Goal: Task Accomplishment & Management: Complete application form

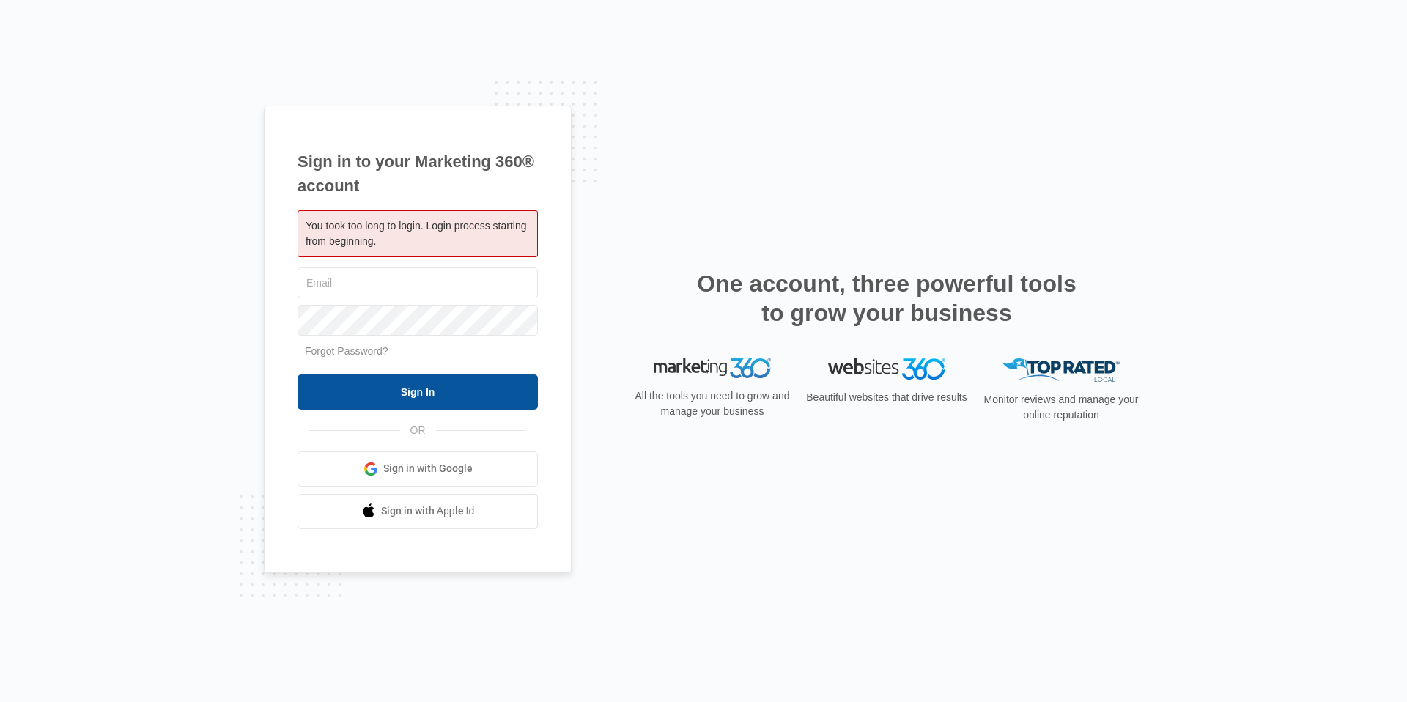
type input "[EMAIL_ADDRESS][DOMAIN_NAME]"
click at [402, 397] on input "Sign In" at bounding box center [417, 391] width 240 height 35
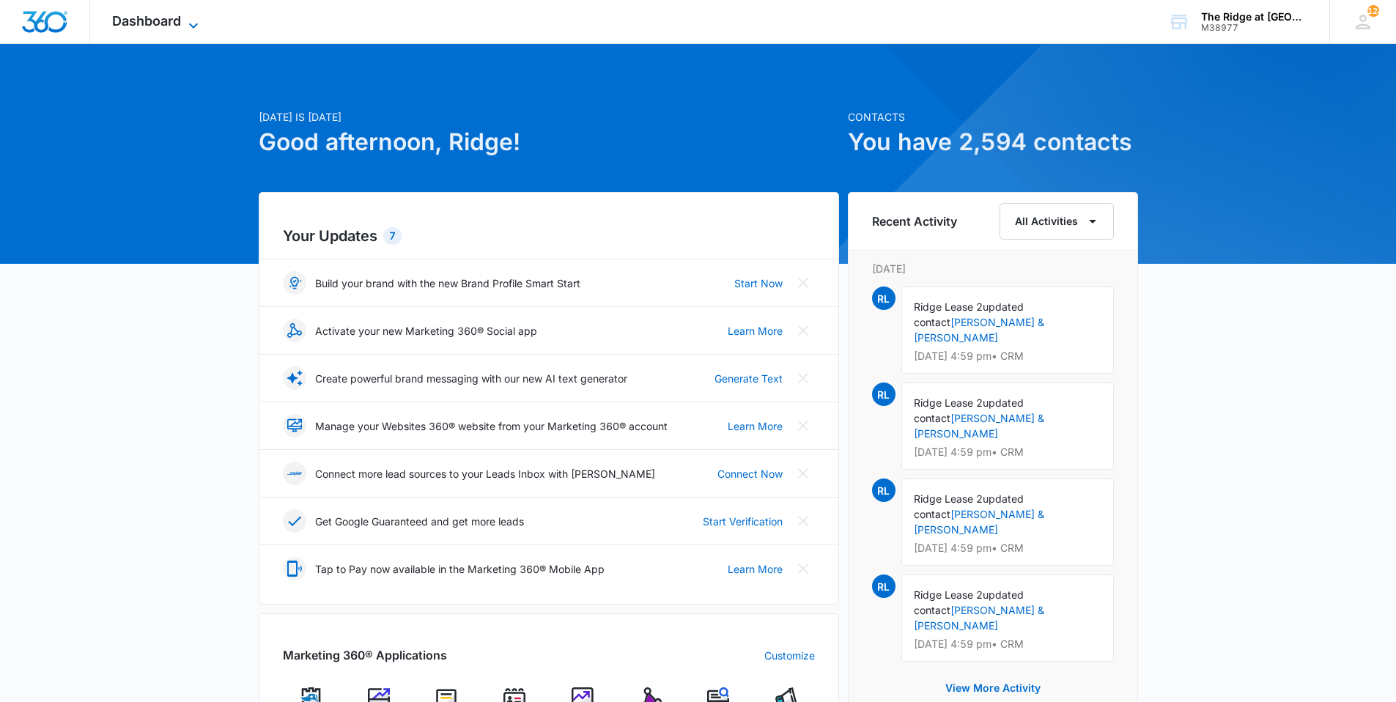
click at [125, 23] on span "Dashboard" at bounding box center [146, 20] width 69 height 15
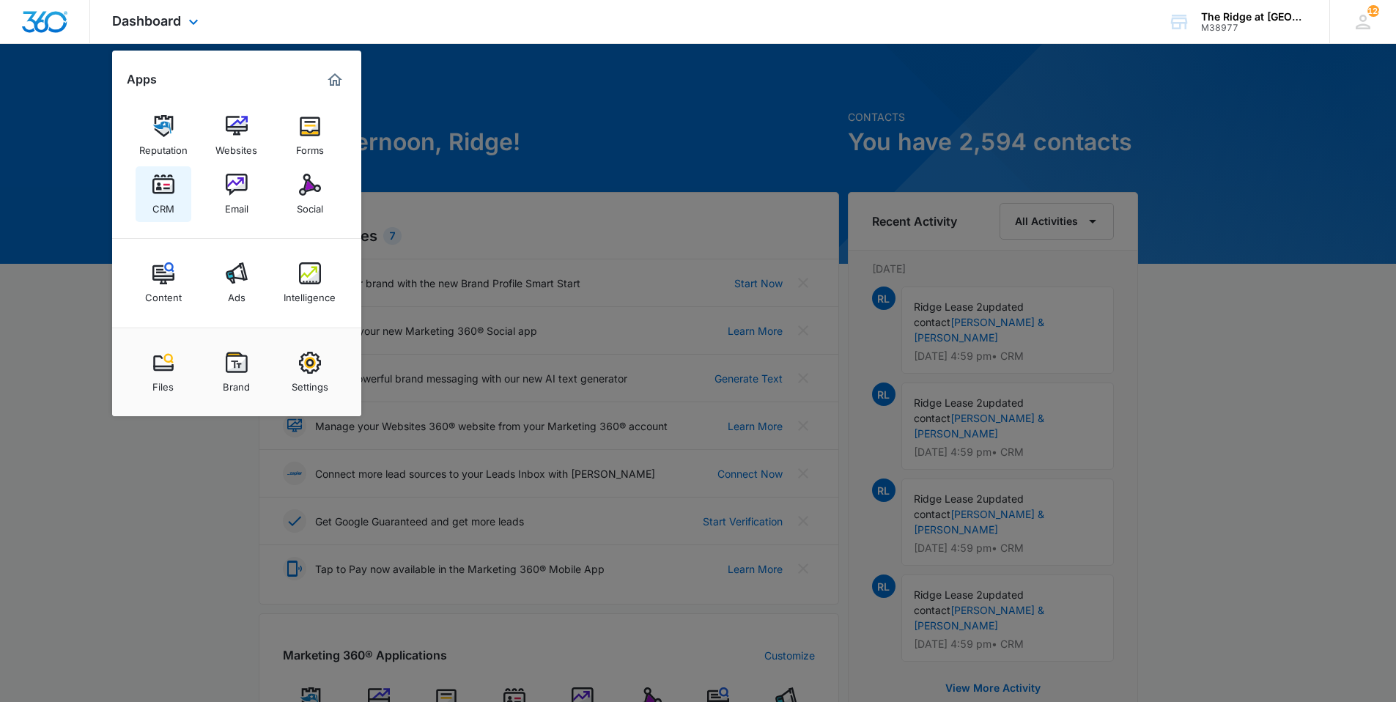
click at [163, 186] on img at bounding box center [163, 185] width 22 height 22
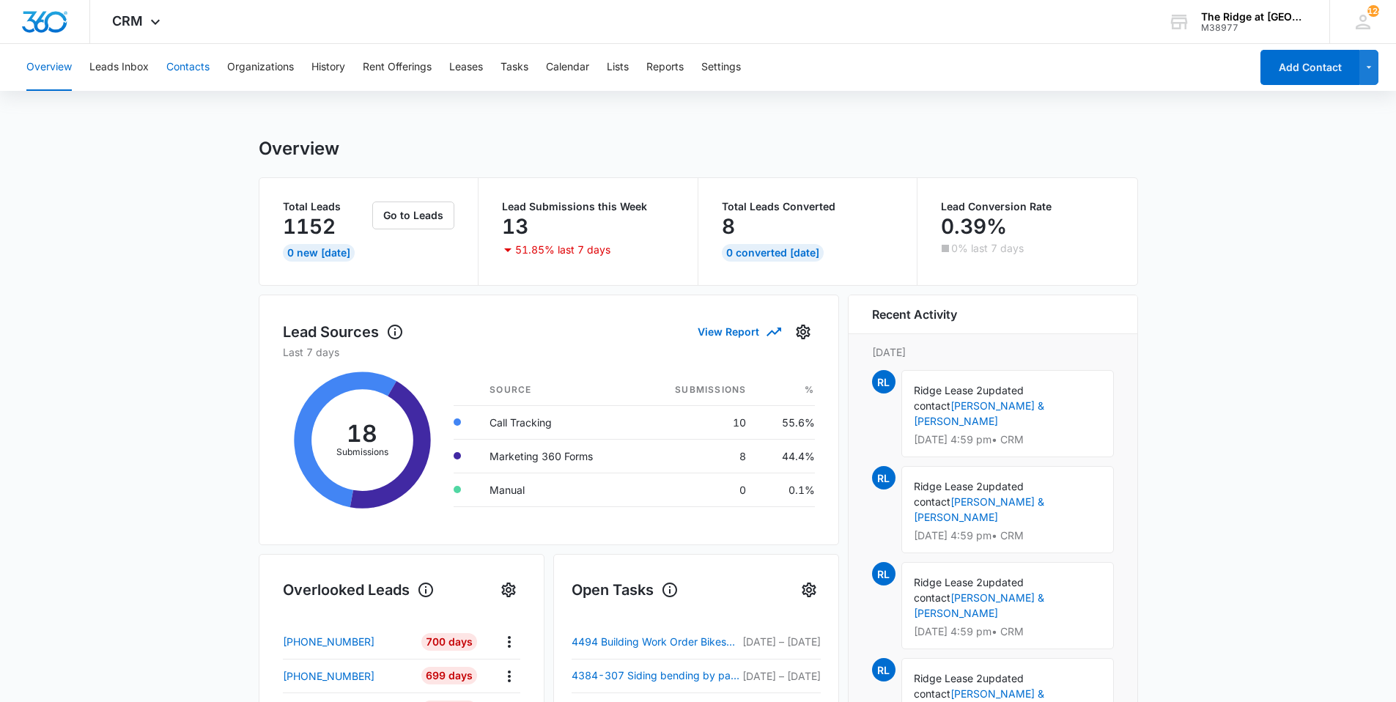
click at [184, 78] on button "Contacts" at bounding box center [187, 67] width 43 height 47
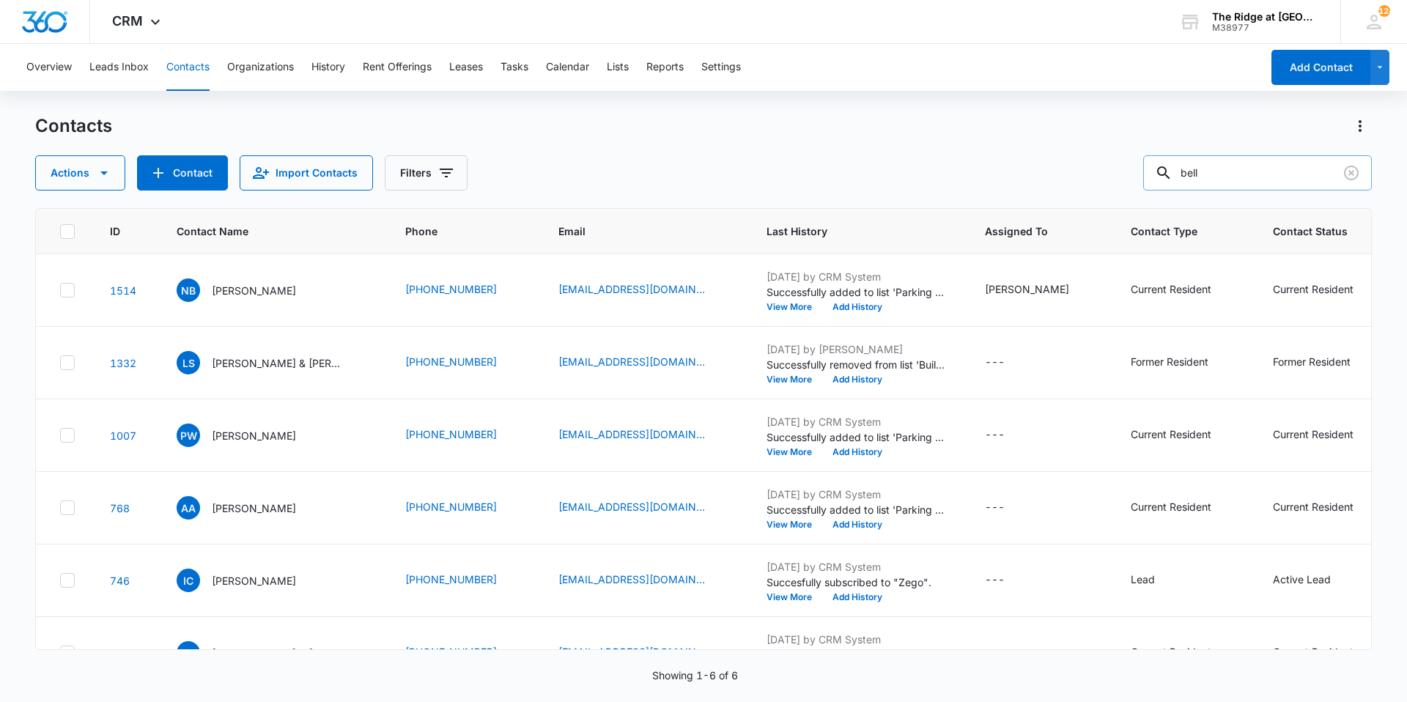
drag, startPoint x: 1265, startPoint y: 172, endPoint x: 1157, endPoint y: 166, distance: 108.6
click at [1163, 169] on input "bell" at bounding box center [1257, 172] width 229 height 35
type input "linella"
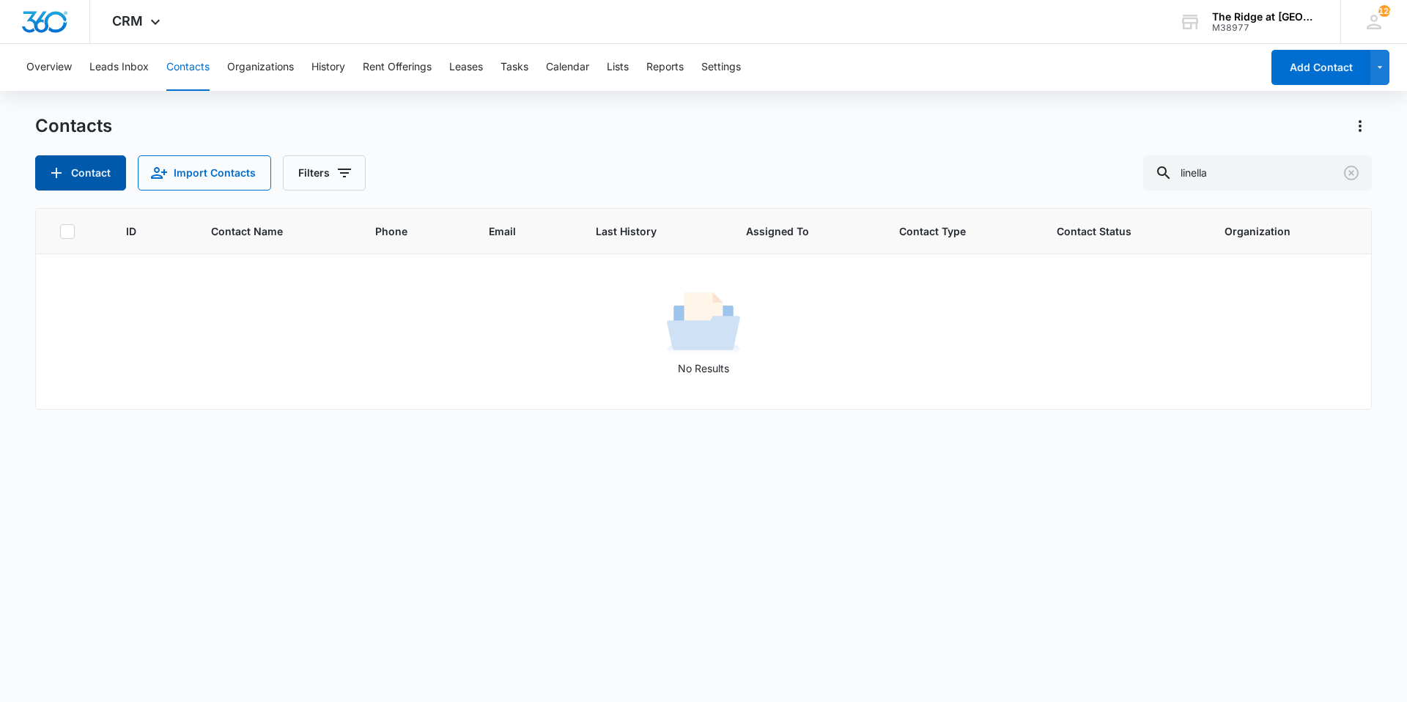
click at [62, 175] on icon "Add Contact" at bounding box center [57, 173] width 18 height 18
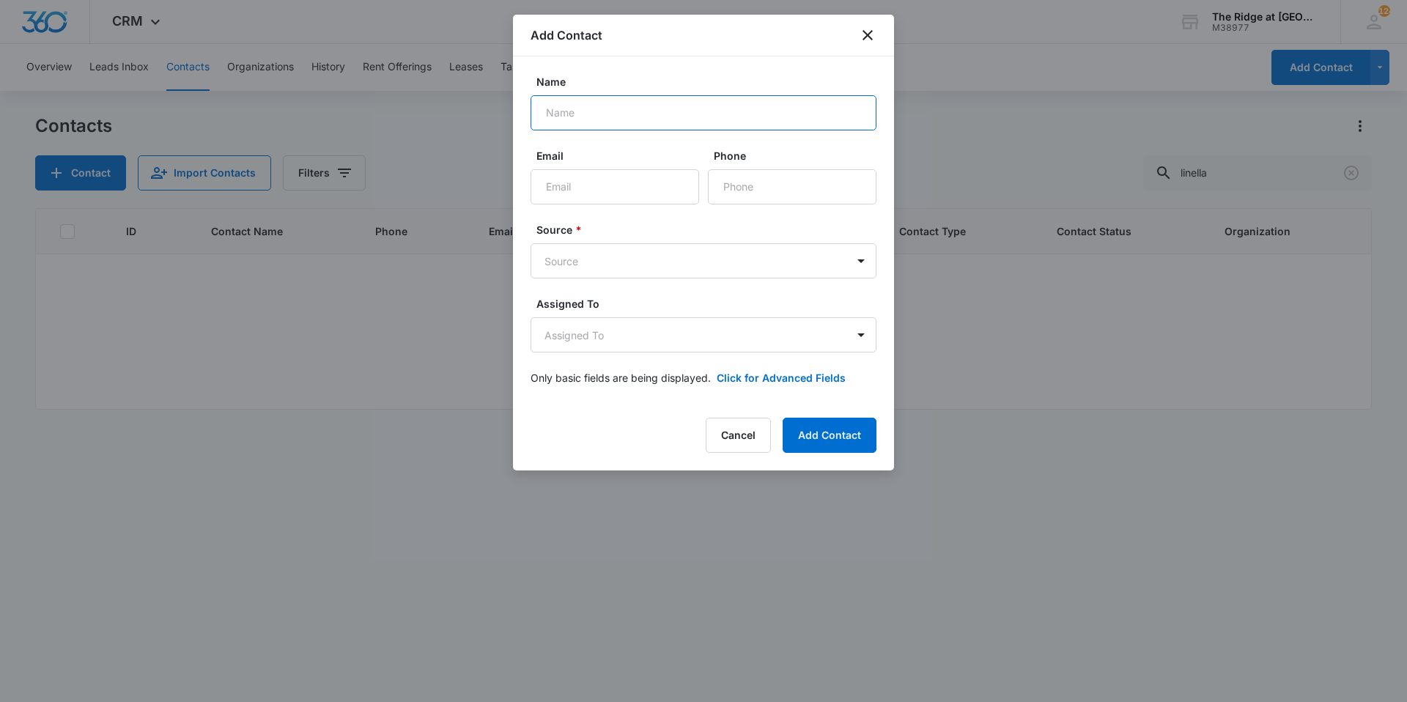
click at [571, 122] on input "Name" at bounding box center [703, 112] width 346 height 35
type input "Linella"
click at [552, 267] on body "CRM Apps Reputation Websites Forms CRM Email Social Content Ads Intelligence Fi…" at bounding box center [703, 351] width 1407 height 702
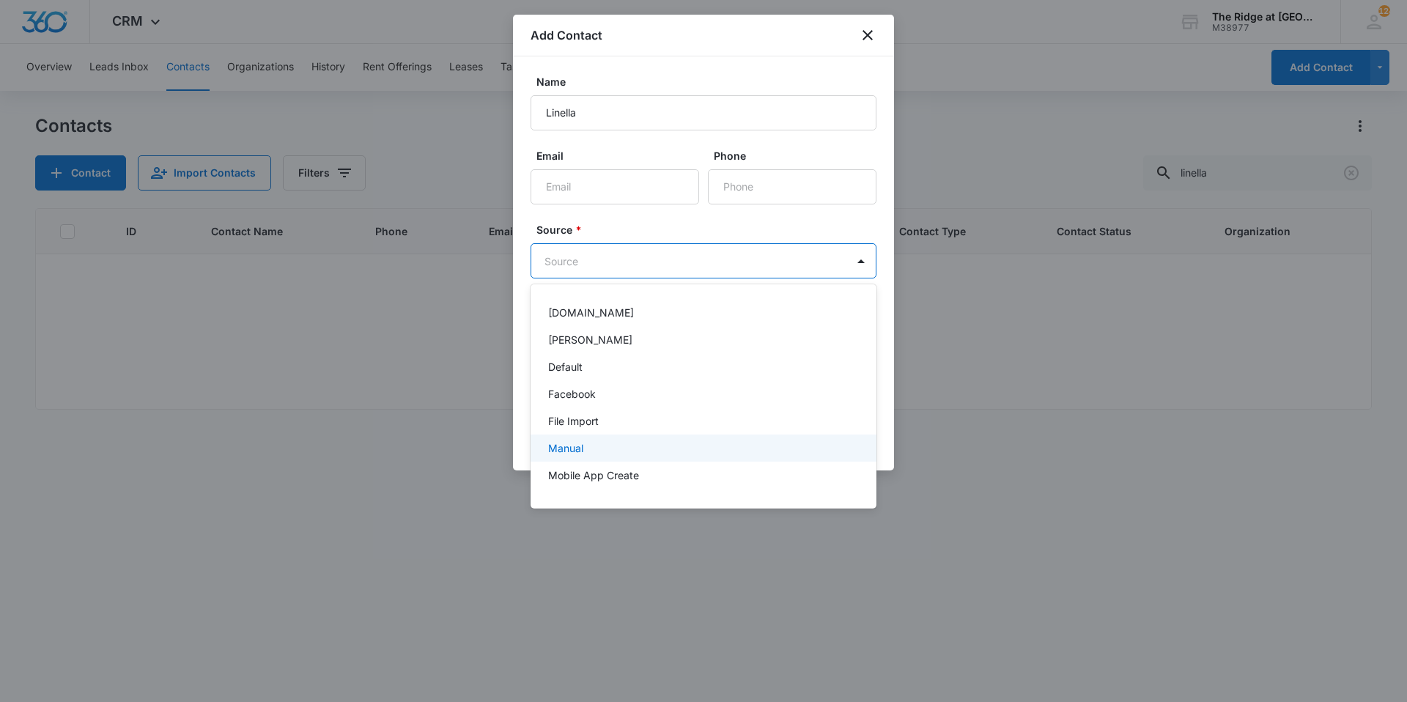
click at [566, 445] on p "Manual" at bounding box center [565, 447] width 35 height 15
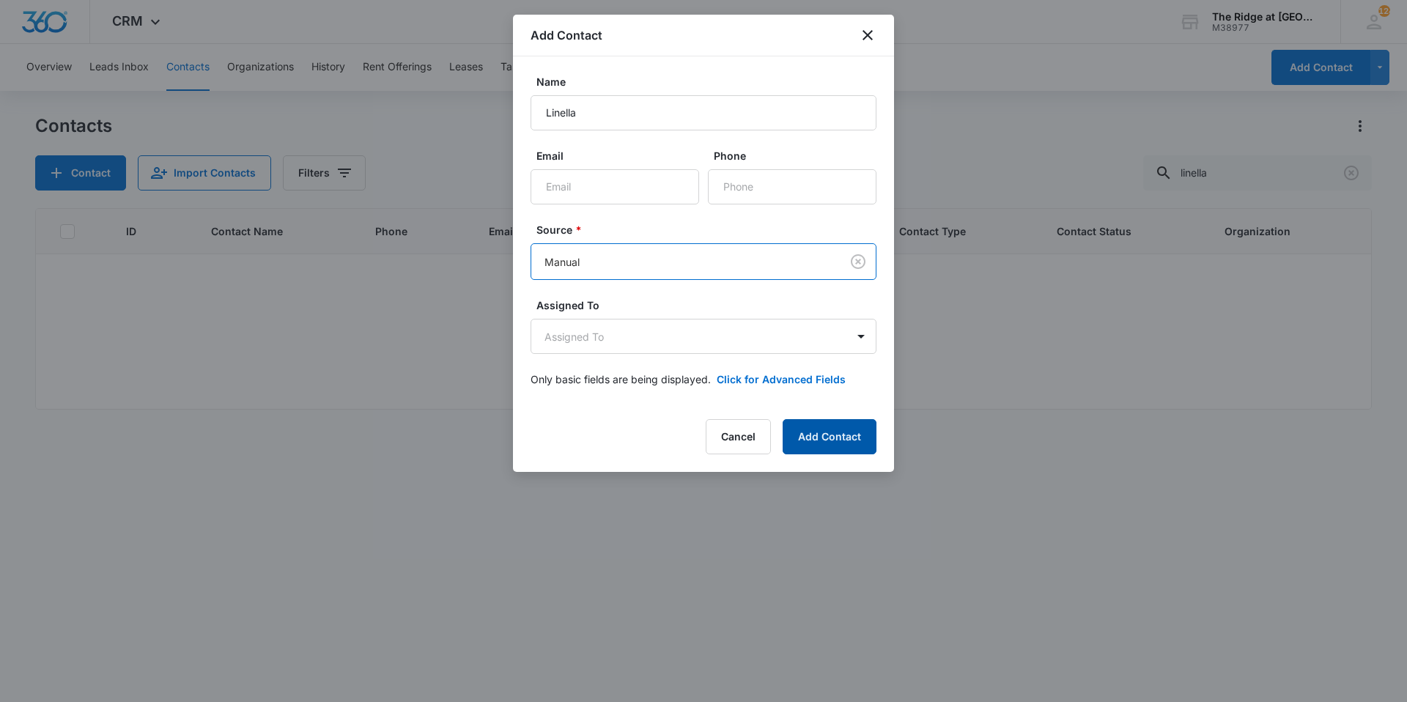
click at [817, 439] on button "Add Contact" at bounding box center [830, 436] width 94 height 35
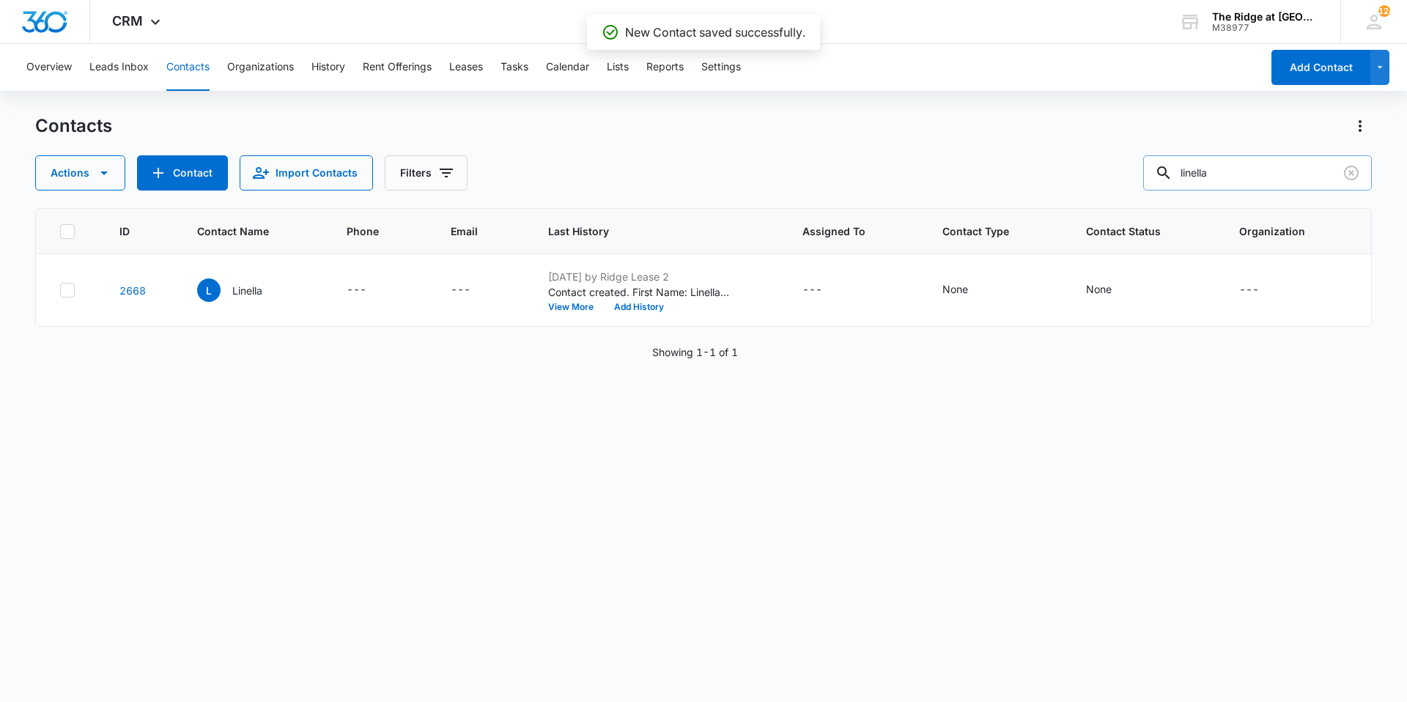
click at [1294, 171] on input "linella" at bounding box center [1257, 172] width 229 height 35
click at [258, 293] on p "Linella" at bounding box center [247, 290] width 30 height 15
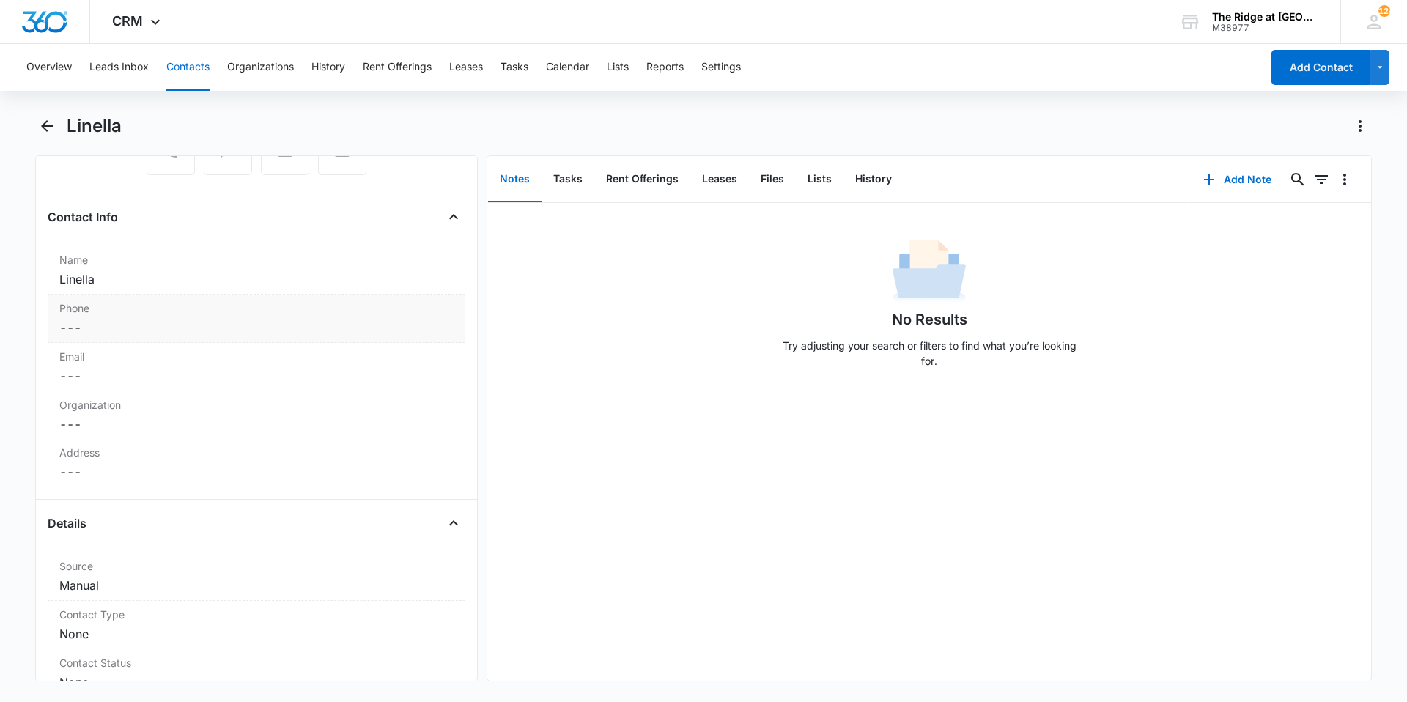
scroll to position [220, 0]
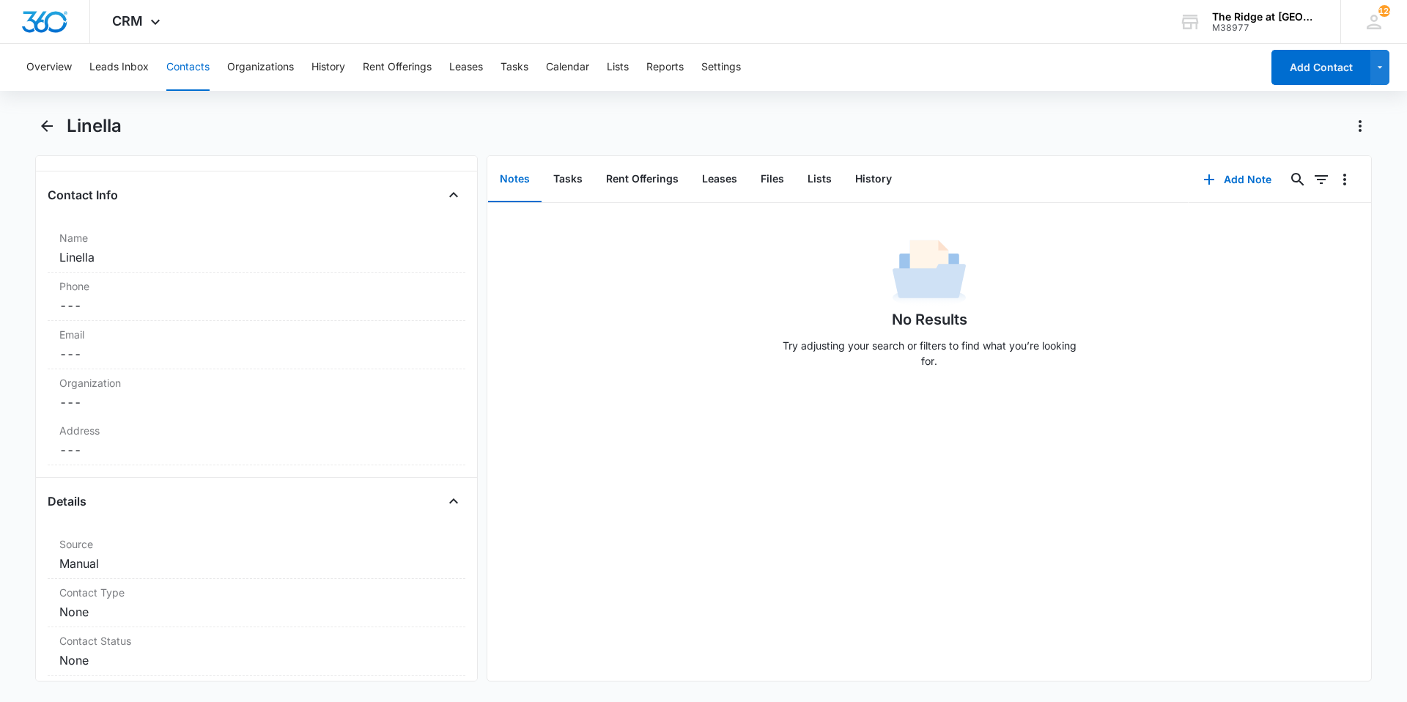
click at [190, 67] on button "Contacts" at bounding box center [187, 67] width 43 height 47
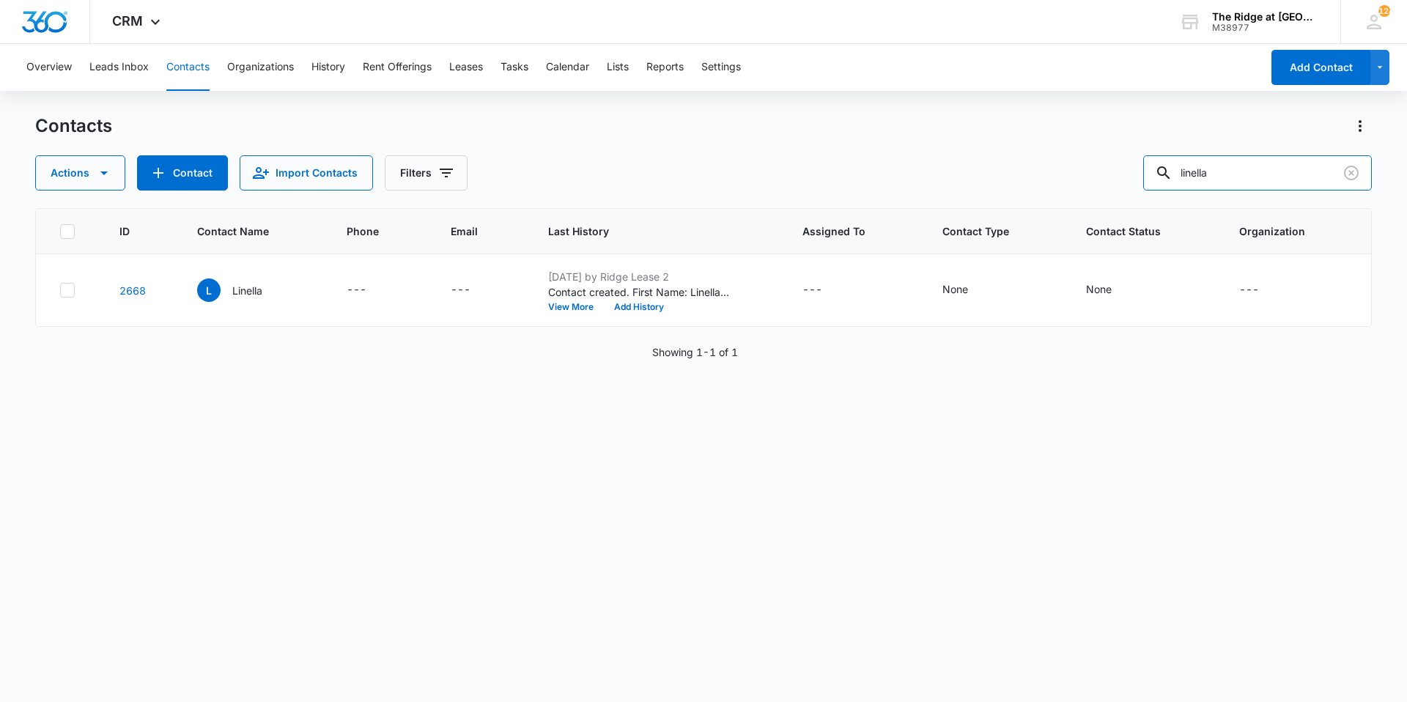
drag, startPoint x: 1260, startPoint y: 183, endPoint x: 1152, endPoint y: 177, distance: 108.6
click at [1152, 177] on div "Actions Contact Import Contacts Filters linella" at bounding box center [703, 172] width 1336 height 35
type input "4456 101"
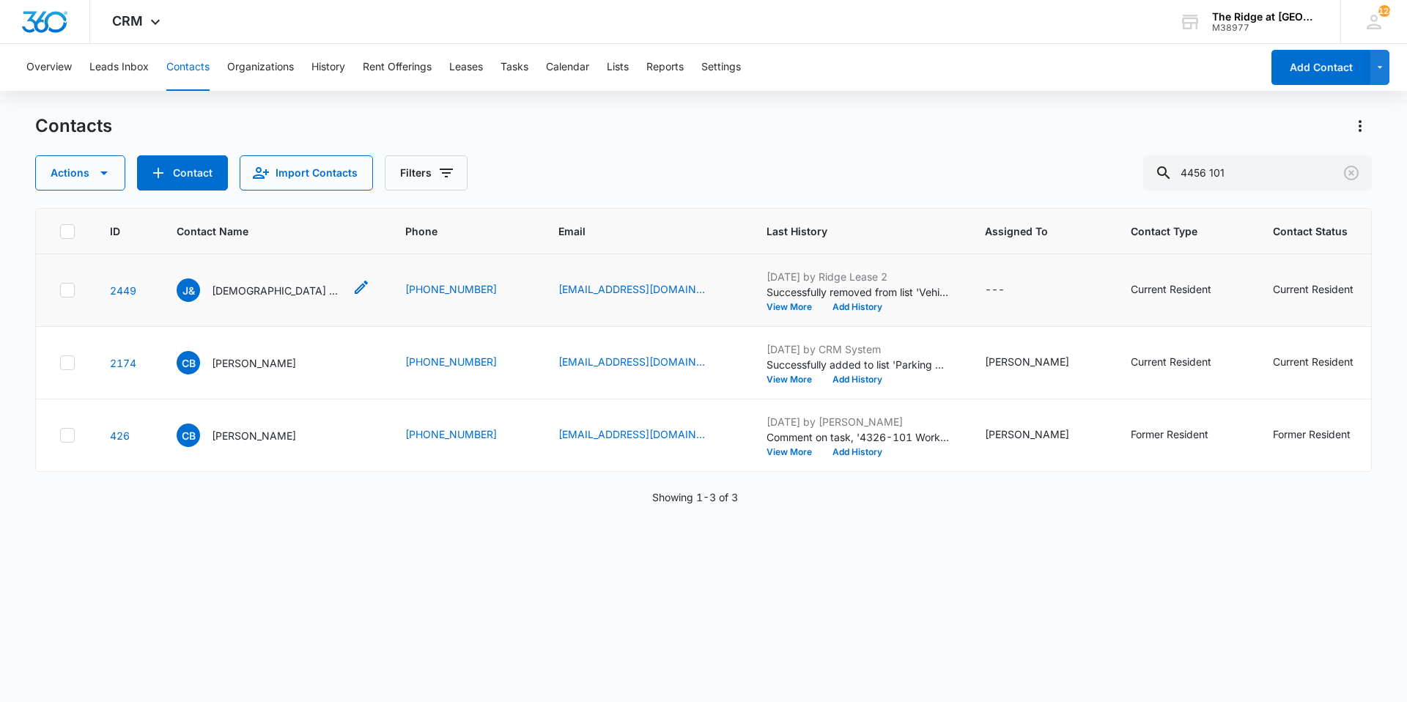
click at [244, 293] on p "Jesus & Dania Ramos" at bounding box center [278, 290] width 132 height 15
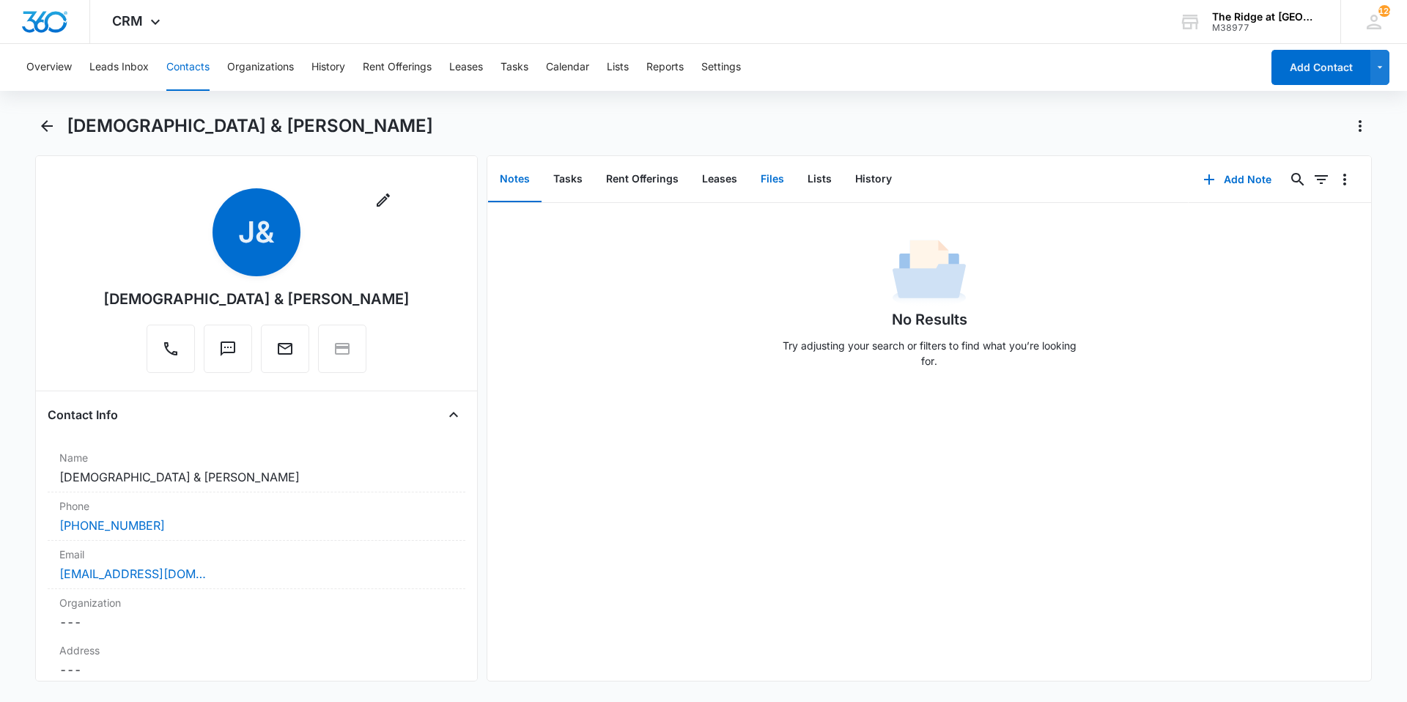
click at [779, 177] on button "Files" at bounding box center [772, 179] width 47 height 45
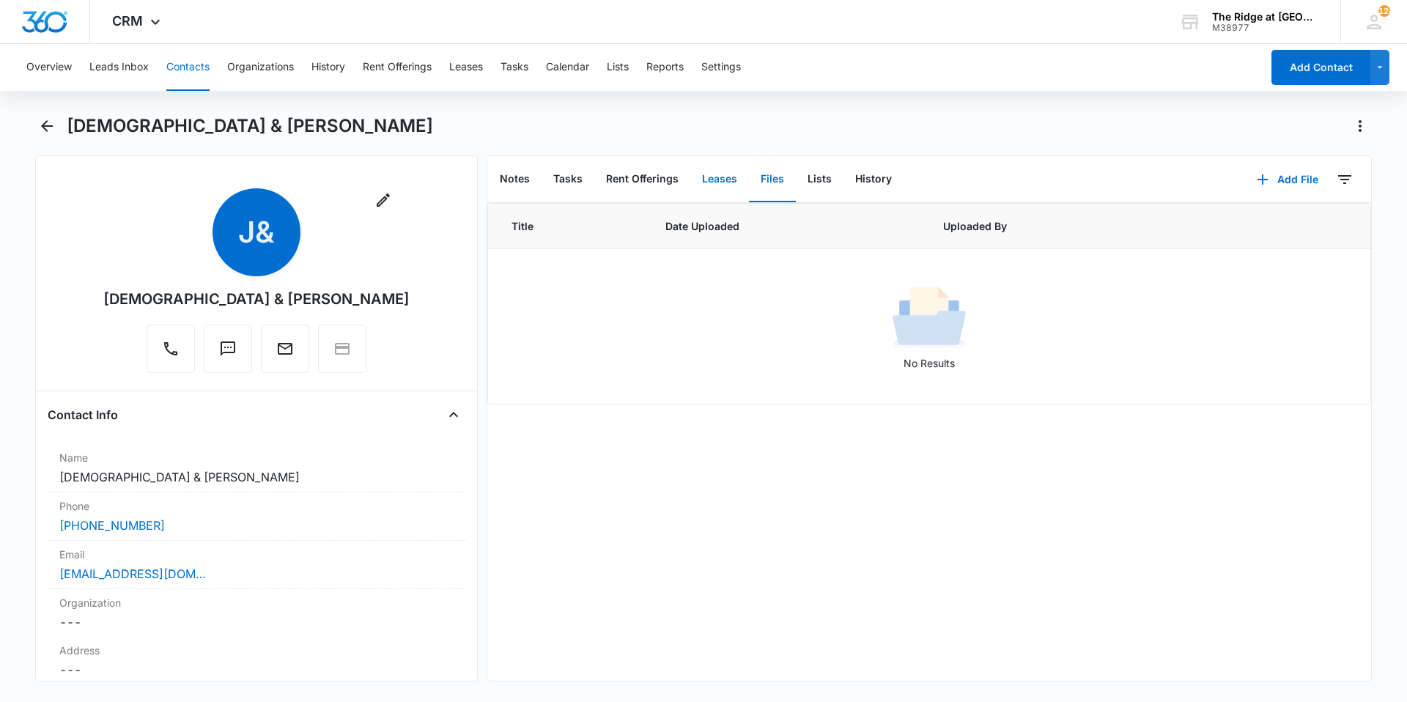
click at [710, 191] on button "Leases" at bounding box center [719, 179] width 59 height 45
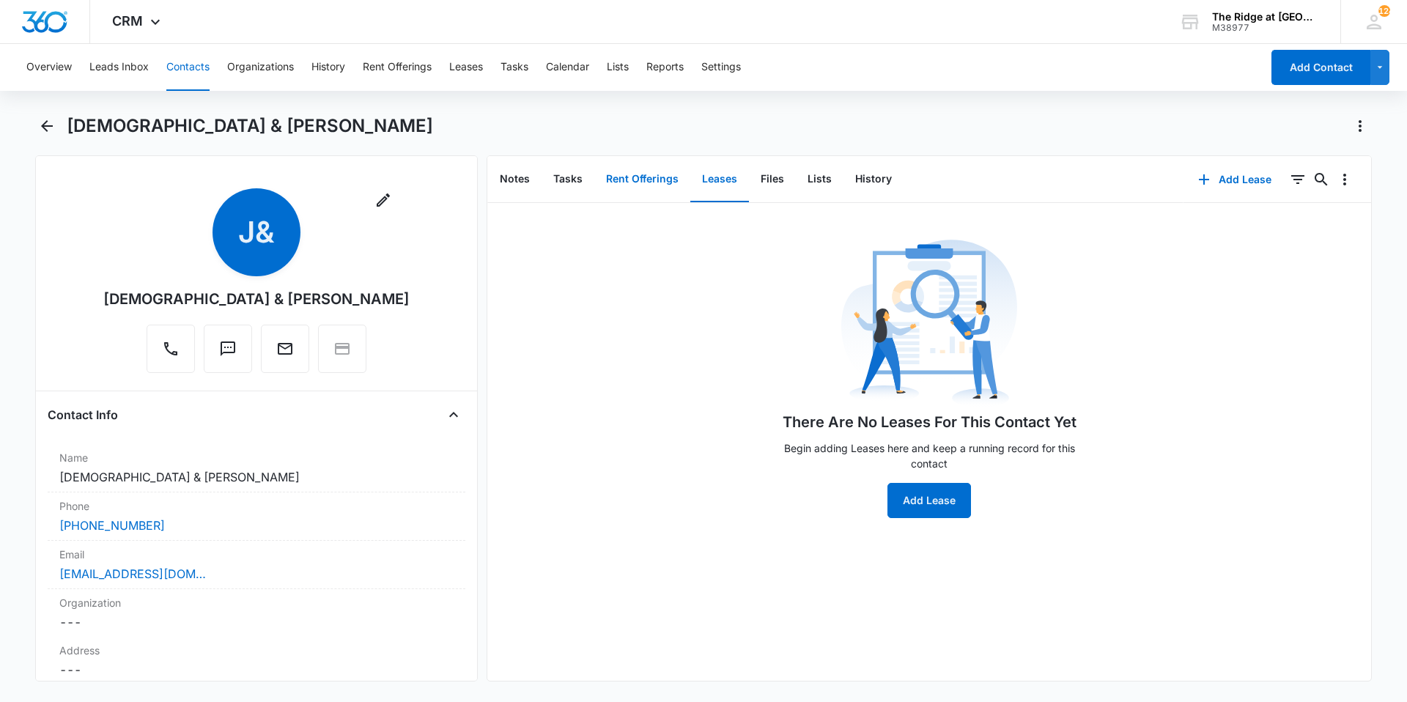
click at [653, 184] on button "Rent Offerings" at bounding box center [642, 179] width 96 height 45
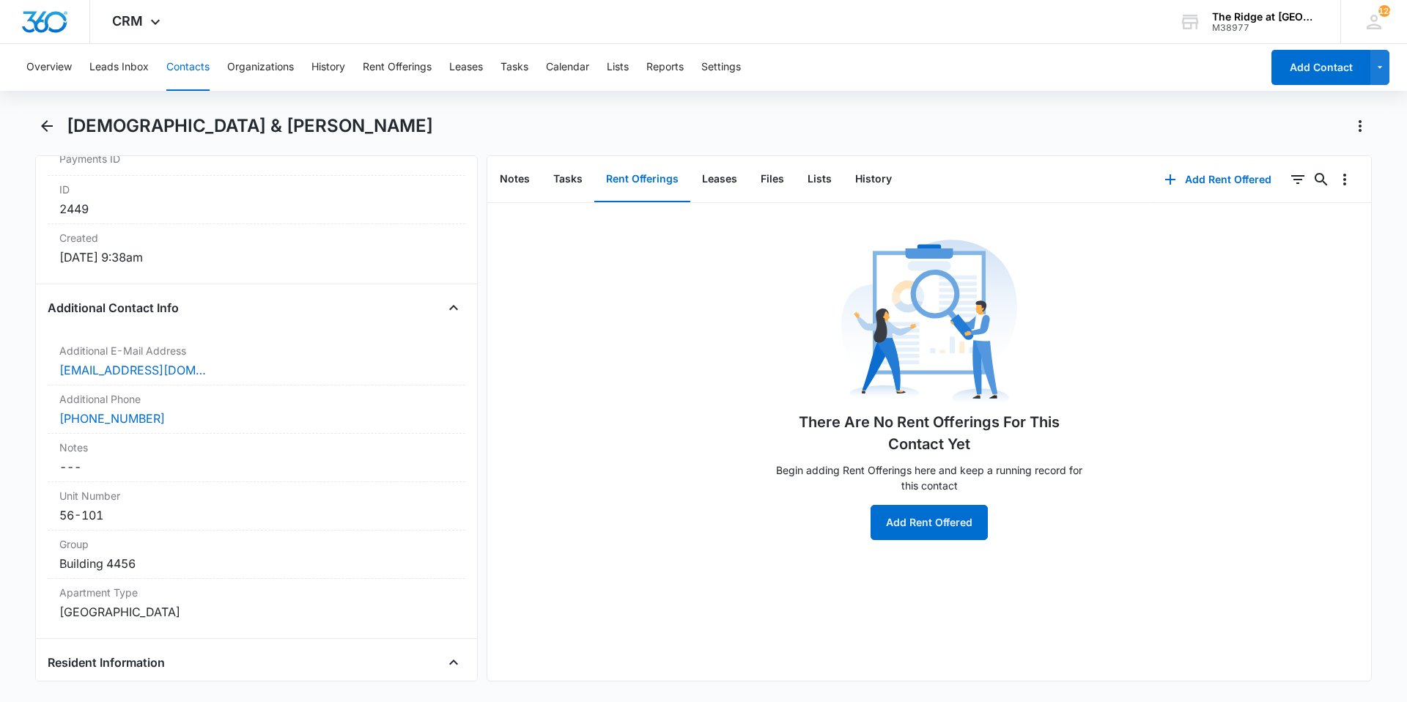
scroll to position [1026, 0]
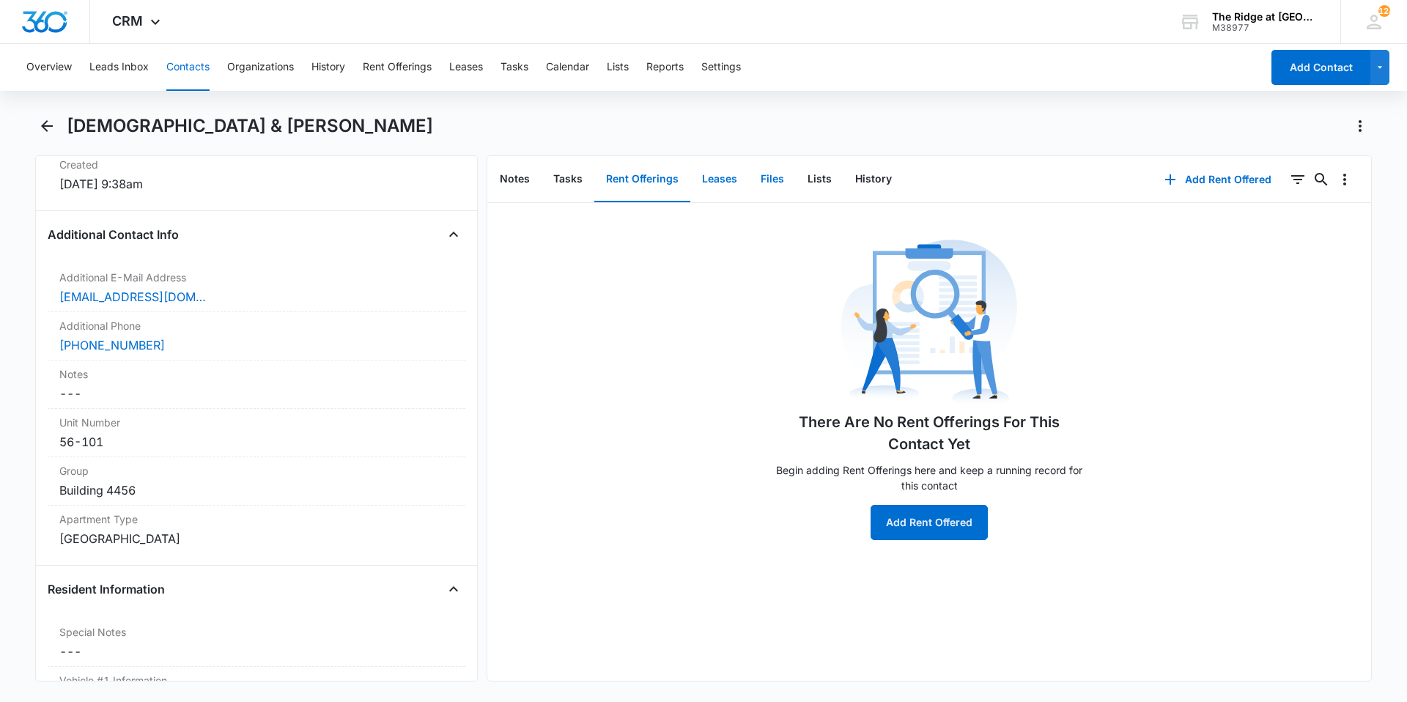
drag, startPoint x: 716, startPoint y: 181, endPoint x: 760, endPoint y: 162, distance: 47.9
click at [716, 181] on button "Leases" at bounding box center [719, 179] width 59 height 45
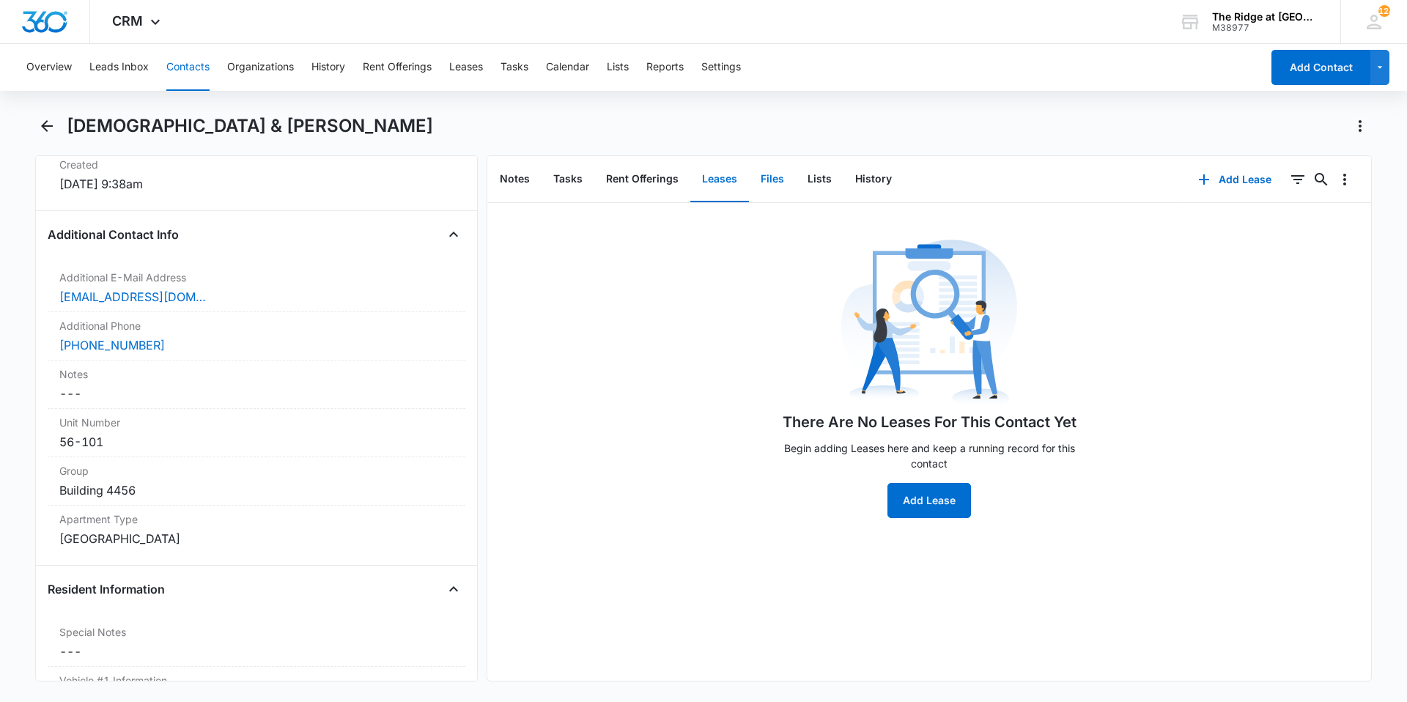
click at [777, 193] on button "Files" at bounding box center [772, 179] width 47 height 45
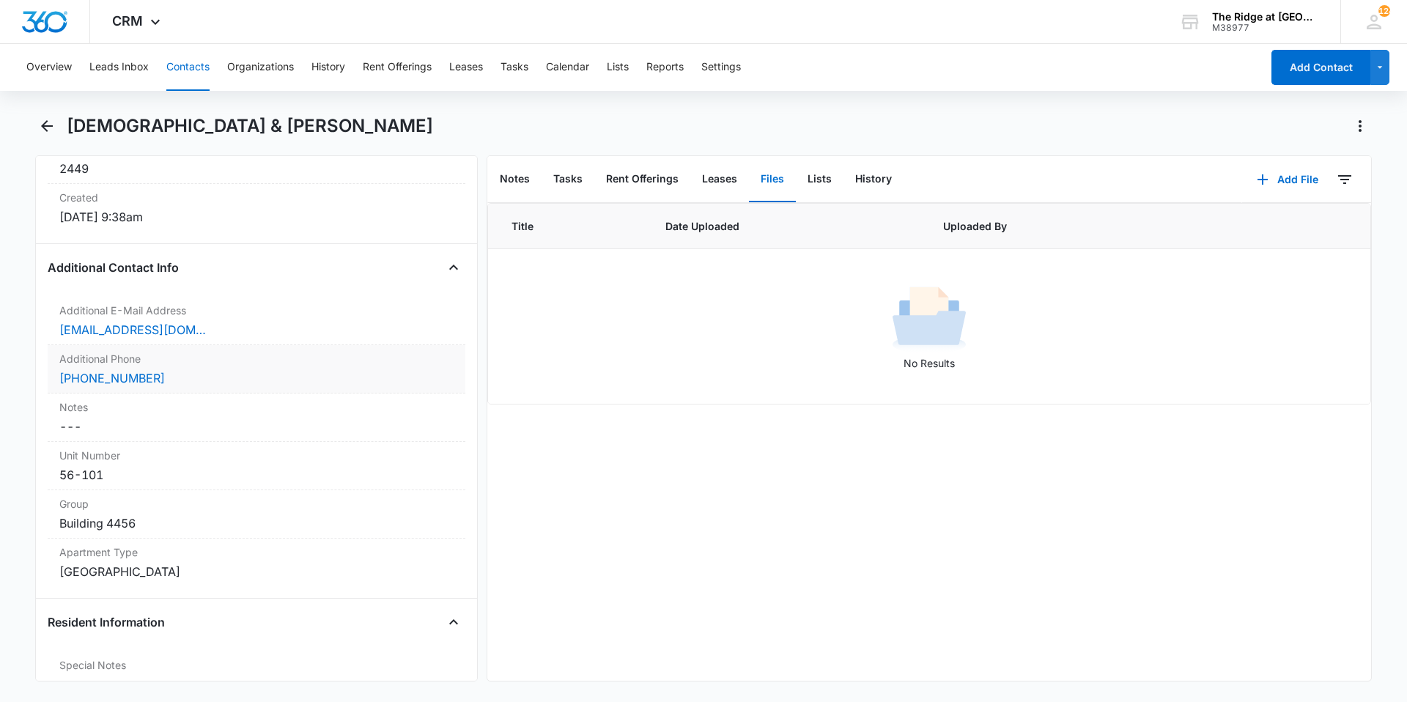
scroll to position [1099, 0]
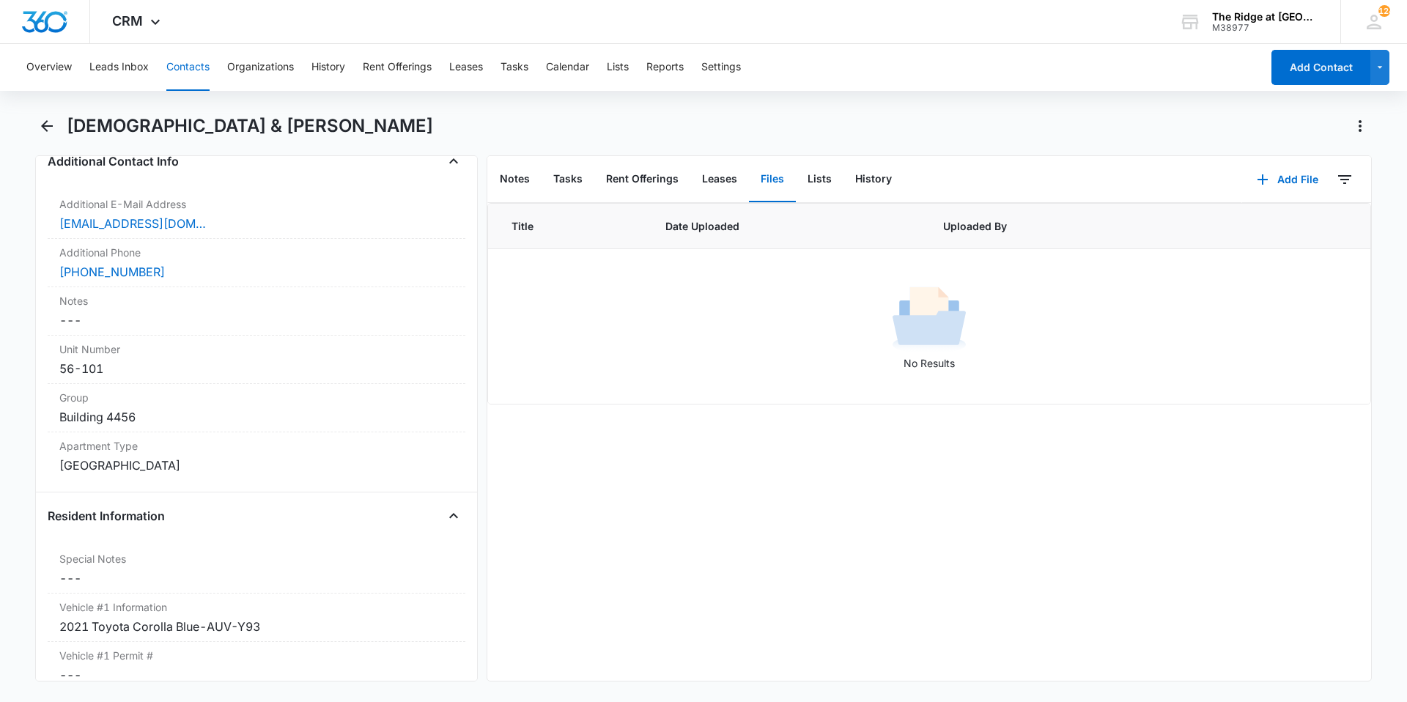
click at [40, 113] on div "Overview Leads Inbox Contacts Organizations History Rent Offerings Leases Tasks…" at bounding box center [703, 371] width 1407 height 655
click at [43, 120] on icon "Back" at bounding box center [47, 126] width 18 height 18
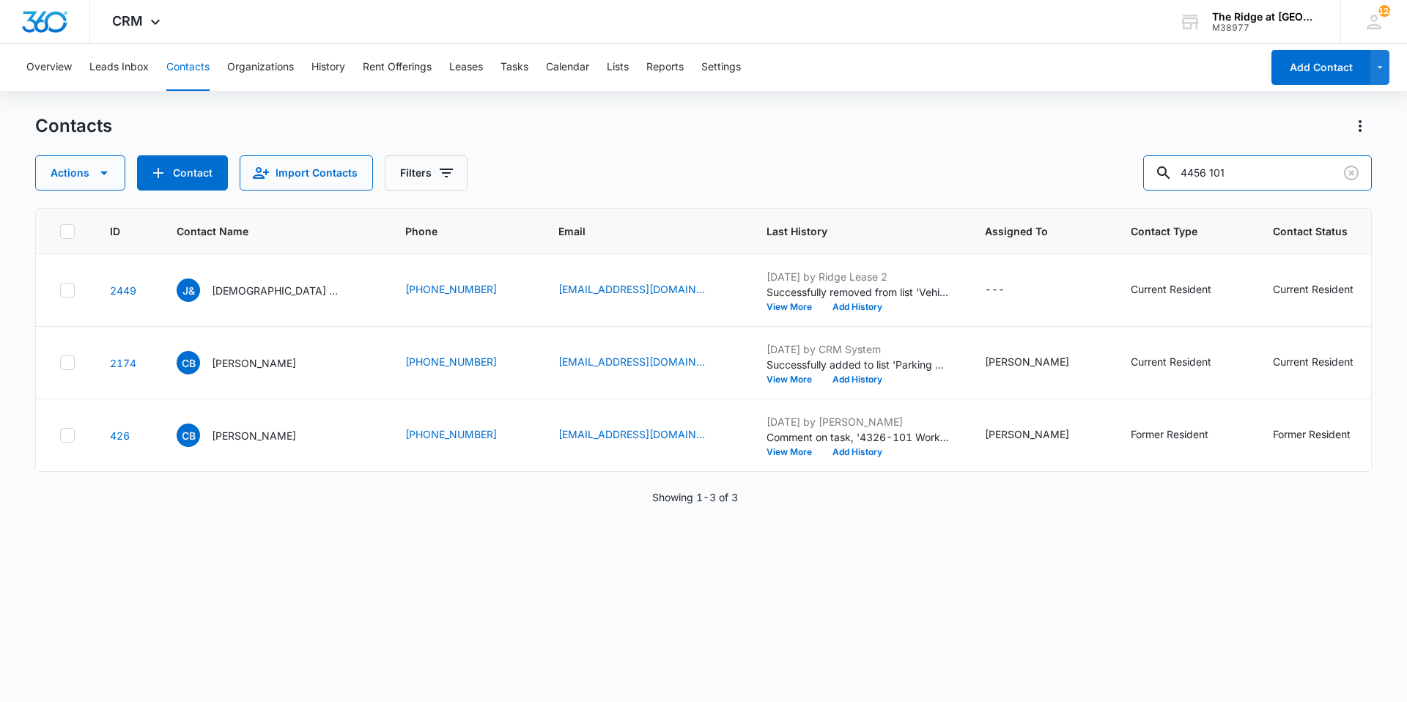
drag, startPoint x: 1261, startPoint y: 169, endPoint x: 1140, endPoint y: 158, distance: 121.3
click at [1140, 158] on div "Actions Contact Import Contacts Filters 4456 101" at bounding box center [703, 172] width 1336 height 35
type input "rice"
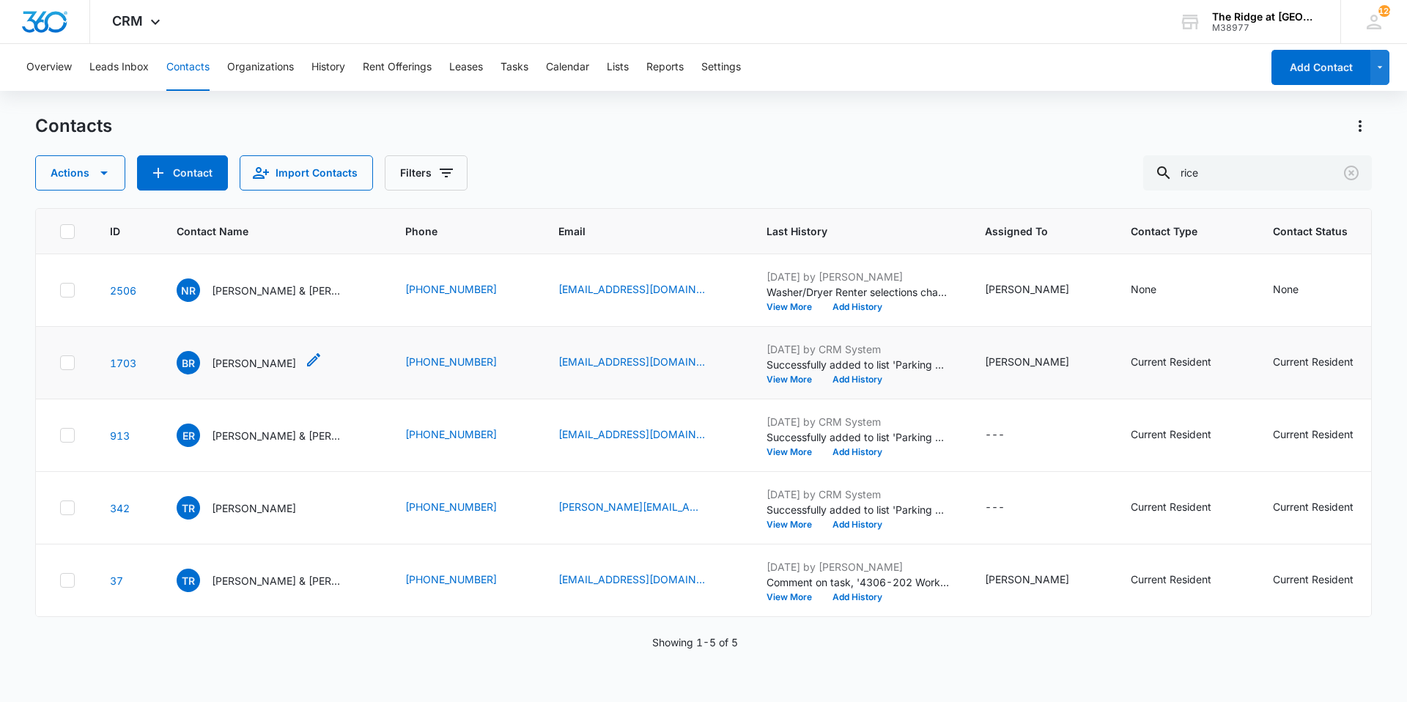
click at [237, 363] on p "Brandon Rice" at bounding box center [254, 362] width 84 height 15
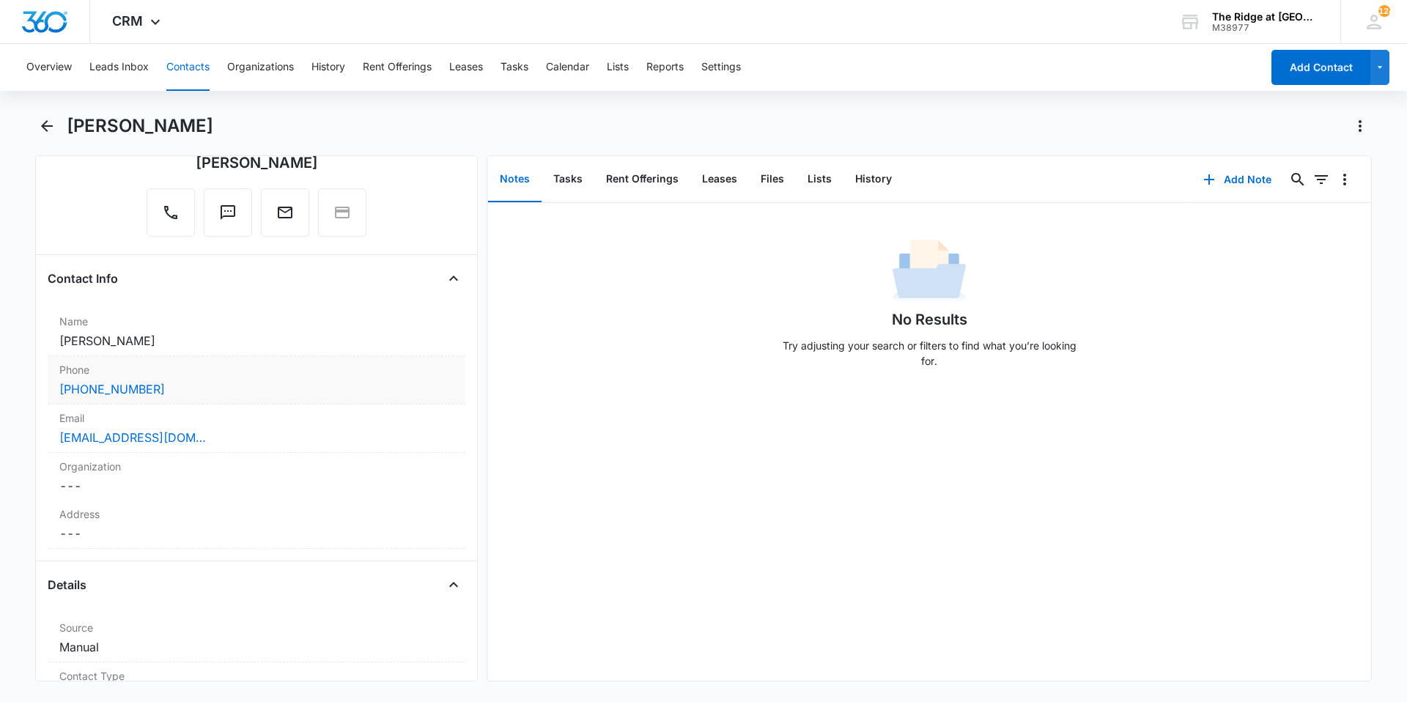
scroll to position [147, 0]
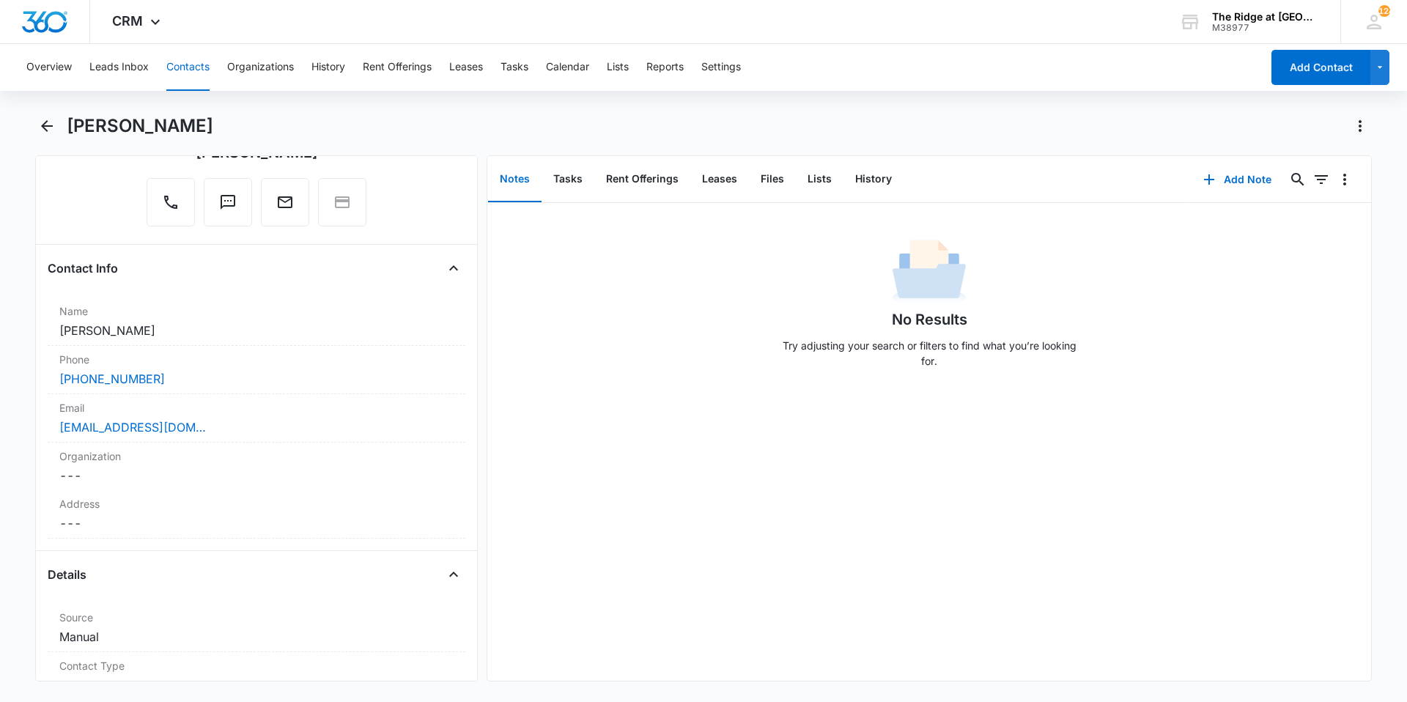
click at [34, 124] on main "Brandon Rice Remove BR Brandon Rice Contact Info Name Cancel Save Changes Brand…" at bounding box center [703, 406] width 1407 height 585
click at [42, 125] on icon "Back" at bounding box center [47, 126] width 18 height 18
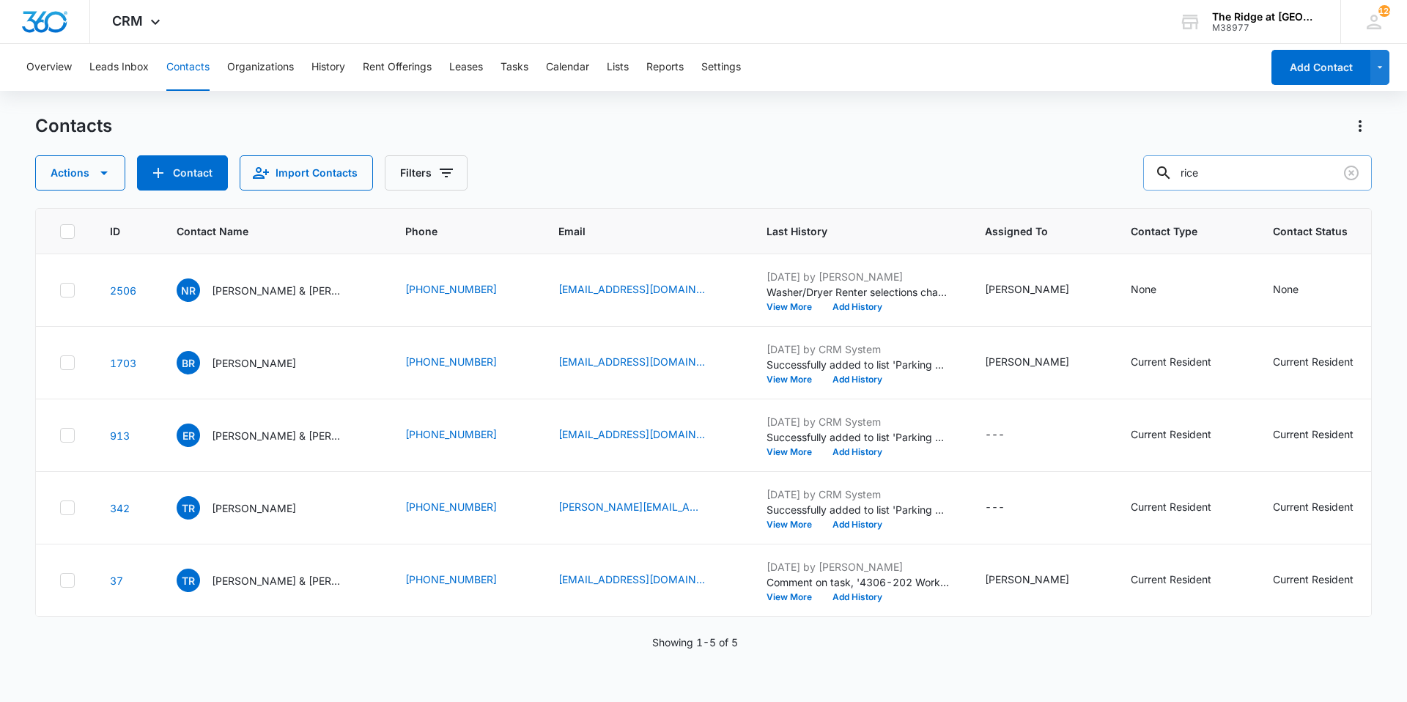
drag, startPoint x: 1214, startPoint y: 177, endPoint x: 1172, endPoint y: 182, distance: 42.1
click at [1172, 182] on div "rice" at bounding box center [1257, 172] width 229 height 35
type input "m"
type input "linella"
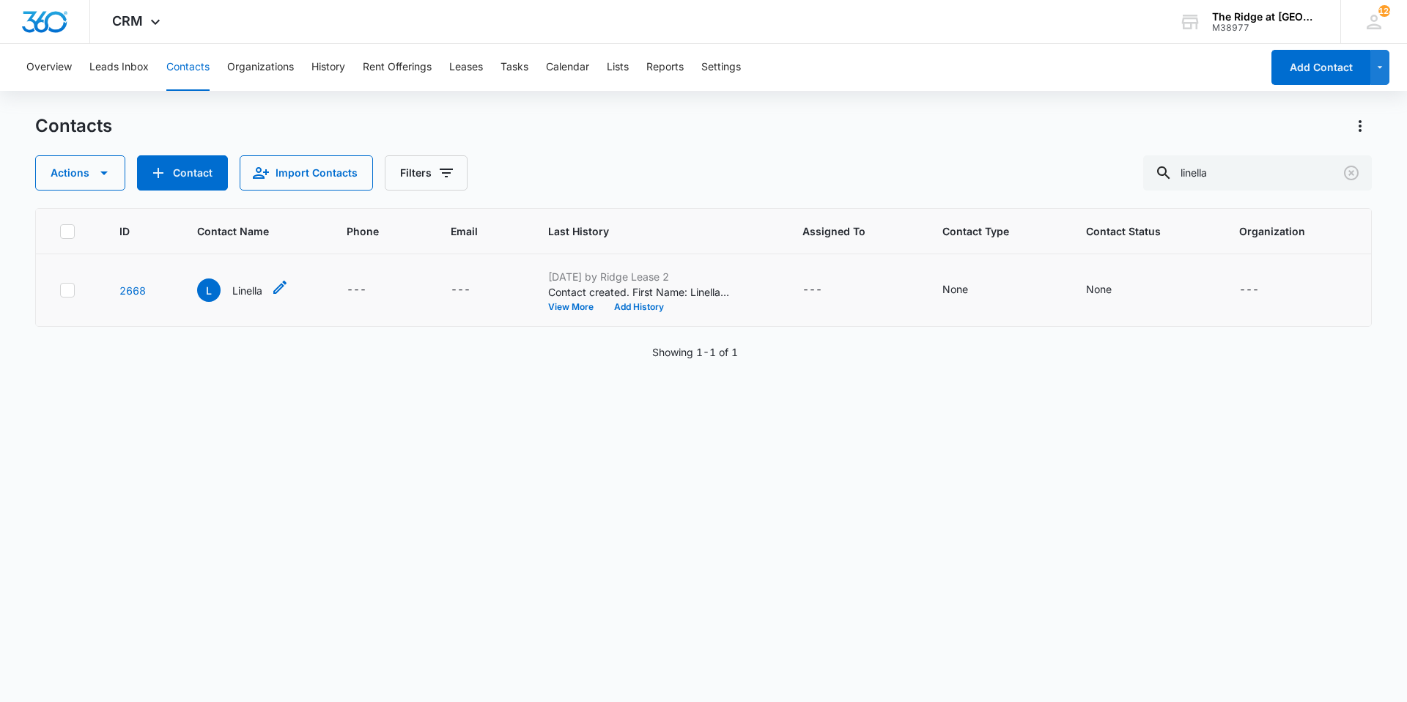
click at [250, 283] on p "Linella" at bounding box center [247, 290] width 30 height 15
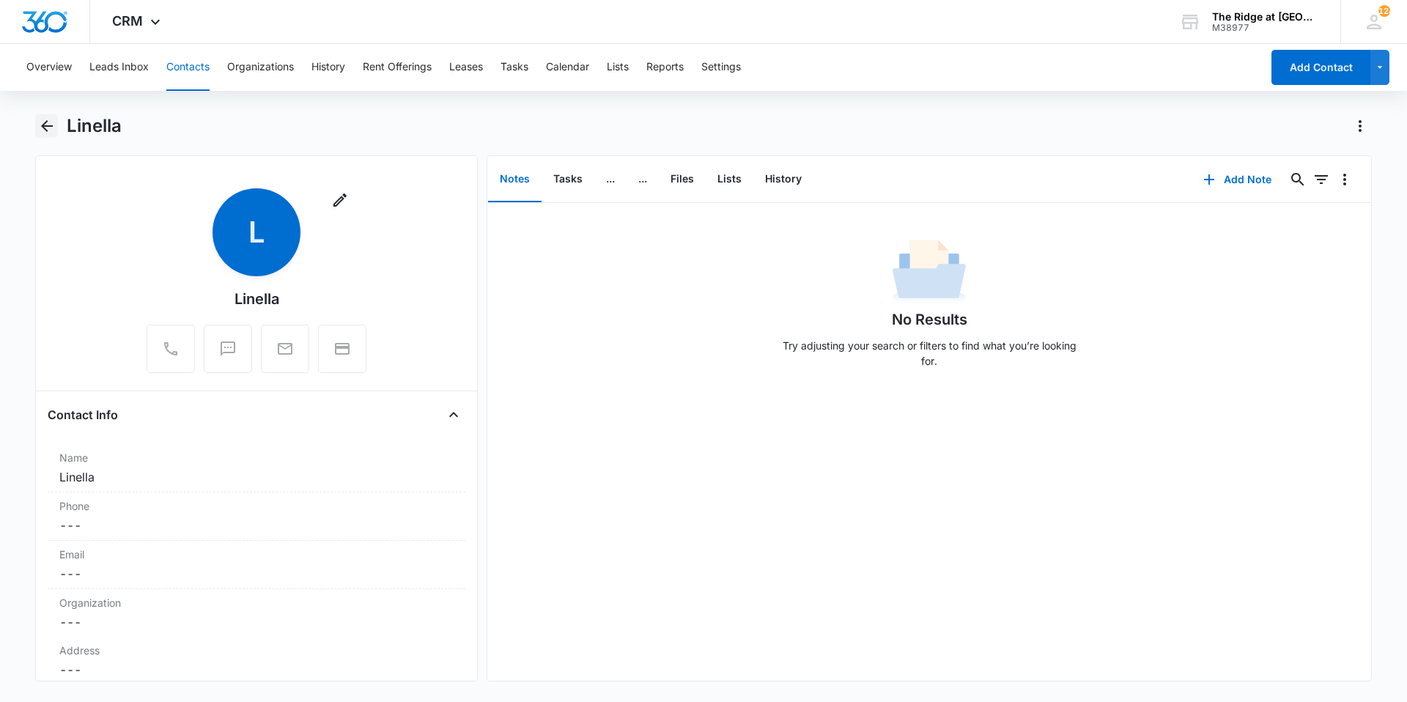
click at [51, 125] on icon "Back" at bounding box center [47, 126] width 18 height 18
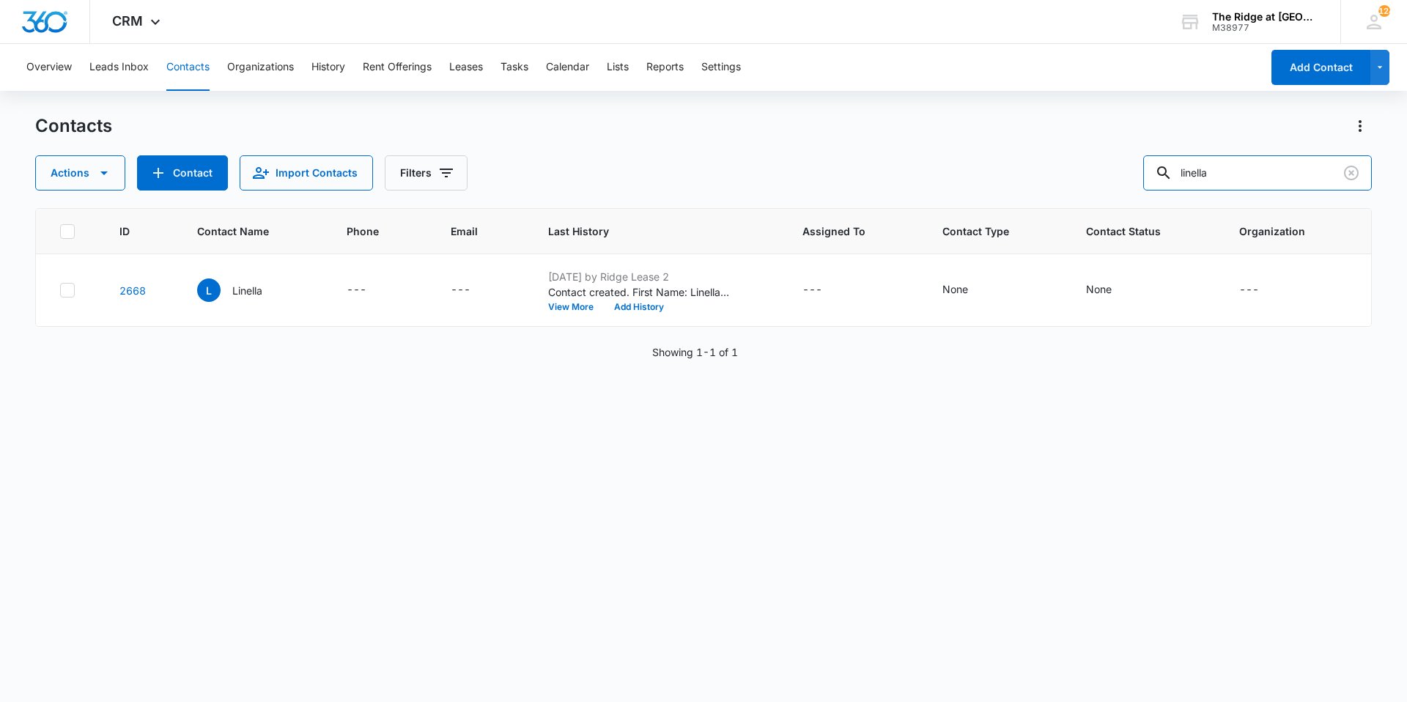
drag, startPoint x: 1232, startPoint y: 180, endPoint x: 1142, endPoint y: 162, distance: 92.0
click at [1142, 162] on div "Actions Contact Import Contacts Filters linella" at bounding box center [703, 172] width 1336 height 35
type input "lopez"
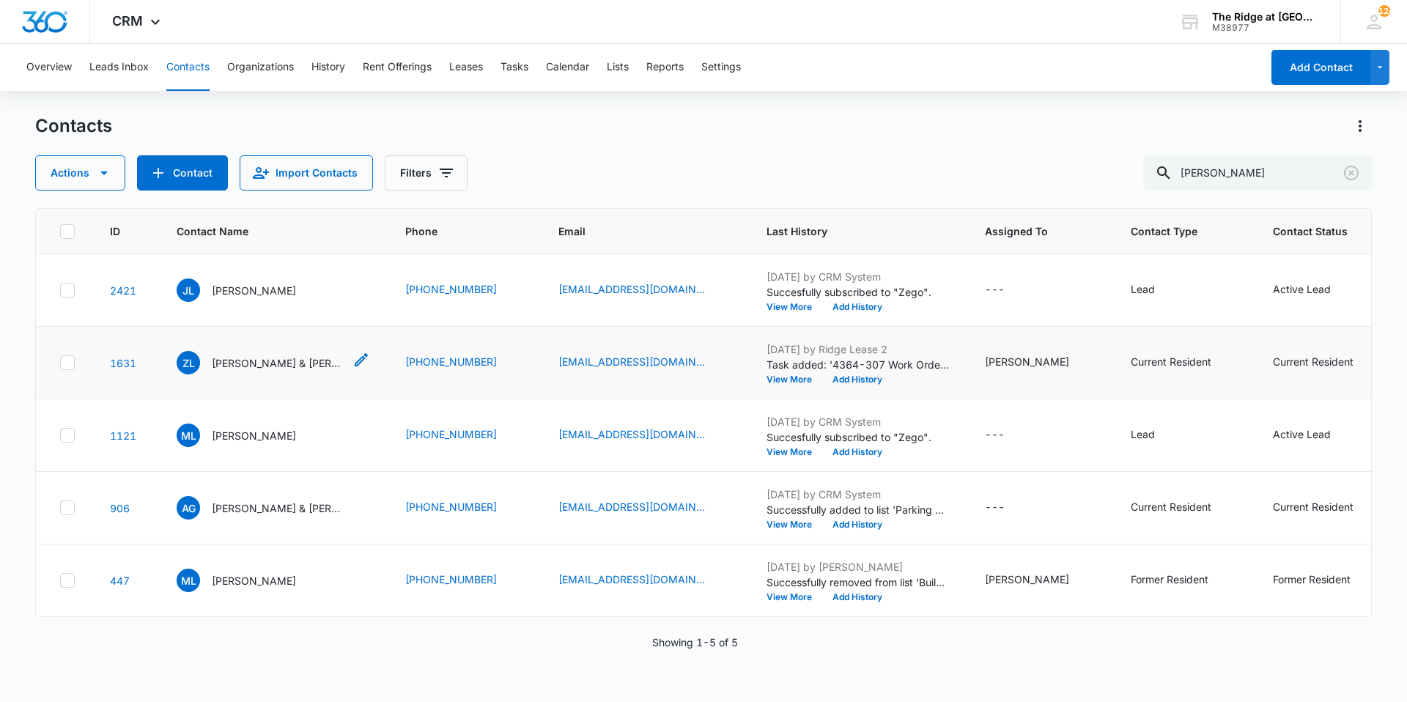
click at [241, 361] on p "Zahid Lopez & Juan Lopez" at bounding box center [278, 362] width 132 height 15
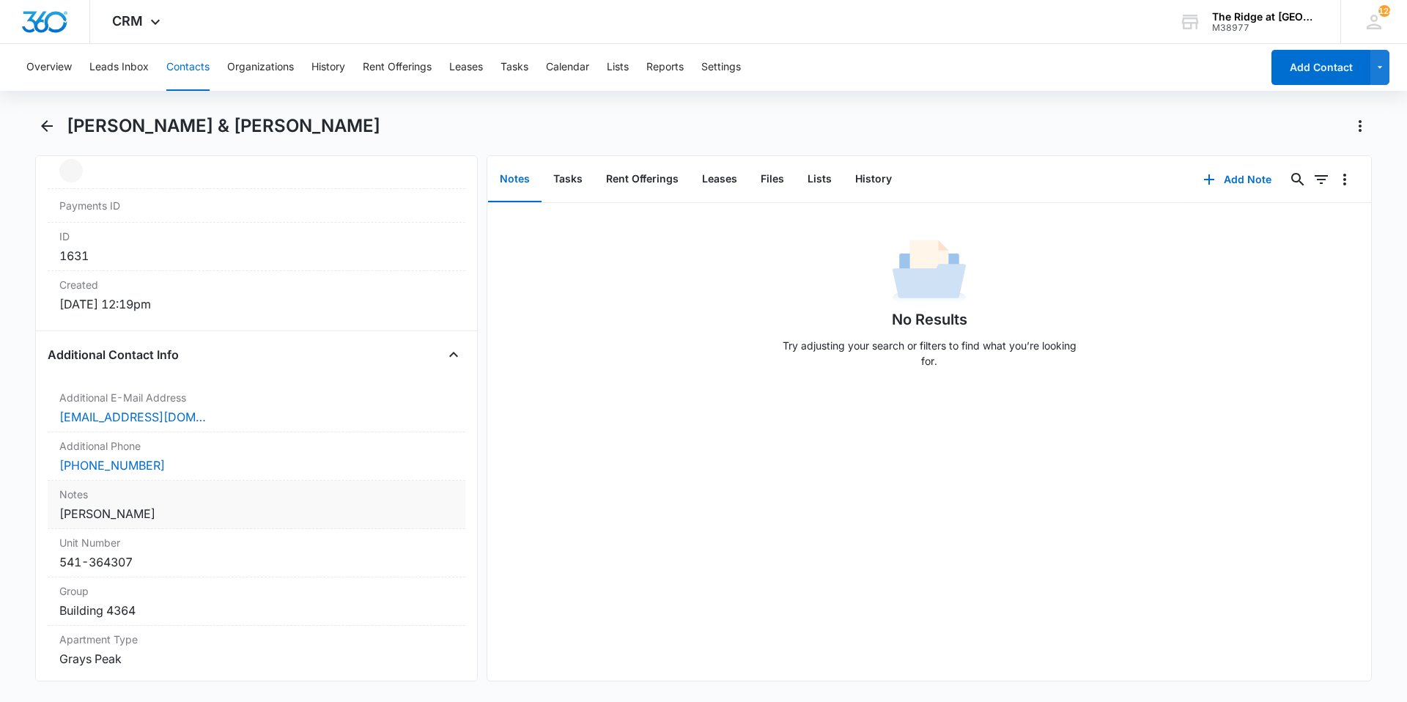
scroll to position [952, 0]
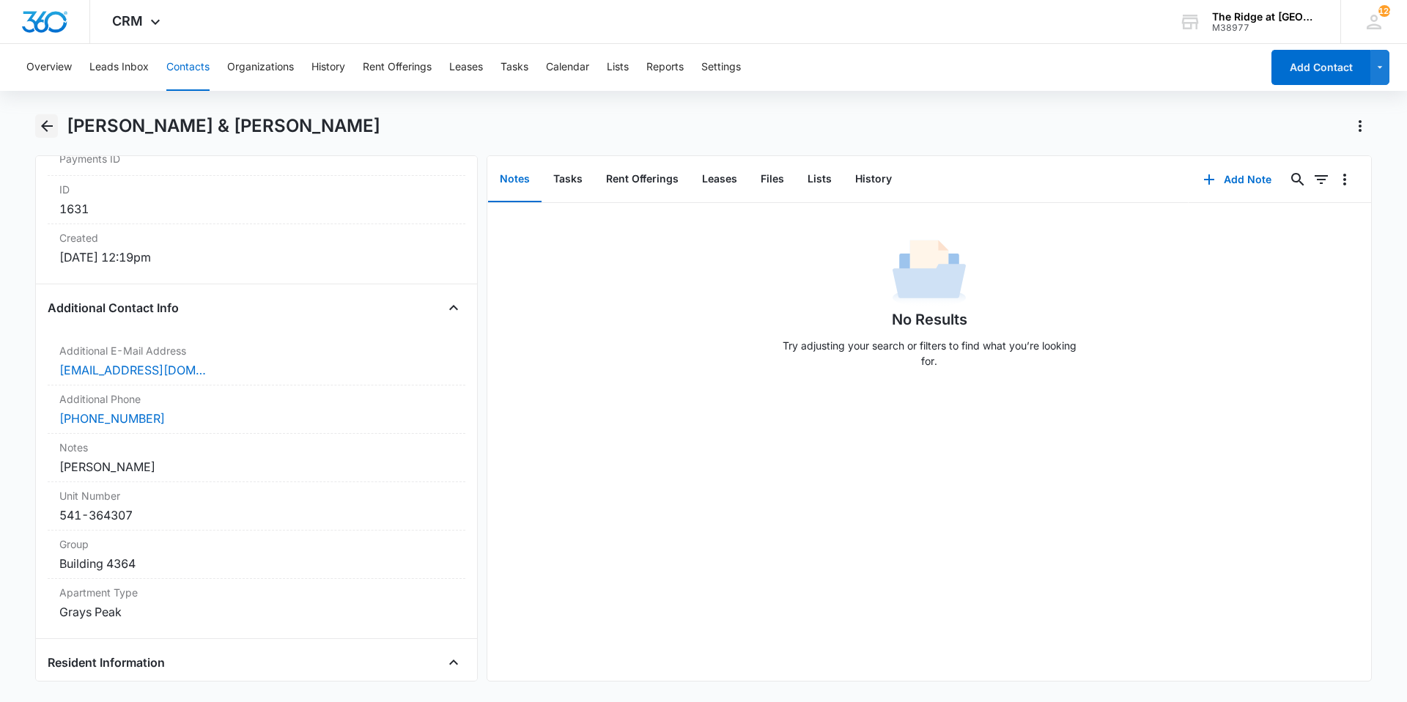
click at [42, 132] on icon "Back" at bounding box center [47, 126] width 18 height 18
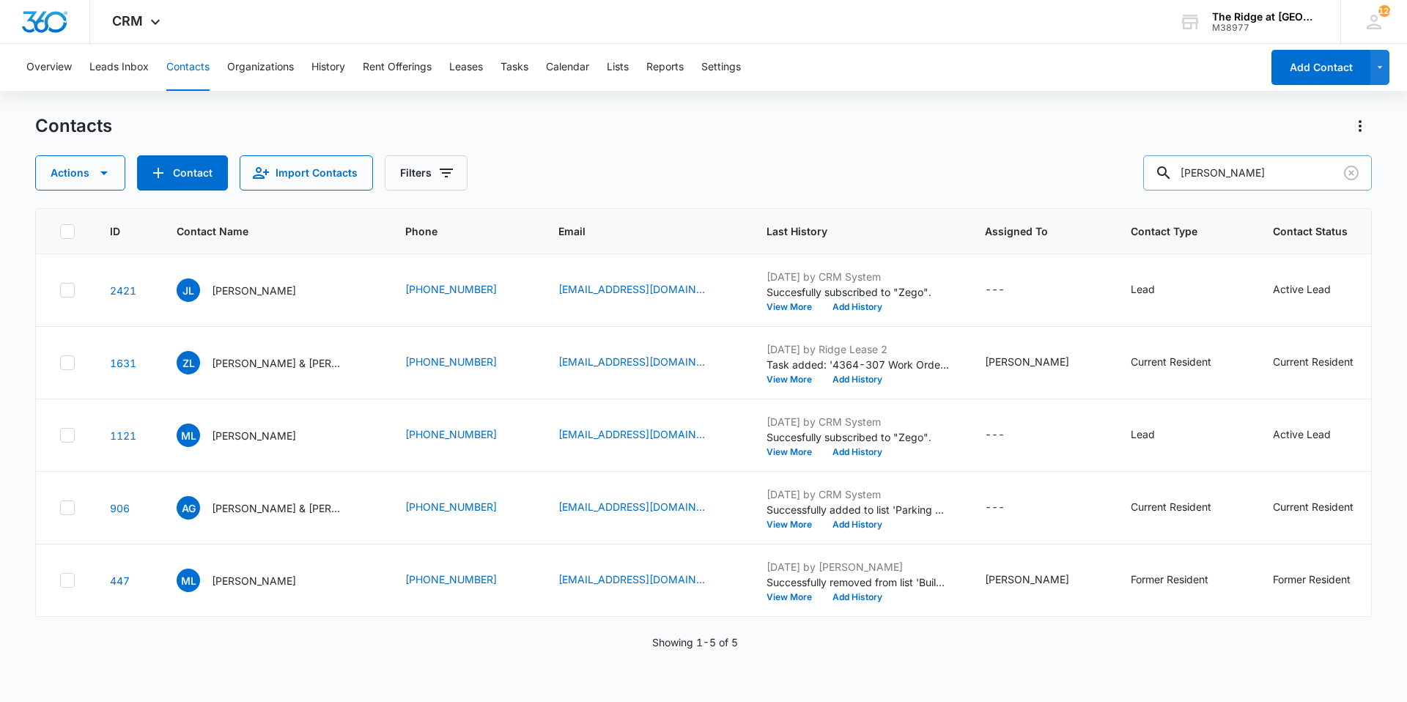
drag, startPoint x: 1229, startPoint y: 175, endPoint x: 1189, endPoint y: 175, distance: 39.6
click at [1189, 175] on input "lopez" at bounding box center [1257, 172] width 229 height 35
type input "remmers"
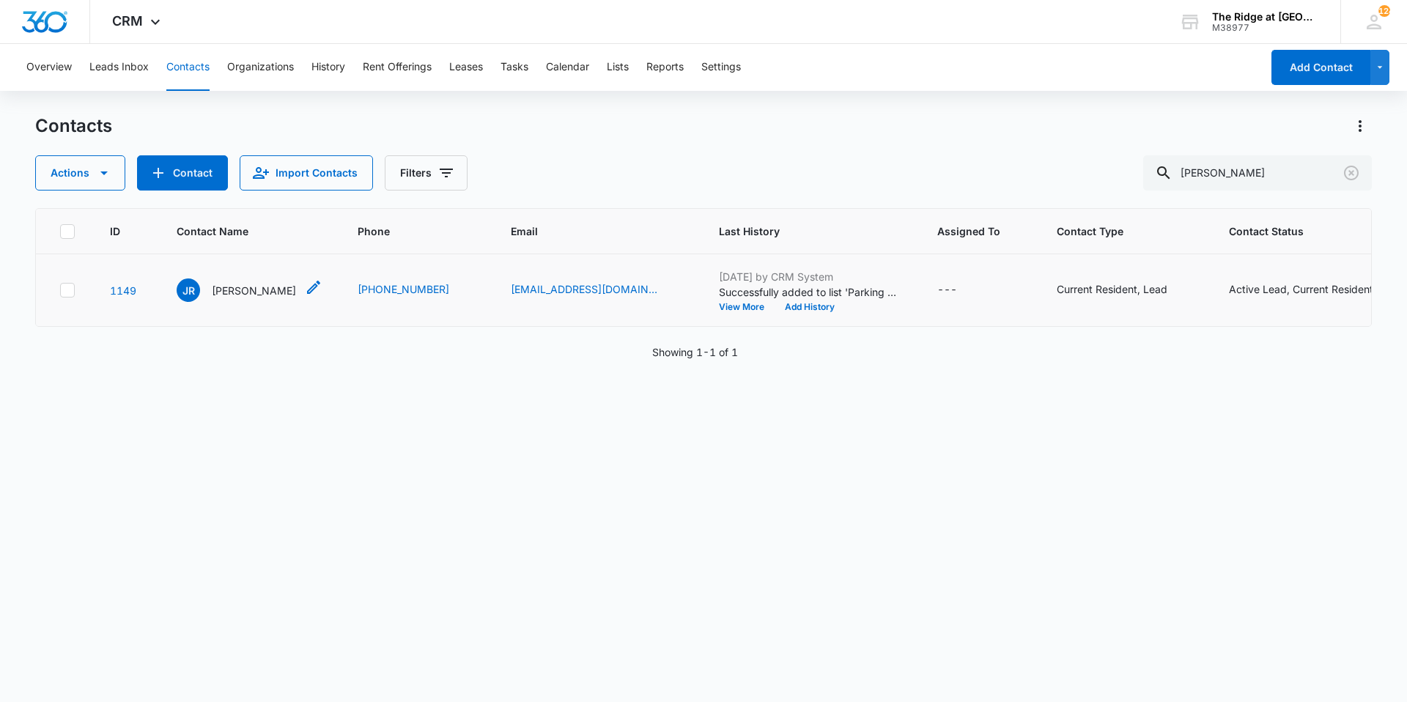
click at [232, 290] on p "Jon Remmers" at bounding box center [254, 290] width 84 height 15
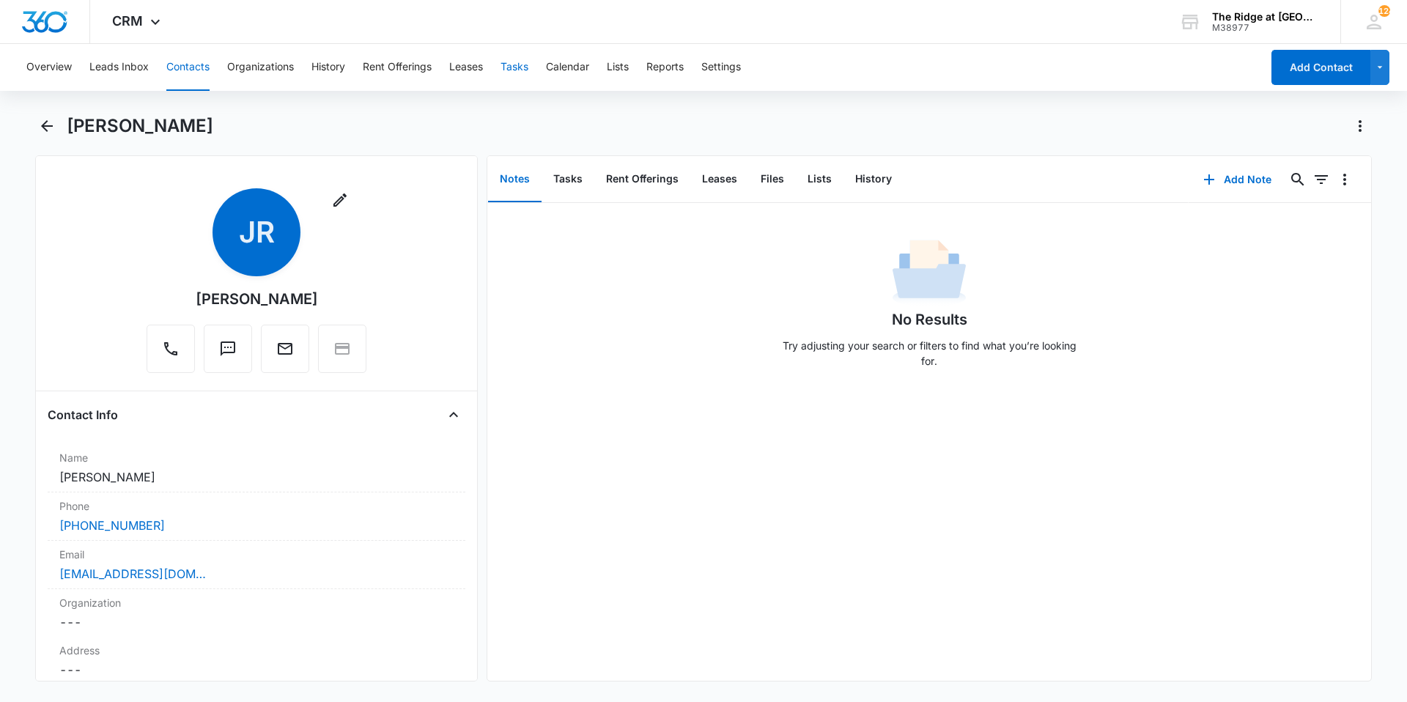
click at [523, 64] on button "Tasks" at bounding box center [514, 67] width 28 height 47
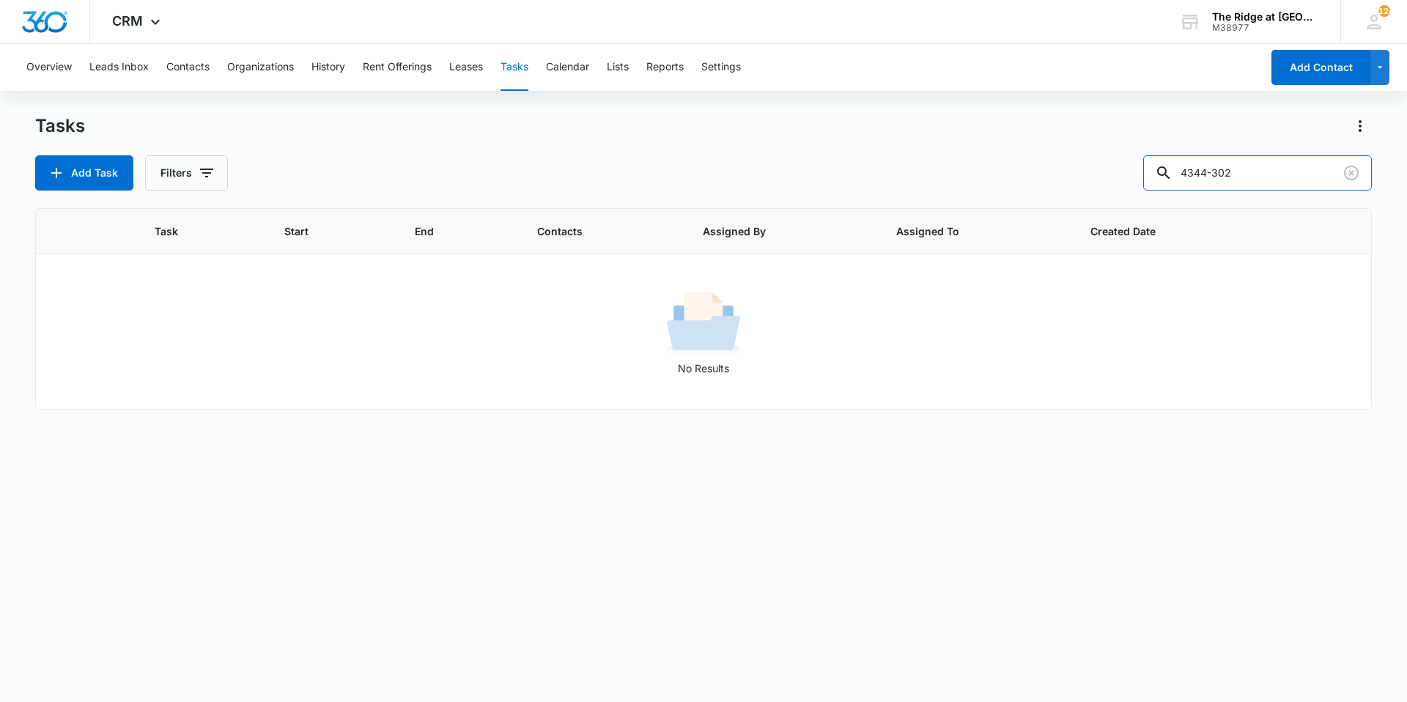
drag, startPoint x: 1255, startPoint y: 175, endPoint x: 1127, endPoint y: 163, distance: 128.8
click at [1129, 163] on div "Add Task Filters 4344-302" at bounding box center [703, 172] width 1336 height 35
drag, startPoint x: 1260, startPoint y: 150, endPoint x: 1194, endPoint y: 160, distance: 66.7
click at [1194, 160] on div "Tasks Add Task Filters remmers" at bounding box center [703, 152] width 1336 height 76
drag, startPoint x: 1254, startPoint y: 180, endPoint x: 1174, endPoint y: 179, distance: 80.6
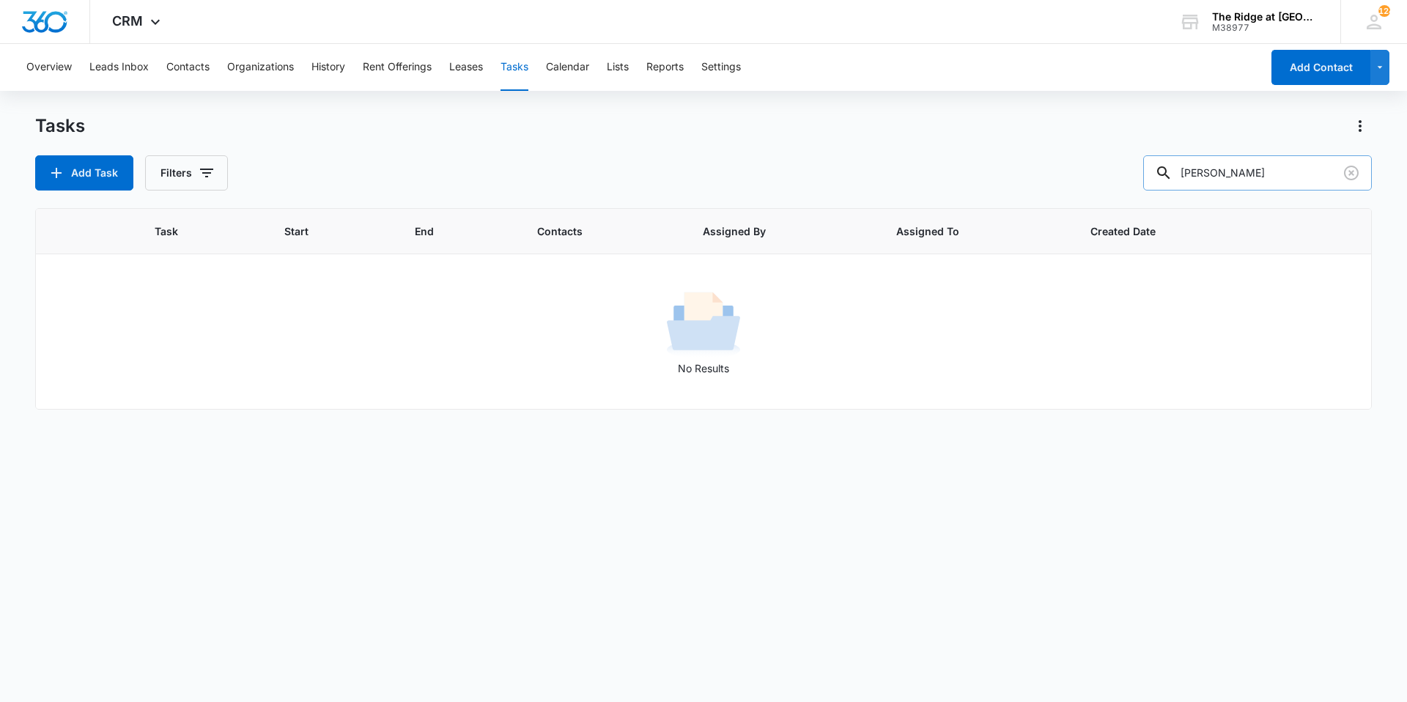
click at [1174, 179] on div "remmers" at bounding box center [1257, 172] width 229 height 35
type input "4324-206"
click at [194, 178] on button "Filters" at bounding box center [186, 172] width 83 height 35
click at [212, 356] on div "Assigned By Assigned To Task Status: Incomplete Complete" at bounding box center [247, 289] width 204 height 185
click at [212, 347] on label "Complete" at bounding box center [247, 348] width 169 height 15
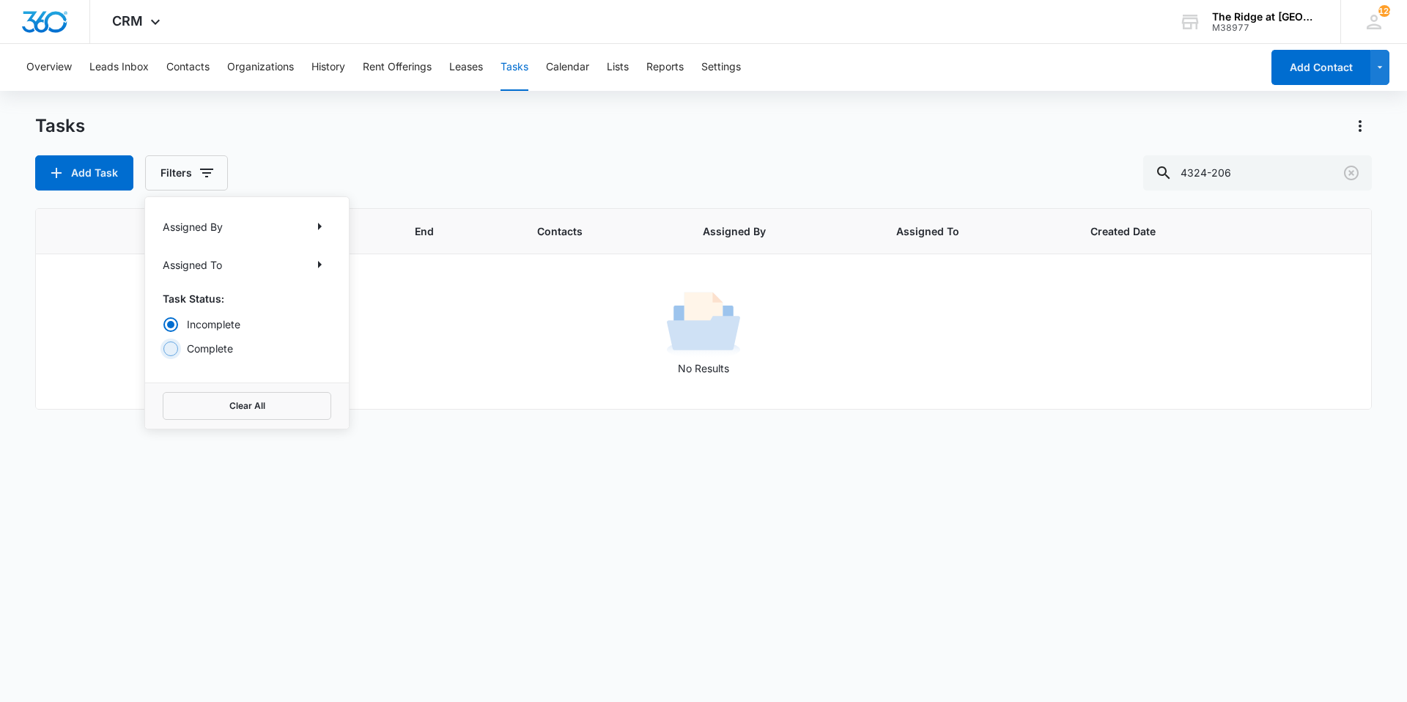
click at [163, 348] on input "Complete" at bounding box center [163, 348] width 1 height 1
radio input "false"
radio input "true"
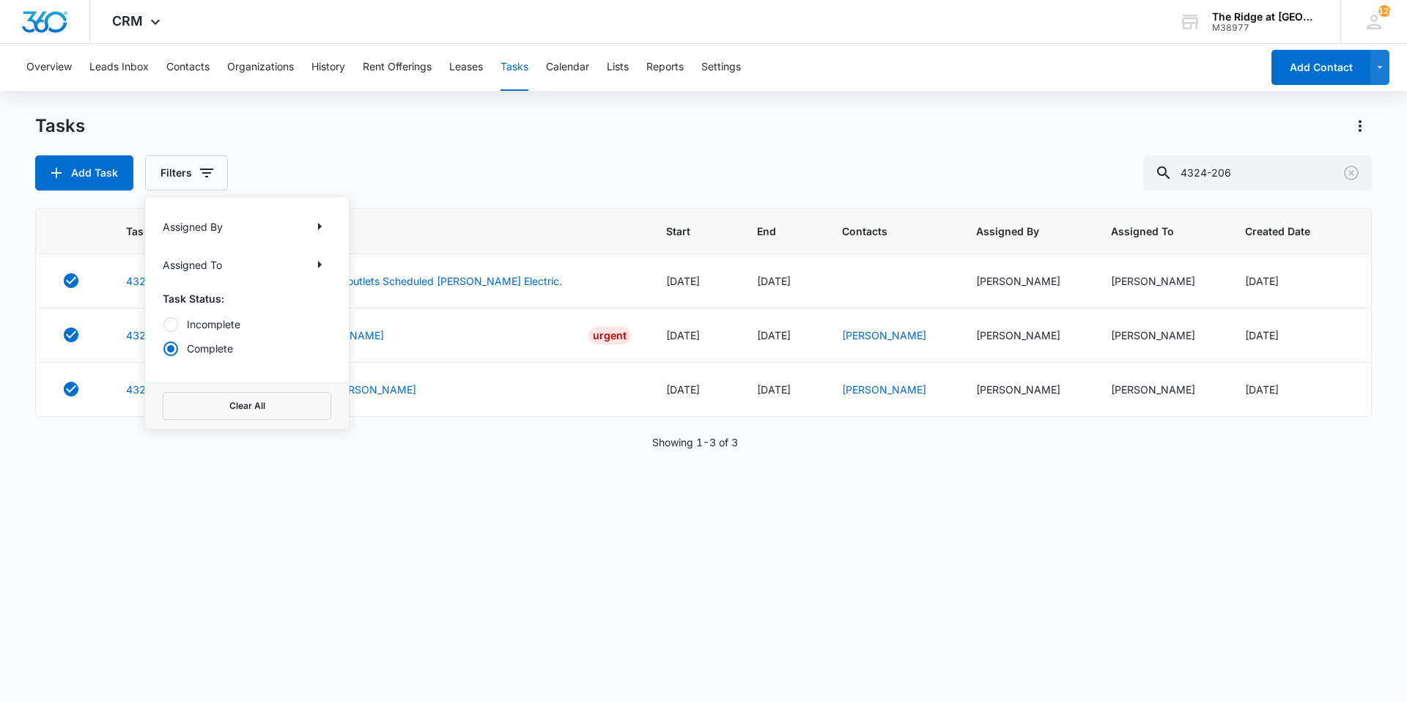
click at [377, 127] on div "Tasks" at bounding box center [703, 125] width 1336 height 23
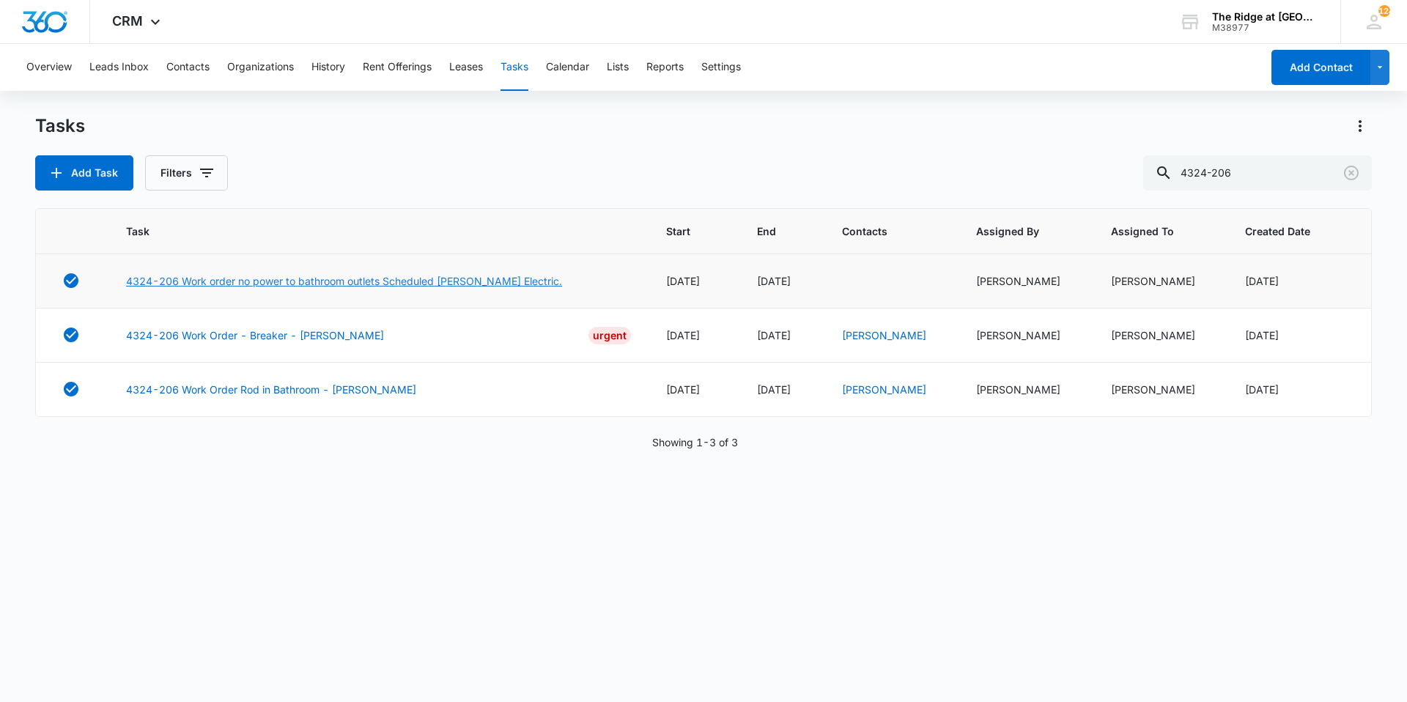
click at [290, 286] on link "4324-206 Work order no power to bathroom outlets Scheduled [PERSON_NAME] Electr…" at bounding box center [344, 280] width 436 height 15
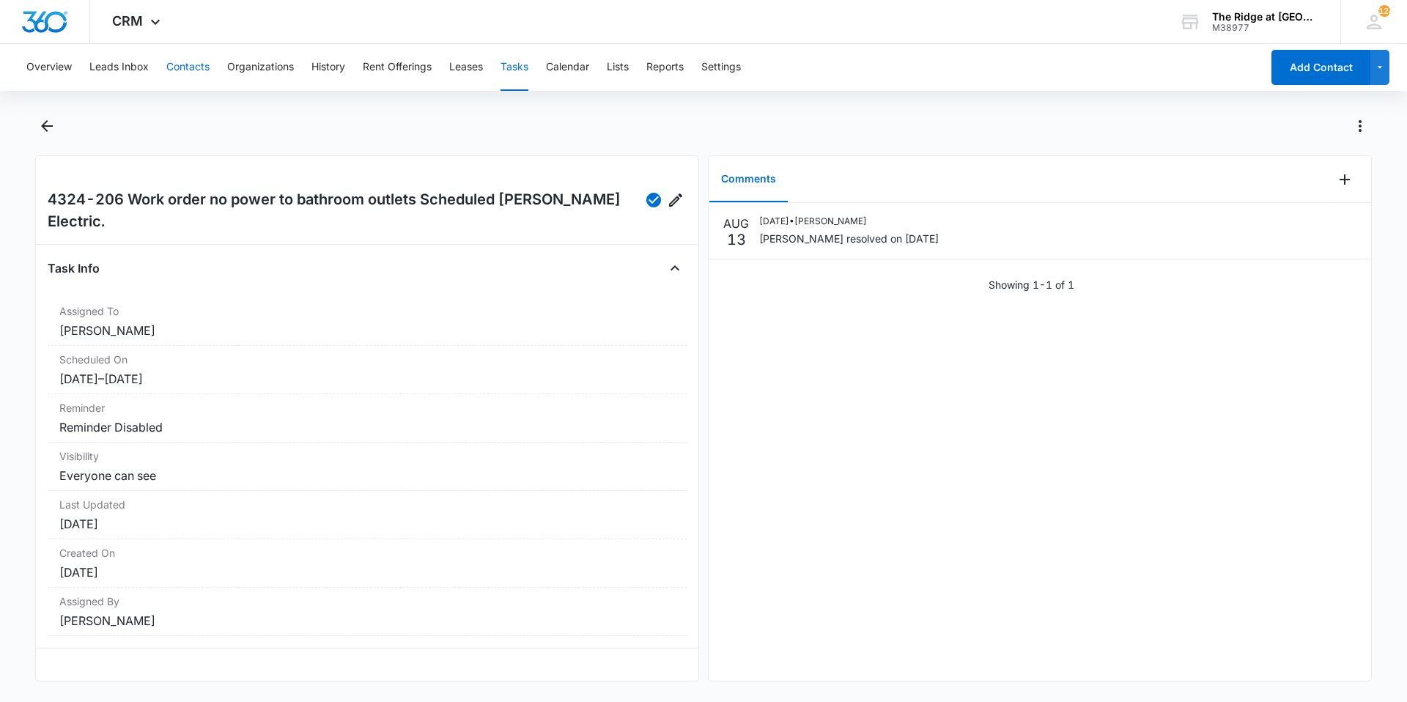
drag, startPoint x: 152, startPoint y: 51, endPoint x: 192, endPoint y: 63, distance: 41.5
click at [161, 52] on div "Overview Leads Inbox Contacts Organizations History Rent Offerings Leases Tasks…" at bounding box center [639, 67] width 1243 height 47
click at [208, 67] on button "Contacts" at bounding box center [187, 67] width 43 height 47
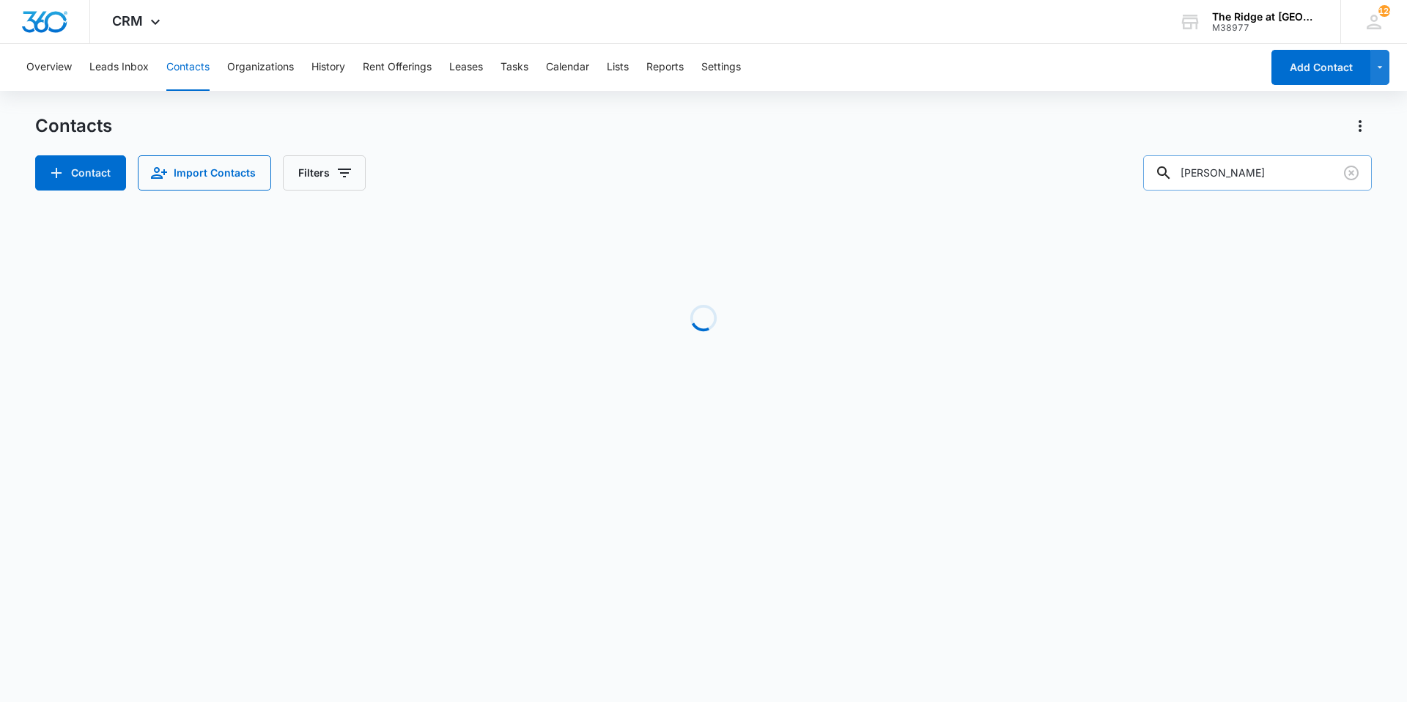
drag, startPoint x: 1243, startPoint y: 178, endPoint x: 1172, endPoint y: 178, distance: 70.3
click at [1172, 178] on div "[PERSON_NAME]" at bounding box center [1257, 172] width 229 height 35
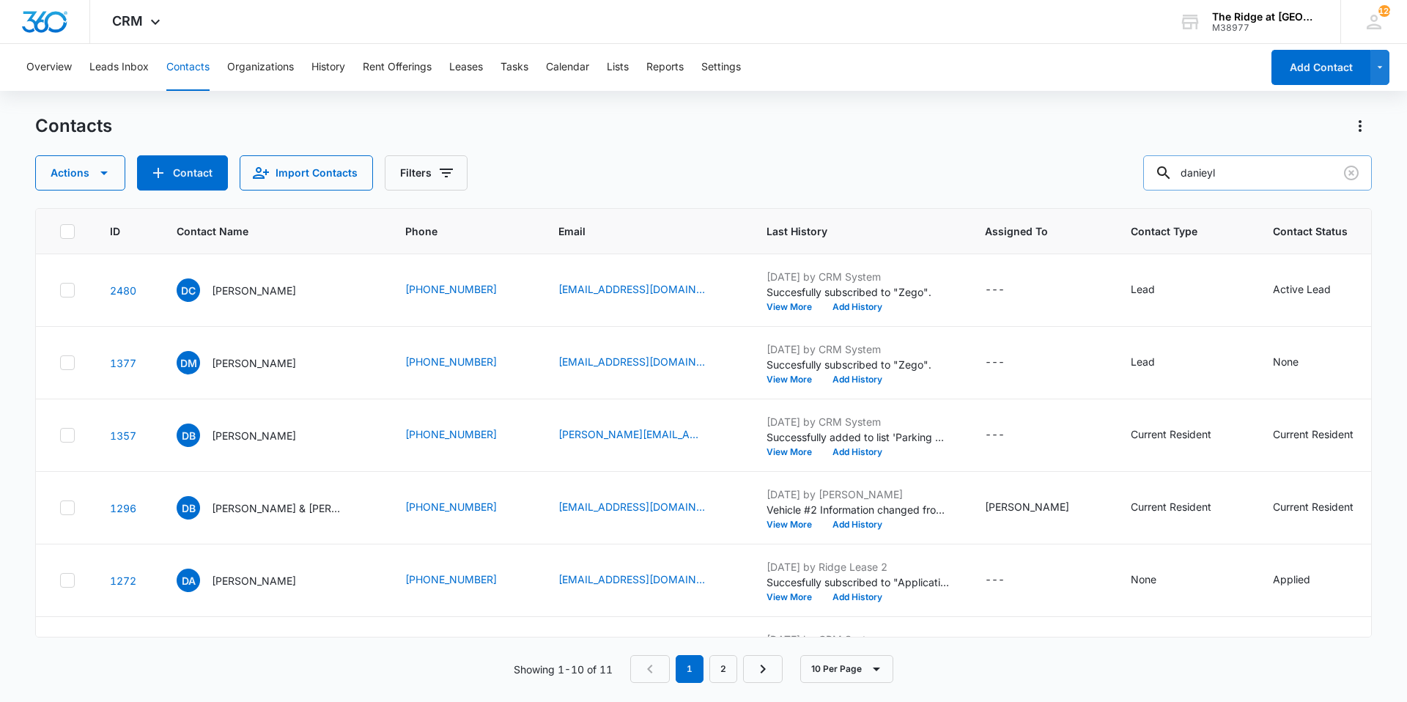
drag, startPoint x: 1235, startPoint y: 174, endPoint x: 1175, endPoint y: 180, distance: 60.4
click at [1175, 180] on div "danieyl" at bounding box center [1257, 172] width 229 height 35
type input "h"
click at [1218, 180] on input "hyu" at bounding box center [1257, 172] width 229 height 35
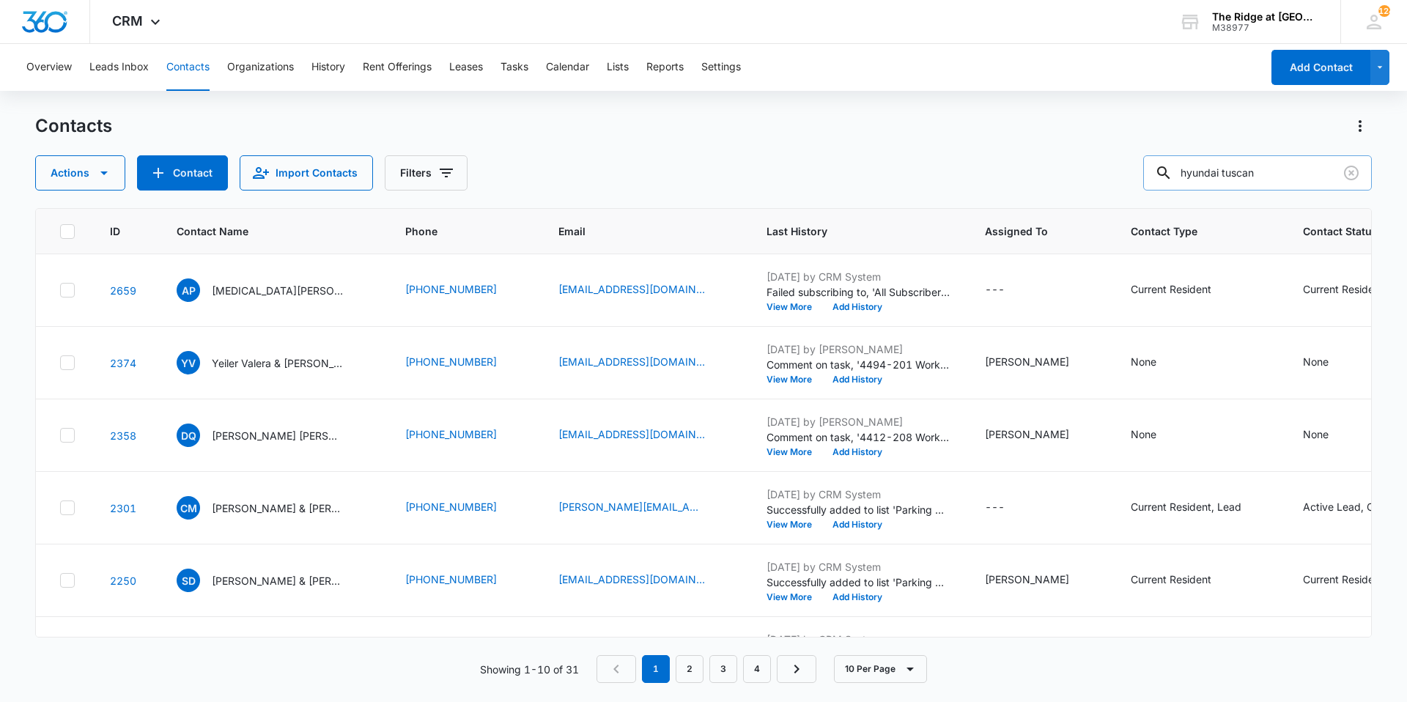
type input "hyundai tuscan"
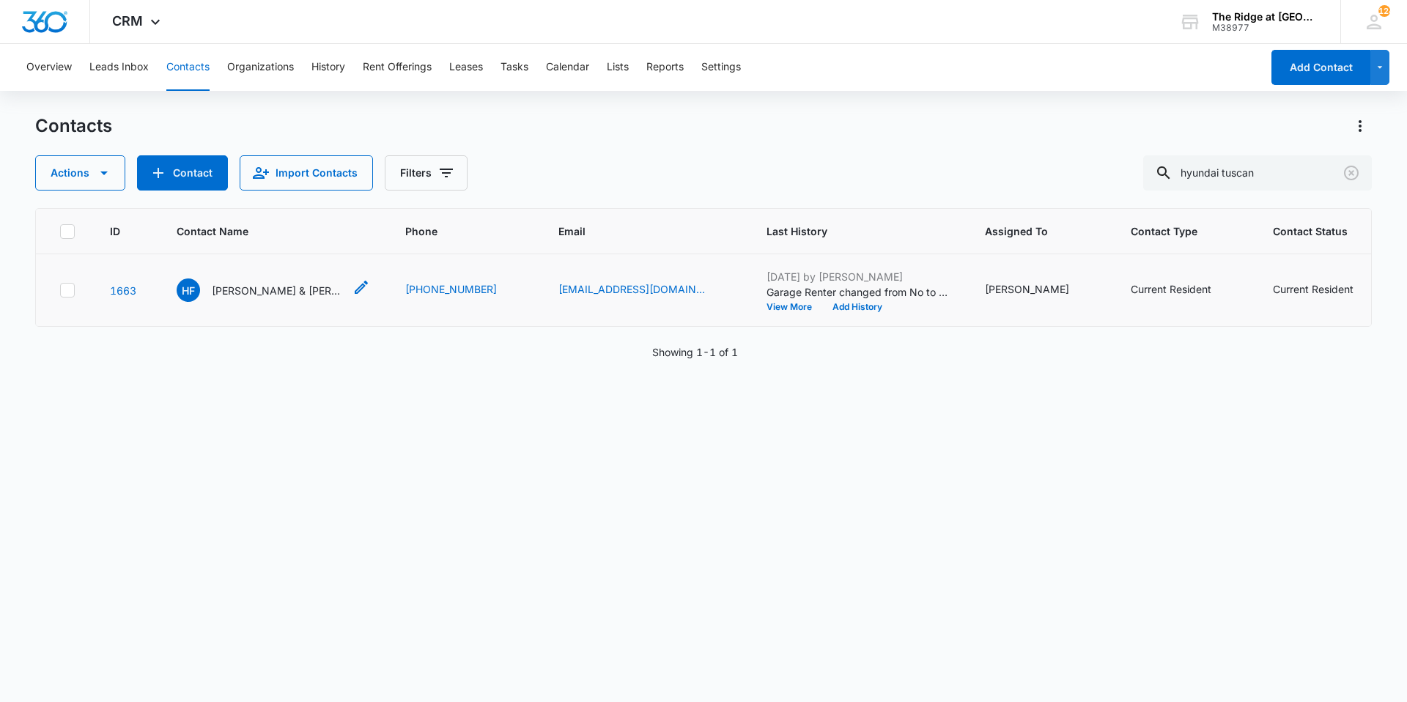
click at [249, 294] on p "Hansel Fernandez Ramirez & Daniela Valles Valdes" at bounding box center [278, 290] width 132 height 15
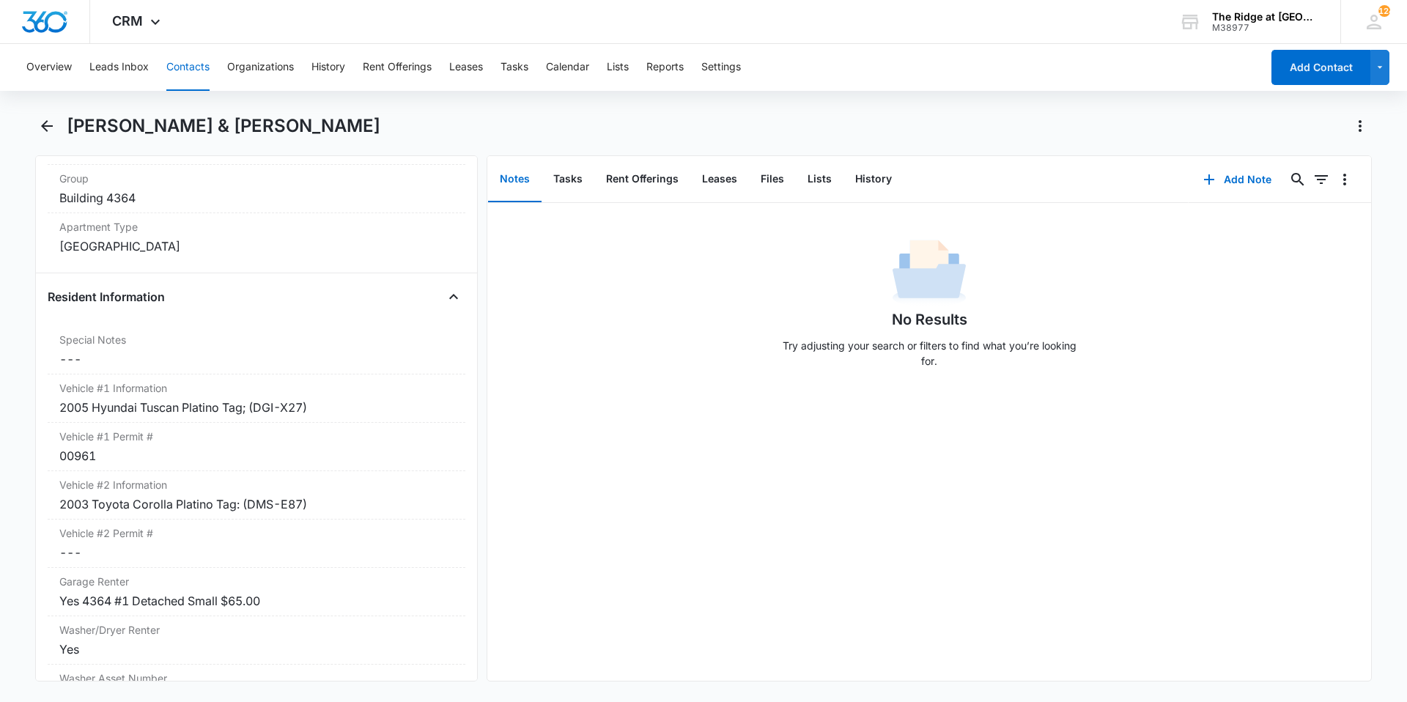
scroll to position [1319, 0]
click at [50, 124] on icon "Back" at bounding box center [47, 126] width 18 height 18
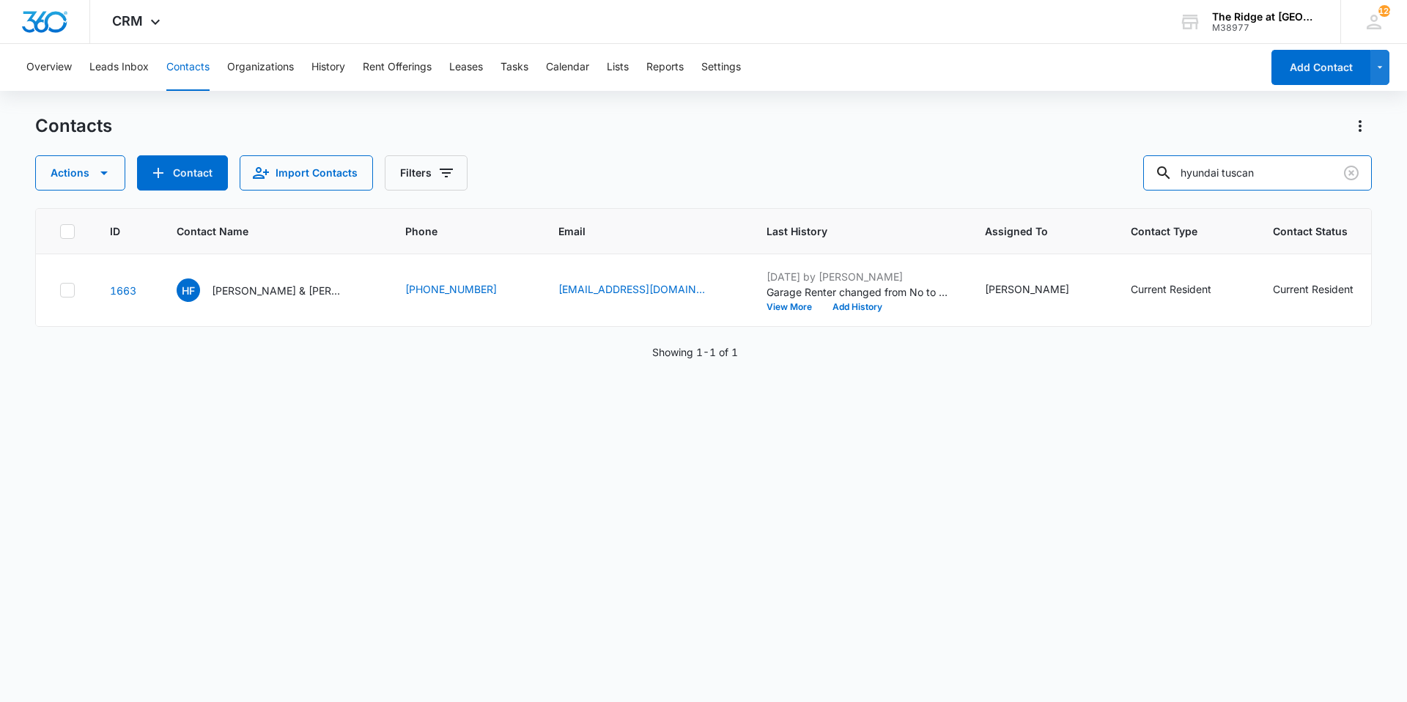
drag, startPoint x: 1281, startPoint y: 175, endPoint x: 1147, endPoint y: 157, distance: 134.6
click at [1162, 169] on input "hyundai tuscan" at bounding box center [1257, 172] width 229 height 35
type input "7203016"
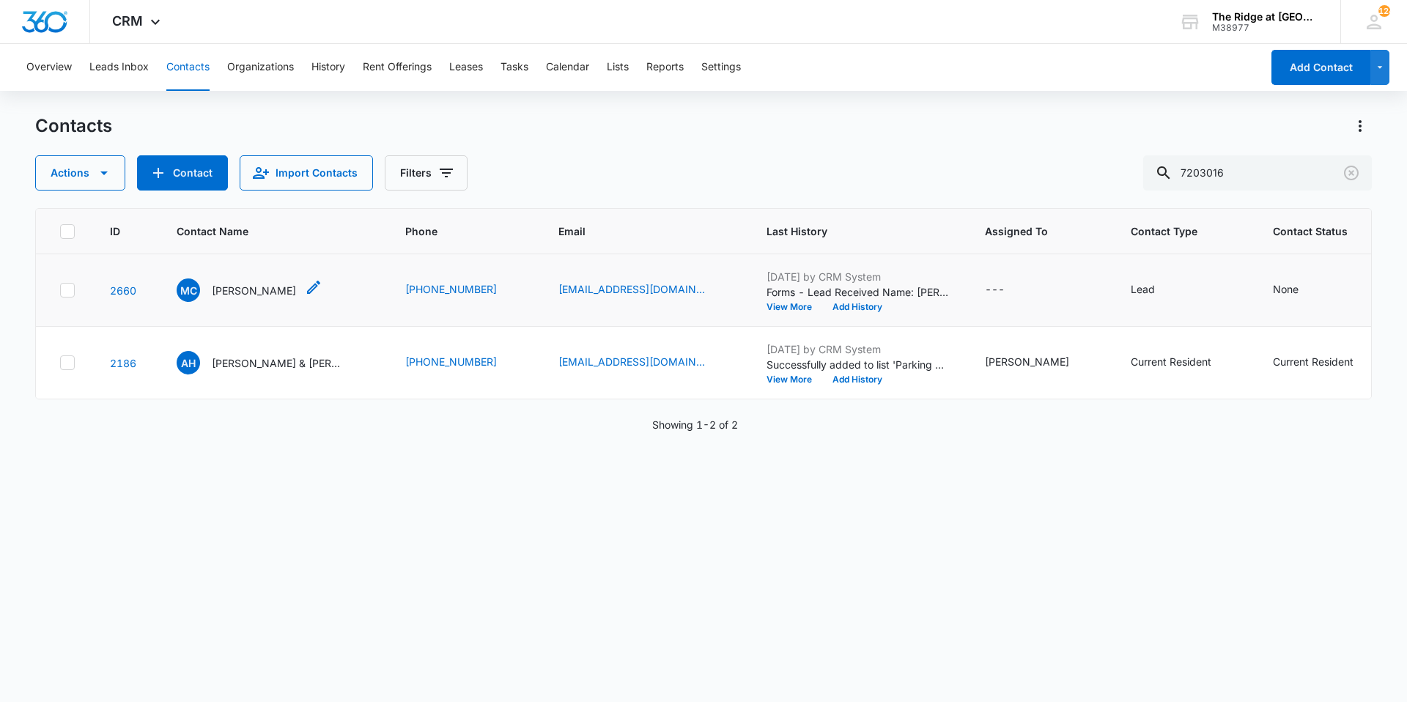
click at [241, 283] on p "Mandi Curtis" at bounding box center [254, 290] width 84 height 15
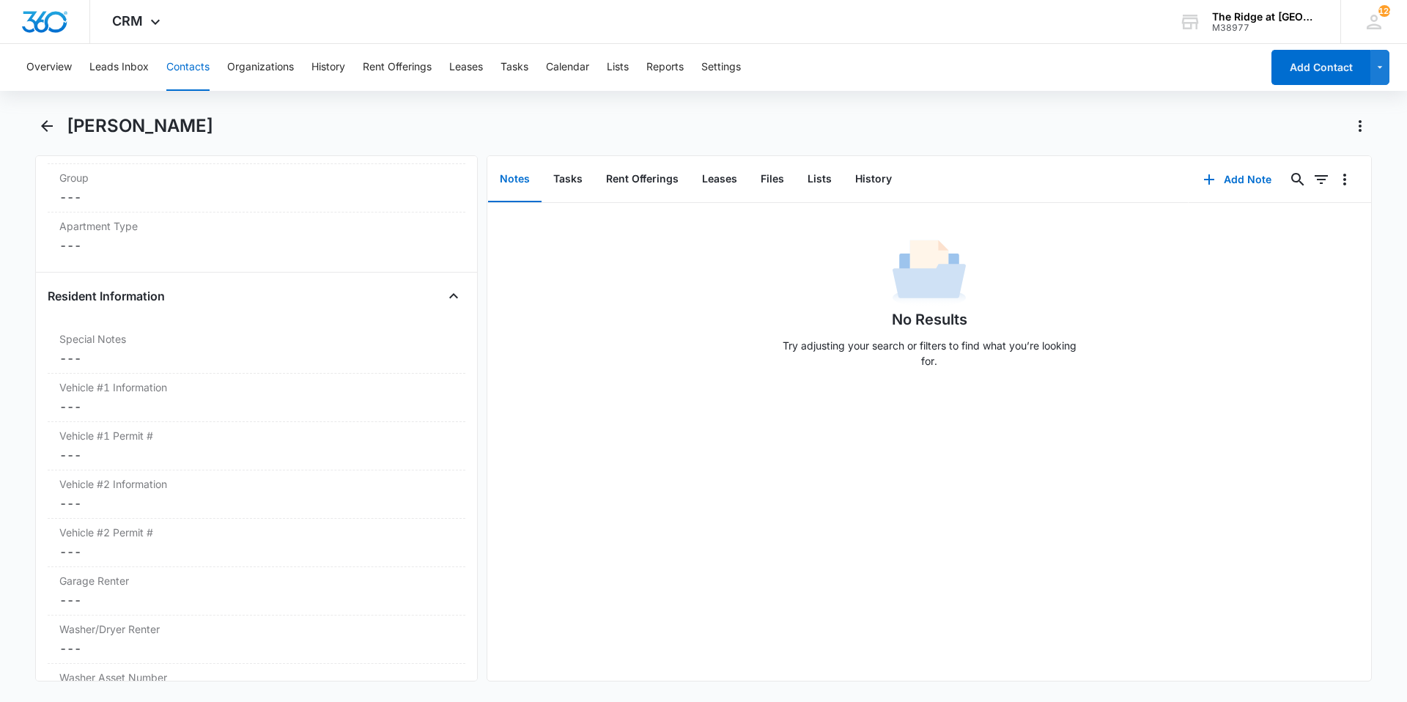
scroll to position [1758, 0]
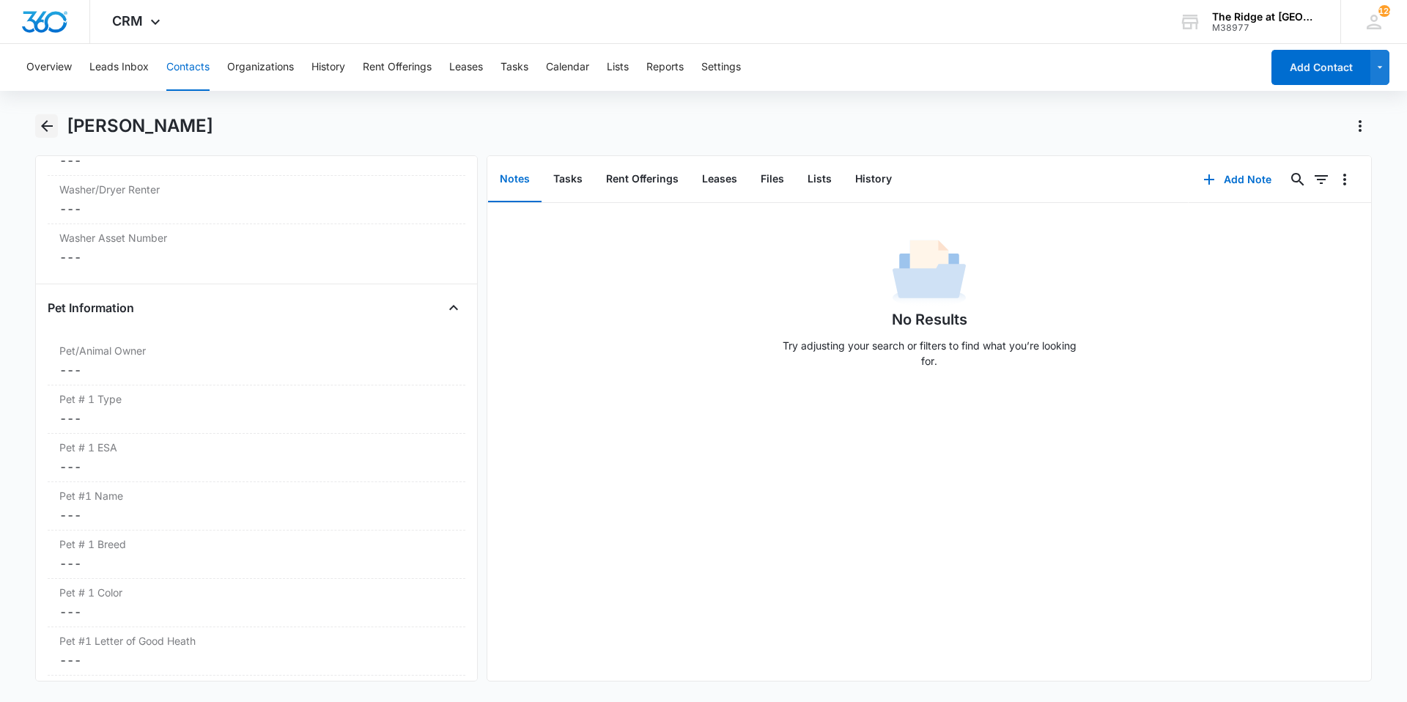
click at [46, 130] on icon "Back" at bounding box center [47, 126] width 12 height 12
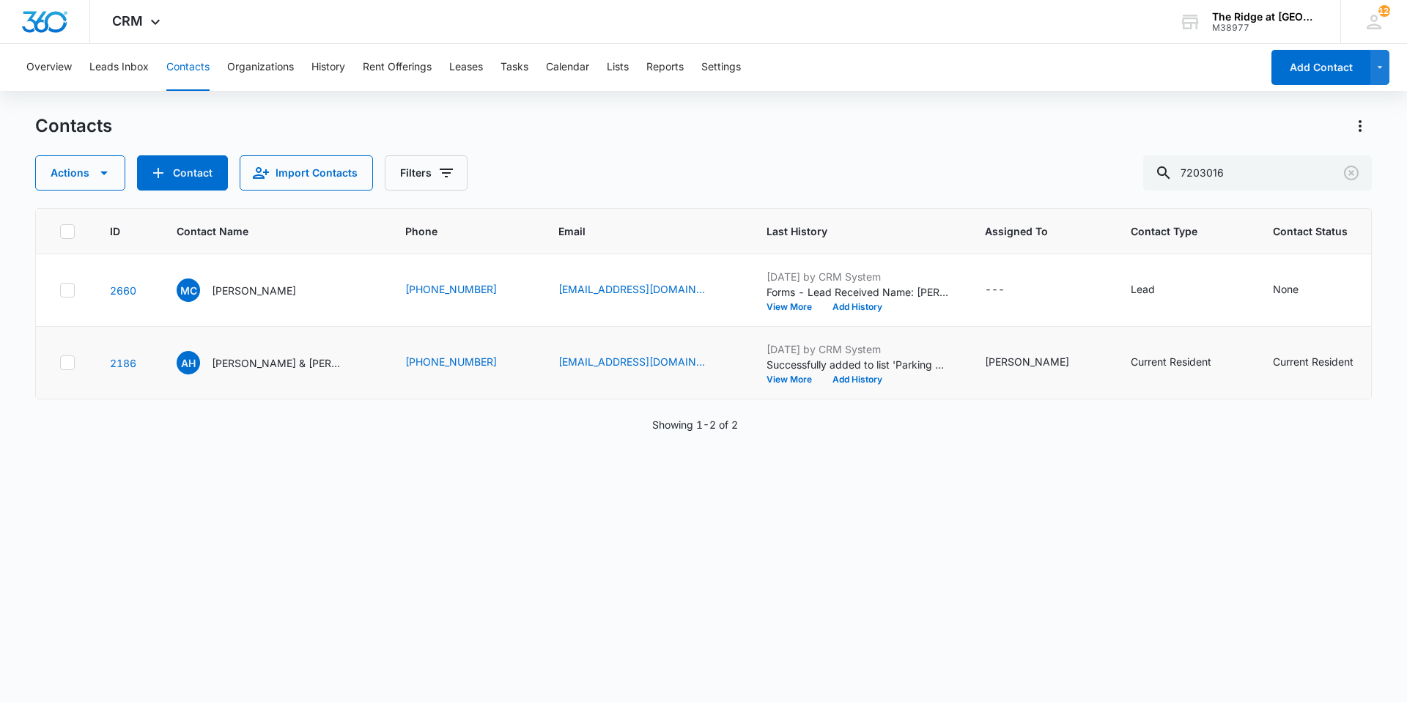
click at [238, 349] on td "AH Alexis Hall & Kaylee Seiber & Steven Rangle & Bryson Ocanas" at bounding box center [273, 363] width 229 height 73
click at [240, 360] on p "Alexis Hall & Kaylee Seiber & Steven Rangle & Bryson Ocanas" at bounding box center [278, 362] width 132 height 15
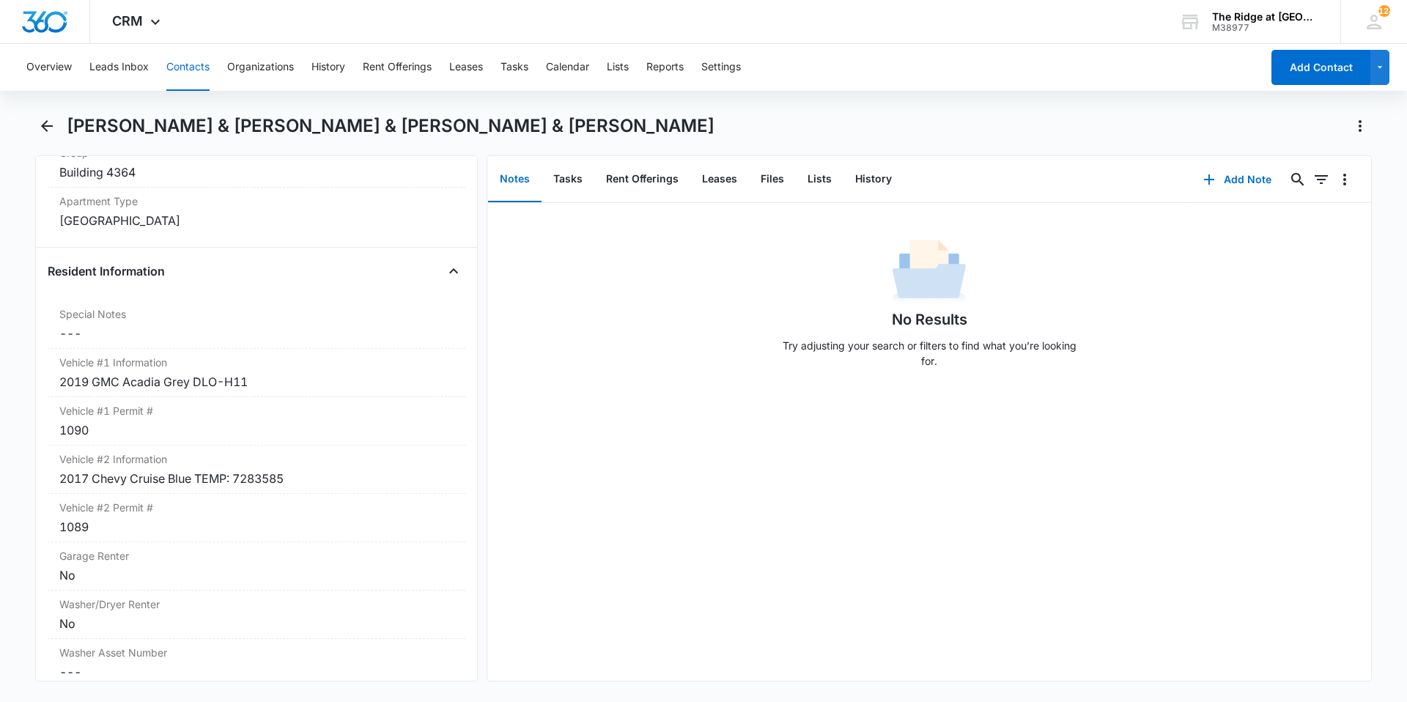
scroll to position [1539, 0]
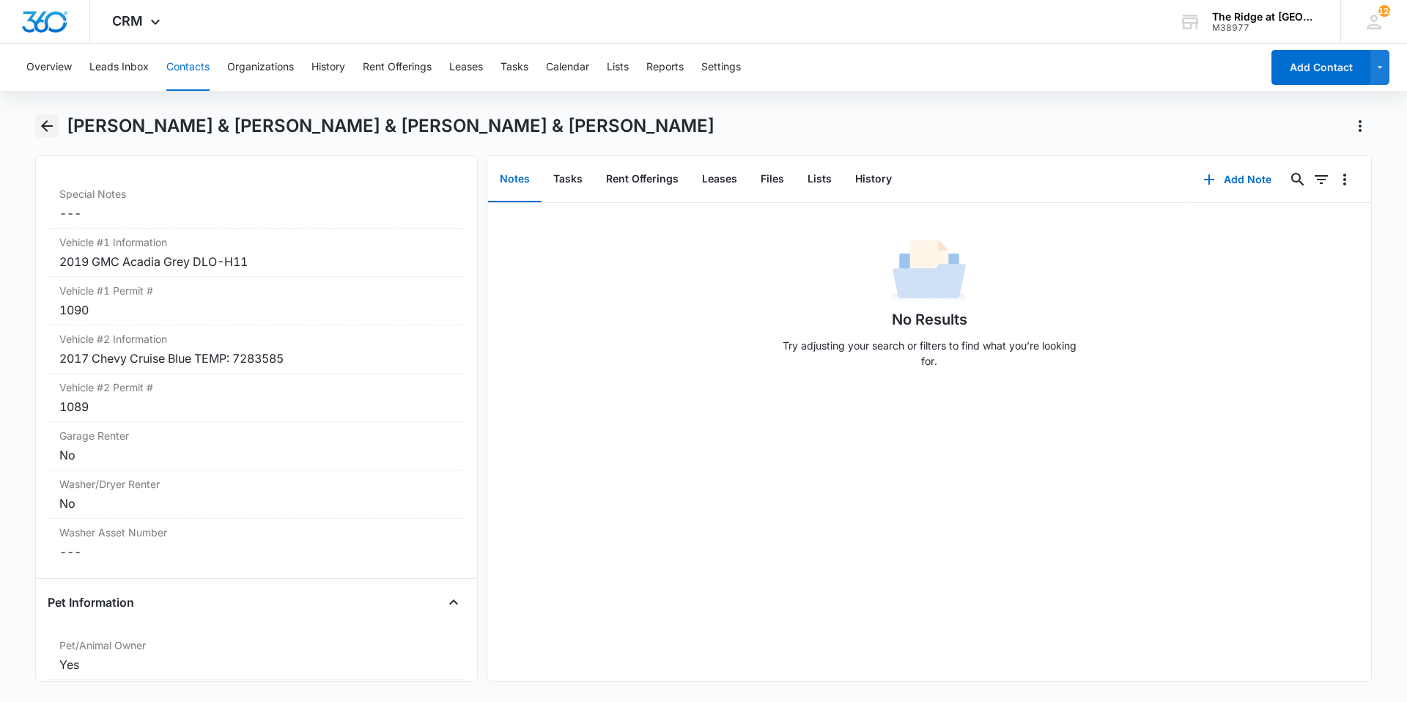
click at [36, 126] on button "Back" at bounding box center [46, 125] width 23 height 23
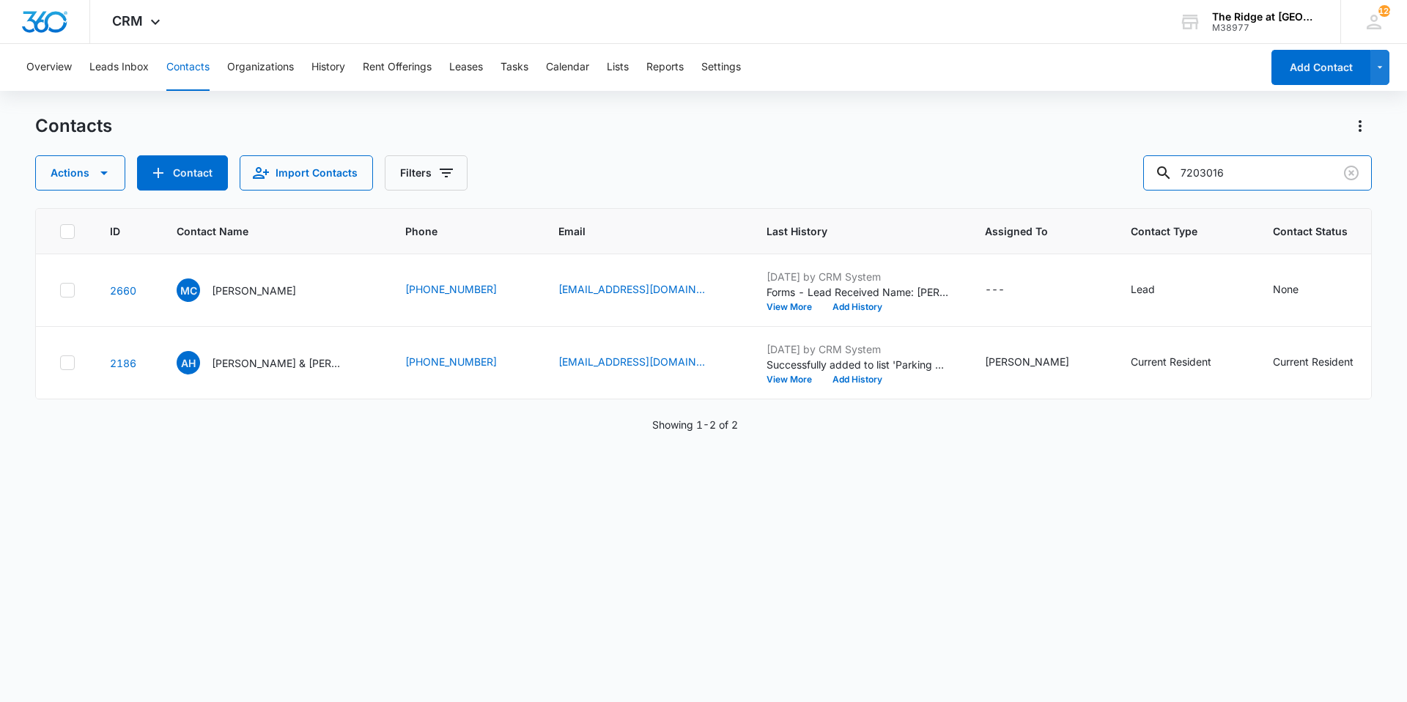
drag, startPoint x: 1247, startPoint y: 169, endPoint x: 1137, endPoint y: 174, distance: 110.0
click at [1139, 174] on div "Actions Contact Import Contacts Filters 7203016" at bounding box center [703, 172] width 1336 height 35
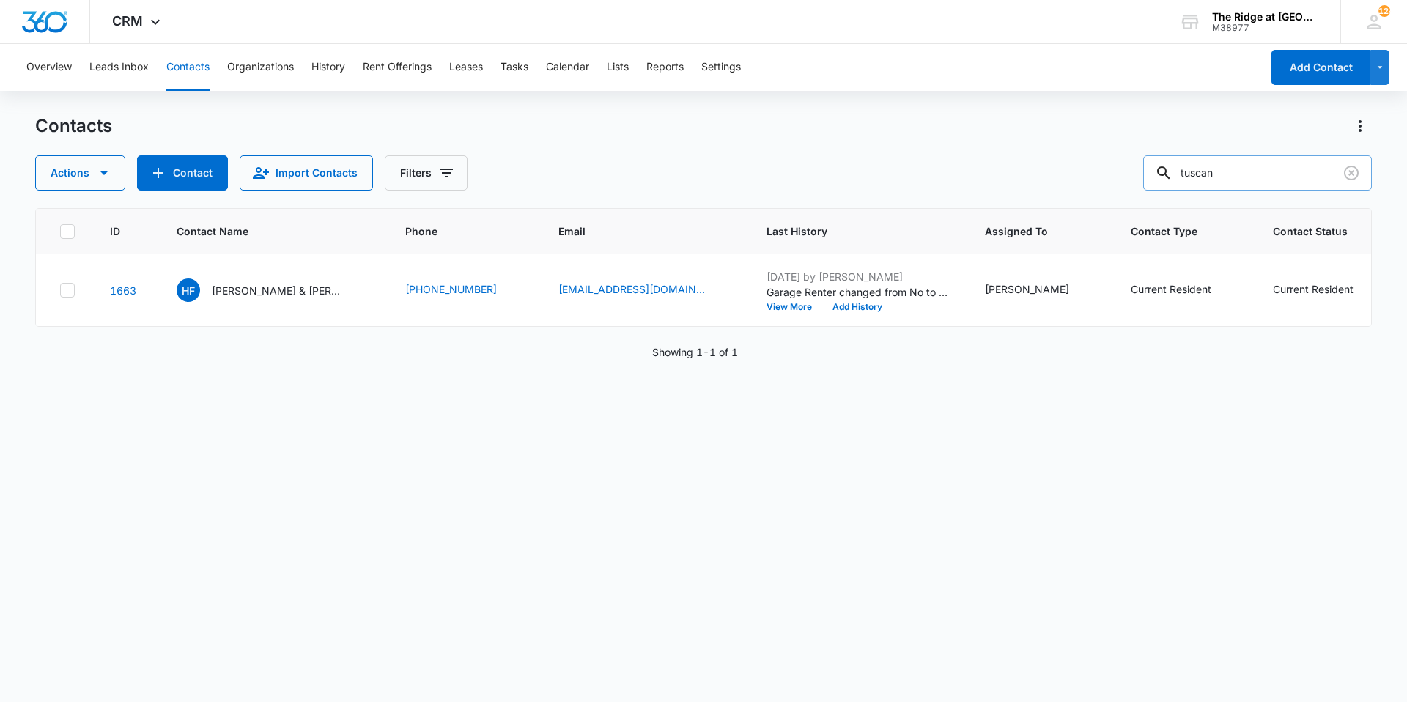
drag, startPoint x: 1236, startPoint y: 174, endPoint x: 1184, endPoint y: 179, distance: 52.2
click at [1184, 178] on div "tuscan" at bounding box center [1257, 172] width 229 height 35
type input "tucsan"
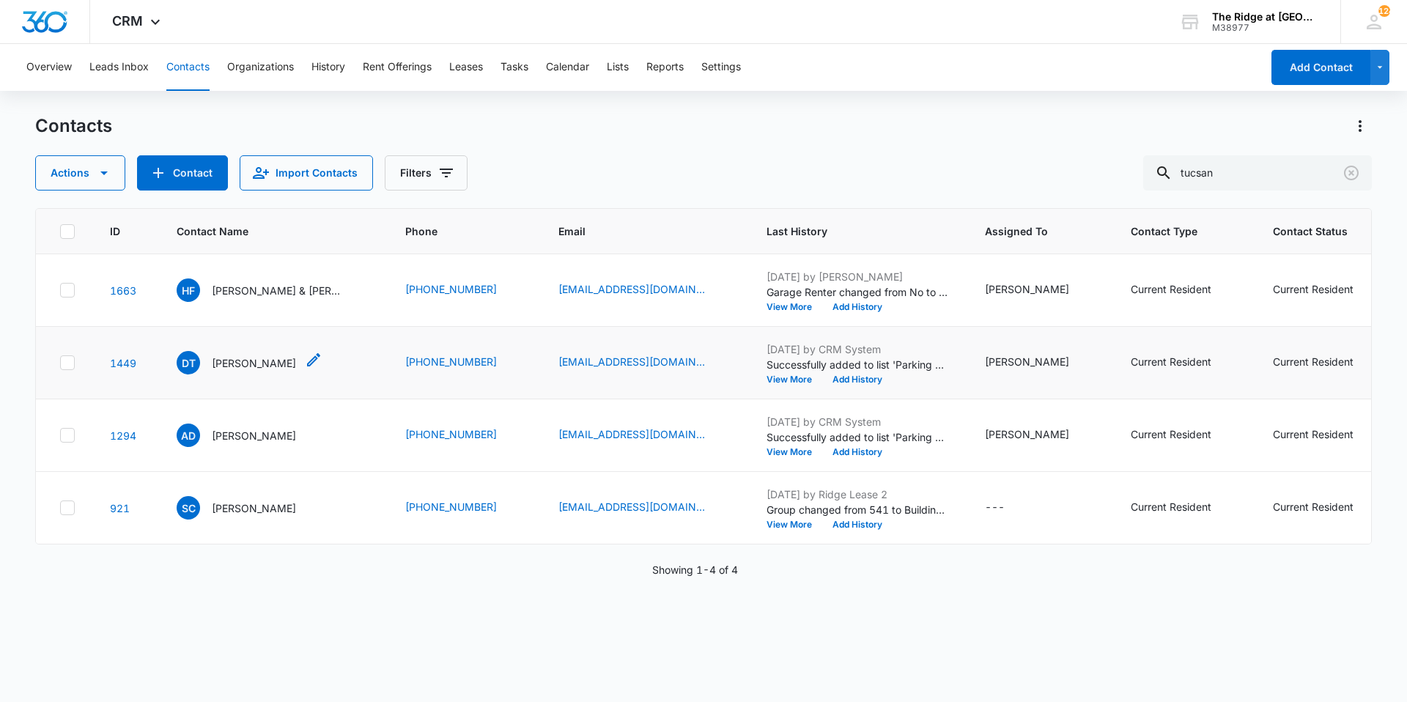
click at [224, 370] on p "Dayniel Torriente" at bounding box center [254, 362] width 84 height 15
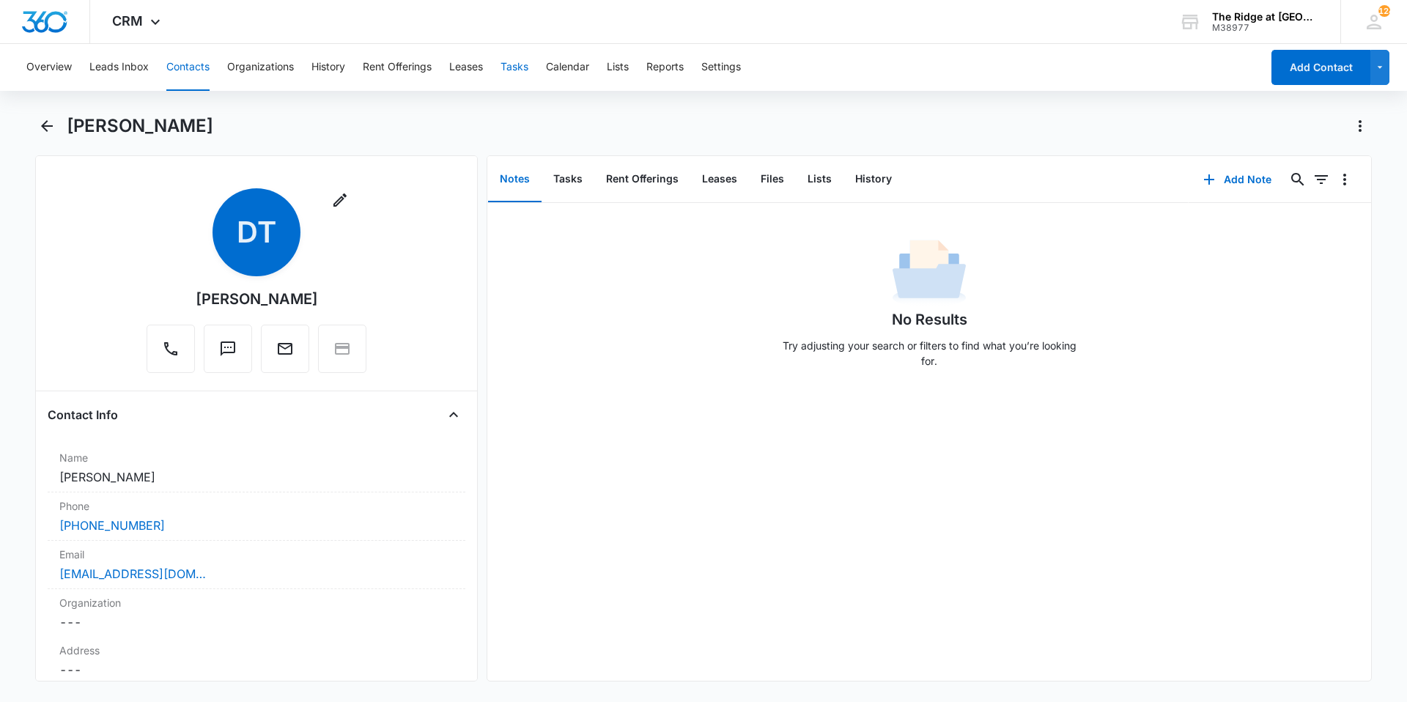
click at [517, 63] on button "Tasks" at bounding box center [514, 67] width 28 height 47
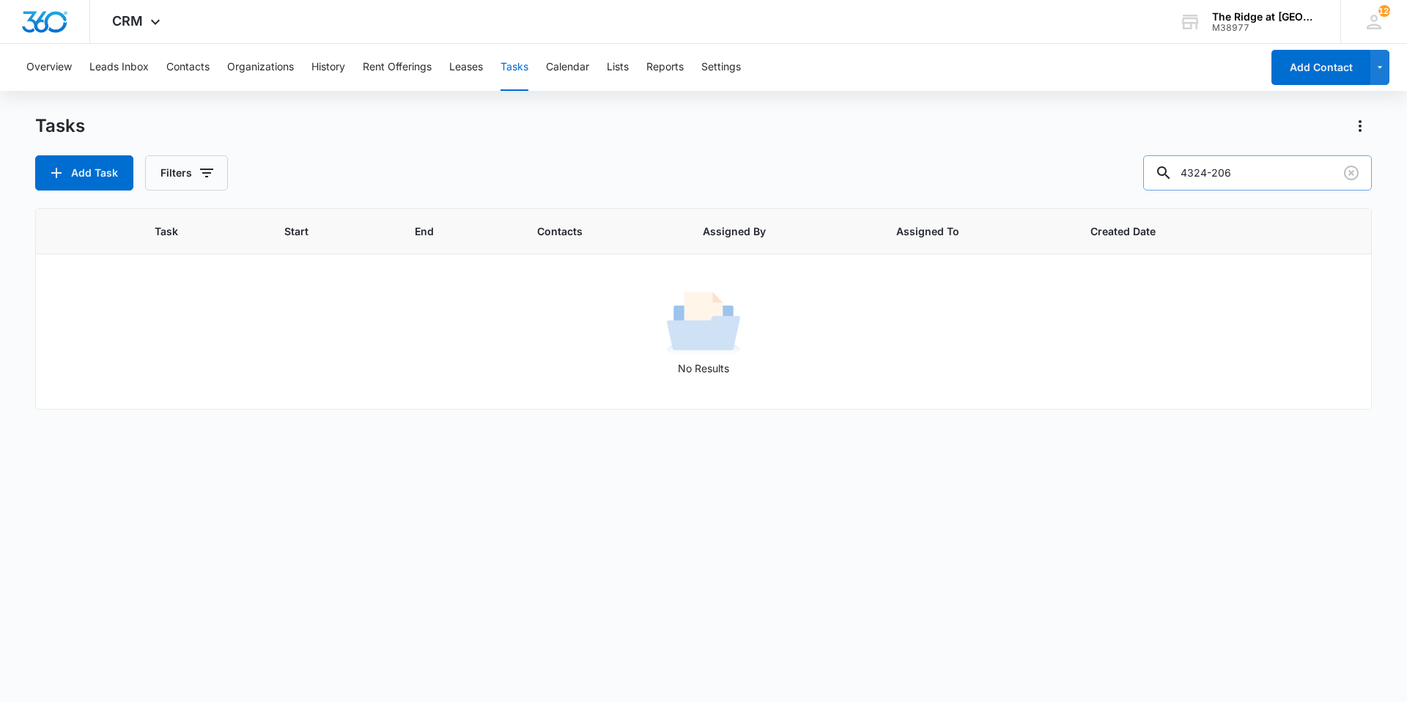
drag, startPoint x: 1260, startPoint y: 175, endPoint x: 1176, endPoint y: 180, distance: 84.4
click at [1176, 180] on div "4324-206" at bounding box center [1257, 172] width 229 height 35
click at [1290, 168] on input "4324-206" at bounding box center [1257, 172] width 229 height 35
click at [215, 172] on button "Filters" at bounding box center [186, 172] width 83 height 35
click at [195, 352] on label "Complete" at bounding box center [247, 348] width 169 height 15
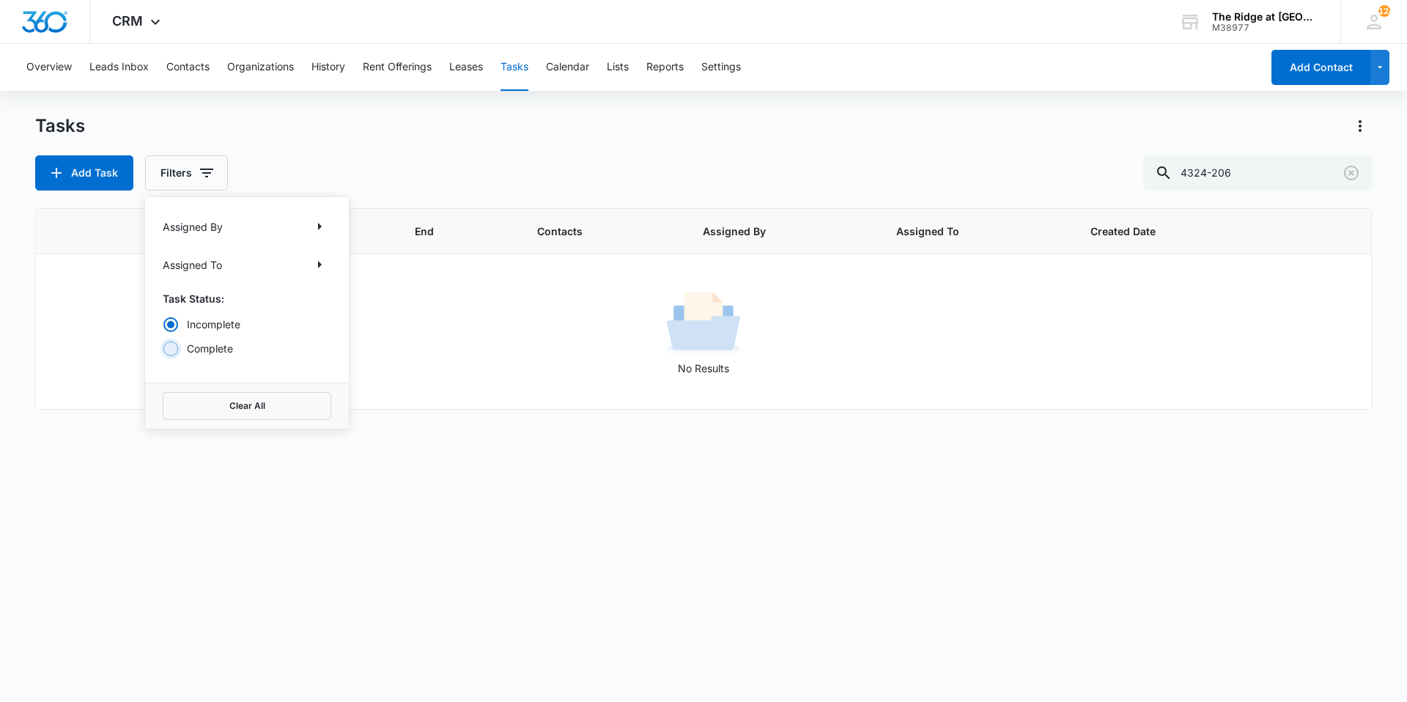
click at [163, 349] on input "Complete" at bounding box center [163, 348] width 1 height 1
radio input "false"
radio input "true"
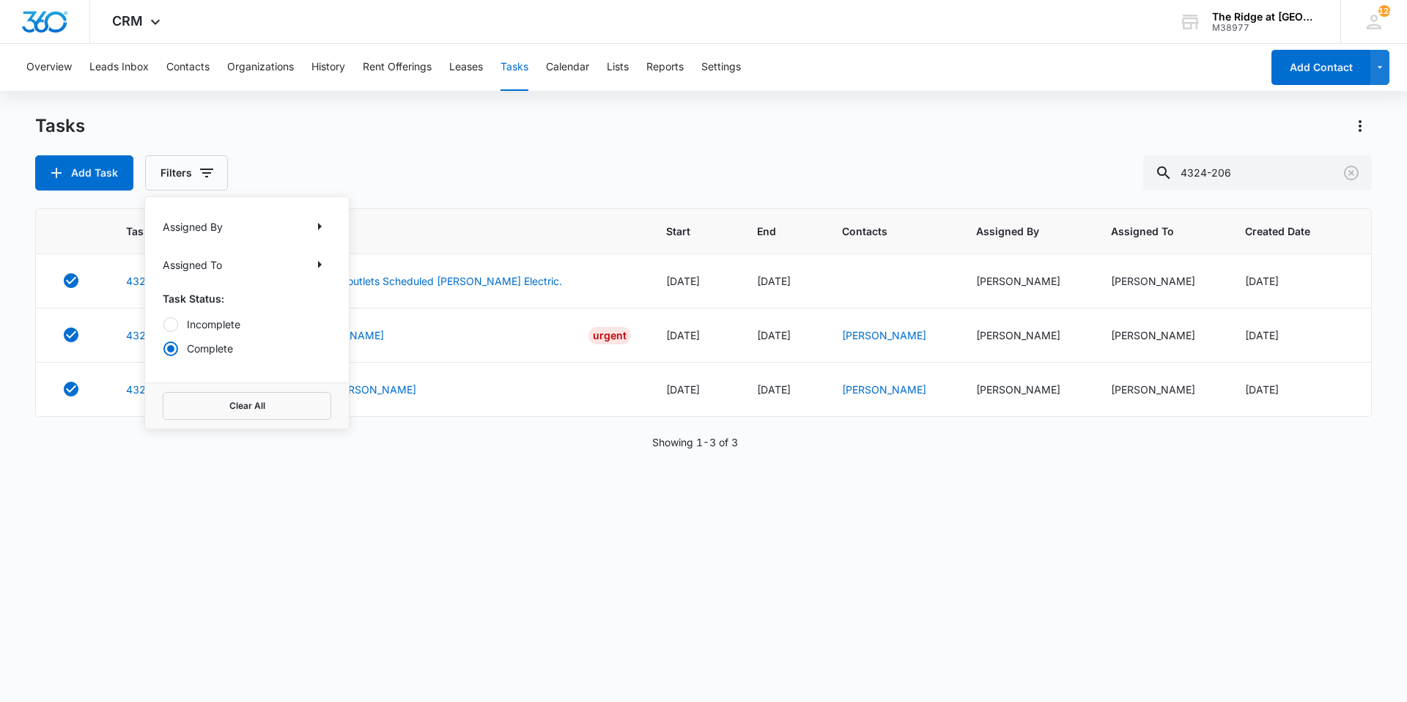
click at [434, 155] on div "Add Task Filters Assigned By Assigned To Task Status: Incomplete Complete Clear…" at bounding box center [703, 172] width 1336 height 35
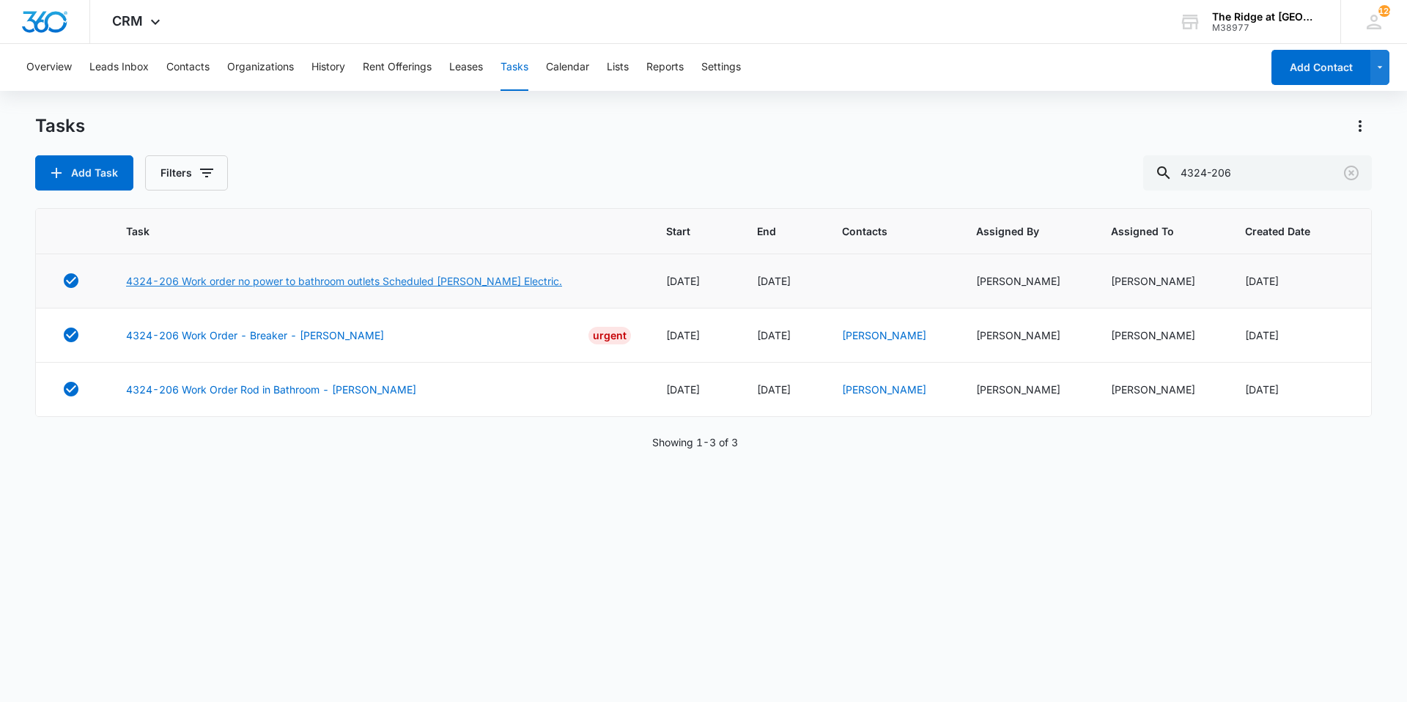
click at [234, 278] on link "4324-206 Work order no power to bathroom outlets Scheduled [PERSON_NAME] Electr…" at bounding box center [344, 280] width 436 height 15
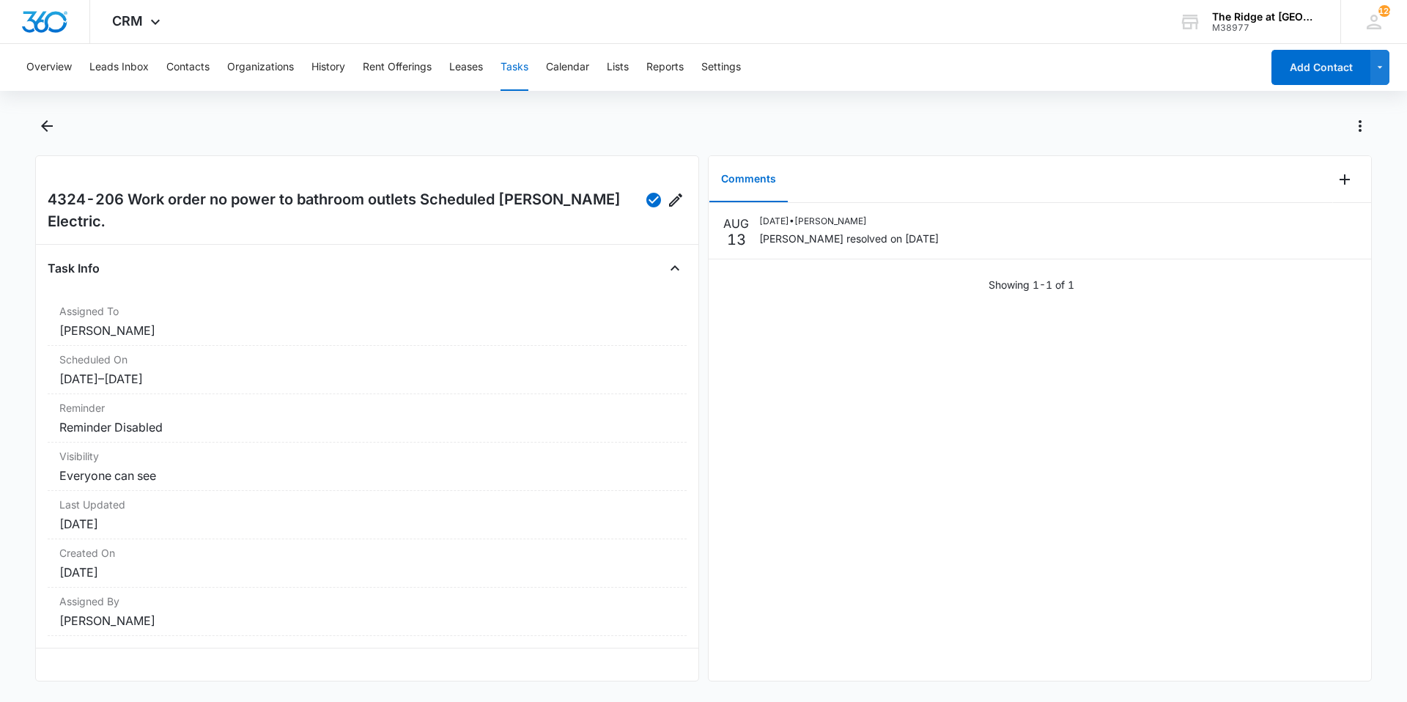
click at [1002, 116] on div at bounding box center [719, 125] width 1305 height 23
click at [471, 107] on div "Overview Leads Inbox Contacts Organizations History Rent Offerings Leases Tasks…" at bounding box center [703, 371] width 1407 height 655
click at [204, 72] on button "Contacts" at bounding box center [187, 67] width 43 height 47
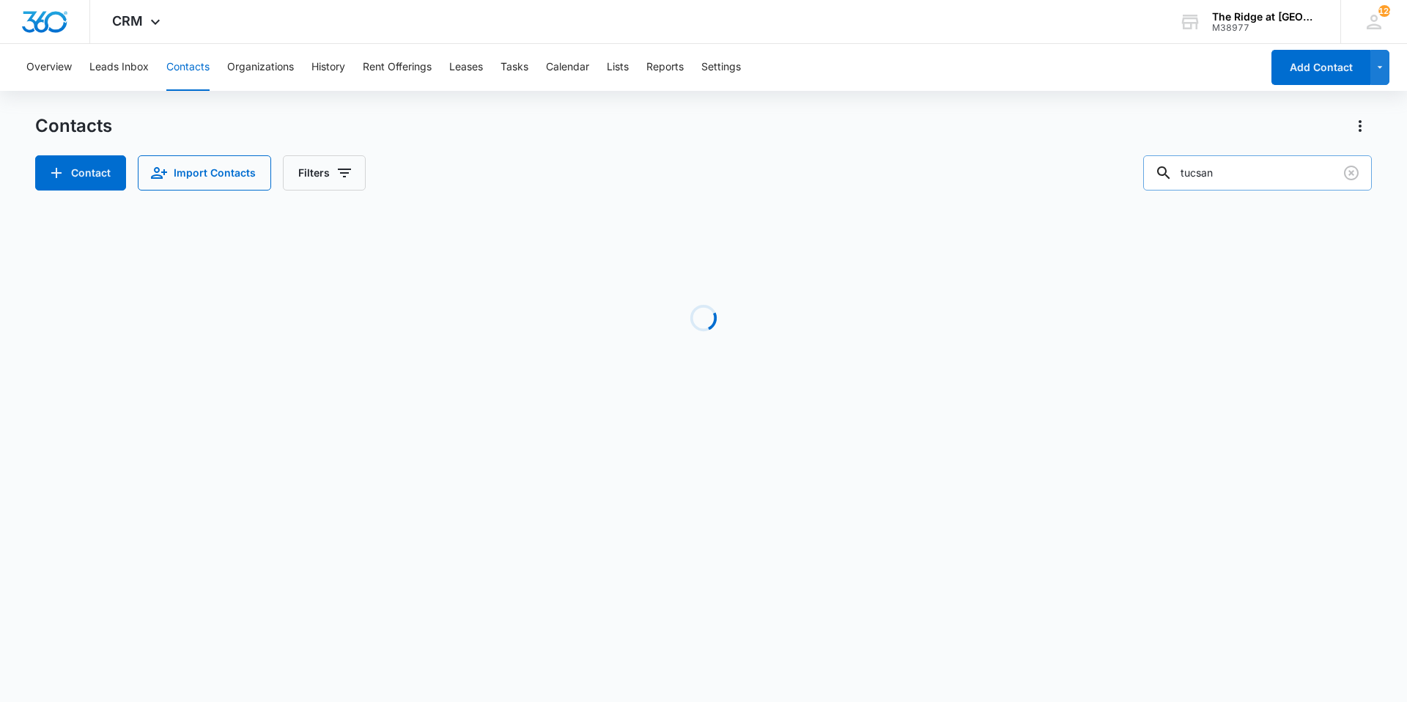
drag, startPoint x: 1240, startPoint y: 175, endPoint x: 1183, endPoint y: 177, distance: 57.9
click at [1183, 177] on div "tucsan" at bounding box center [1257, 172] width 229 height 35
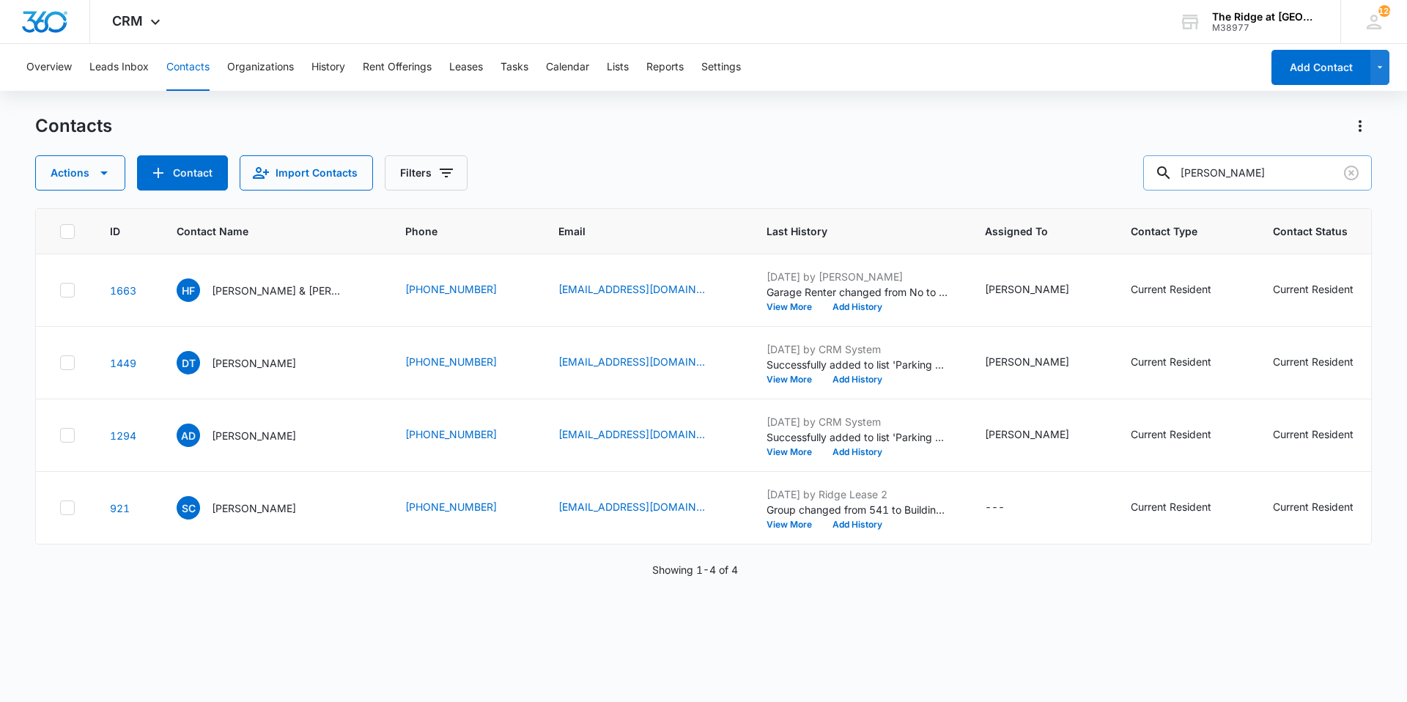
type input "remmers"
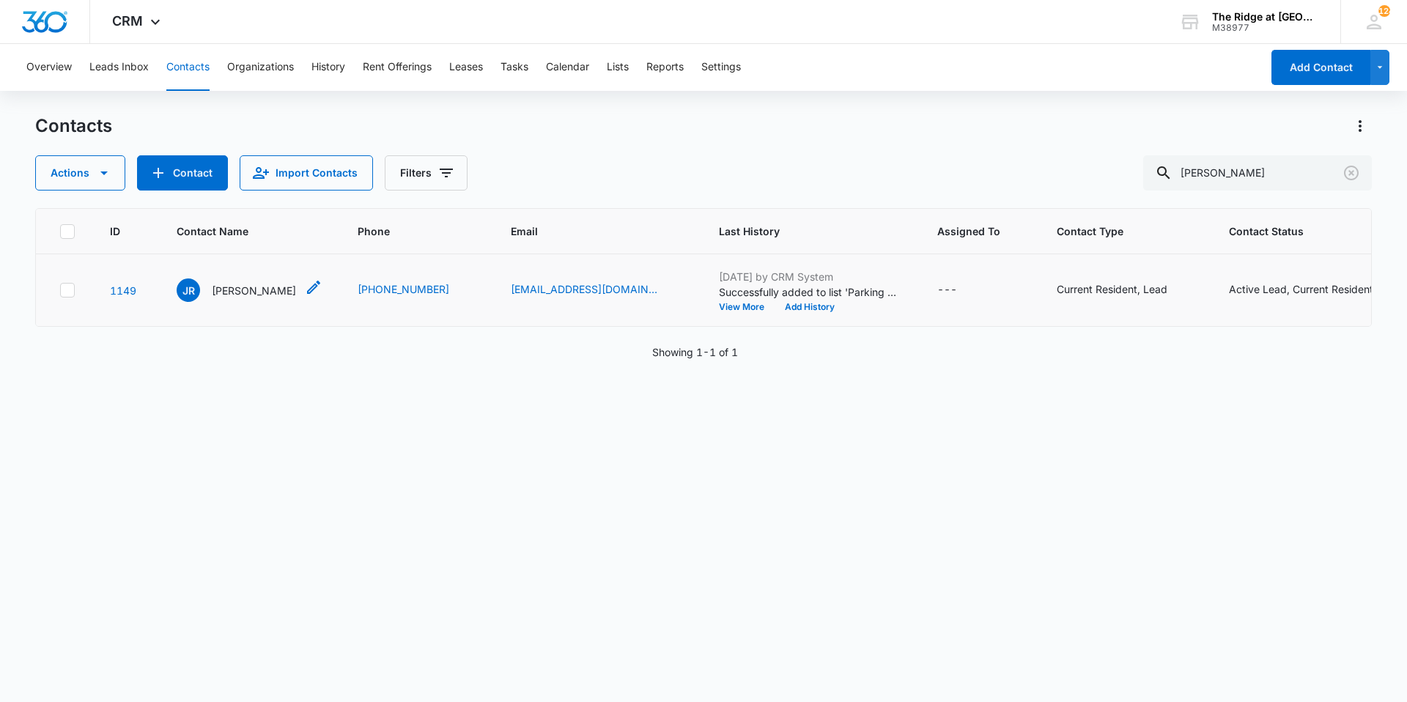
click at [231, 285] on p "Jon Remmers" at bounding box center [254, 290] width 84 height 15
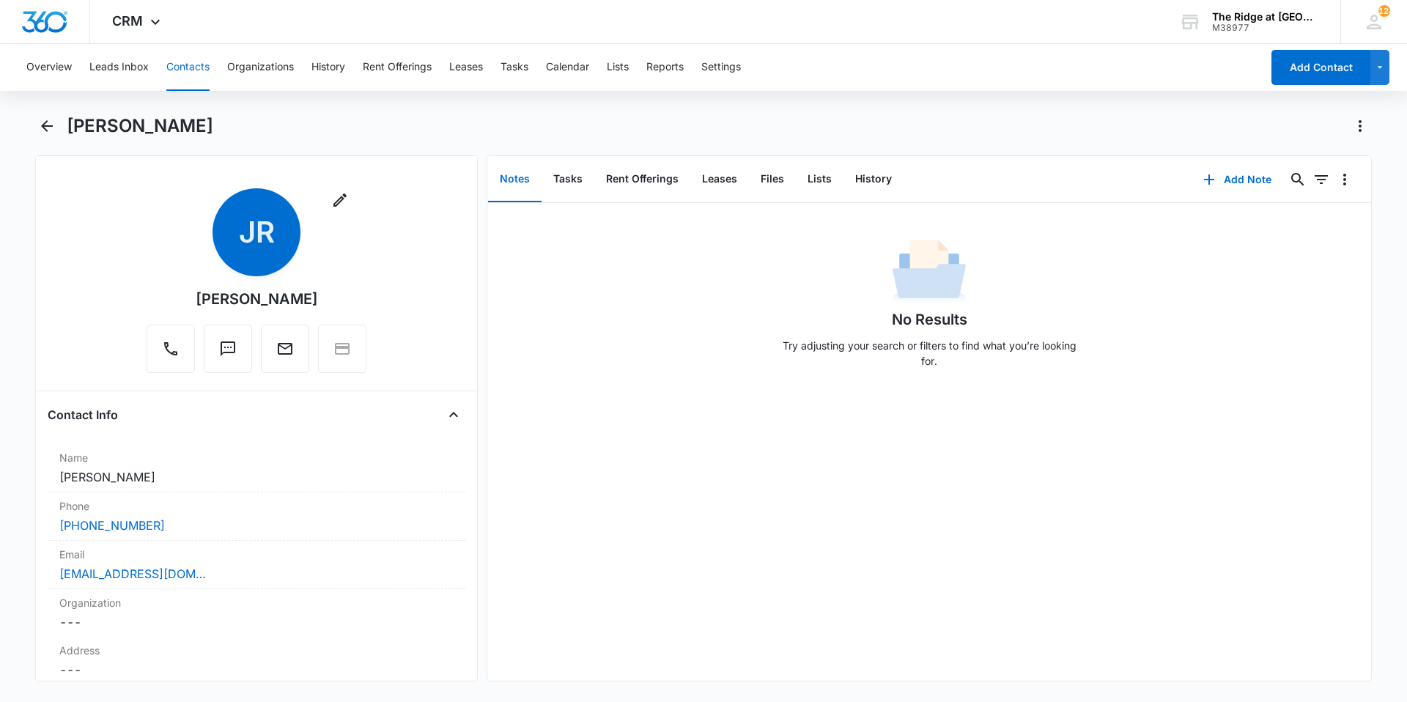
click at [284, 143] on div "Jon Remmers" at bounding box center [703, 134] width 1336 height 41
click at [335, 140] on div "Jon Remmers" at bounding box center [703, 134] width 1336 height 41
click at [337, 204] on icon "button" at bounding box center [340, 200] width 18 height 18
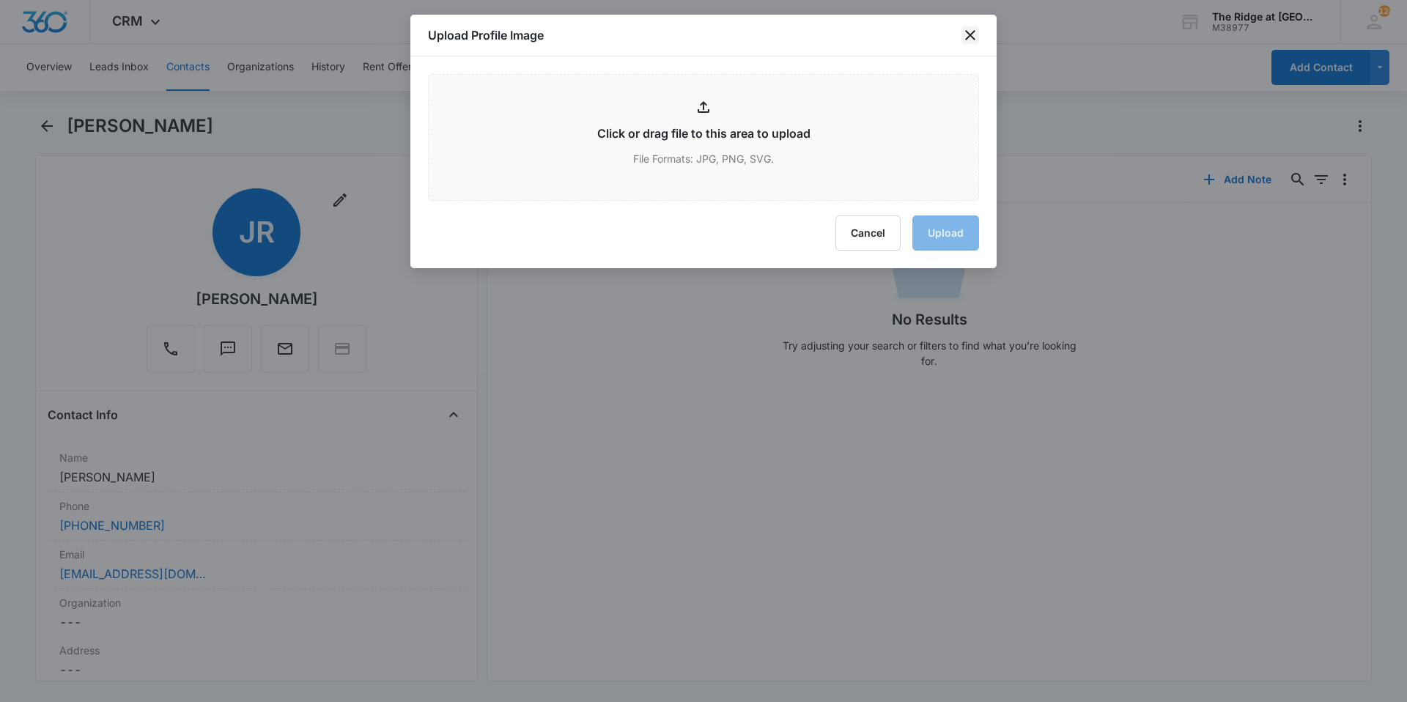
click at [966, 39] on icon "close" at bounding box center [970, 35] width 10 height 10
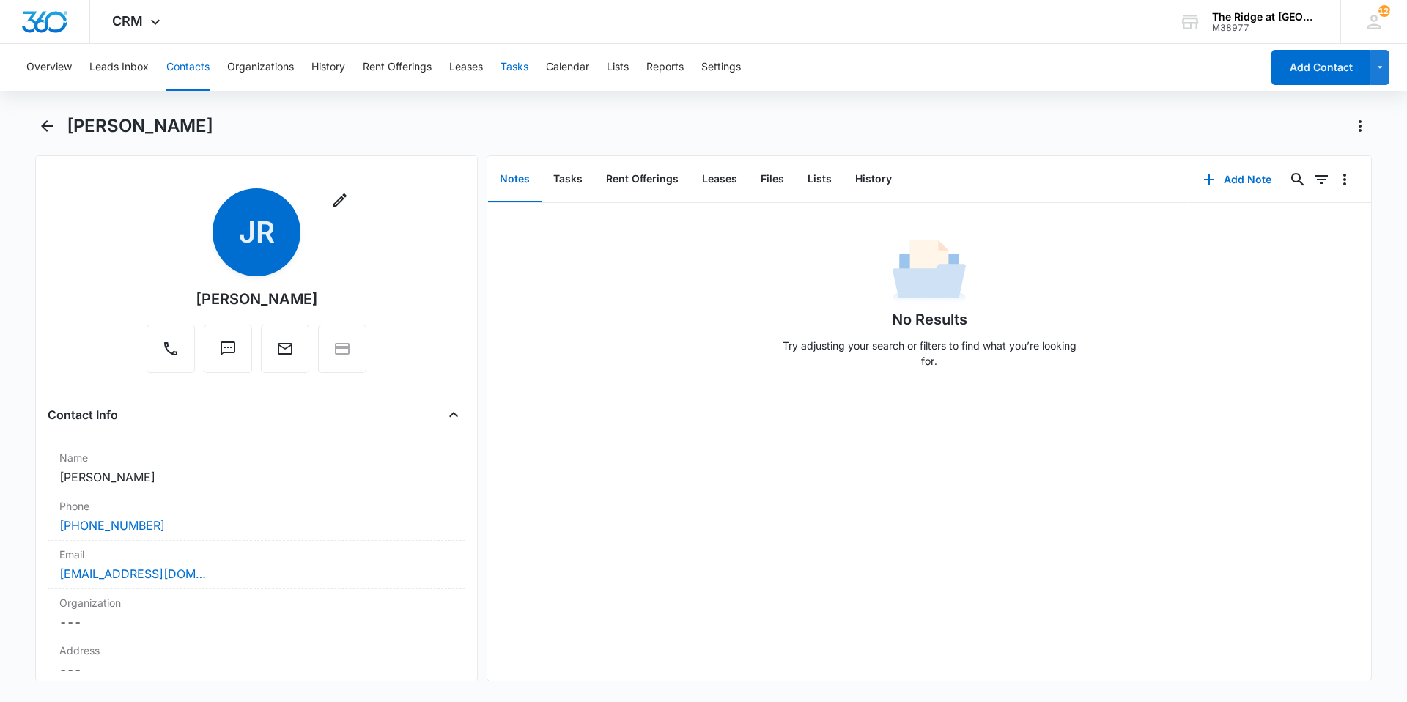
click at [526, 64] on button "Tasks" at bounding box center [514, 67] width 28 height 47
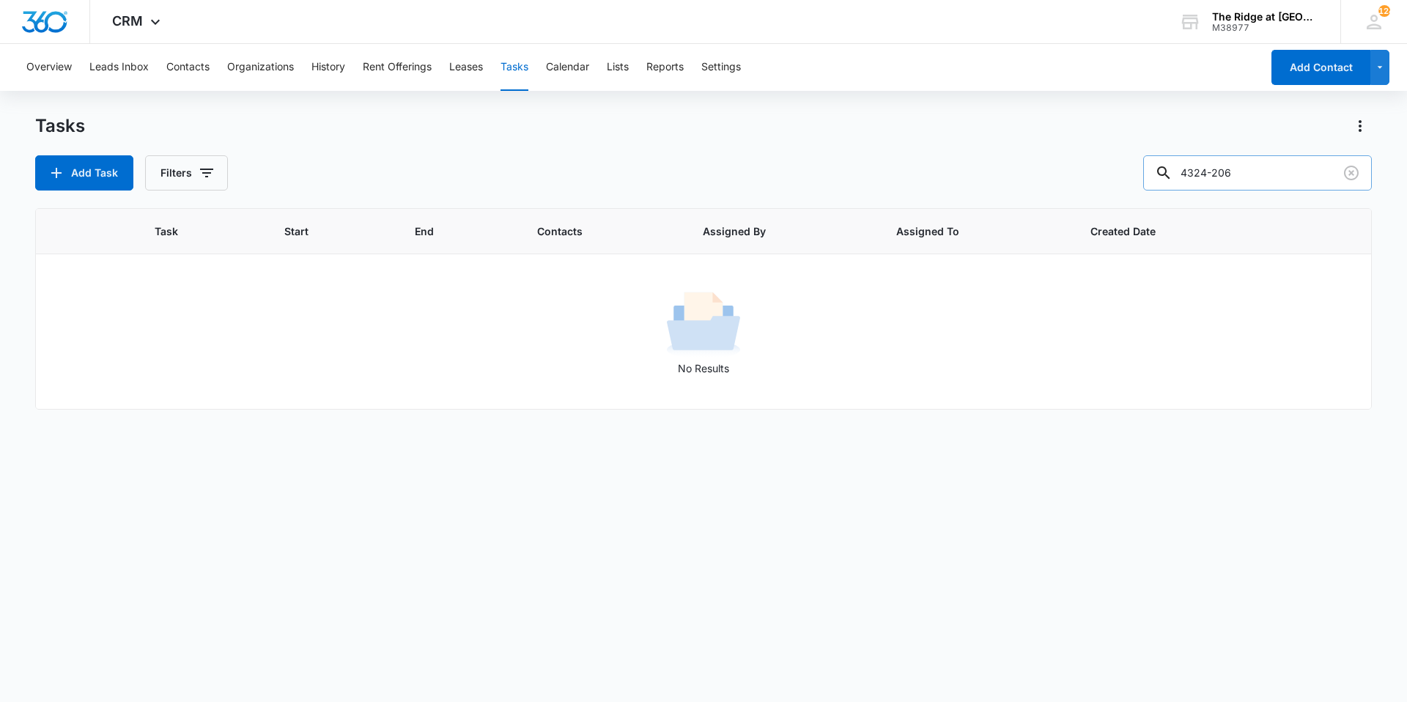
drag, startPoint x: 1229, startPoint y: 174, endPoint x: 1177, endPoint y: 174, distance: 51.3
click at [1177, 174] on div "4324-206" at bounding box center [1257, 172] width 229 height 35
click at [193, 167] on button "Filters" at bounding box center [186, 172] width 83 height 35
click at [193, 347] on label "Complete" at bounding box center [247, 348] width 169 height 15
click at [163, 348] on input "Complete" at bounding box center [163, 348] width 1 height 1
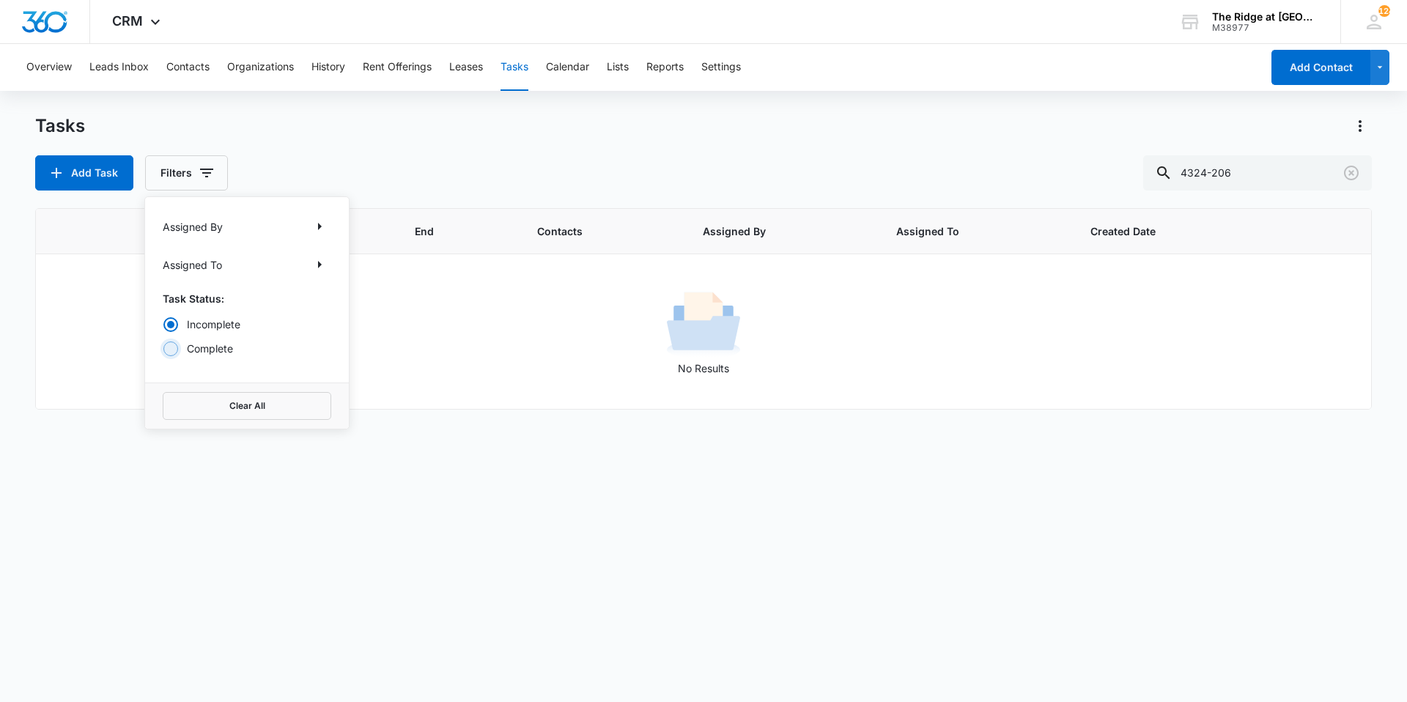
radio input "false"
radio input "true"
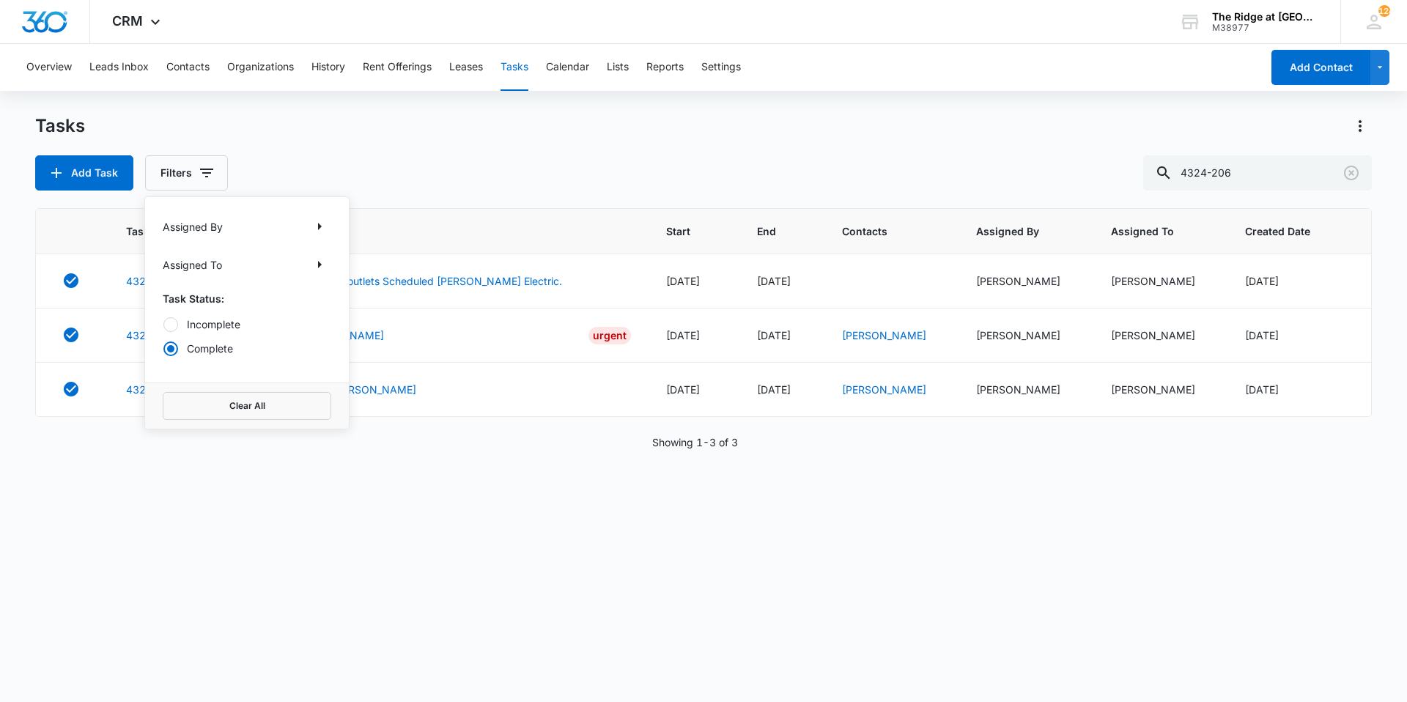
click at [423, 141] on div "Tasks Add Task Filters Assigned By Assigned To Task Status: Incomplete Complete…" at bounding box center [703, 152] width 1336 height 76
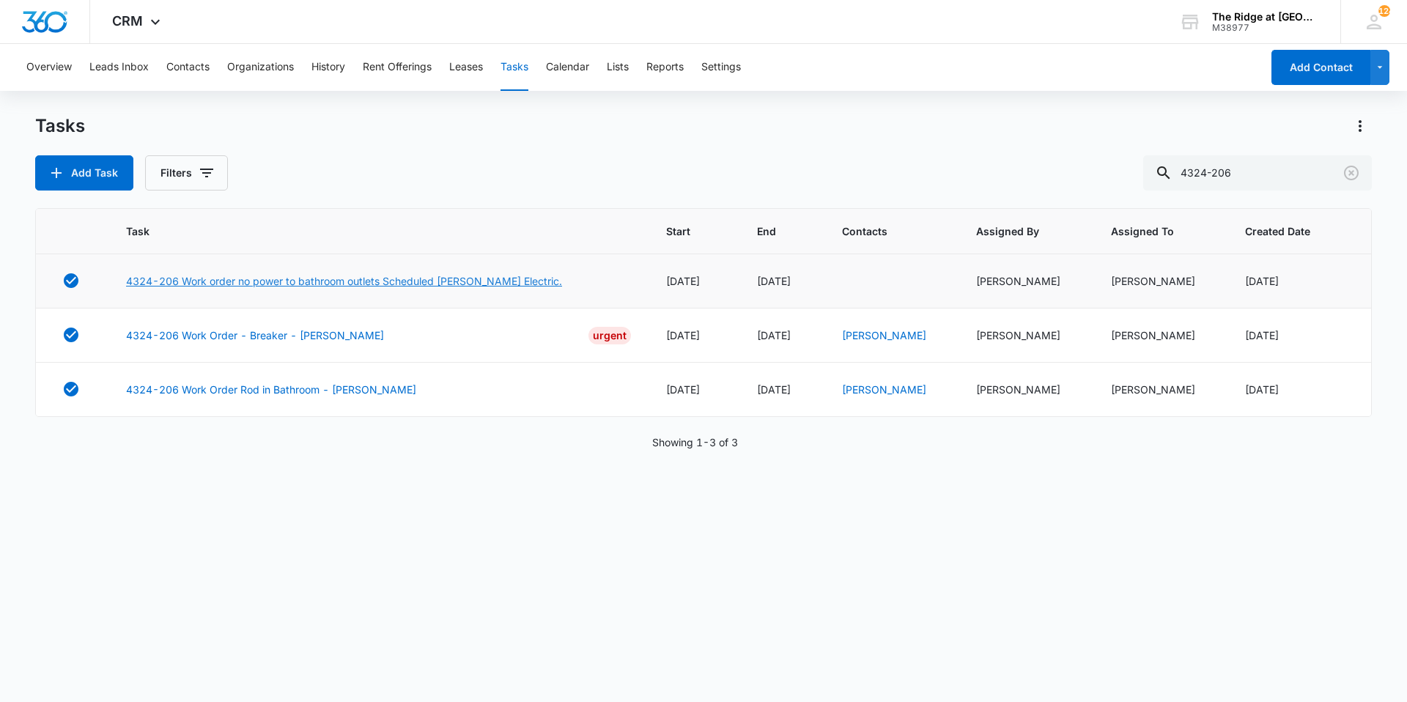
click at [274, 276] on link "4324-206 Work order no power to bathroom outlets Scheduled [PERSON_NAME] Electr…" at bounding box center [344, 280] width 436 height 15
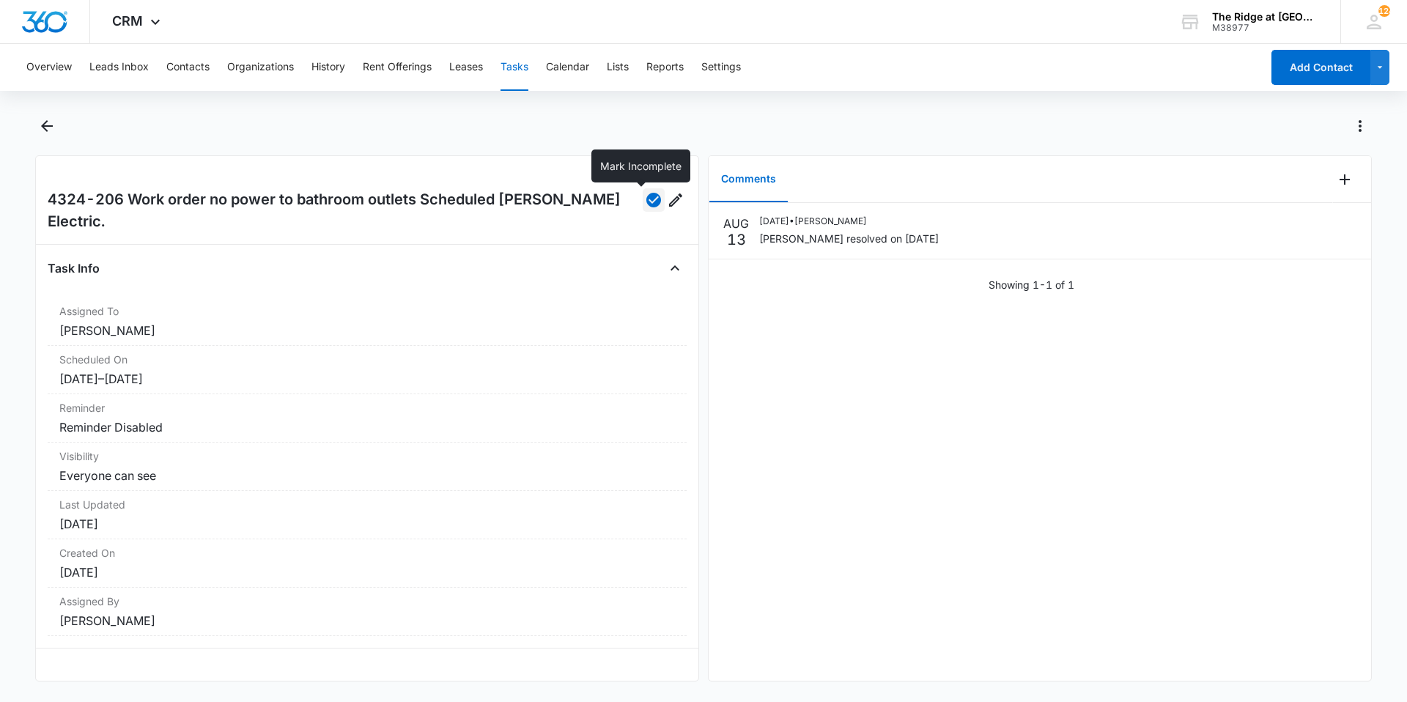
click at [645, 201] on icon "button" at bounding box center [654, 200] width 18 height 18
click at [1336, 180] on icon "Add Comment" at bounding box center [1345, 180] width 18 height 18
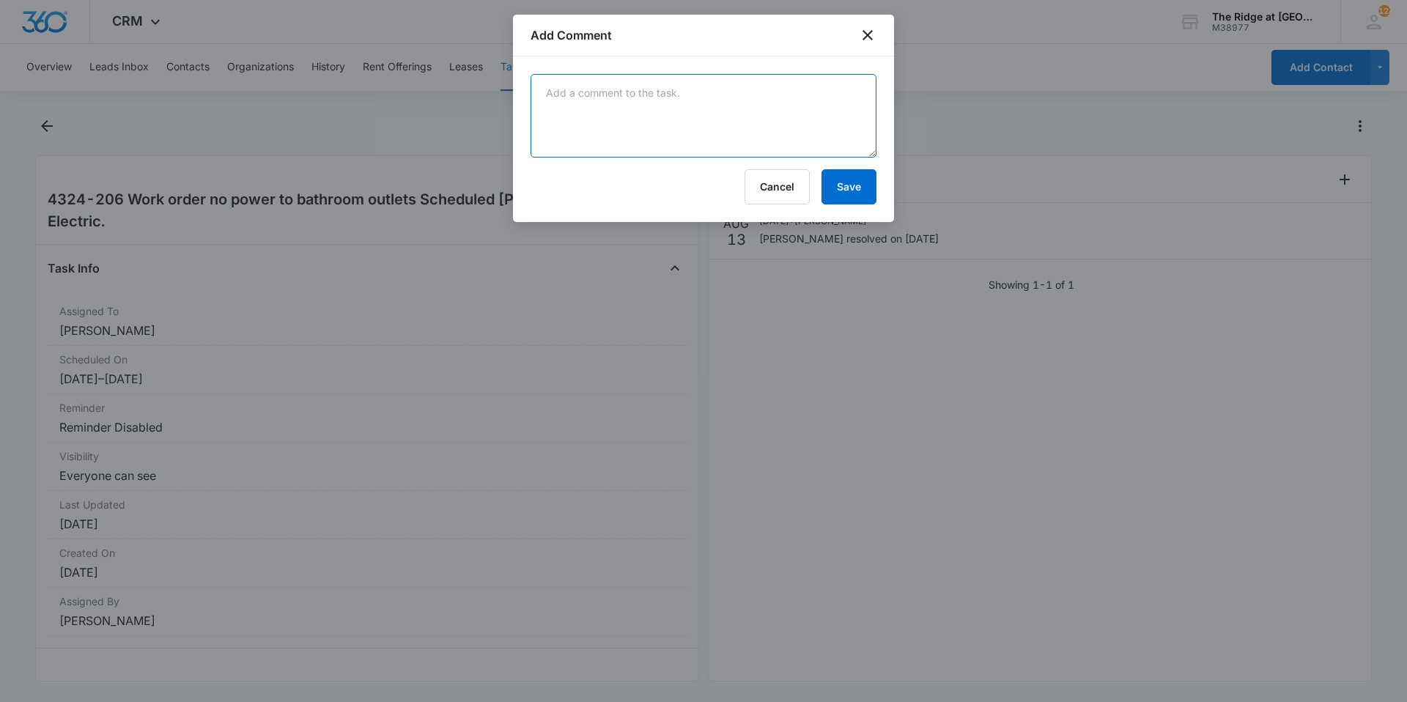
click at [752, 119] on textarea at bounding box center [703, 116] width 346 height 84
type textarea "O"
click at [755, 92] on textarea "Tenant will take dog to work in the morning for you to take pictures." at bounding box center [703, 116] width 346 height 84
click at [779, 95] on textarea "Tenant will take dog to work in the morning (9/12) for you to take pictures." at bounding box center [703, 116] width 346 height 84
type textarea "Tenant will take dog to work in the morning ([DATE]) for you to take pictures."
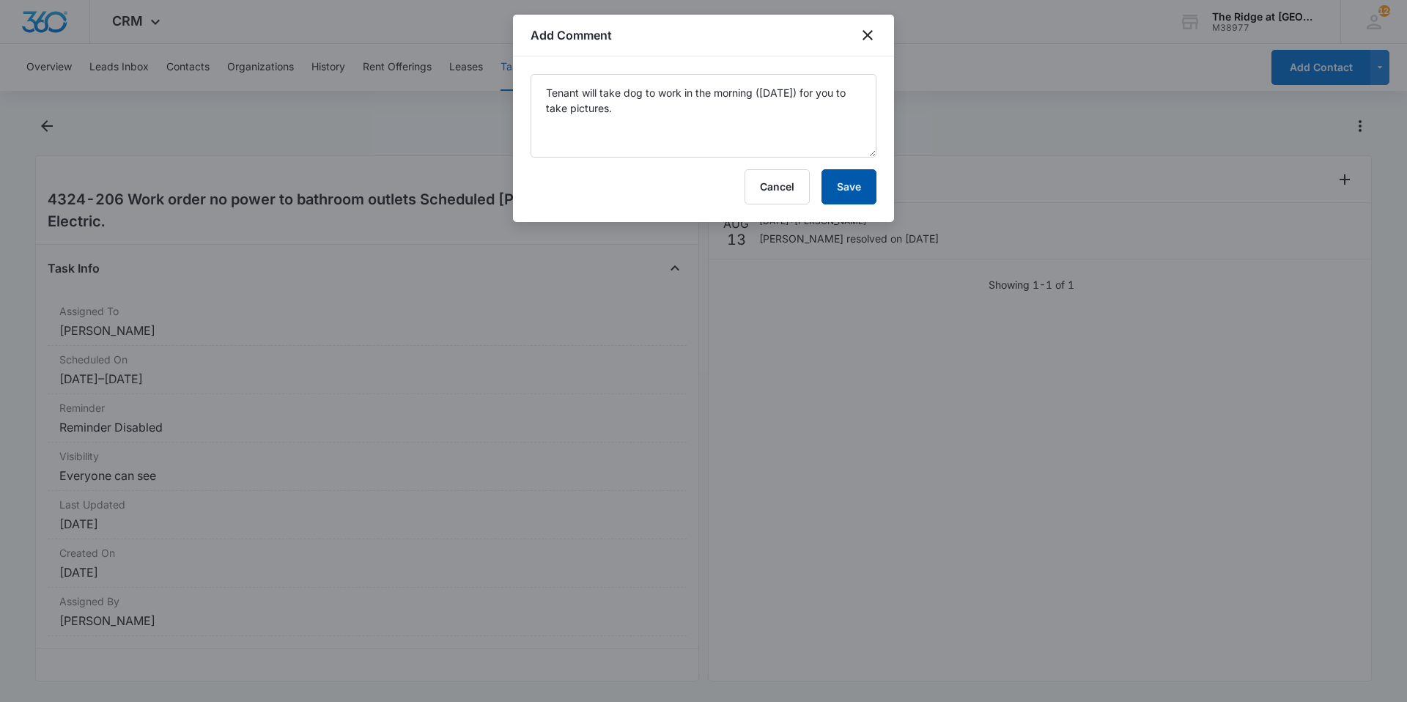
click at [840, 198] on button "Save" at bounding box center [848, 186] width 55 height 35
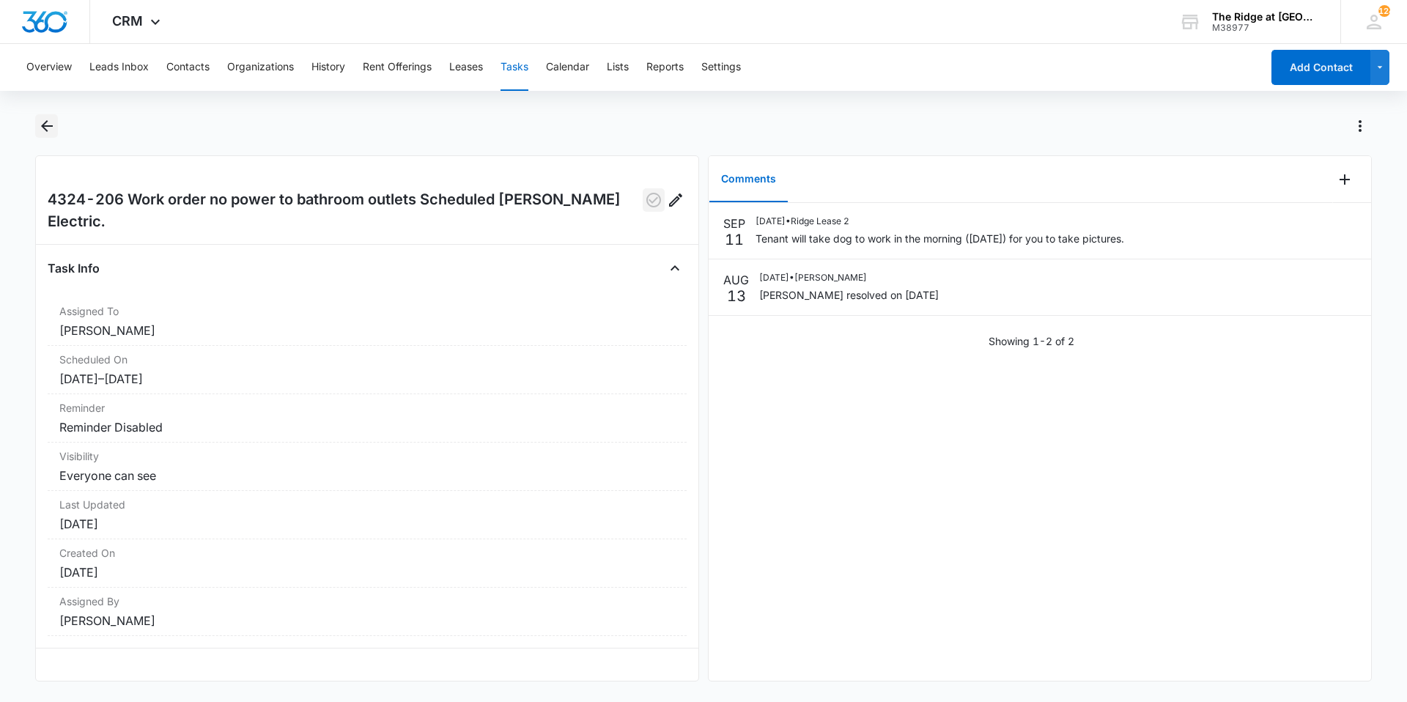
click at [50, 130] on icon "Back" at bounding box center [47, 126] width 18 height 18
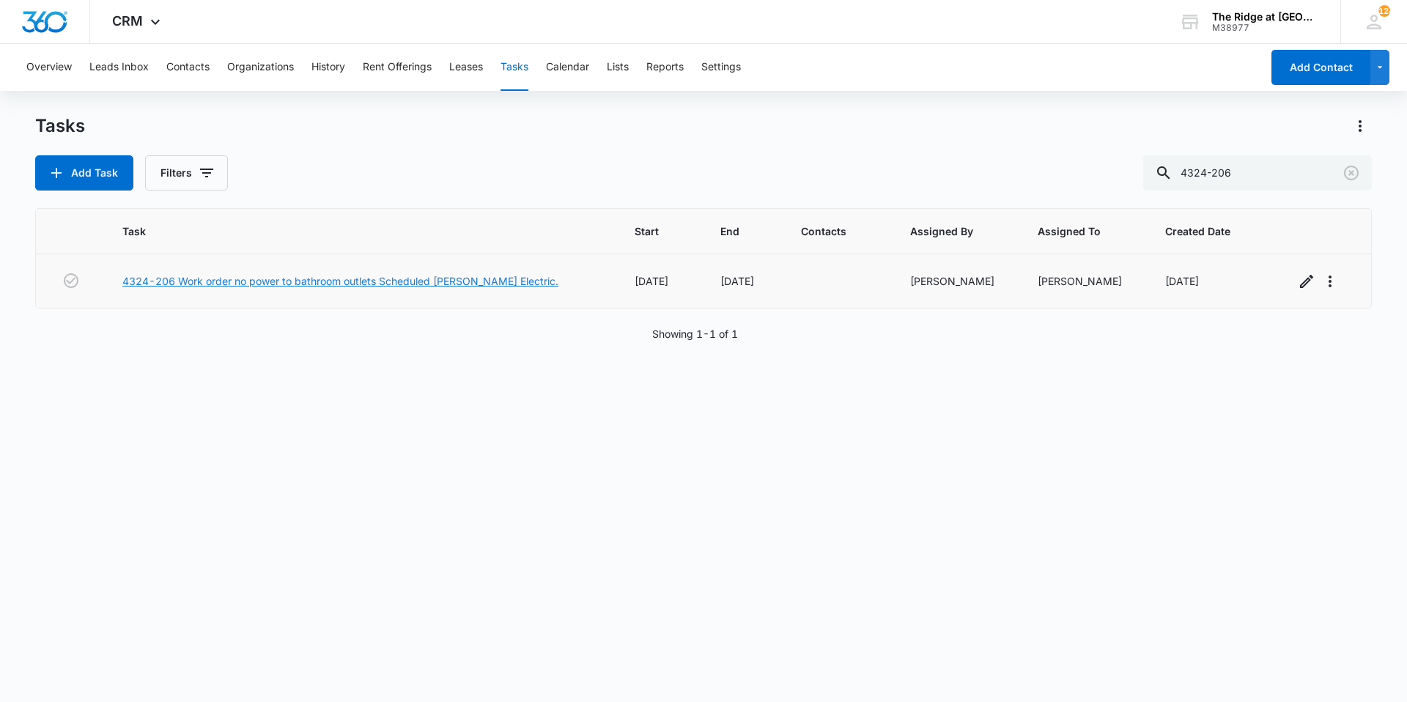
click at [313, 284] on link "4324-206 Work order no power to bathroom outlets Scheduled [PERSON_NAME] Electr…" at bounding box center [340, 280] width 436 height 15
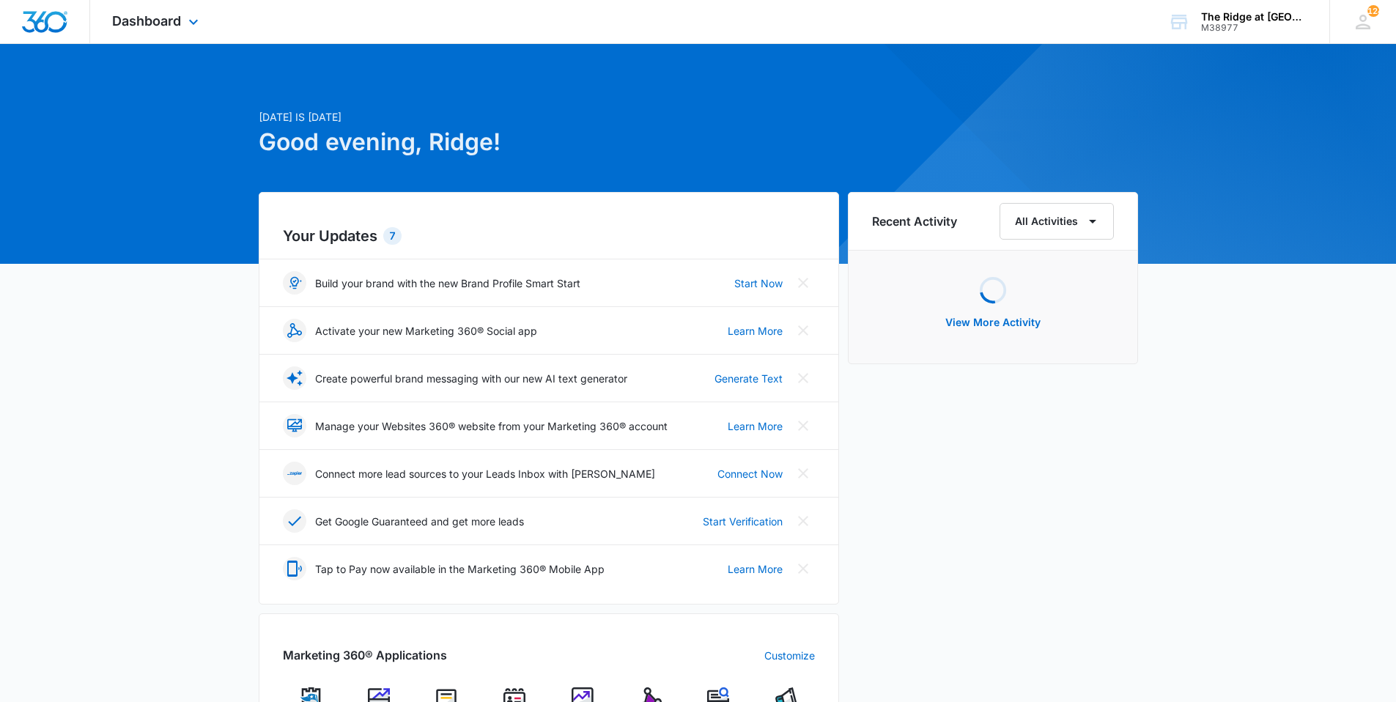
click at [134, 32] on div "Dashboard Apps Reputation Websites Forms CRM Email Social Content Ads Intellige…" at bounding box center [157, 21] width 134 height 43
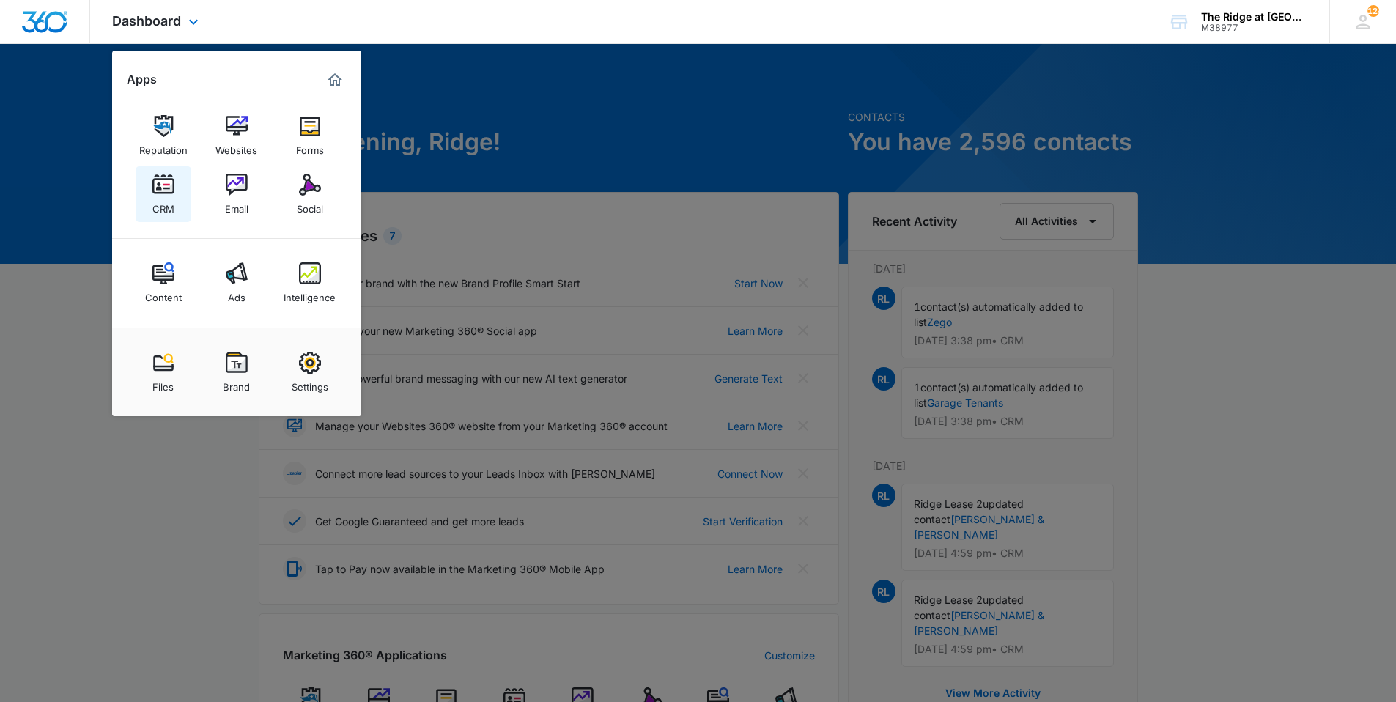
click at [157, 181] on img at bounding box center [163, 185] width 22 height 22
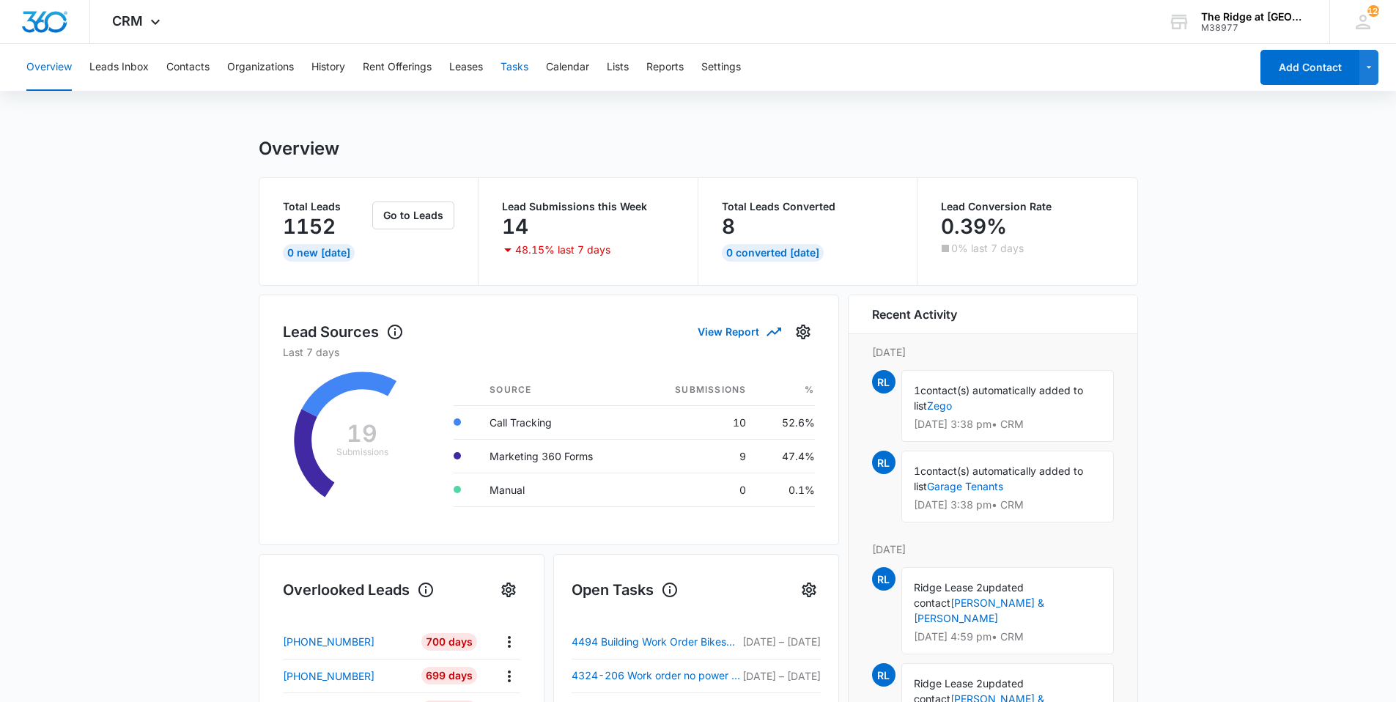
click at [522, 68] on button "Tasks" at bounding box center [514, 67] width 28 height 47
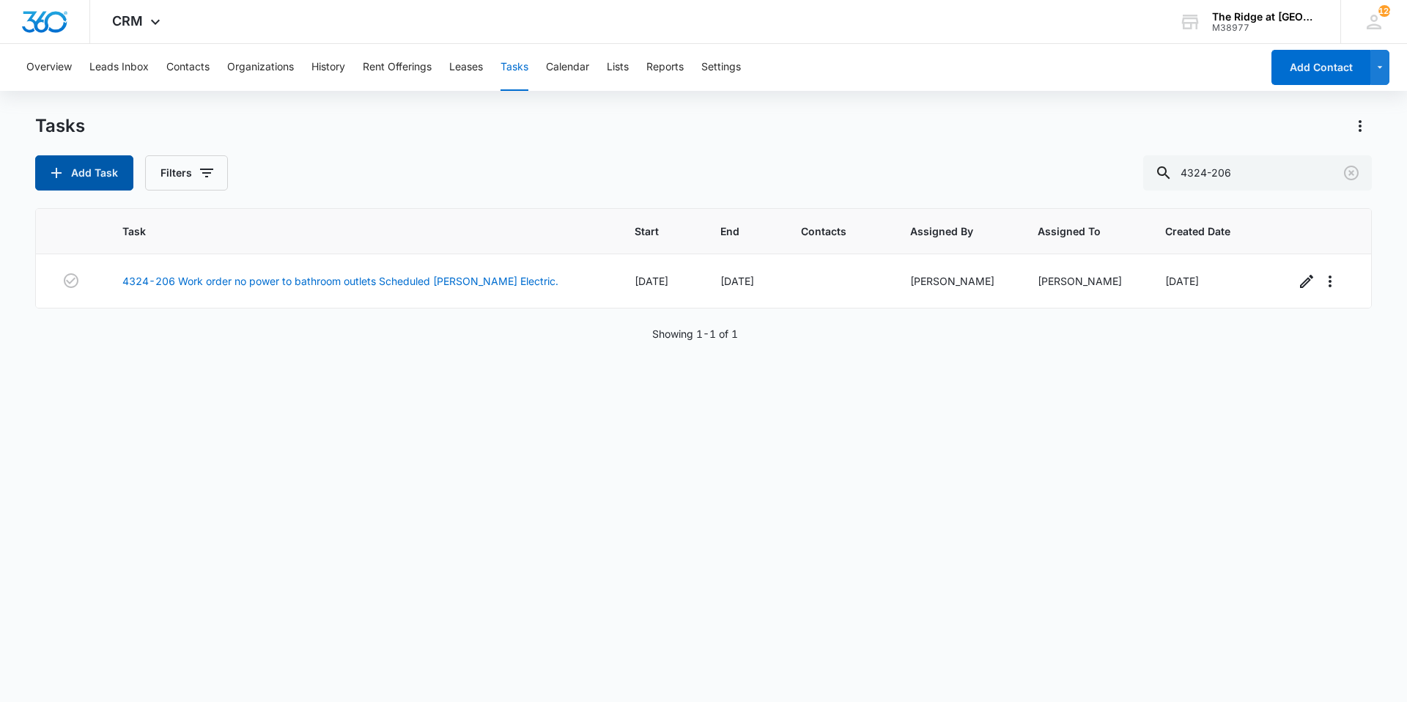
click at [87, 167] on button "Add Task" at bounding box center [84, 172] width 98 height 35
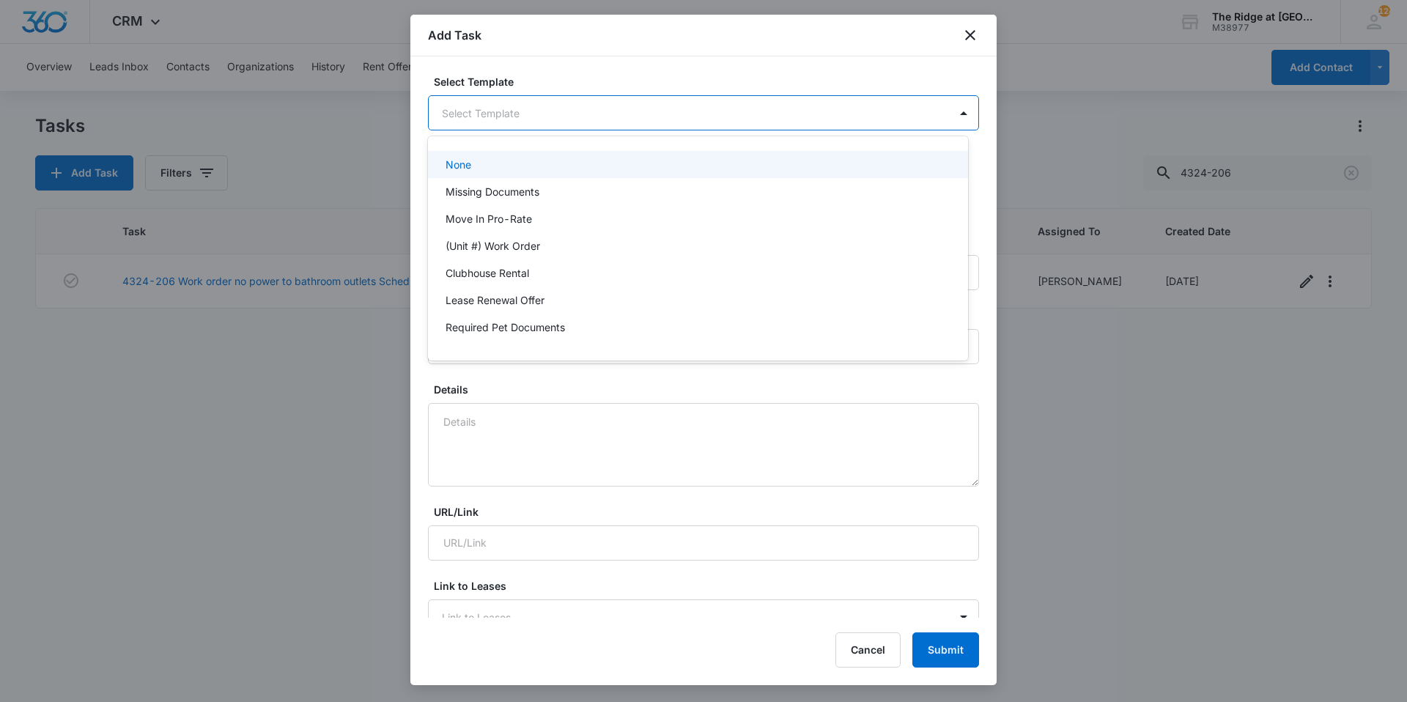
click at [556, 113] on body "CRM Apps Reputation Websites Forms CRM Email Social Content Ads Intelligence Fi…" at bounding box center [703, 351] width 1407 height 702
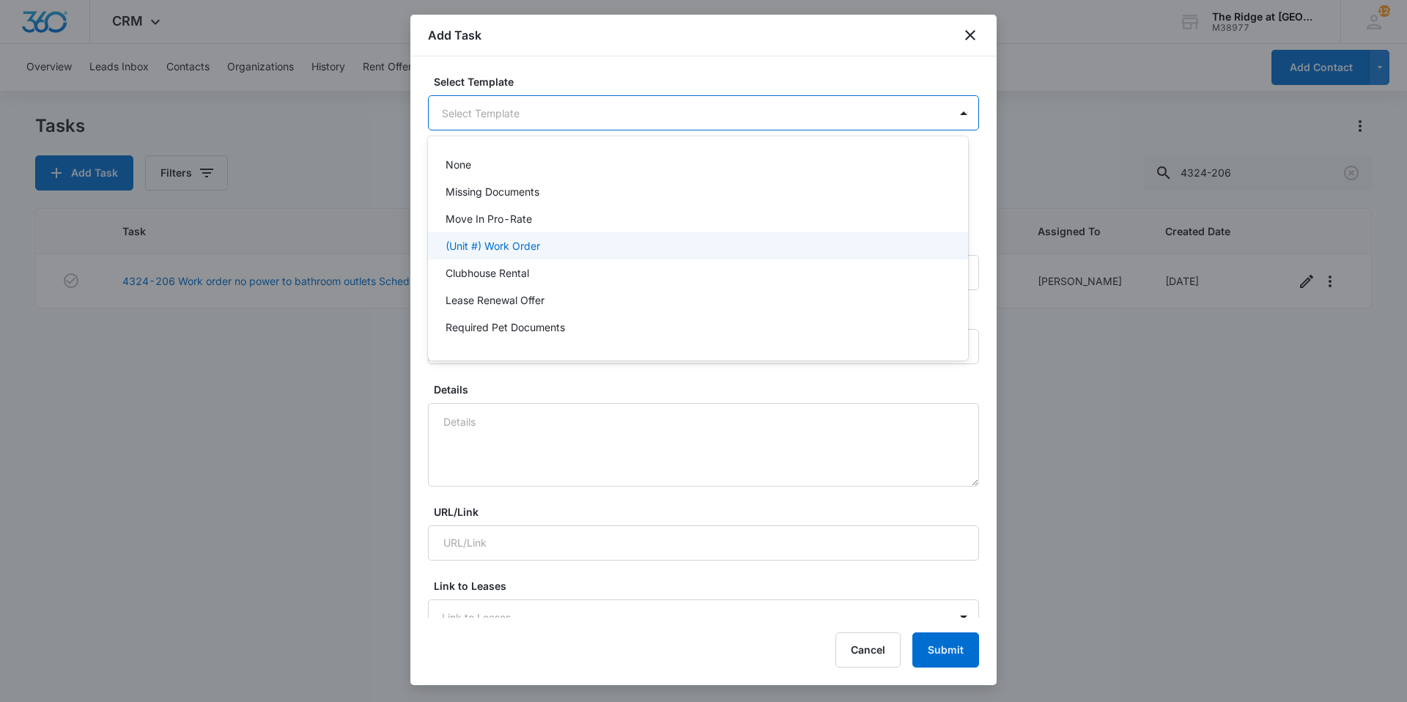
click at [511, 242] on p "(Unit #) Work Order" at bounding box center [492, 245] width 95 height 15
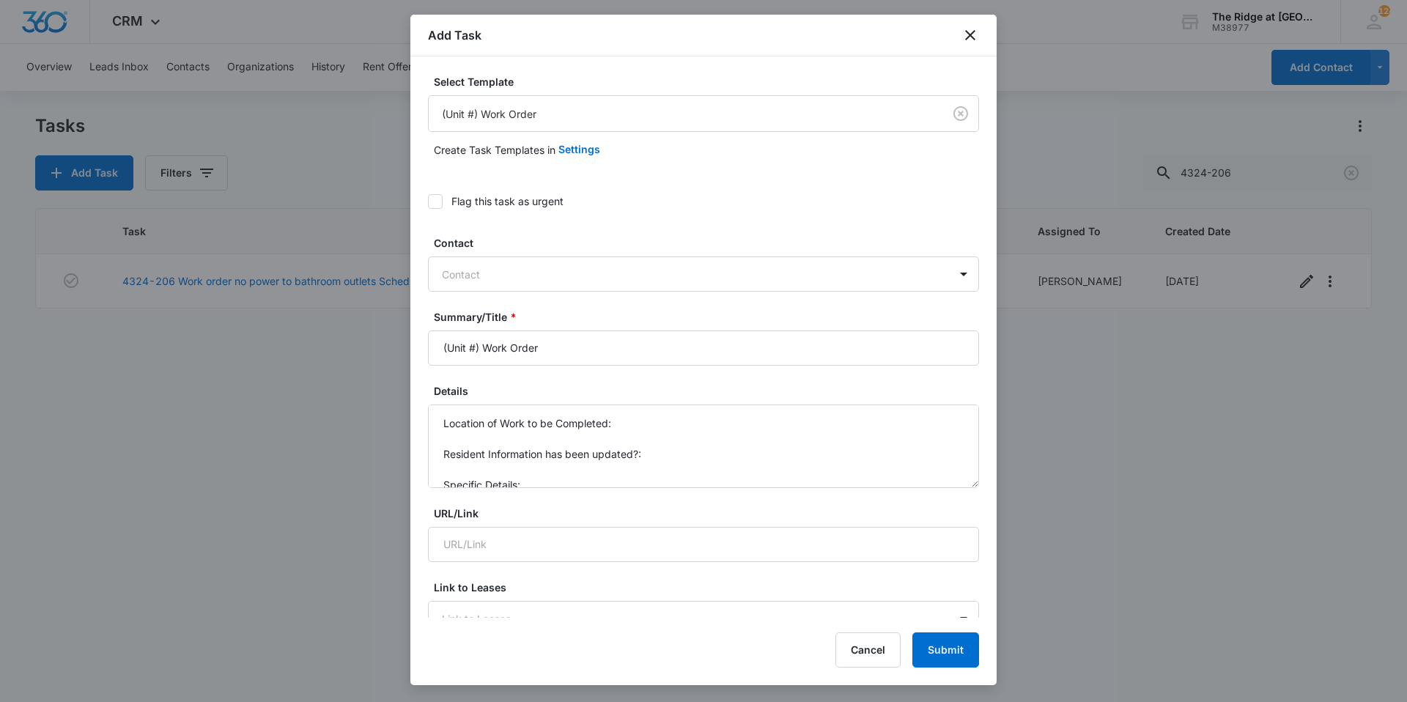
click at [500, 29] on div "Add Task" at bounding box center [703, 36] width 586 height 42
click at [497, 285] on div "Contact" at bounding box center [689, 274] width 520 height 33
type input "savann"
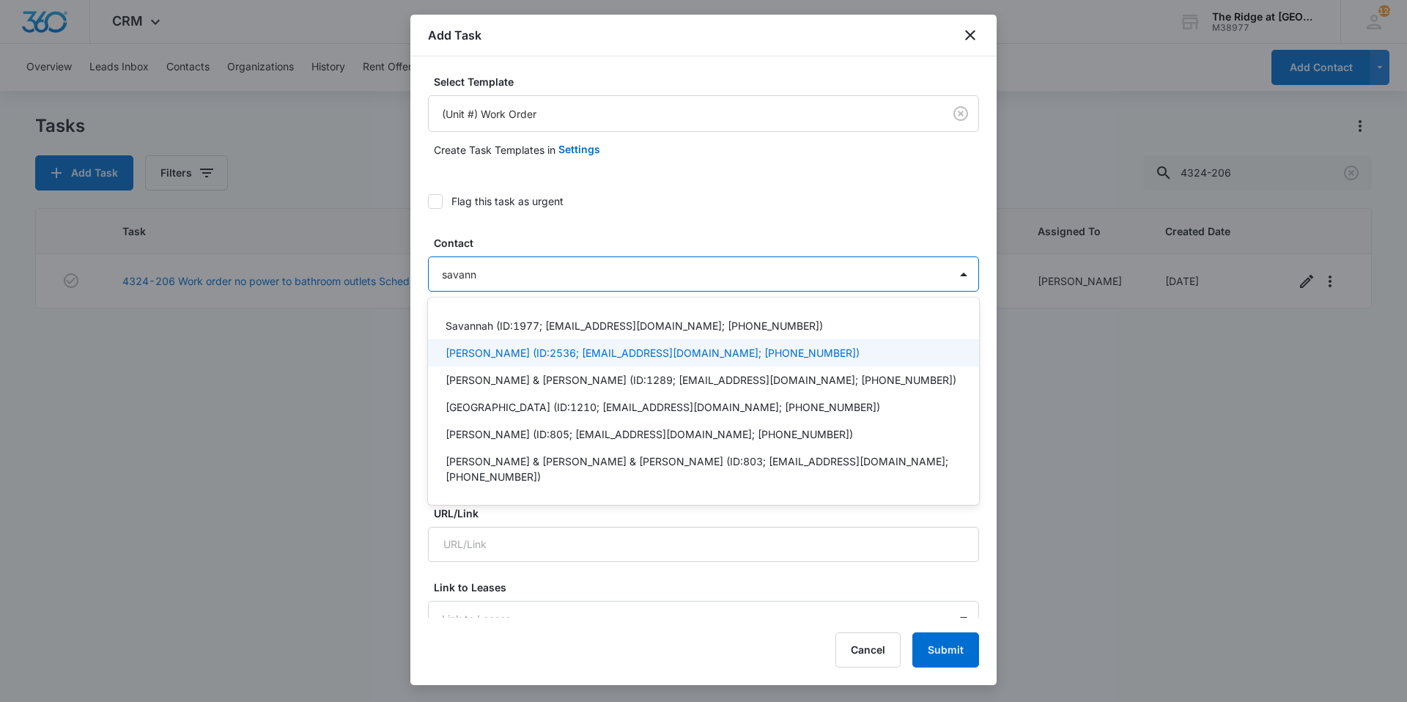
click at [473, 349] on p "[PERSON_NAME] (ID:2536; [EMAIL_ADDRESS][DOMAIN_NAME]; [PHONE_NUMBER])" at bounding box center [652, 352] width 414 height 15
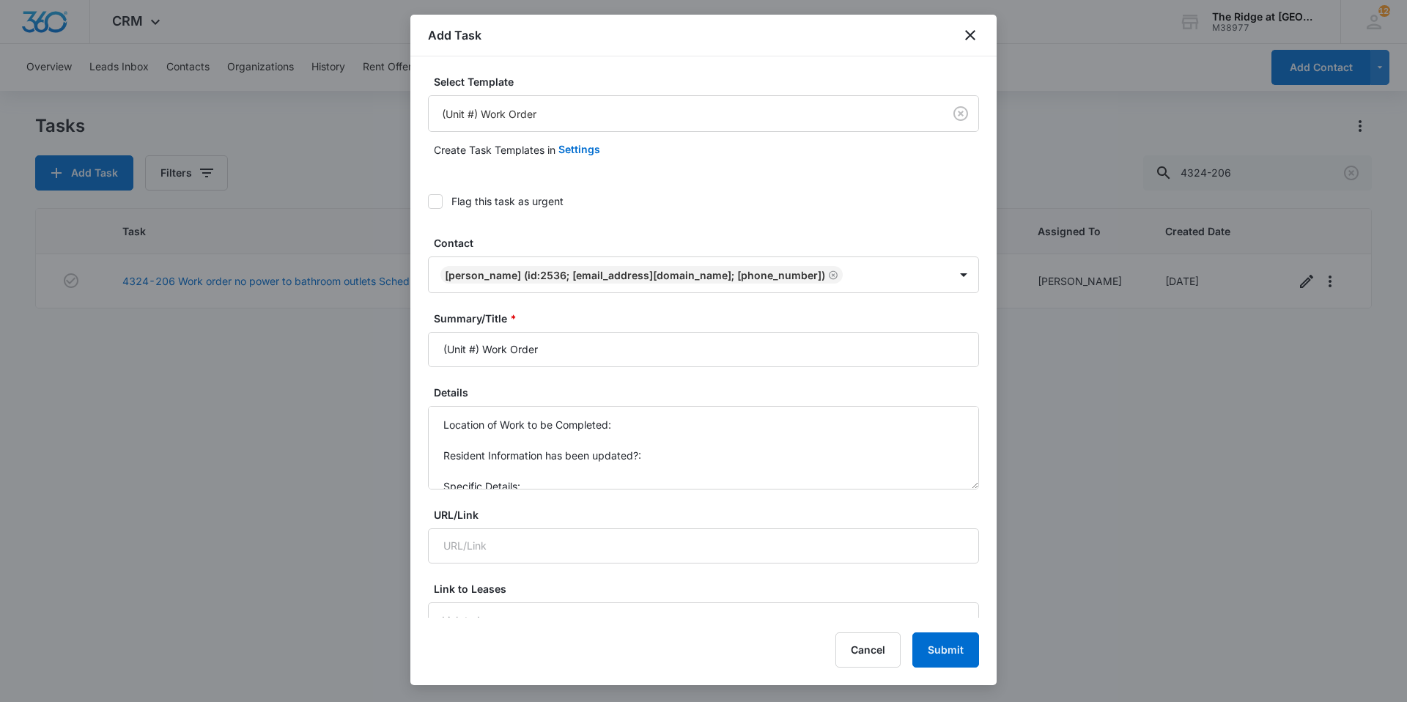
click at [467, 237] on label "Contact" at bounding box center [709, 242] width 551 height 15
drag, startPoint x: 478, startPoint y: 345, endPoint x: 434, endPoint y: 346, distance: 44.7
click at [434, 346] on input "(Unit #) Work Order" at bounding box center [703, 349] width 551 height 35
click at [461, 344] on input "(Unit #) Work Order" at bounding box center [703, 349] width 551 height 35
drag, startPoint x: 478, startPoint y: 352, endPoint x: 433, endPoint y: 354, distance: 44.7
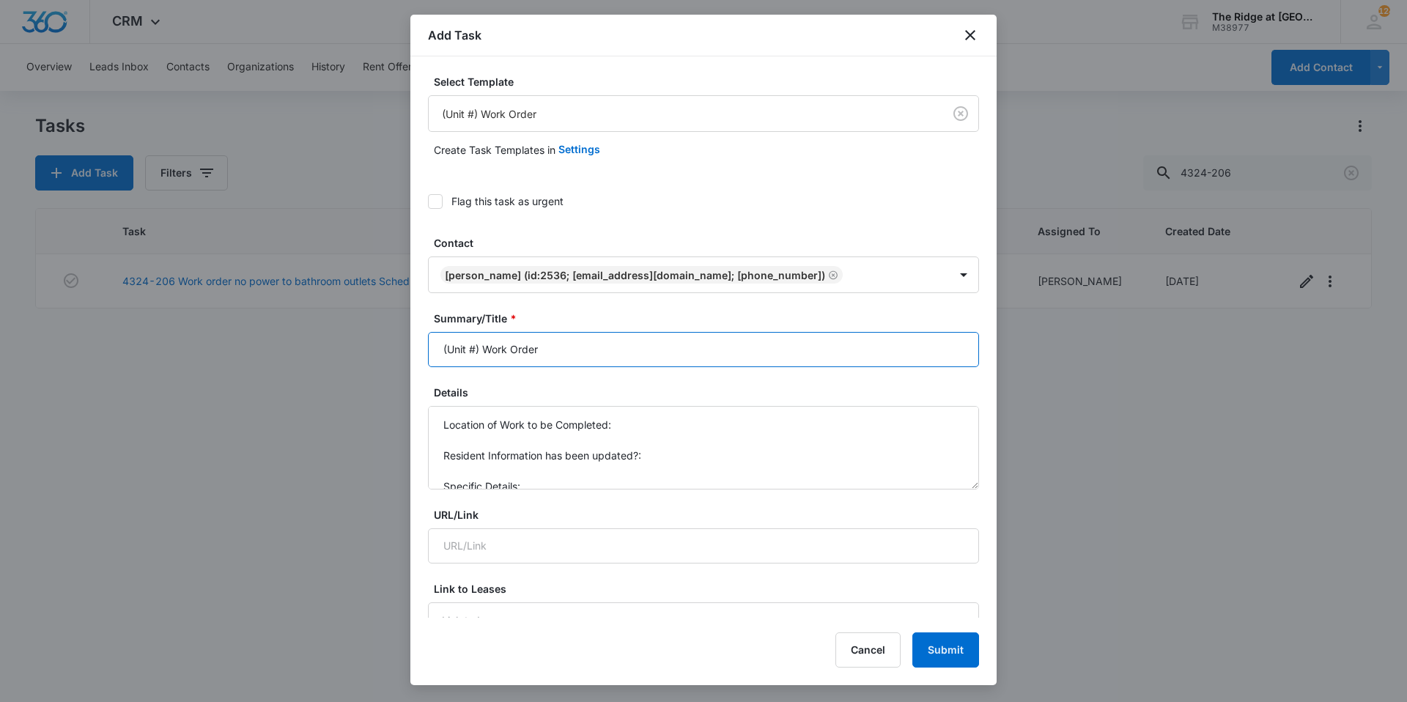
click at [433, 354] on input "(Unit #) Work Order" at bounding box center [703, 349] width 551 height 35
click at [634, 358] on input "4458-308 Work Order" at bounding box center [703, 349] width 551 height 35
type input "4458-308 Work Order Turn up Water Tank Temp"
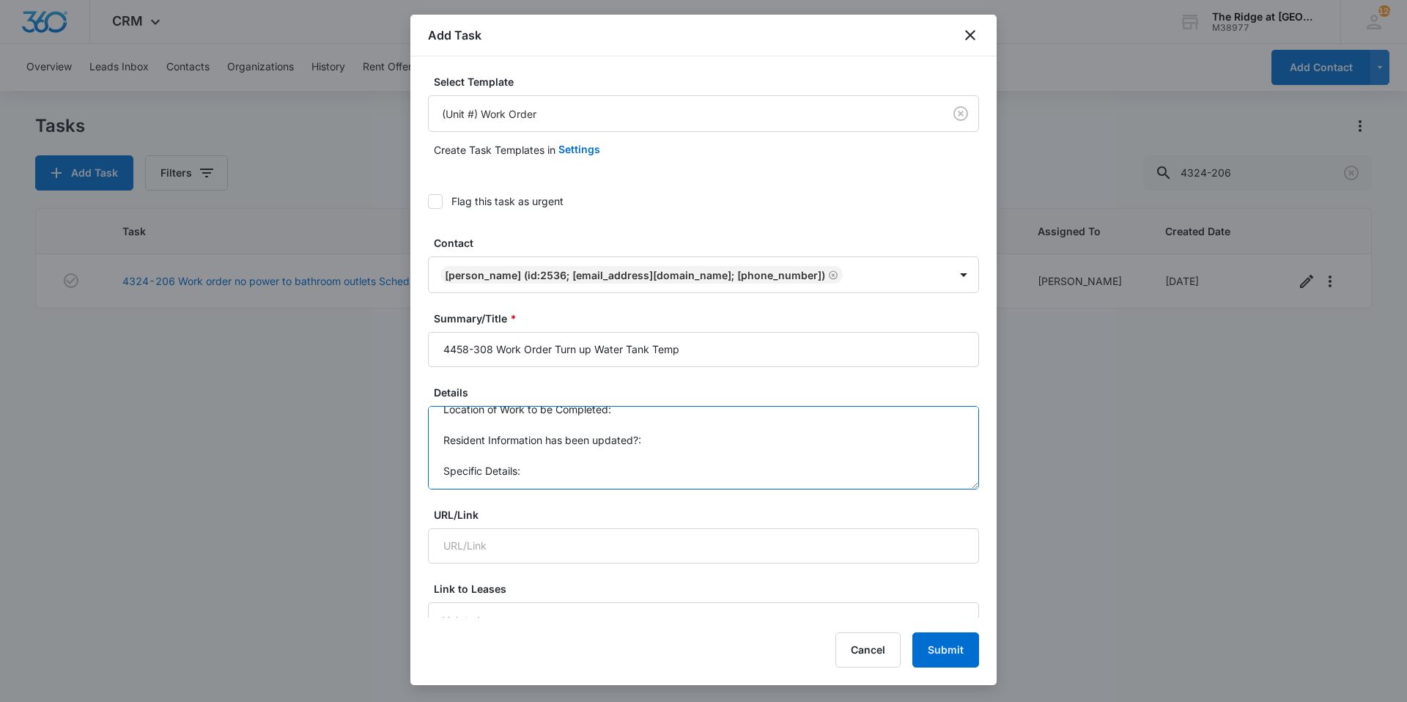
drag, startPoint x: 441, startPoint y: 426, endPoint x: 547, endPoint y: 481, distance: 119.3
click at [547, 481] on textarea "Location of Work to be Completed: Resident Information has been updated?: Speci…" at bounding box center [703, 448] width 551 height 84
click at [711, 430] on textarea "Would like temp turned up during inspection" at bounding box center [703, 448] width 551 height 84
type textarea "Would like temp turned up during inspection"
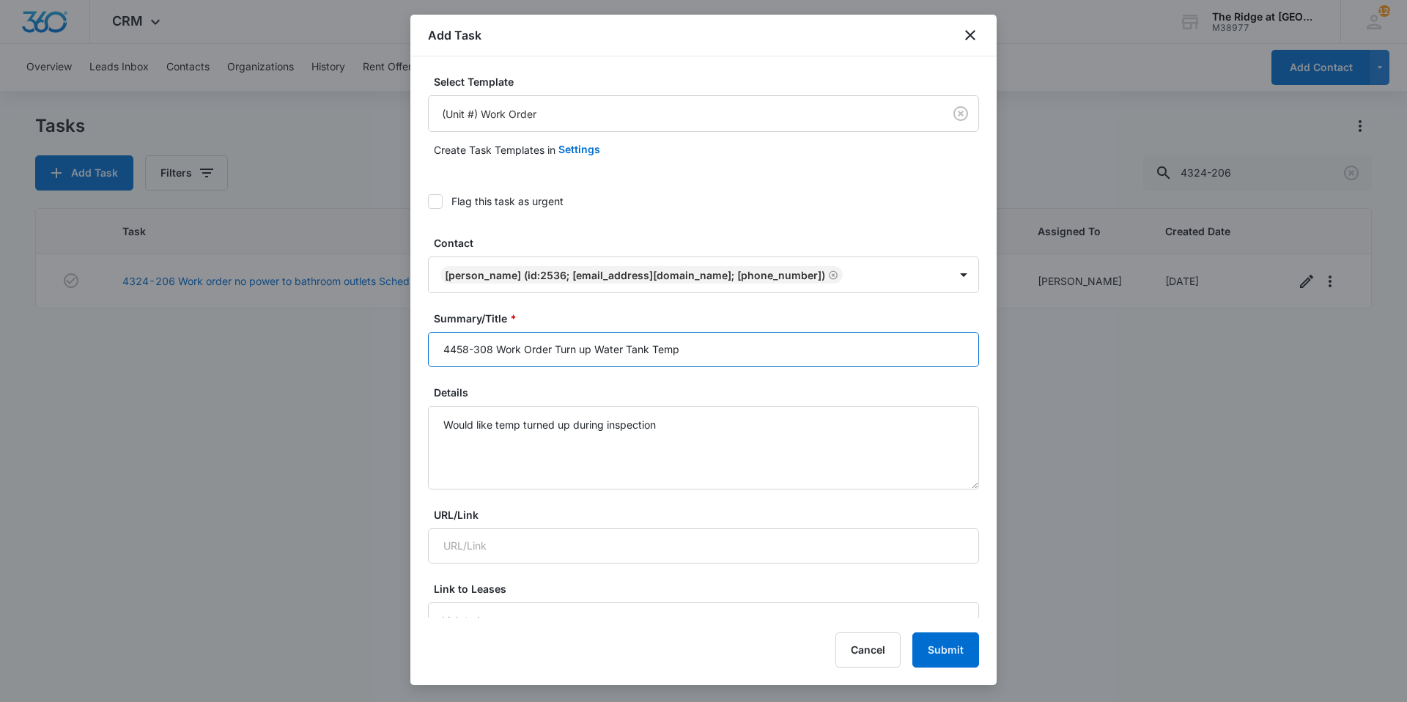
drag, startPoint x: 593, startPoint y: 350, endPoint x: 557, endPoint y: 349, distance: 36.7
click at [557, 349] on input "4458-308 Work Order Turn up Water Tank Temp" at bounding box center [703, 349] width 551 height 35
type input "4458-308 Work Order Water Tank [DEMOGRAPHIC_DATA]"
click at [712, 440] on textarea "Would like temp turned up during inspection" at bounding box center [703, 448] width 551 height 84
click at [695, 423] on textarea "Would like temp turned up during inspection" at bounding box center [703, 448] width 551 height 84
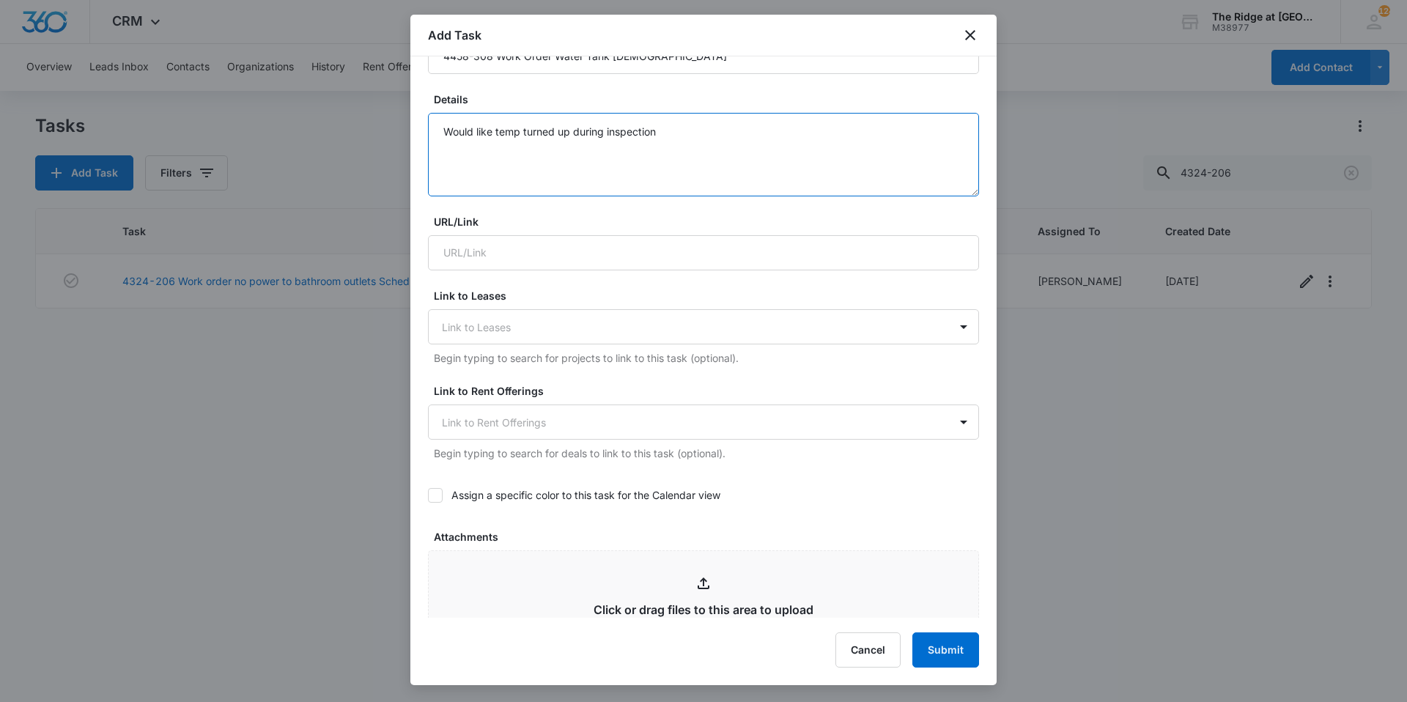
scroll to position [659, 0]
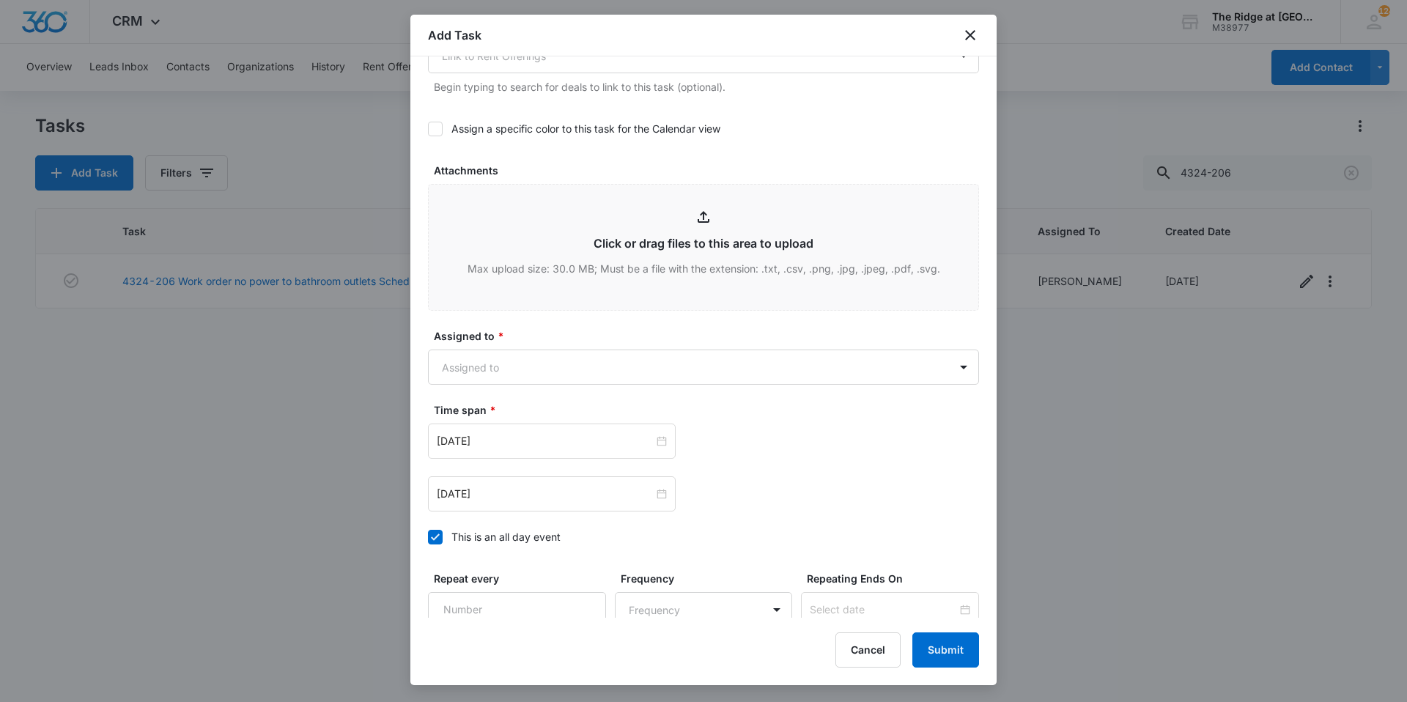
click at [610, 386] on form "Select Template (Unit #) Work Order Create Task Templates in Settings Flag this…" at bounding box center [703, 83] width 551 height 1337
click at [594, 377] on body "CRM Apps Reputation Websites Forms CRM Email Social Content Ads Intelligence Fi…" at bounding box center [703, 351] width 1407 height 702
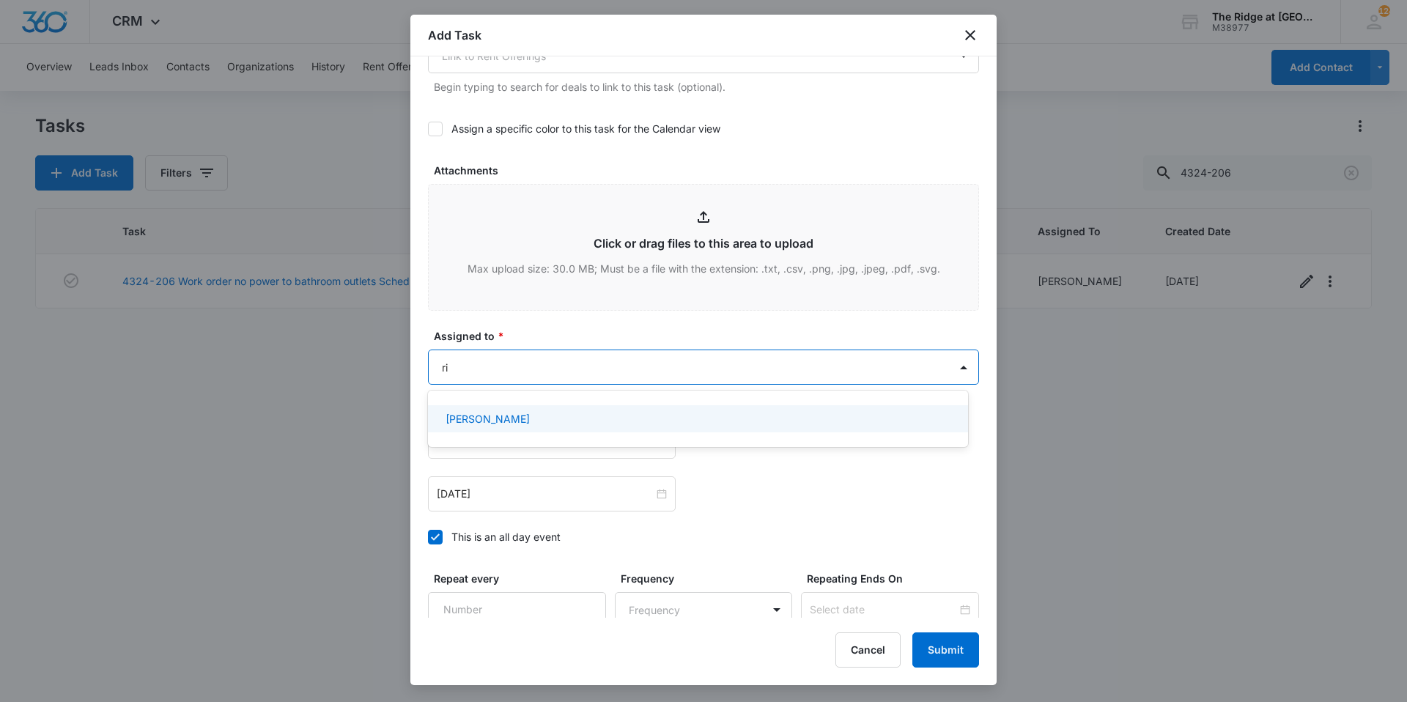
type input "ric"
click at [574, 410] on div "[PERSON_NAME]" at bounding box center [698, 418] width 540 height 27
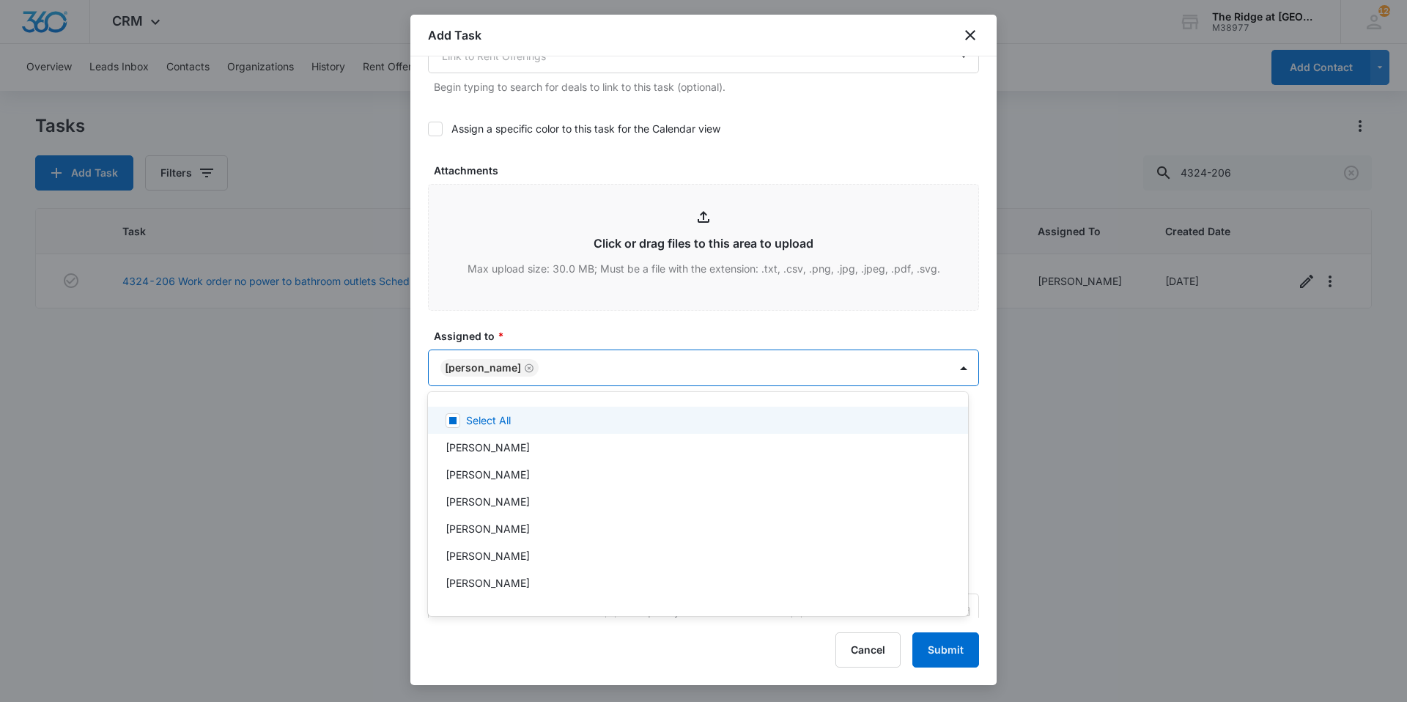
click at [588, 327] on div at bounding box center [703, 351] width 1407 height 702
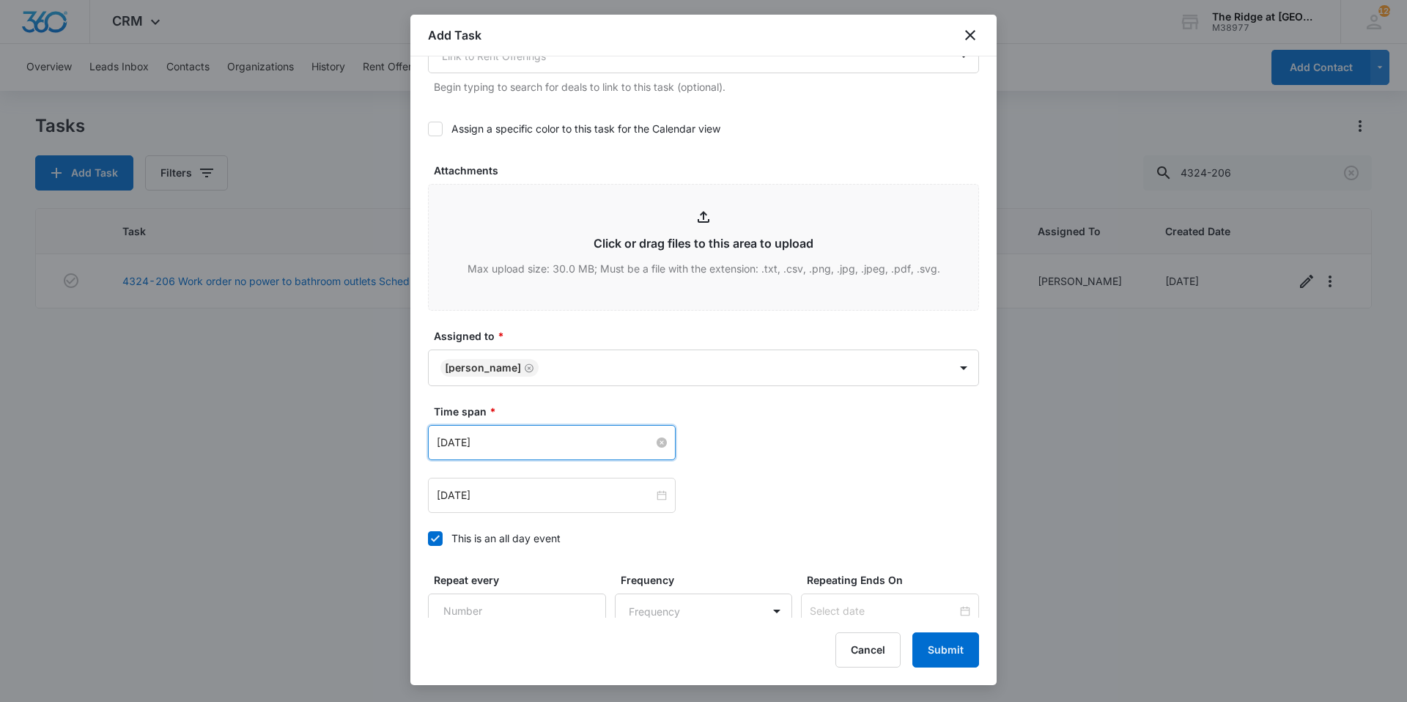
click at [514, 440] on input "[DATE]" at bounding box center [545, 442] width 217 height 16
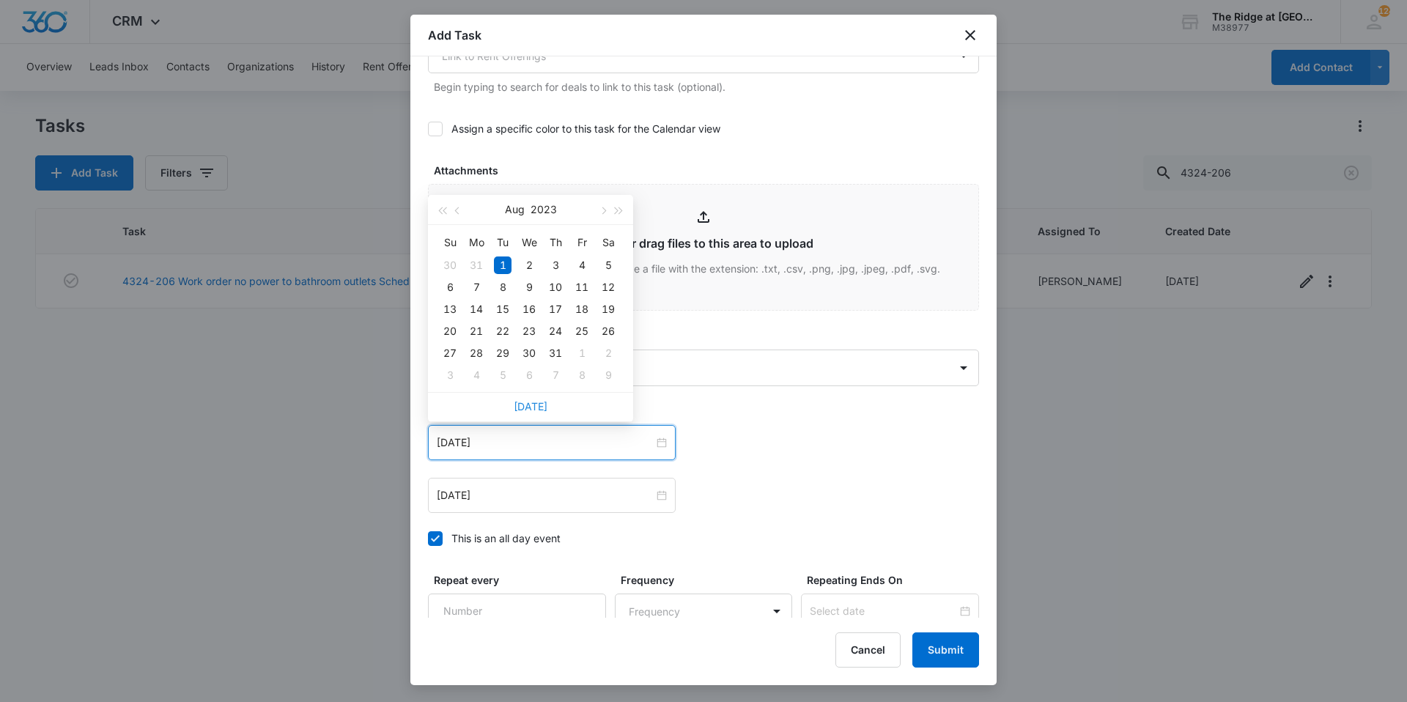
click at [517, 411] on link "[DATE]" at bounding box center [531, 406] width 34 height 12
type input "[DATE]"
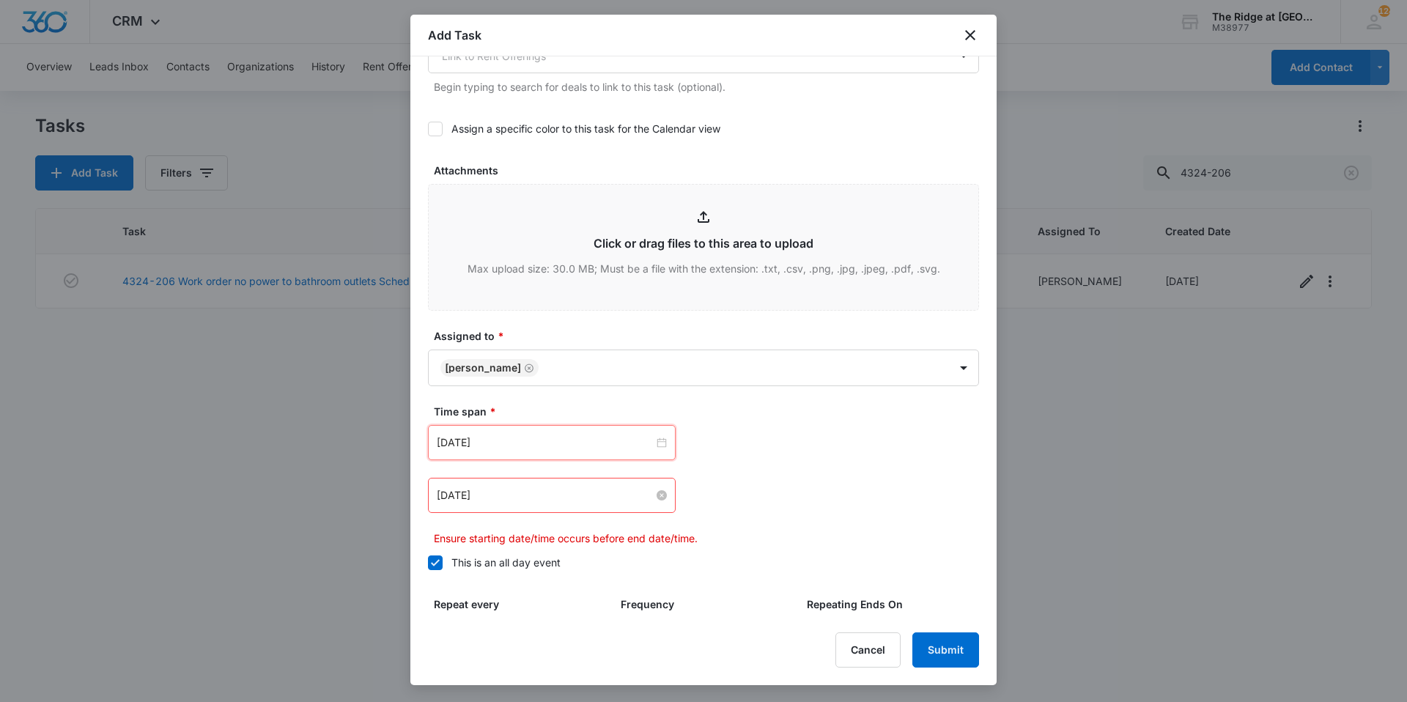
click at [522, 501] on input "[DATE]" at bounding box center [545, 495] width 217 height 16
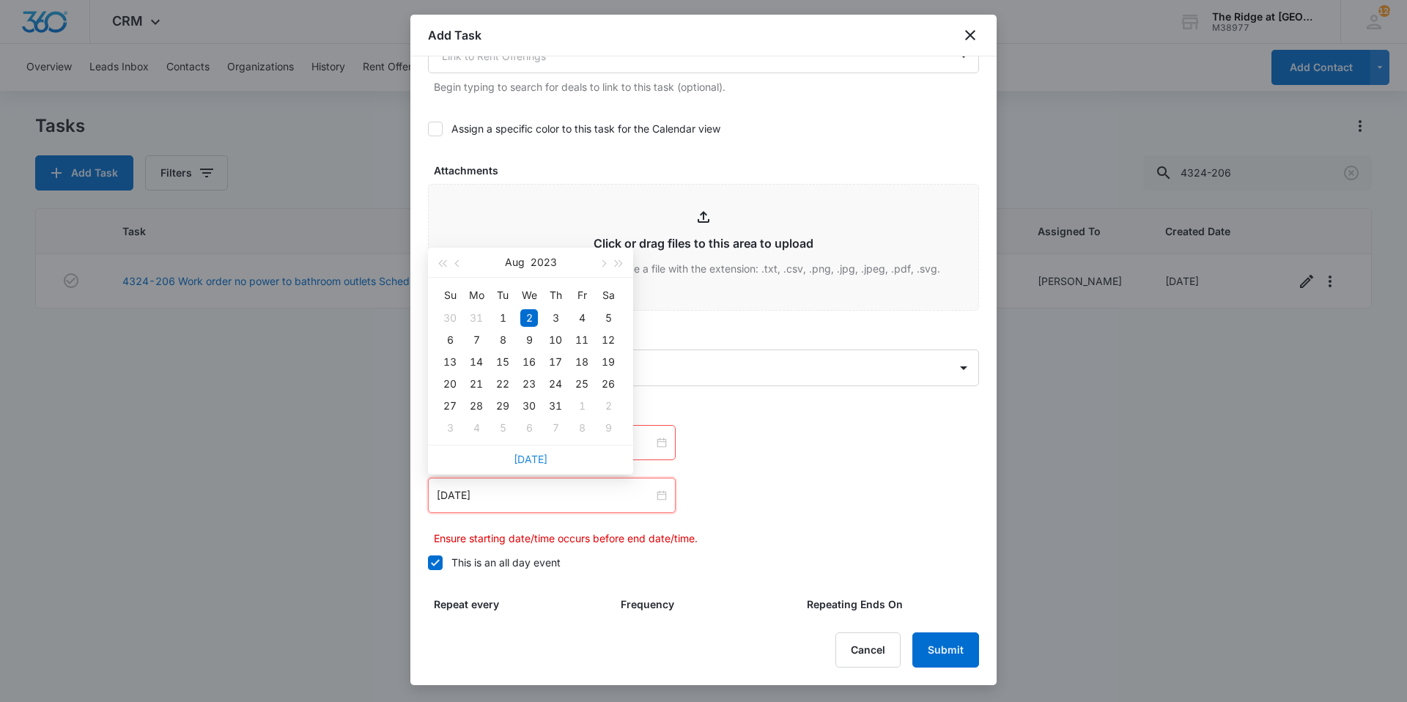
click at [532, 453] on link "[DATE]" at bounding box center [531, 459] width 34 height 12
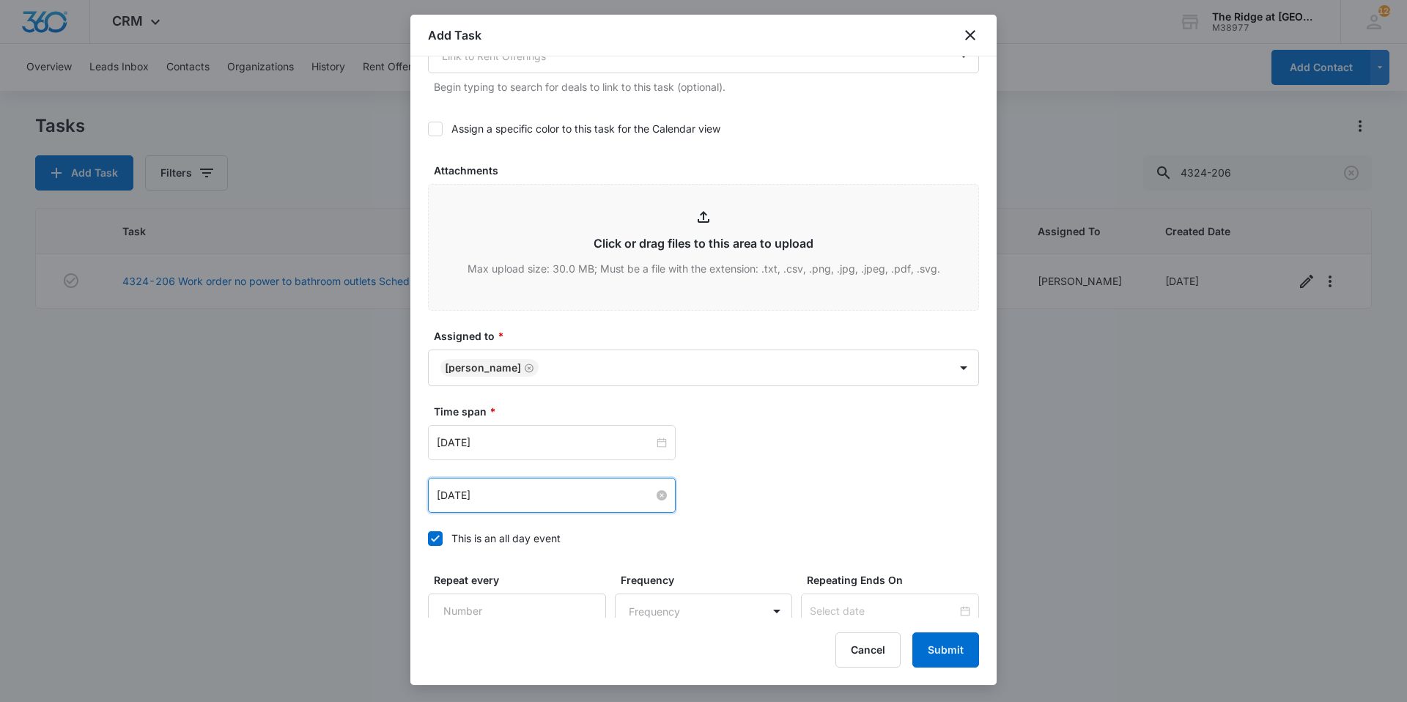
click at [526, 495] on input "[DATE]" at bounding box center [545, 495] width 217 height 16
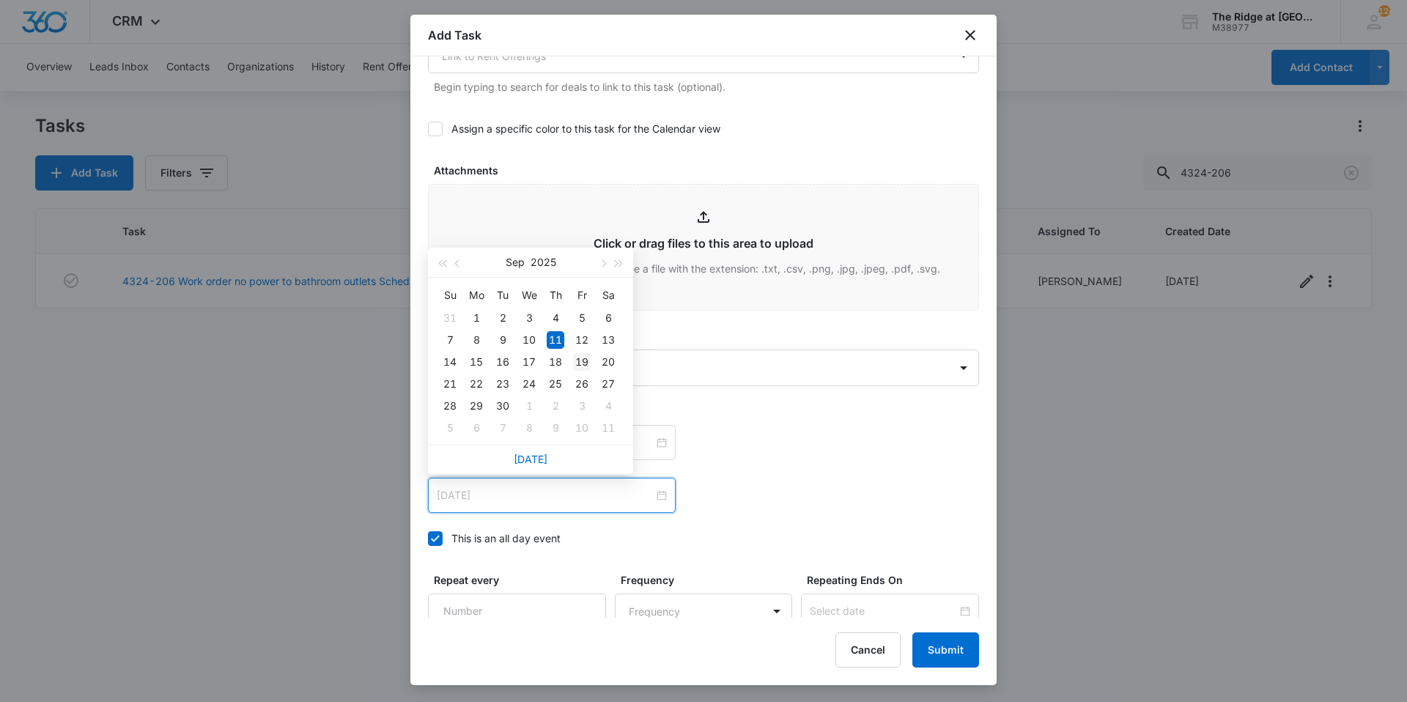
type input "[DATE]"
click at [583, 363] on div "19" at bounding box center [582, 362] width 18 height 18
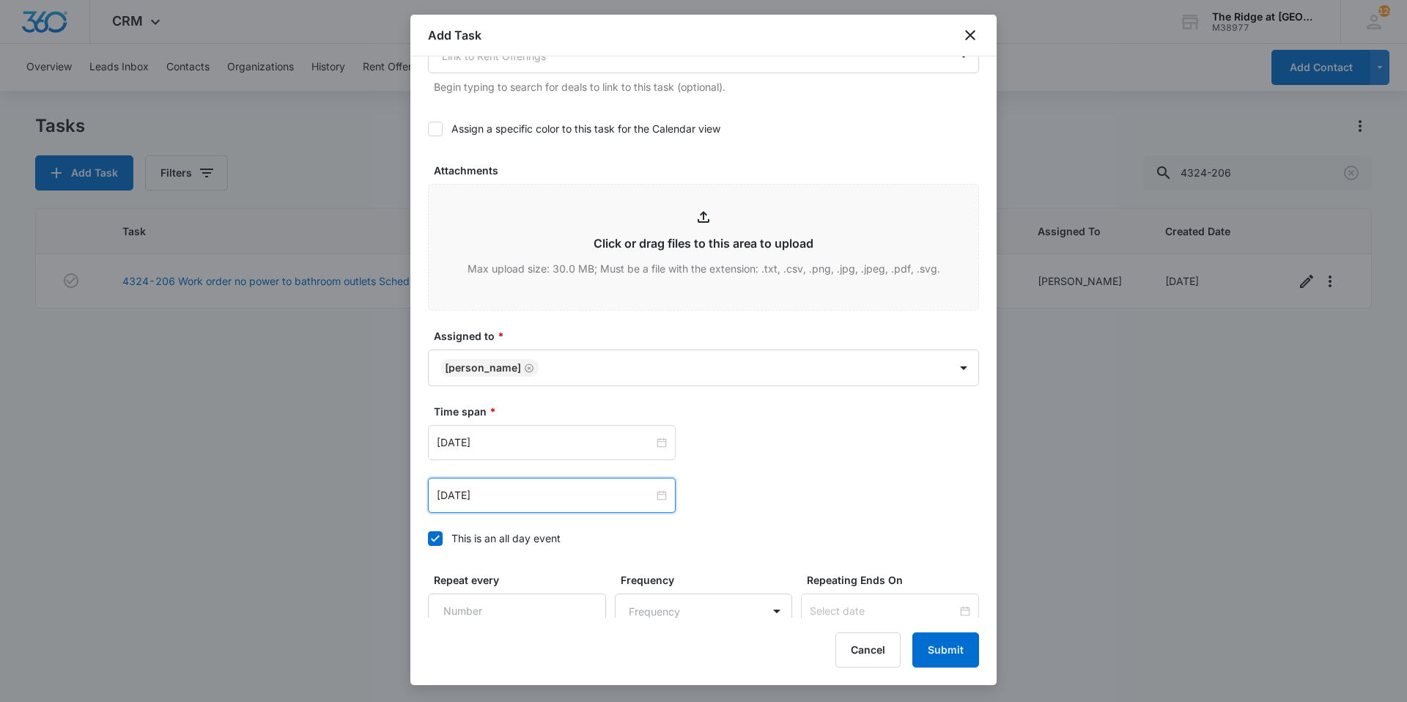
click at [806, 449] on div "[DATE] [DATE] Su Mo Tu We Th Fr Sa 31 1 2 3 4 5 6 7 8 9 10 11 12 13 14 15 16 17…" at bounding box center [703, 442] width 551 height 35
click at [943, 651] on button "Submit" at bounding box center [945, 649] width 67 height 35
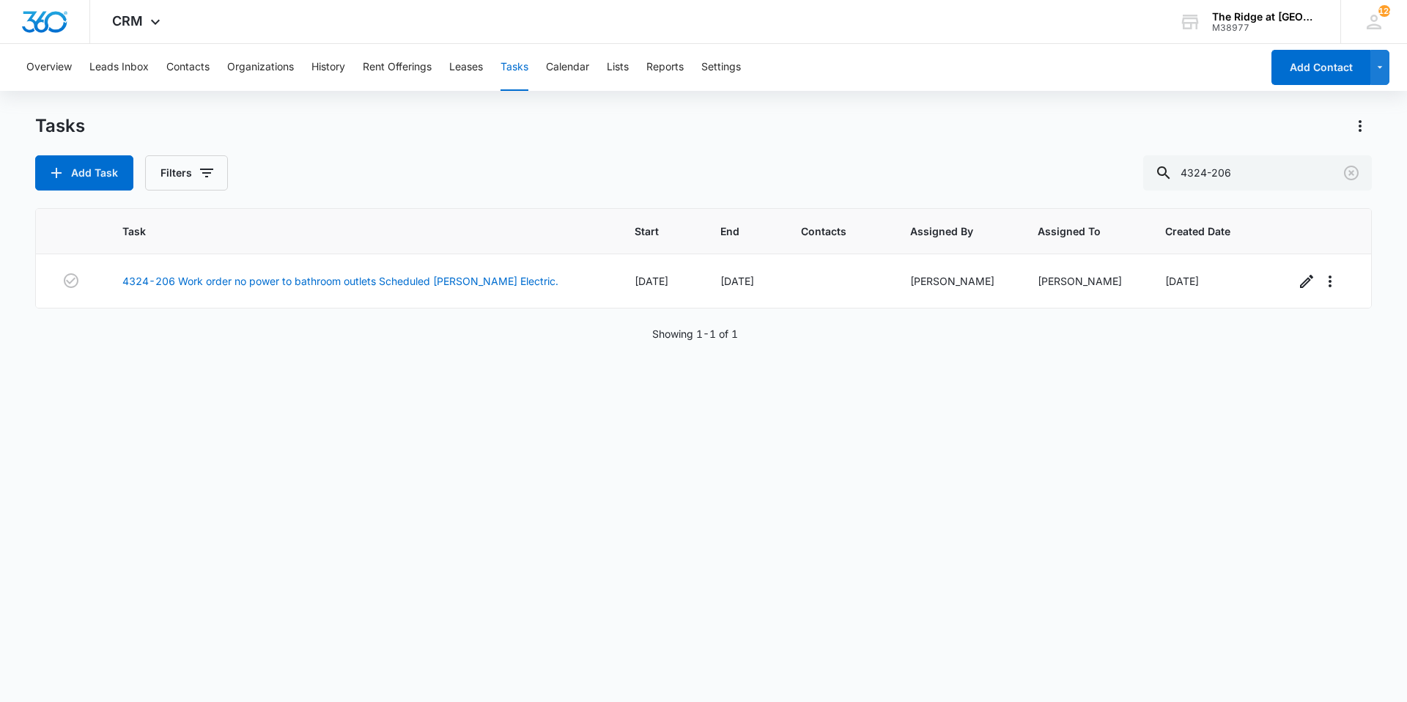
click at [567, 141] on div "Tasks Add Task Filters 4324-206" at bounding box center [703, 152] width 1336 height 76
click at [88, 167] on button "Add Task" at bounding box center [84, 172] width 98 height 35
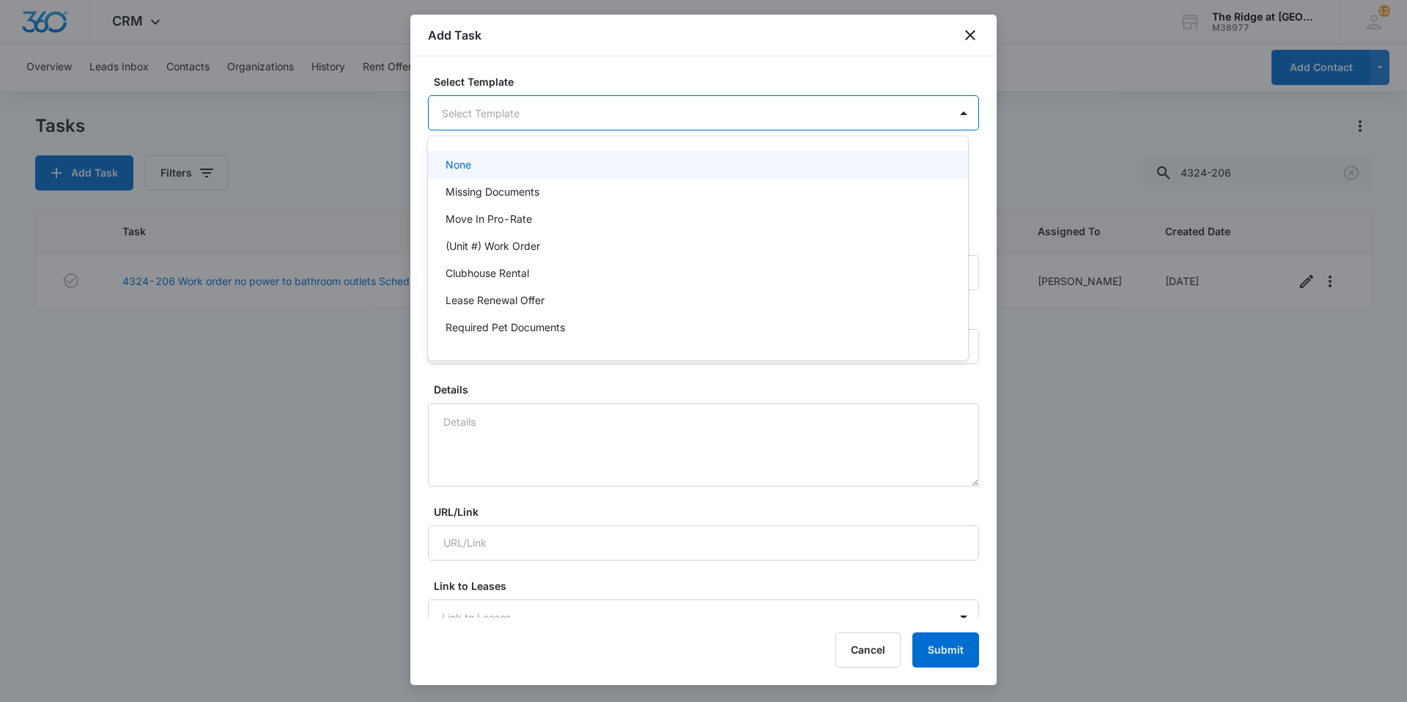
click at [560, 121] on body "CRM Apps Reputation Websites Forms CRM Email Social Content Ads Intelligence Fi…" at bounding box center [703, 351] width 1407 height 702
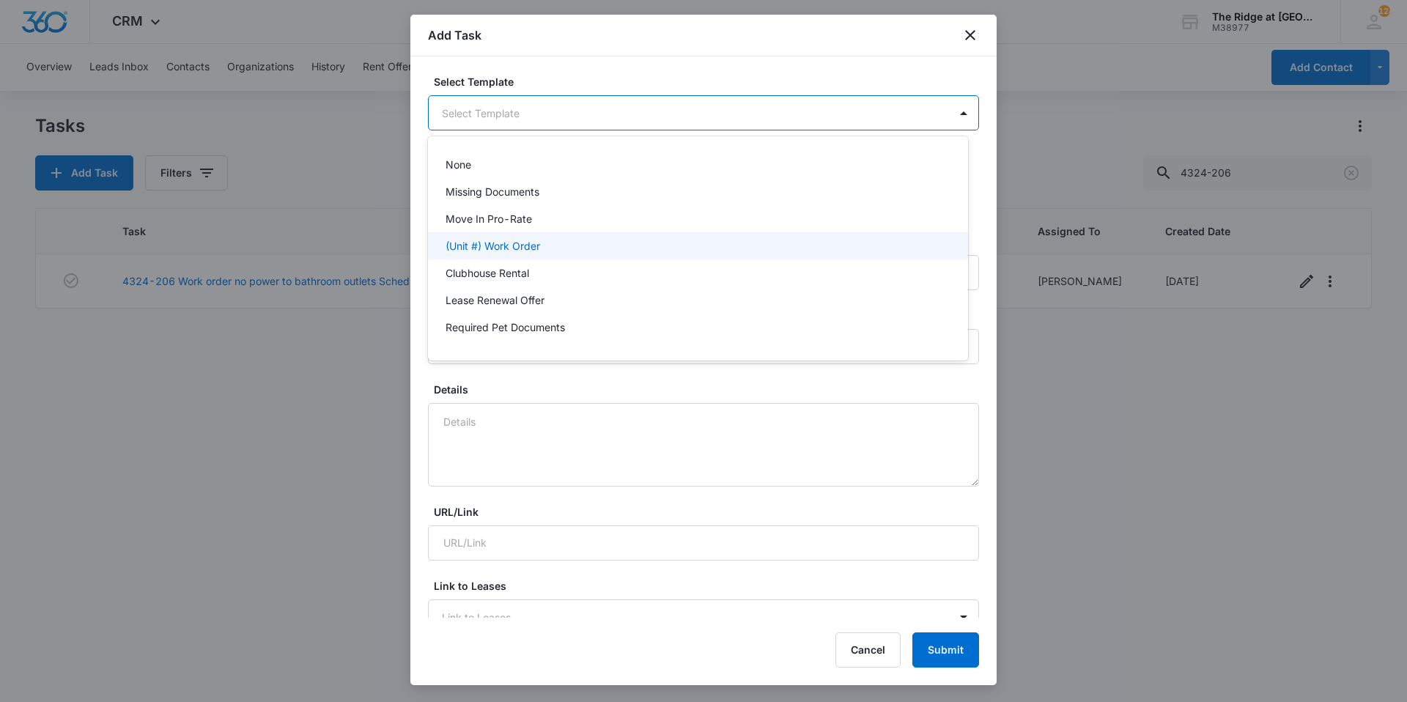
click at [530, 237] on div "(Unit #) Work Order" at bounding box center [698, 245] width 540 height 27
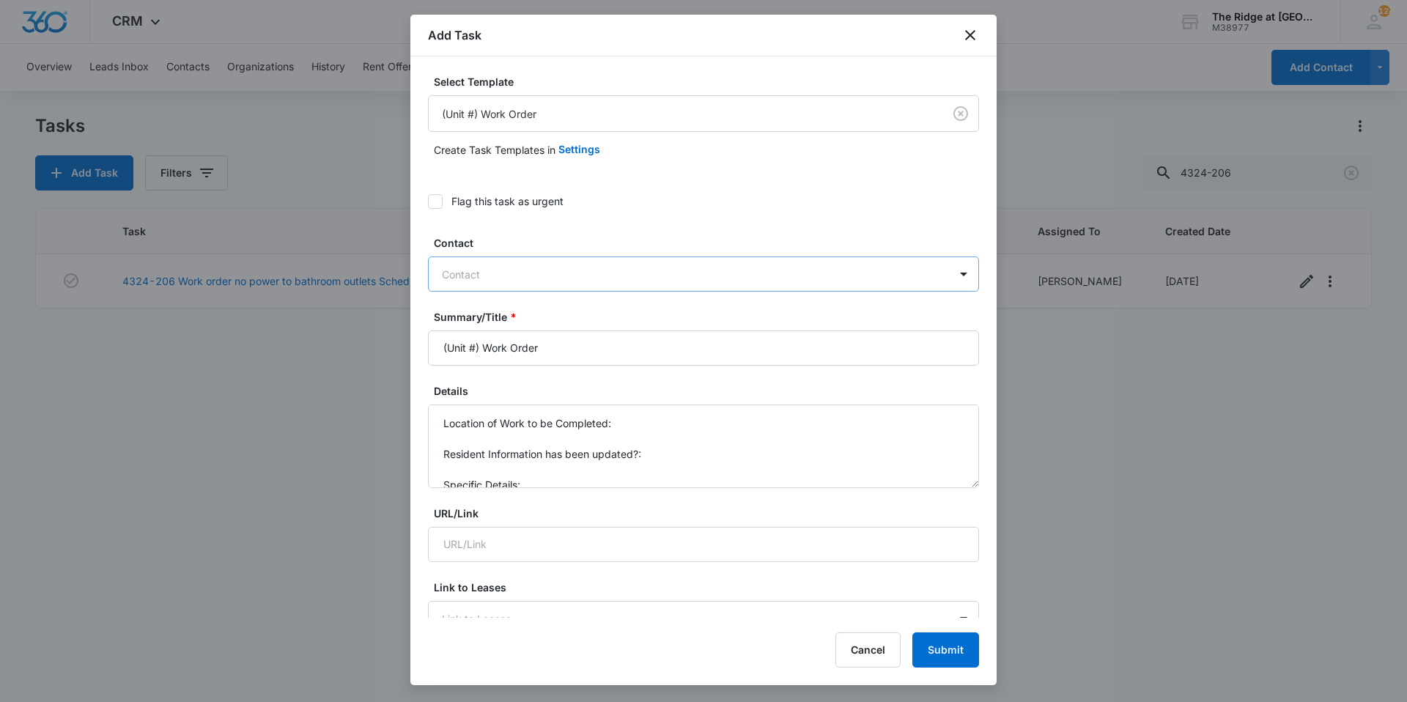
click at [512, 279] on div at bounding box center [695, 274] width 506 height 18
click at [621, 278] on div at bounding box center [695, 274] width 506 height 18
type input "[PERSON_NAME]"
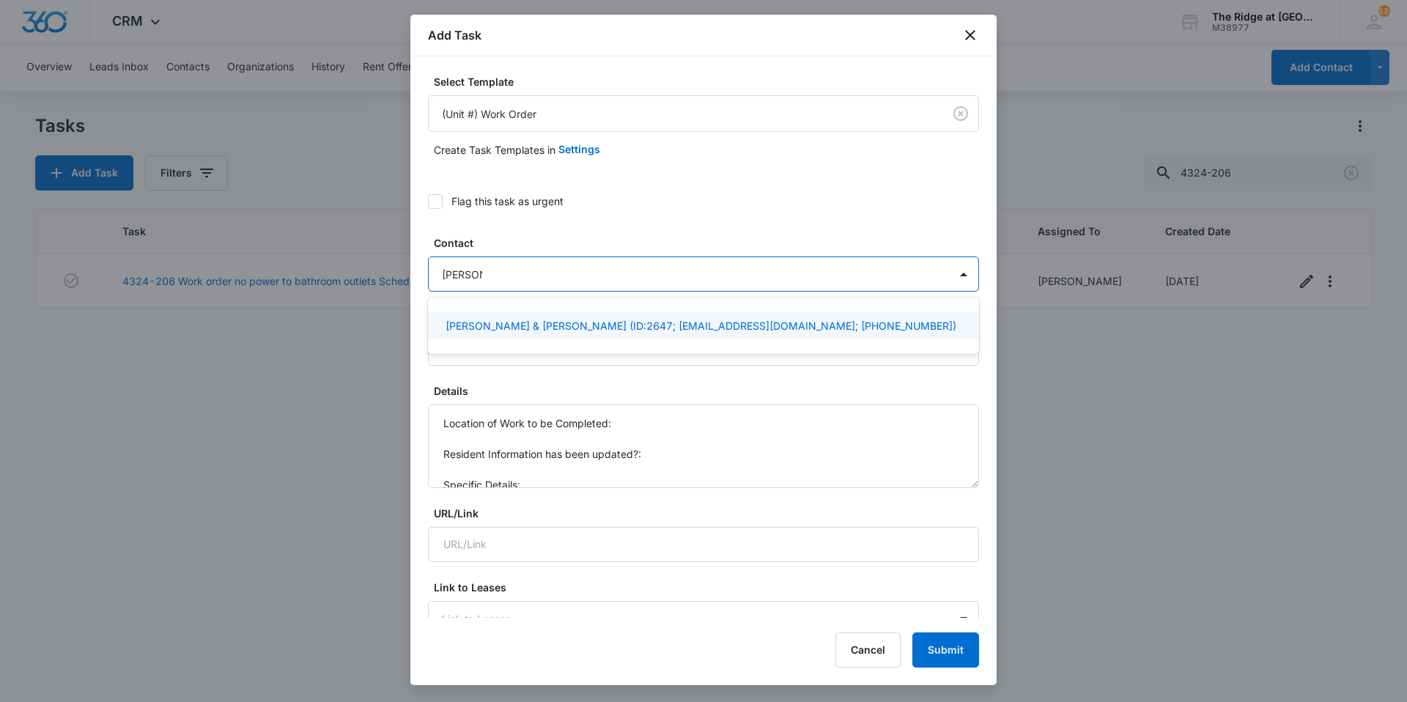
click at [501, 319] on p "[PERSON_NAME] & [PERSON_NAME] (ID:2647; [EMAIL_ADDRESS][DOMAIN_NAME]; [PHONE_NU…" at bounding box center [700, 325] width 511 height 15
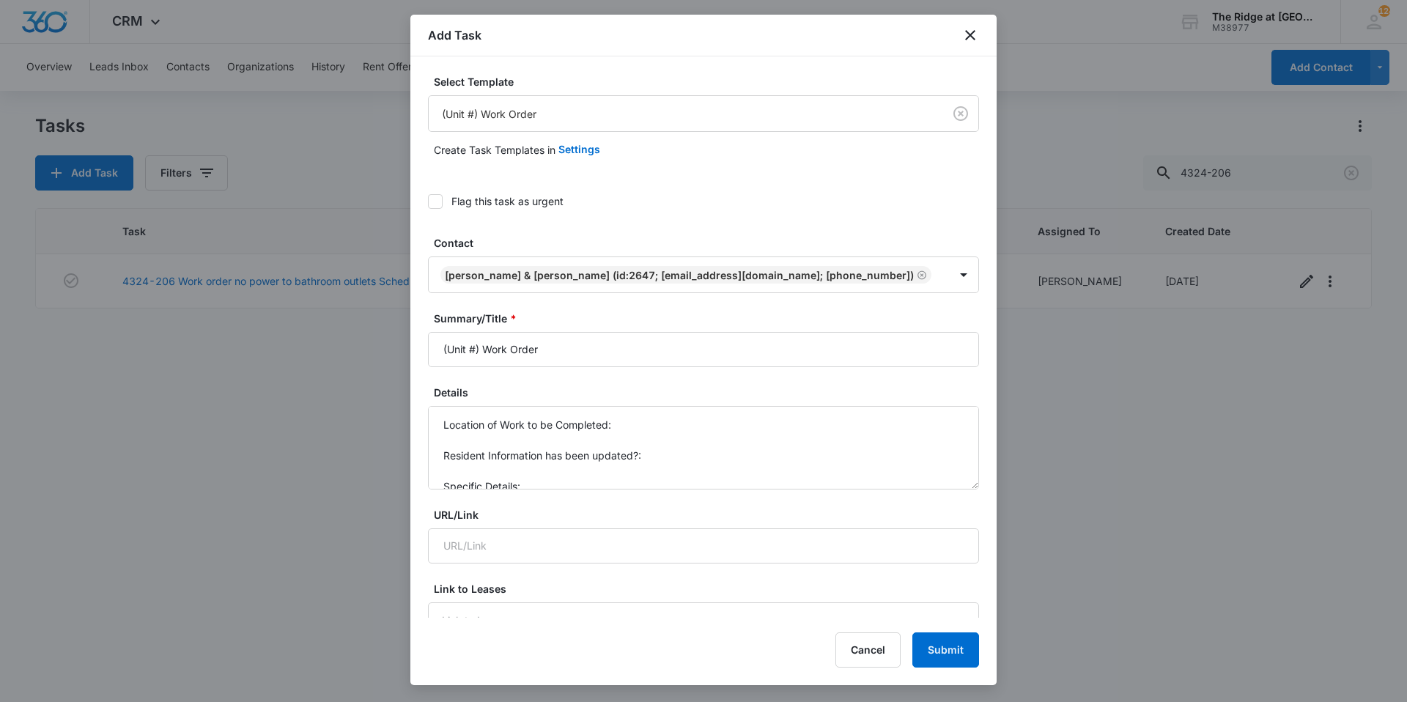
drag, startPoint x: 482, startPoint y: 356, endPoint x: 429, endPoint y: 348, distance: 53.4
click at [429, 348] on input "(Unit #) Work Order" at bounding box center [703, 349] width 551 height 35
click at [612, 352] on input "4494-308 Work Order" at bounding box center [703, 349] width 551 height 35
click at [636, 346] on input "4494-308 Work Order Kitchen Sink Caulking" at bounding box center [703, 349] width 551 height 35
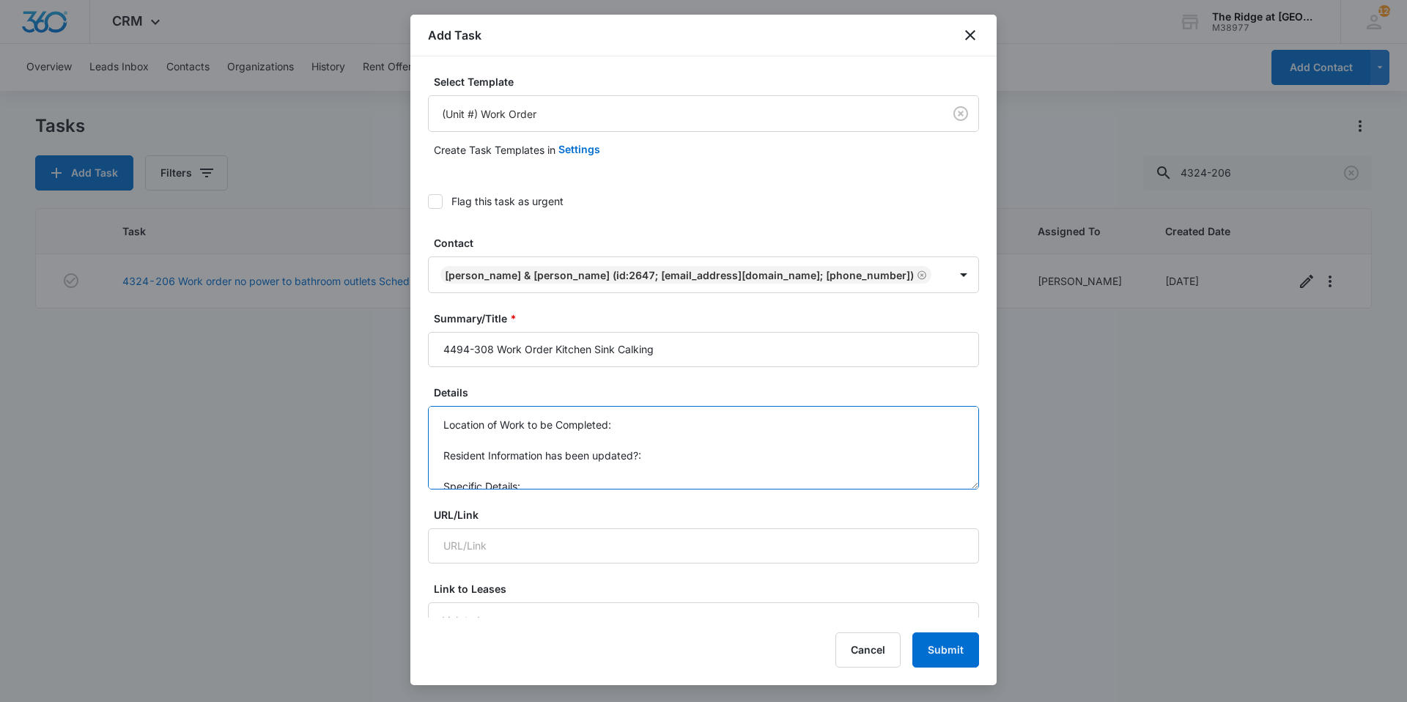
click at [558, 428] on textarea "Location of Work to be Completed: Resident Information has been updated?: Speci…" at bounding box center [703, 448] width 551 height 84
drag, startPoint x: 441, startPoint y: 427, endPoint x: 559, endPoint y: 478, distance: 128.3
click at [559, 478] on textarea "Location of Work to be Completed: Resident Information has been updated?: Speci…" at bounding box center [703, 448] width 551 height 84
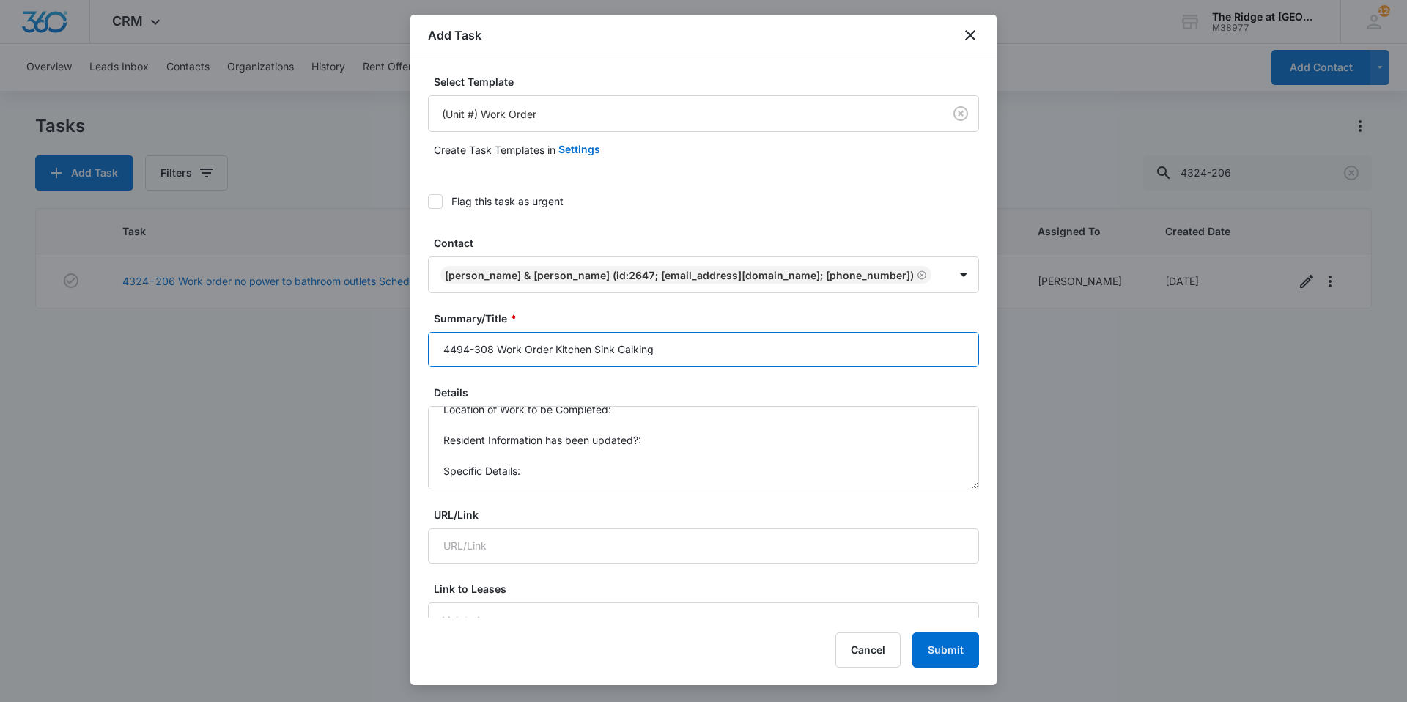
click at [620, 351] on input "4494-308 Work Order Kitchen Sink Calking" at bounding box center [703, 349] width 551 height 35
type input "4494-308 Work Order Kitchen Sink Needs Calking"
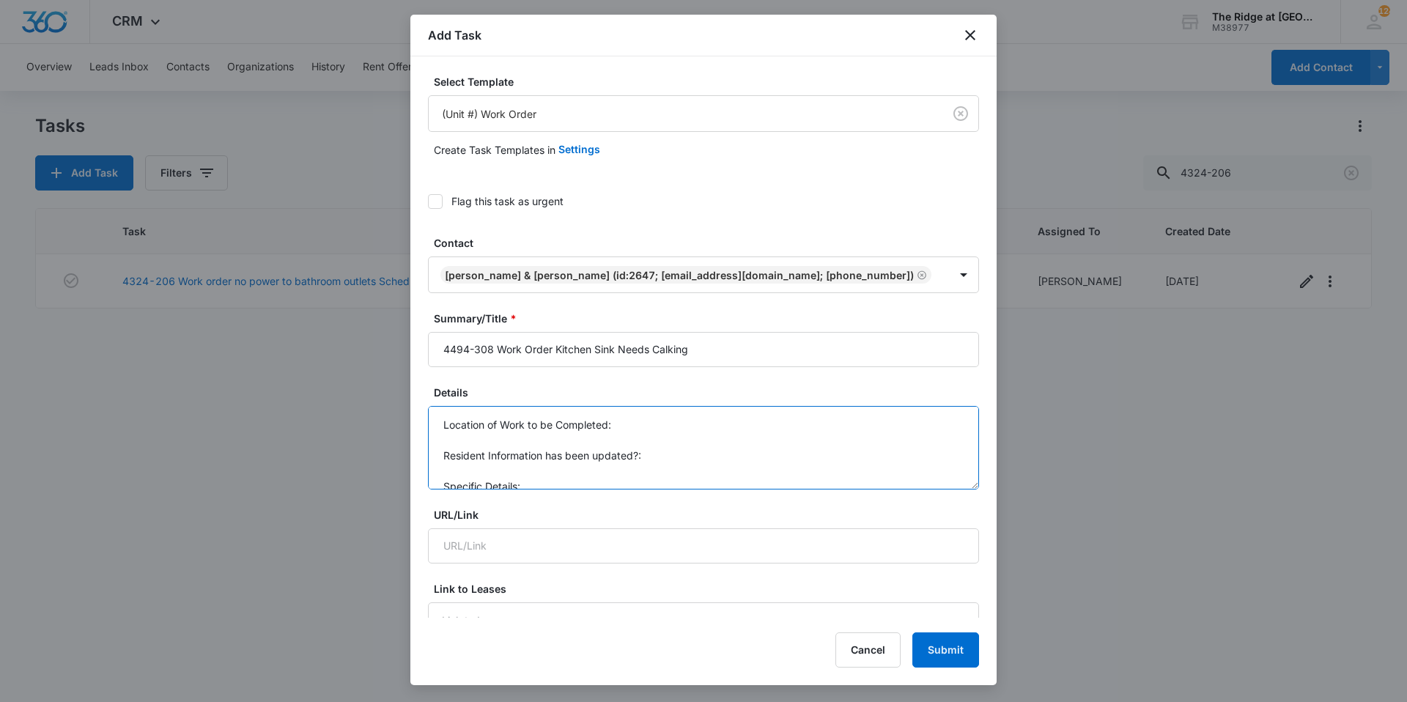
scroll to position [15, 0]
drag, startPoint x: 443, startPoint y: 421, endPoint x: 539, endPoint y: 479, distance: 111.8
click at [539, 479] on textarea "Location of Work to be Completed: Resident Information has been updated?: Speci…" at bounding box center [703, 448] width 551 height 84
click at [531, 428] on textarea "Details" at bounding box center [703, 448] width 551 height 84
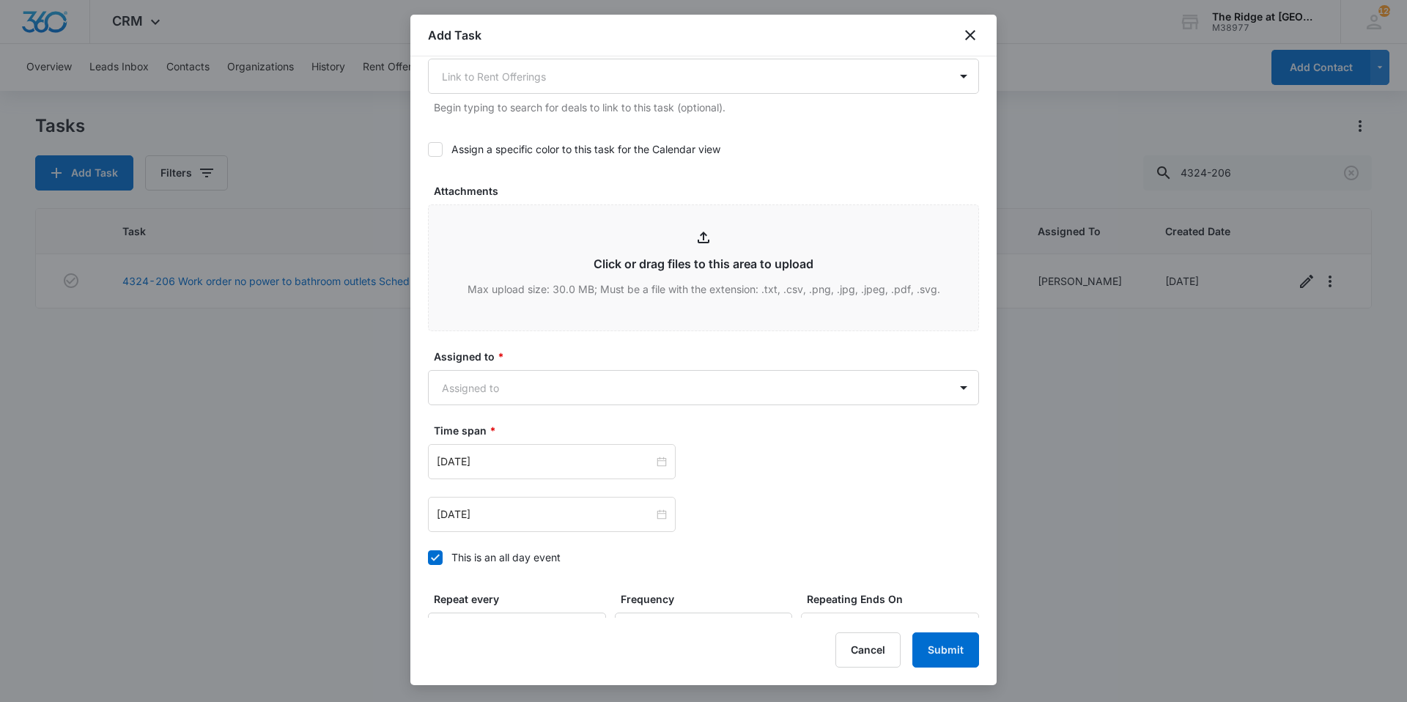
scroll to position [794, 0]
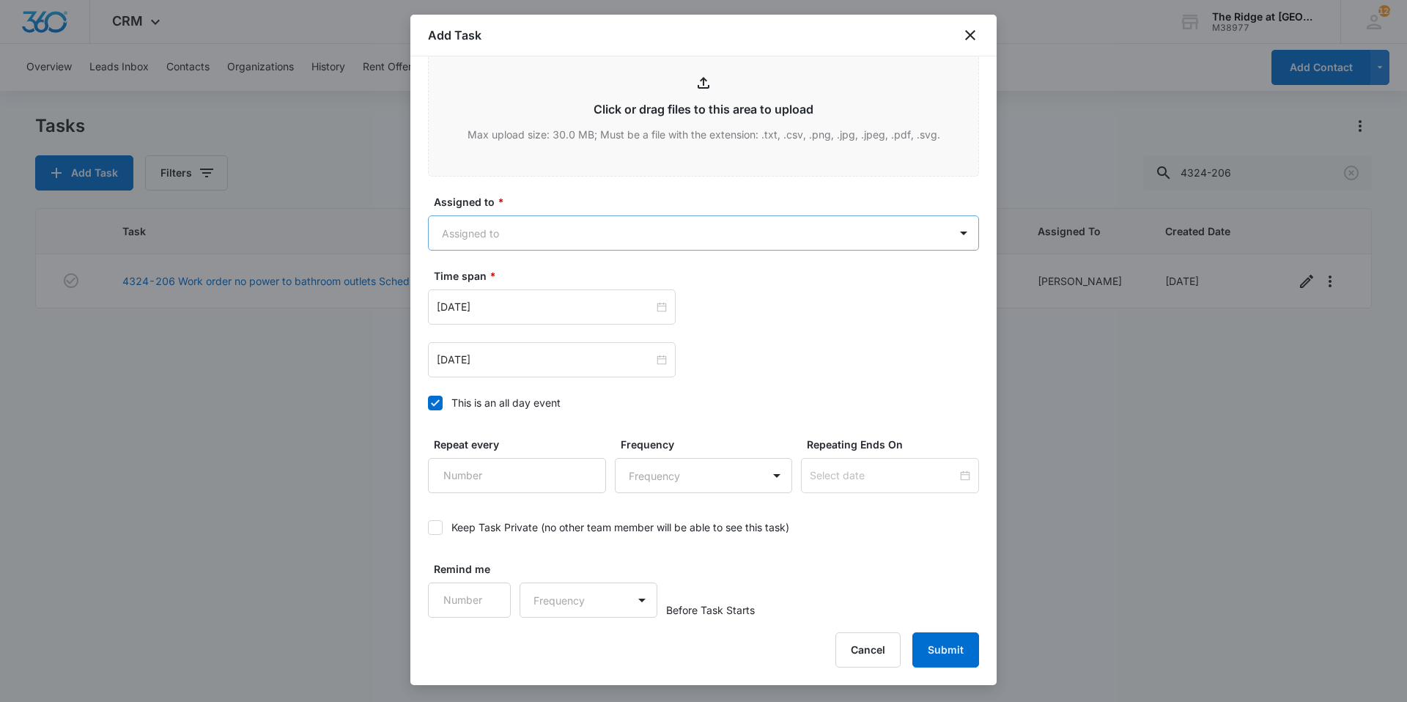
type textarea "Leaking beneath sink; thinks calking will solve the problem."
click at [508, 231] on body "CRM Apps Reputation Websites Forms CRM Email Social Content Ads Intelligence Fi…" at bounding box center [703, 351] width 1407 height 702
type input "ric"
click at [502, 277] on p "[PERSON_NAME]" at bounding box center [487, 284] width 84 height 15
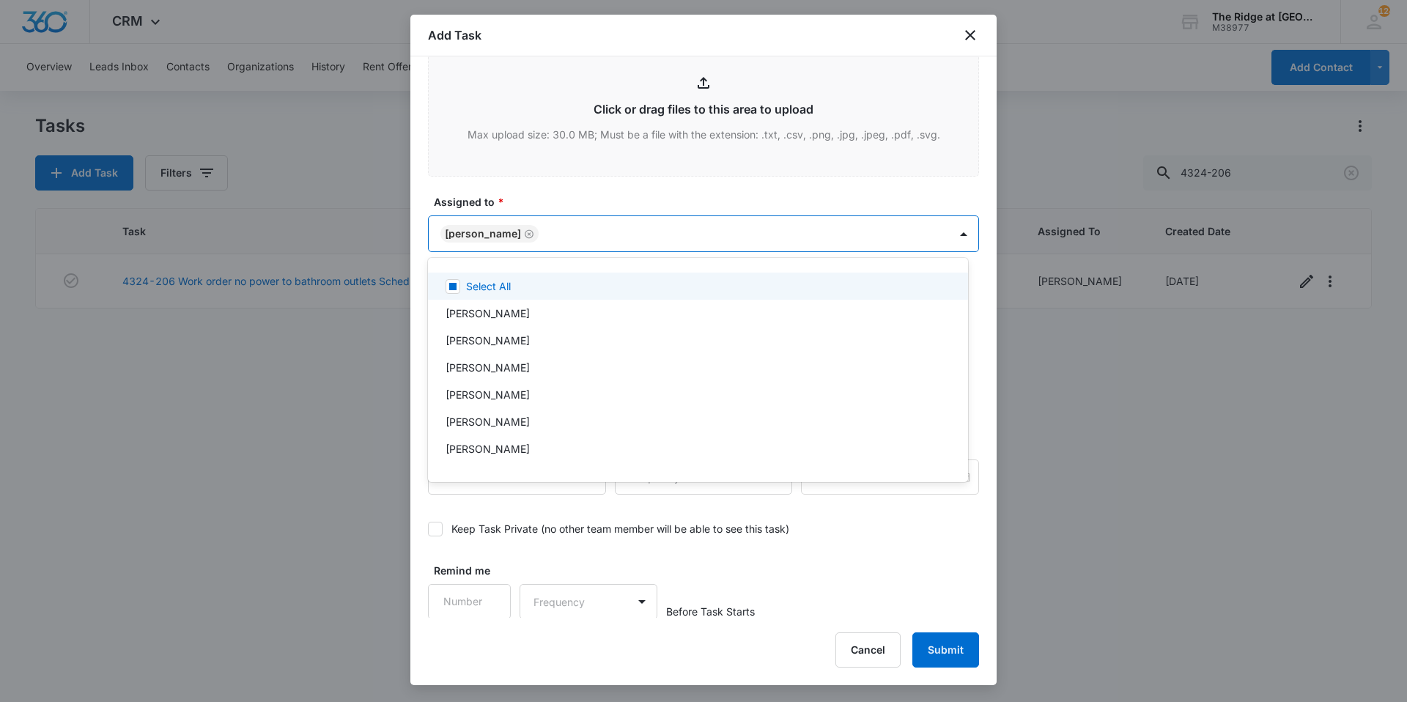
click at [532, 200] on div at bounding box center [703, 351] width 1407 height 702
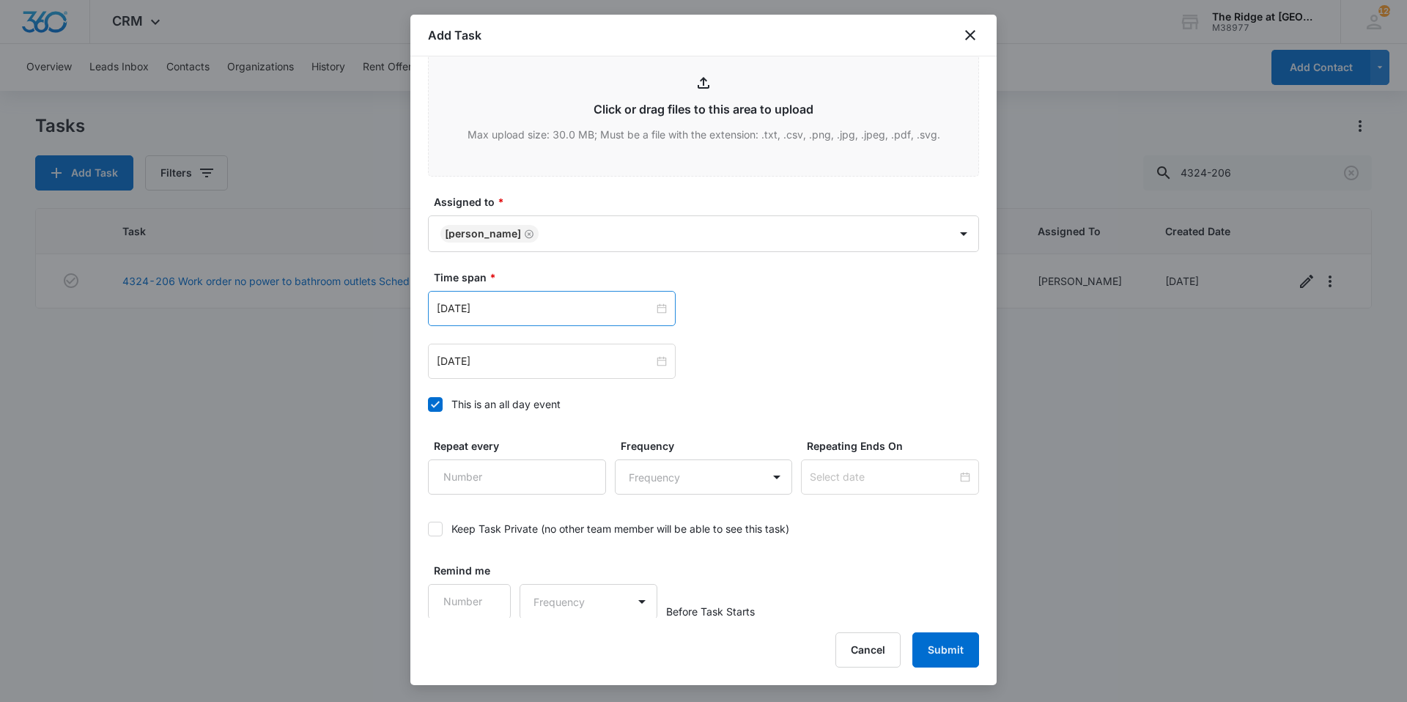
click at [492, 320] on div "[DATE]" at bounding box center [552, 308] width 248 height 35
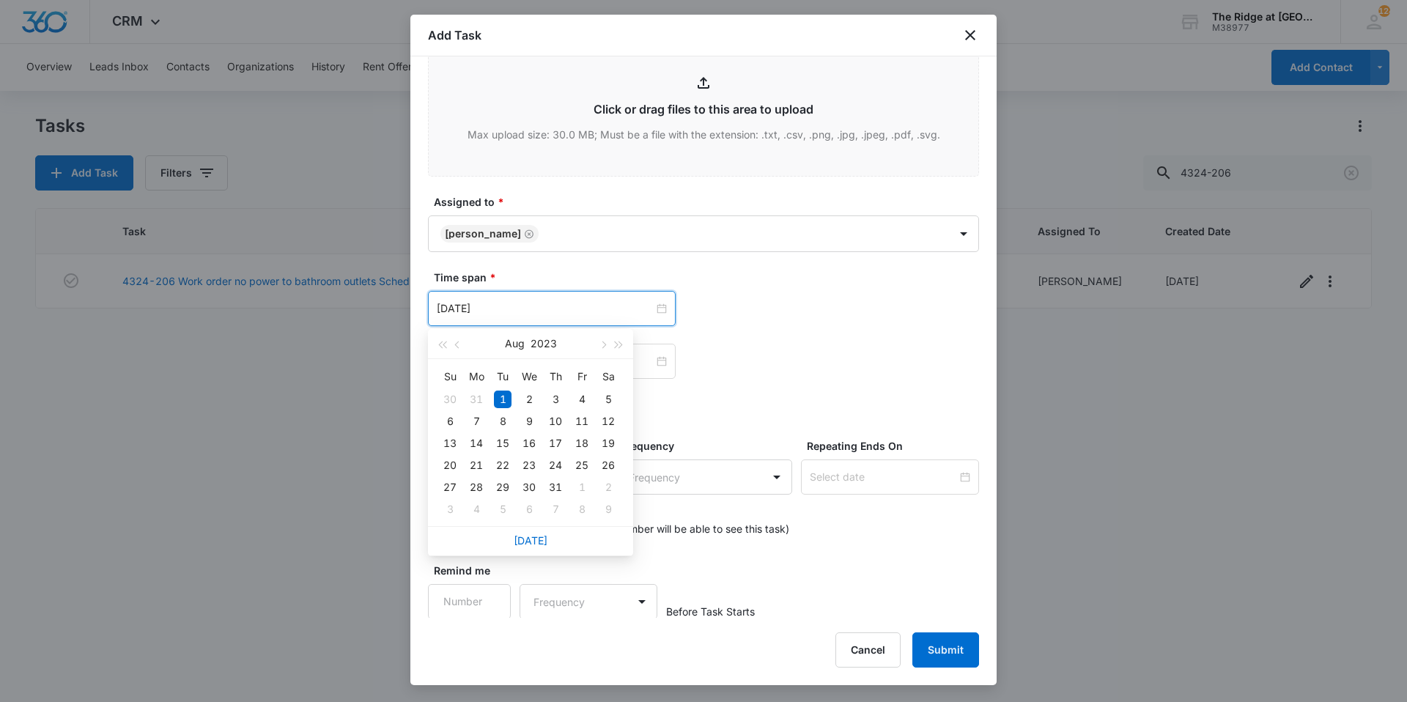
click at [533, 531] on div "[DATE]" at bounding box center [530, 540] width 205 height 29
click at [533, 541] on link "[DATE]" at bounding box center [531, 540] width 34 height 12
type input "[DATE]"
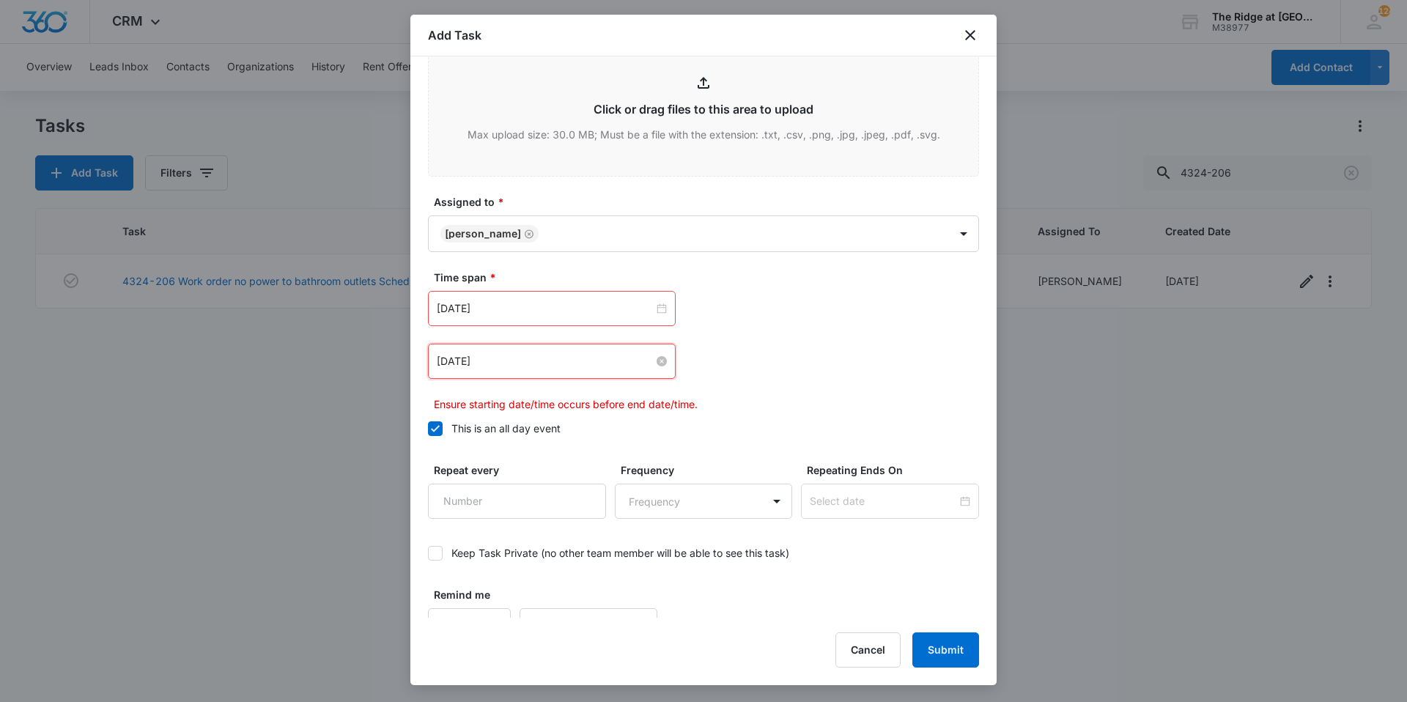
click at [522, 366] on input "[DATE]" at bounding box center [545, 361] width 217 height 16
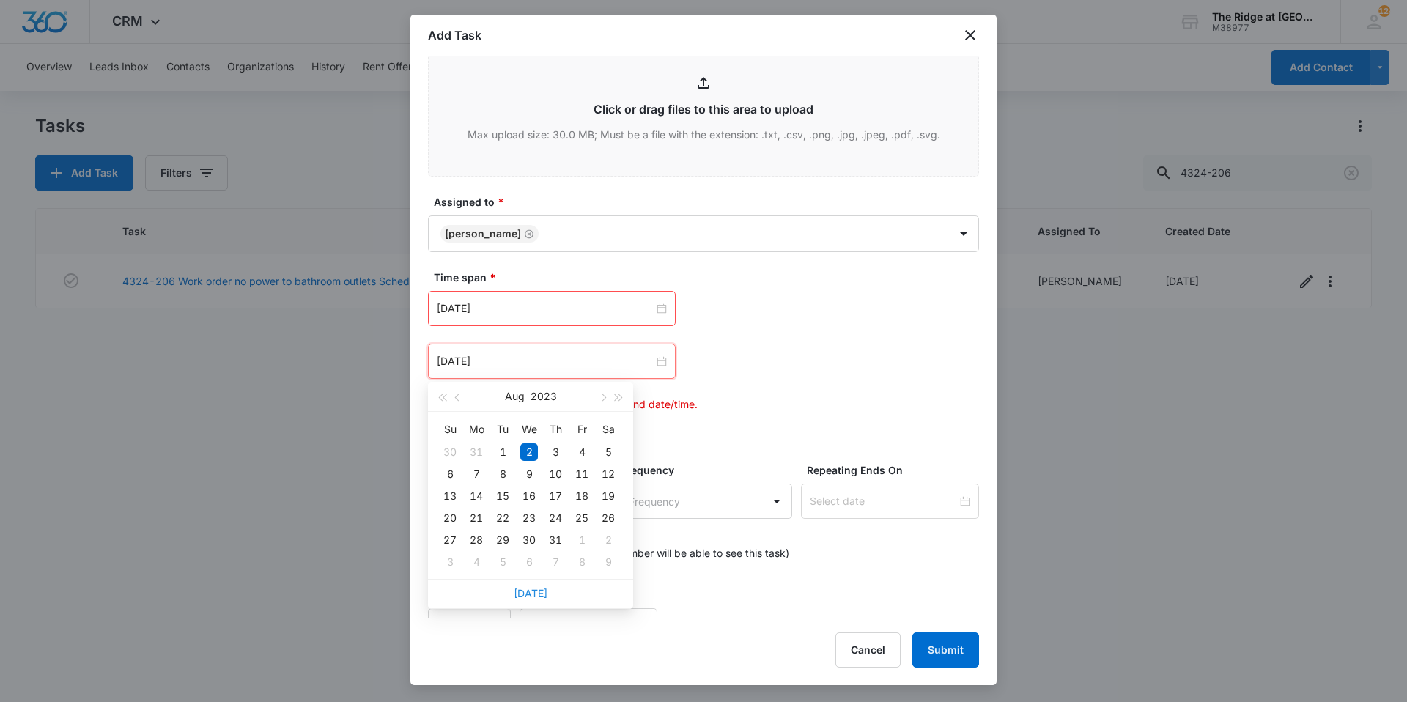
click at [536, 592] on link "[DATE]" at bounding box center [531, 593] width 34 height 12
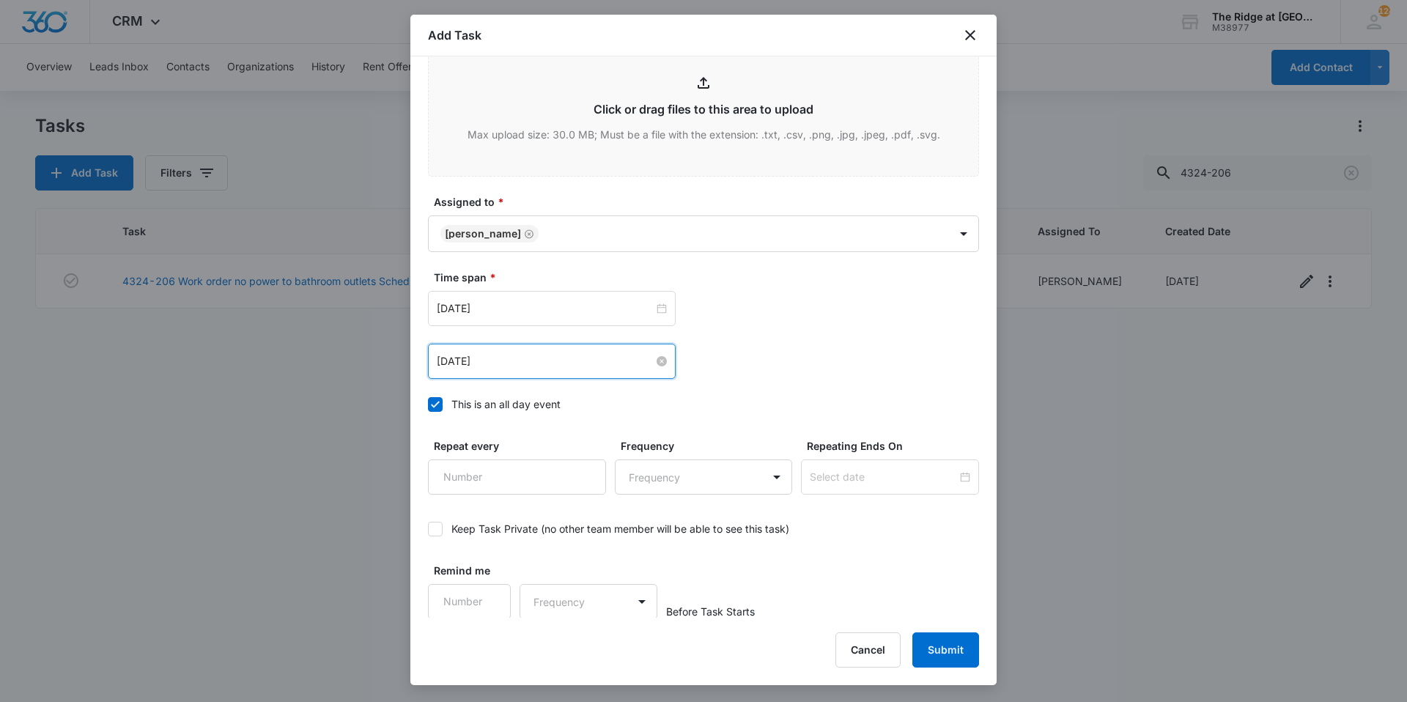
click at [521, 360] on input "[DATE]" at bounding box center [545, 361] width 217 height 16
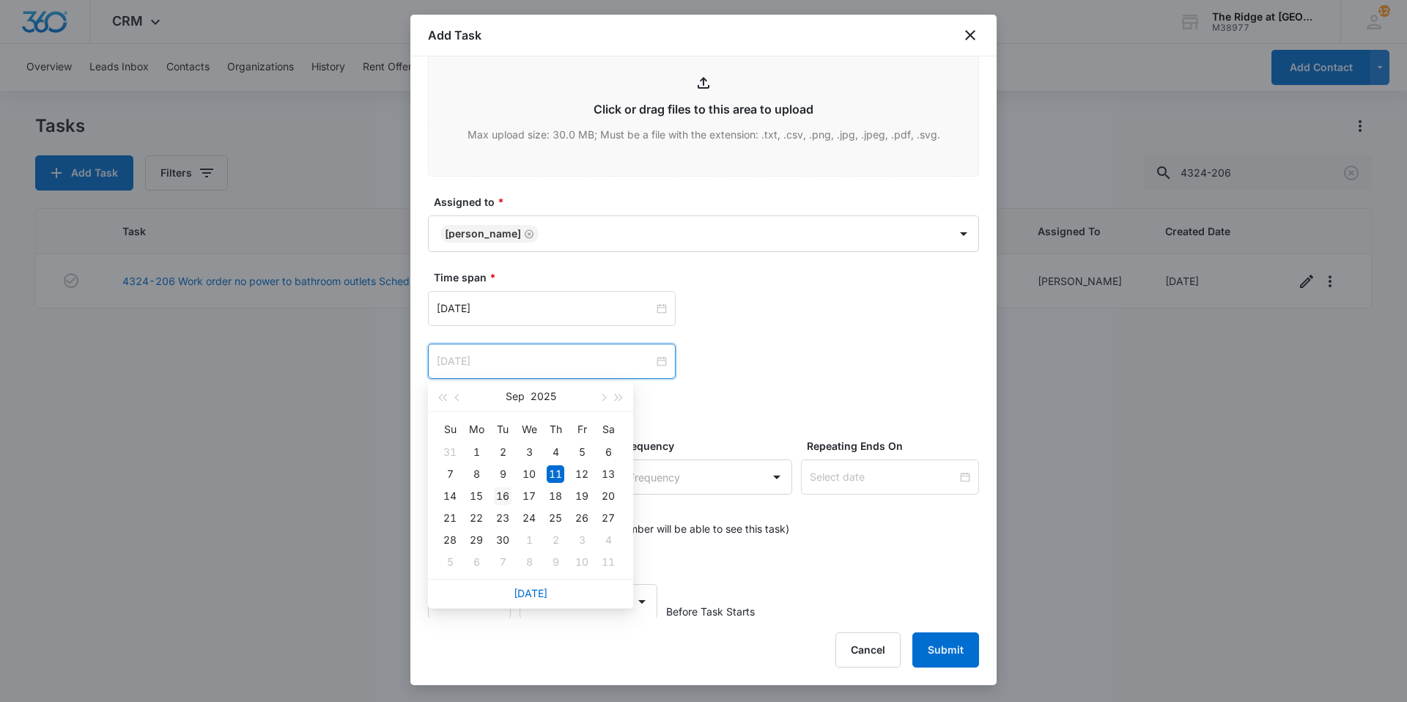
type input "[DATE]"
click at [498, 500] on div "16" at bounding box center [503, 496] width 18 height 18
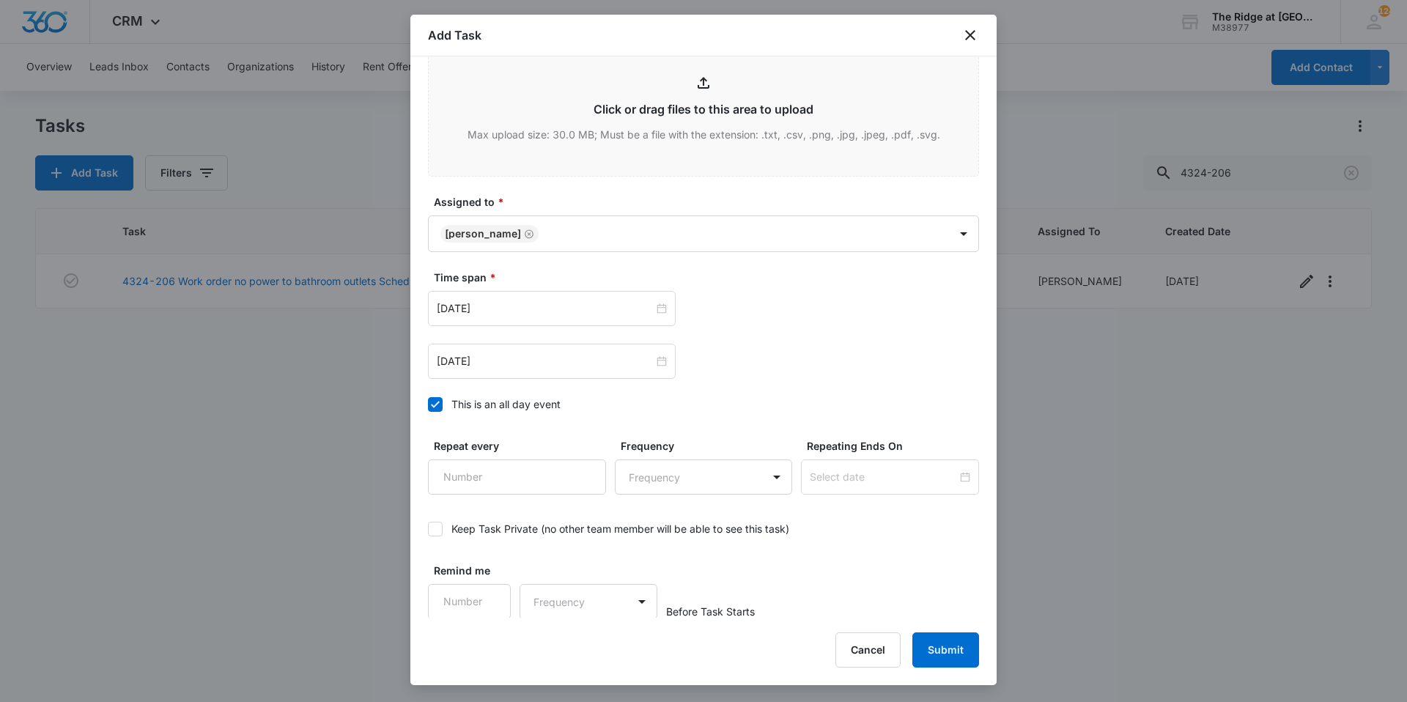
click at [703, 310] on div "[DATE] [DATE] Su Mo Tu We Th Fr Sa 31 1 2 3 4 5 6 7 8 9 10 11 12 13 14 15 16 17…" at bounding box center [703, 308] width 551 height 35
click at [934, 649] on button "Submit" at bounding box center [945, 649] width 67 height 35
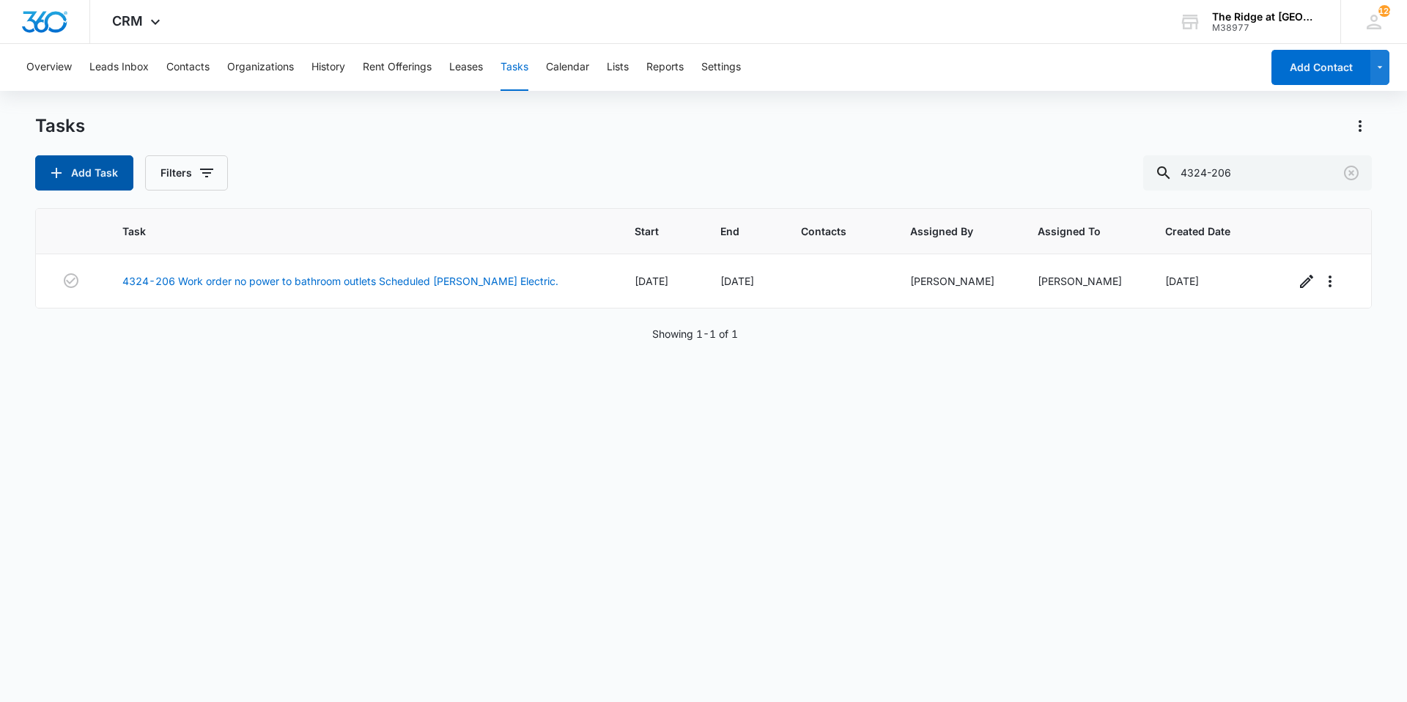
click at [92, 160] on button "Add Task" at bounding box center [84, 172] width 98 height 35
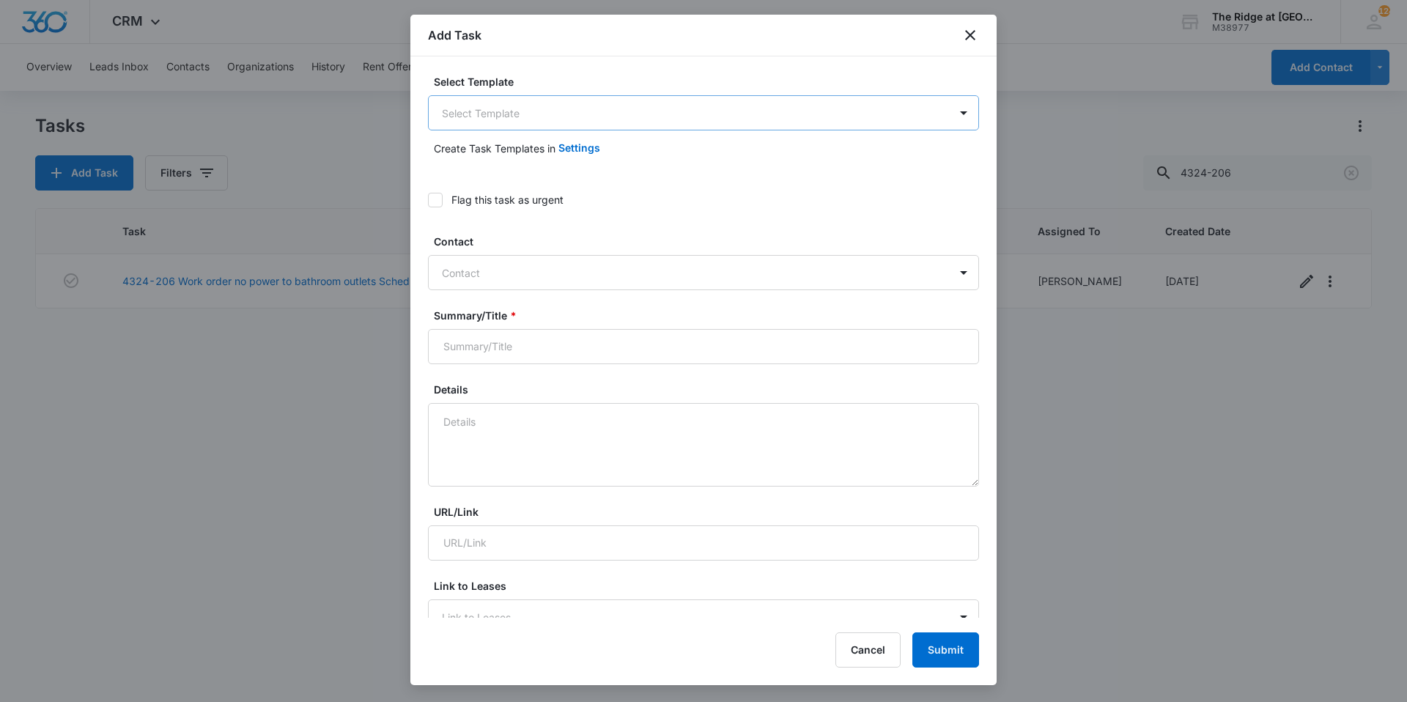
click at [585, 108] on body "CRM Apps Reputation Websites Forms CRM Email Social Content Ads Intelligence Fi…" at bounding box center [703, 351] width 1407 height 702
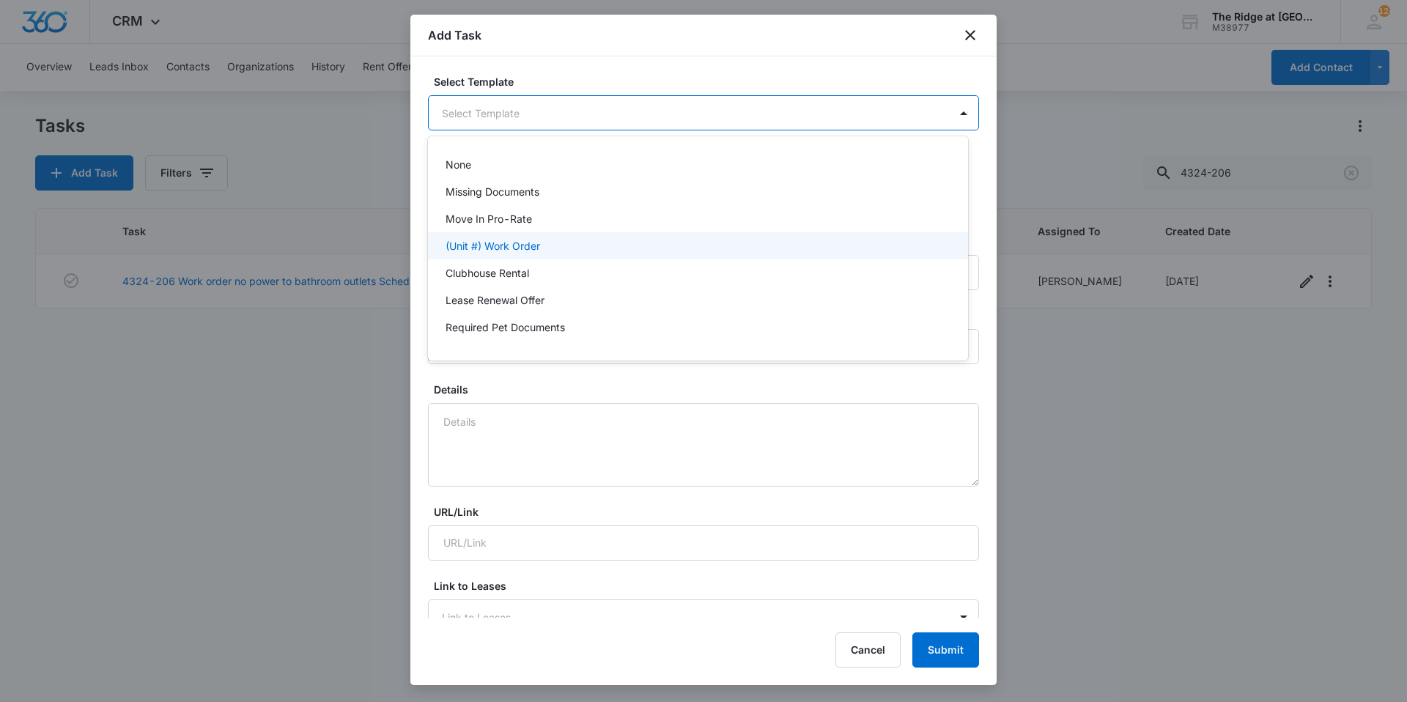
click at [564, 246] on div "(Unit #) Work Order" at bounding box center [696, 245] width 502 height 15
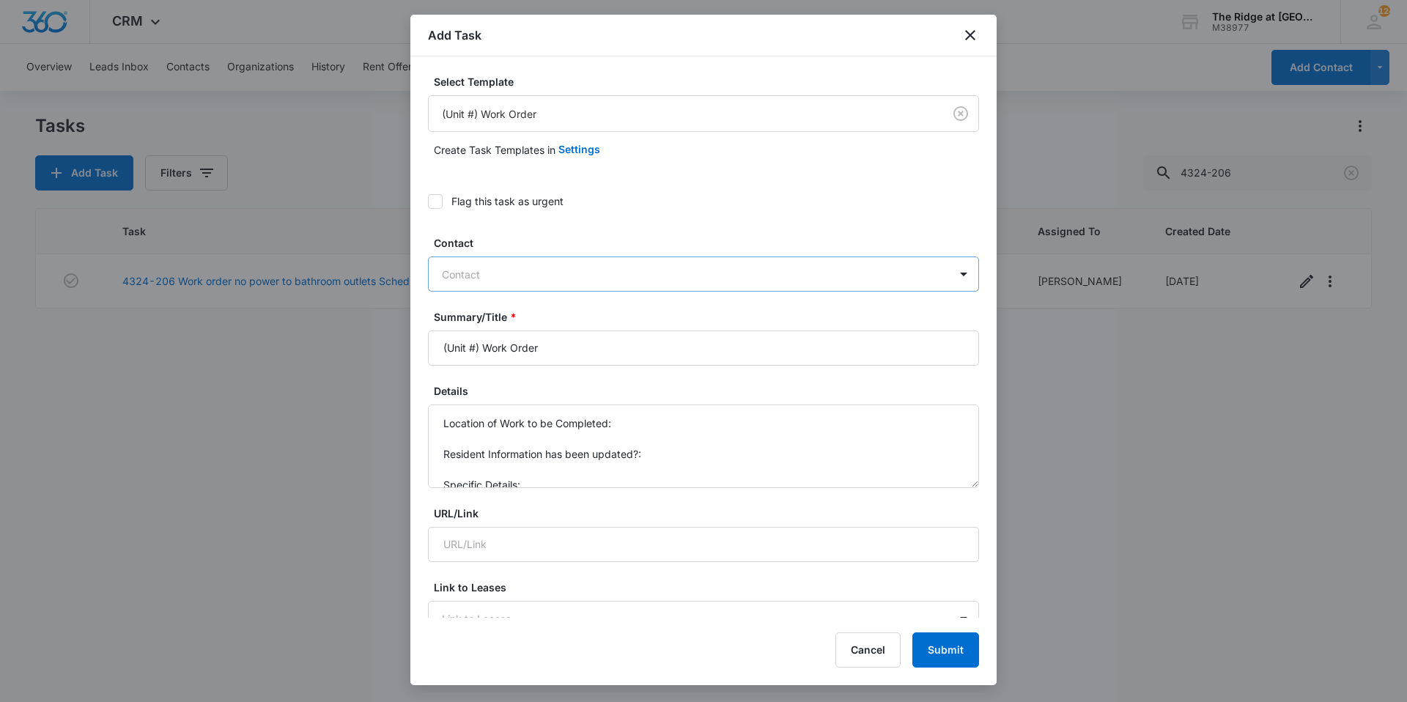
click at [563, 265] on div at bounding box center [695, 274] width 506 height 18
type input "trapper"
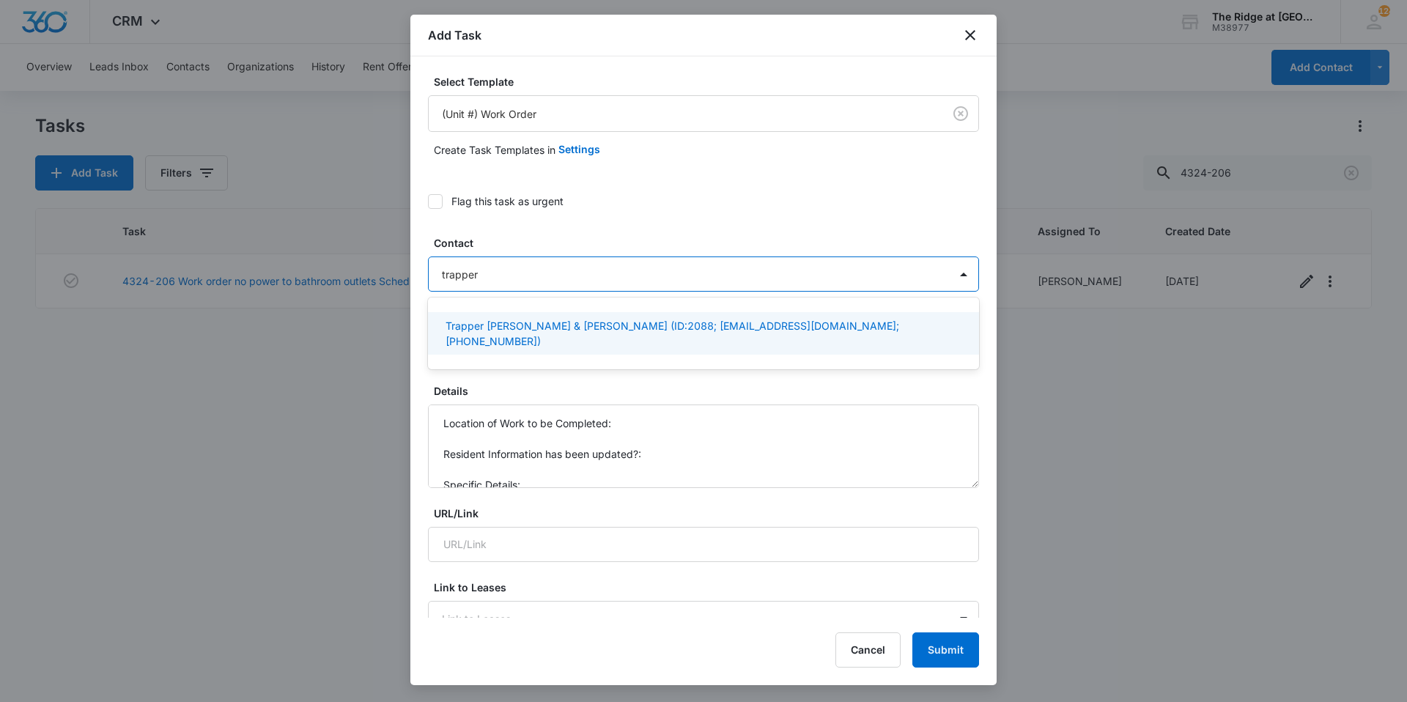
click at [499, 329] on p "Trapper [PERSON_NAME] & [PERSON_NAME] (ID:2088; [EMAIL_ADDRESS][DOMAIN_NAME]; […" at bounding box center [701, 333] width 513 height 31
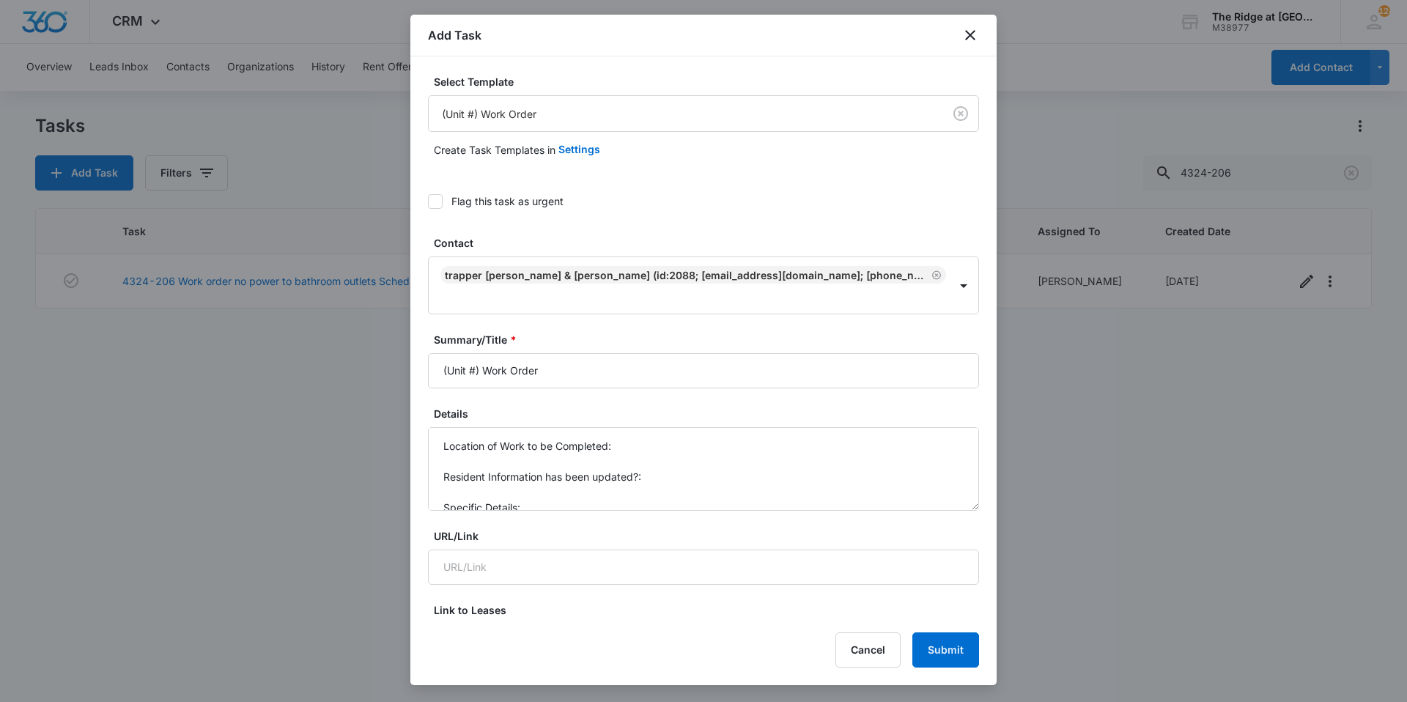
drag, startPoint x: 479, startPoint y: 350, endPoint x: 405, endPoint y: 349, distance: 74.0
click at [405, 349] on body "CRM Apps Reputation Websites Forms CRM Email Social Content Ads Intelligence Fi…" at bounding box center [703, 351] width 1407 height 702
click at [673, 353] on input "4324-302 Work Order" at bounding box center [703, 370] width 551 height 35
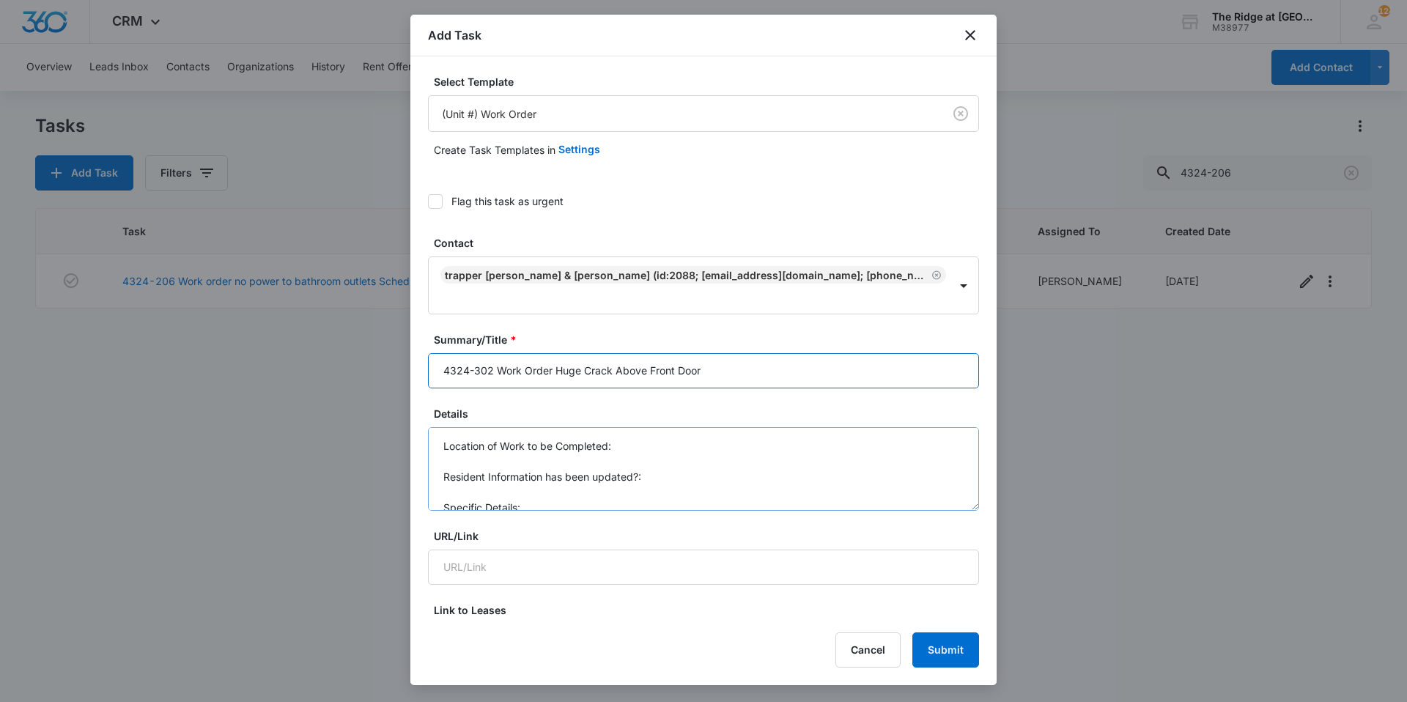
type input "4324-302 Work Order Huge Crack Above Front Door"
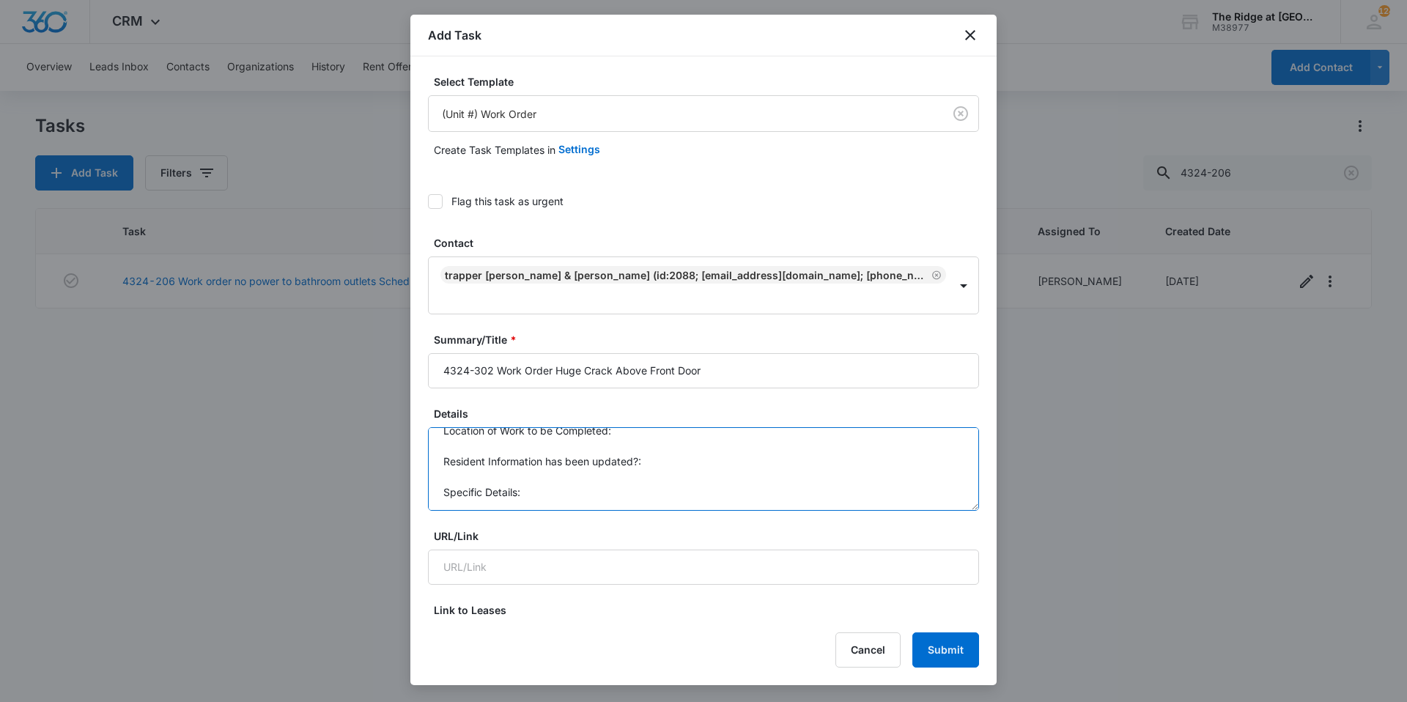
drag, startPoint x: 439, startPoint y: 422, endPoint x: 549, endPoint y: 481, distance: 124.9
click at [549, 481] on textarea "Location of Work to be Completed: Resident Information has been updated?: Speci…" at bounding box center [703, 469] width 551 height 84
type textarea "t"
click at [713, 461] on textarea "Tenant states that crack has worsened over time and is affecting door frame" at bounding box center [703, 469] width 551 height 84
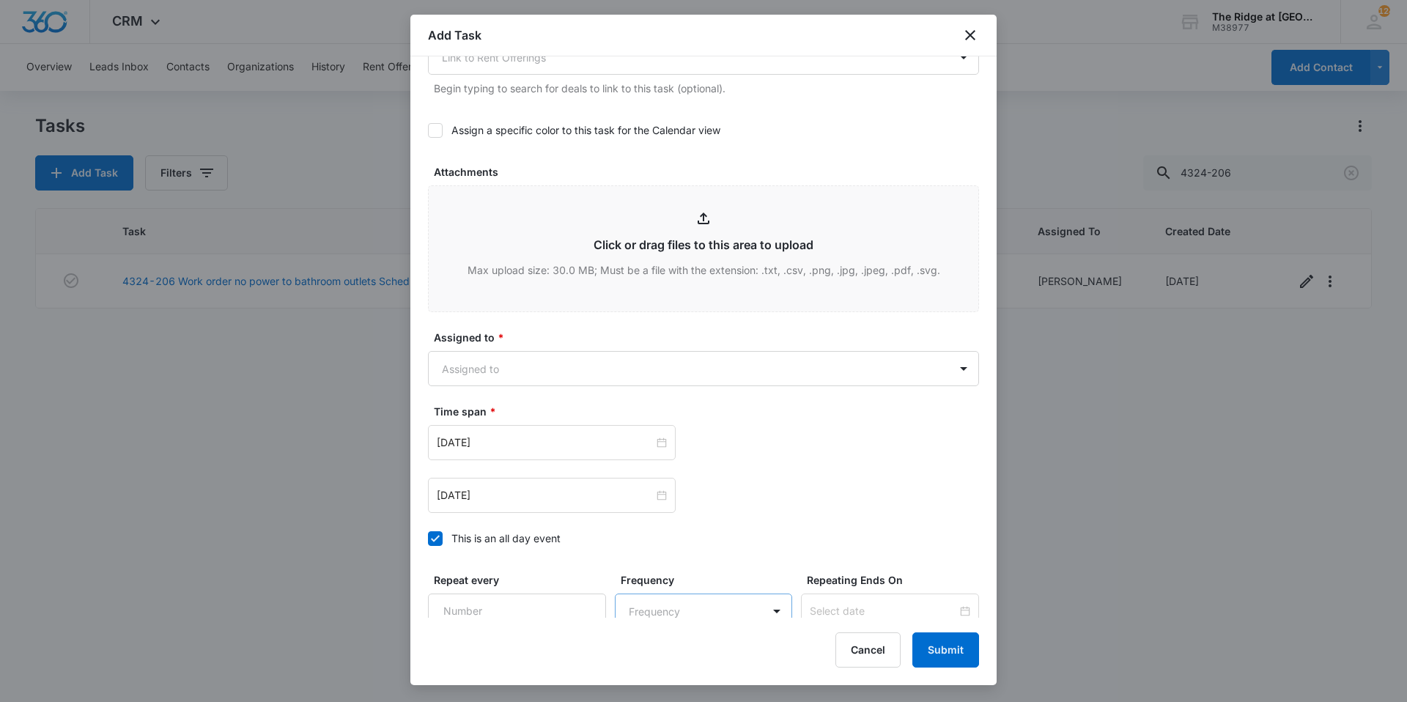
scroll to position [794, 0]
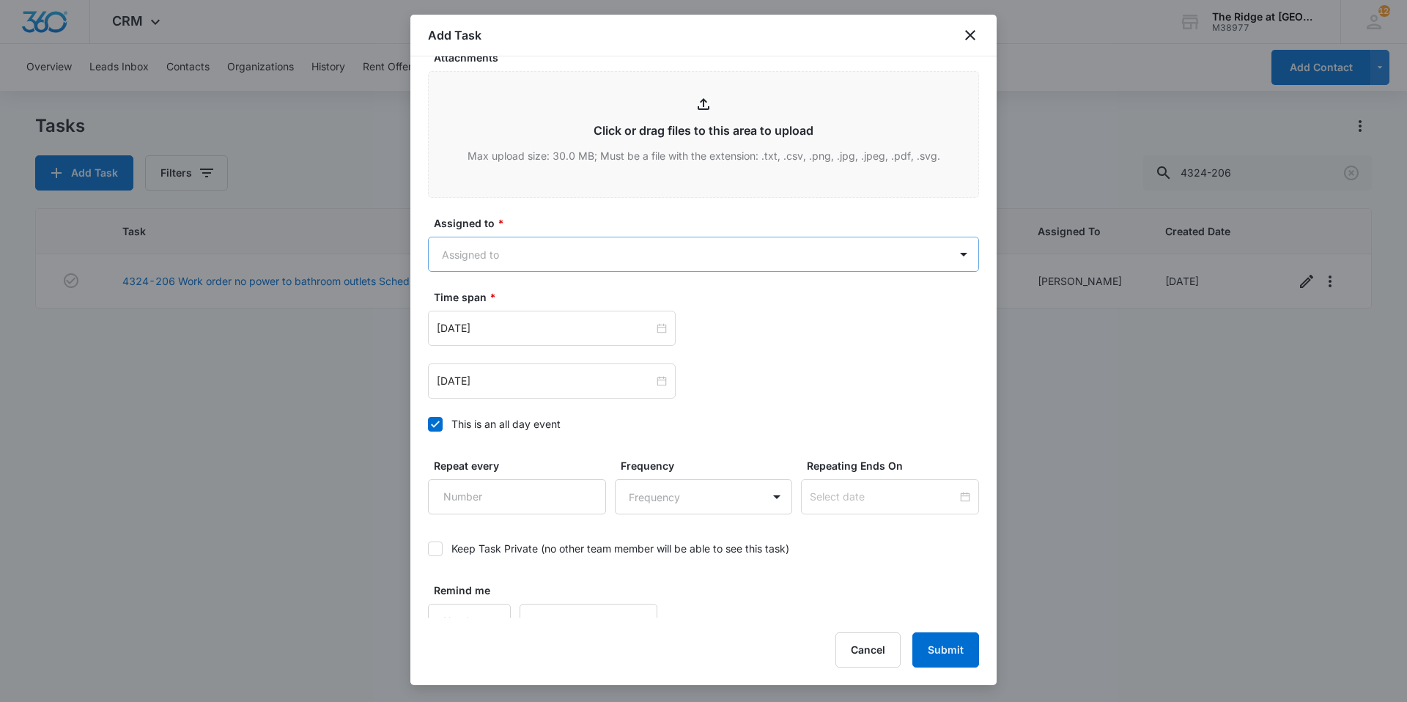
type textarea "Tenant states that crack has worsened over time and is affecting door frame"
click at [470, 232] on body "CRM Apps Reputation Websites Forms CRM Email Social Content Ads Intelligence Fi…" at bounding box center [703, 351] width 1407 height 702
type input "ric"
click at [518, 296] on div "[PERSON_NAME]" at bounding box center [698, 284] width 540 height 27
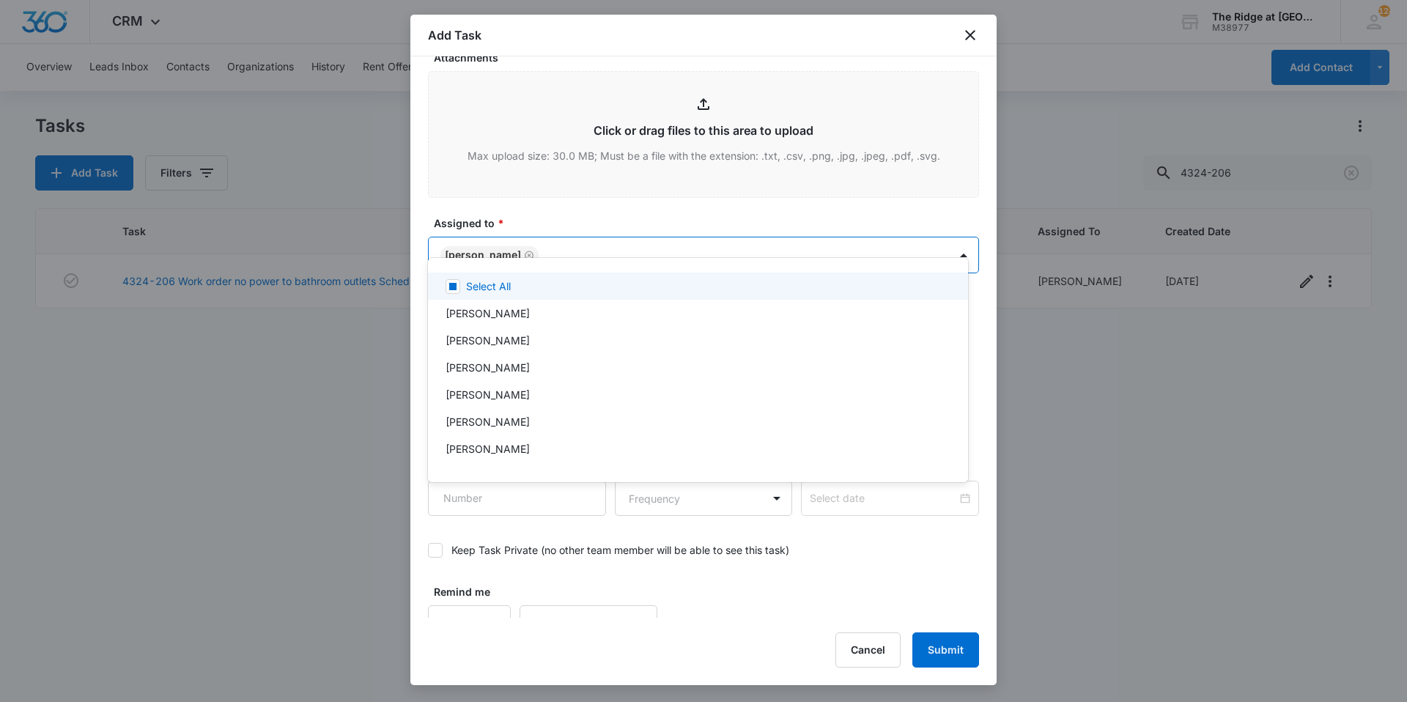
click at [508, 199] on div at bounding box center [703, 351] width 1407 height 702
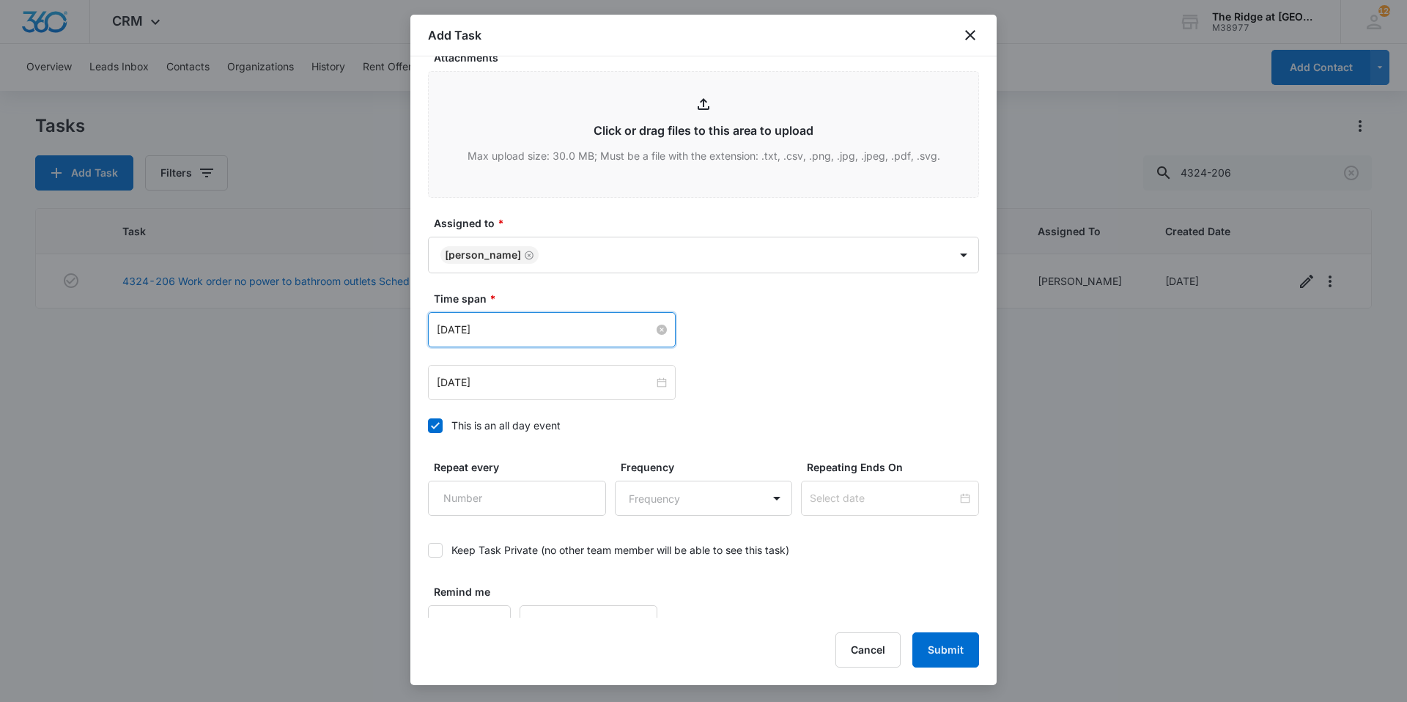
click at [500, 322] on input "[DATE]" at bounding box center [545, 330] width 217 height 16
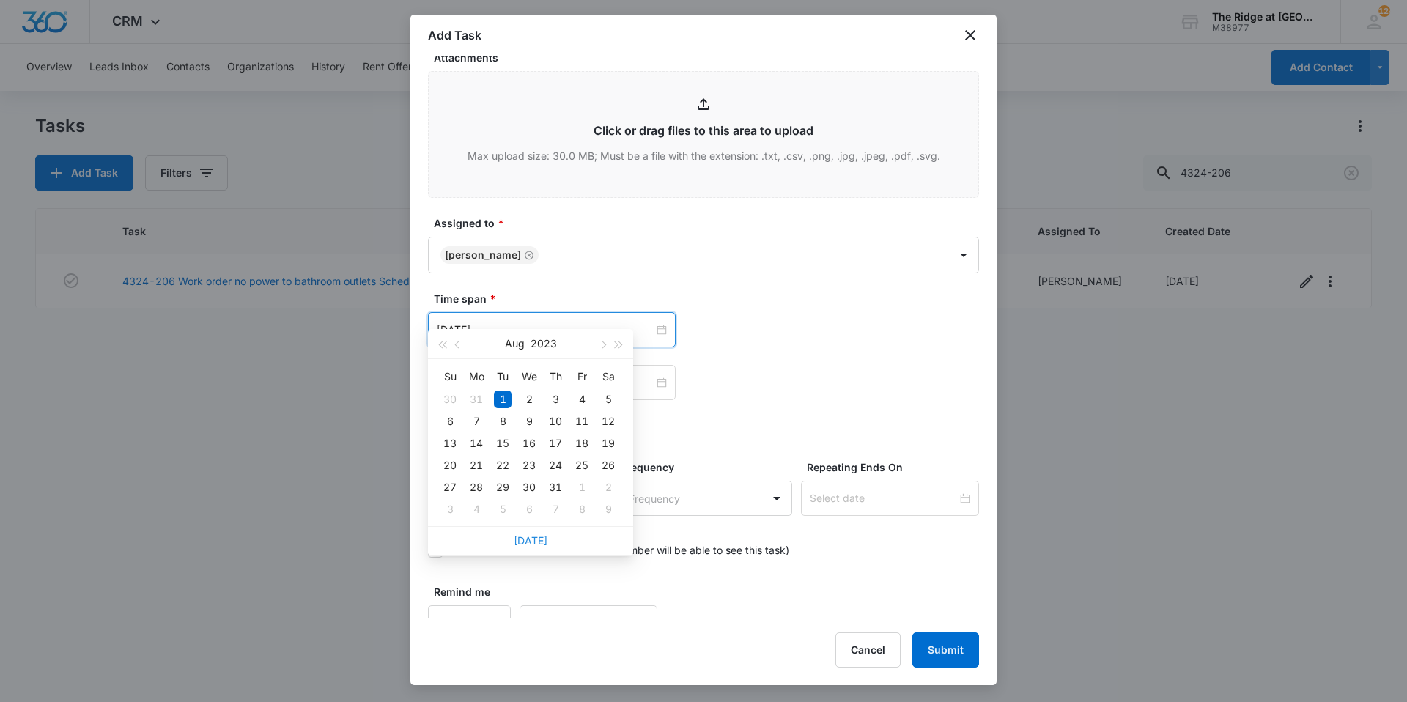
click at [539, 541] on link "[DATE]" at bounding box center [531, 540] width 34 height 12
type input "[DATE]"
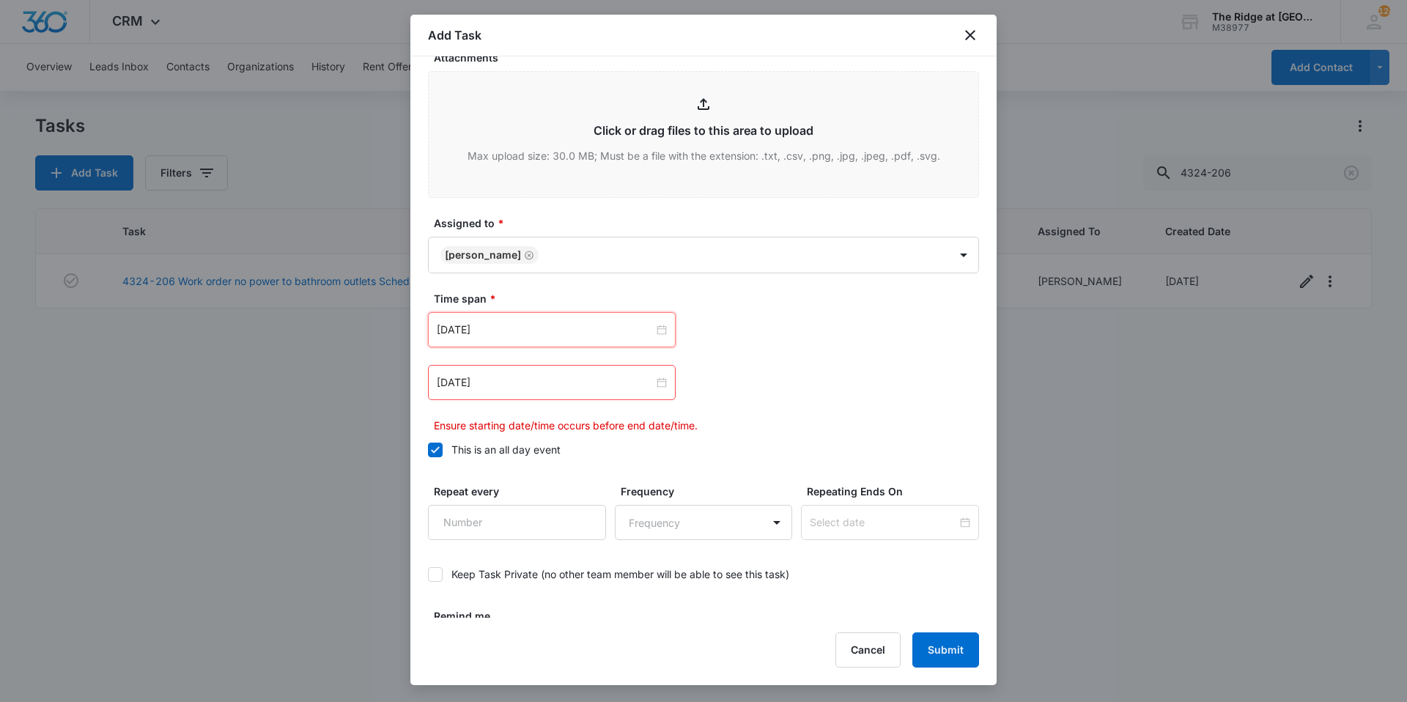
click at [755, 418] on p "Ensure starting date/time occurs before end date/time." at bounding box center [706, 425] width 545 height 15
click at [552, 374] on div "[DATE]" at bounding box center [552, 382] width 248 height 35
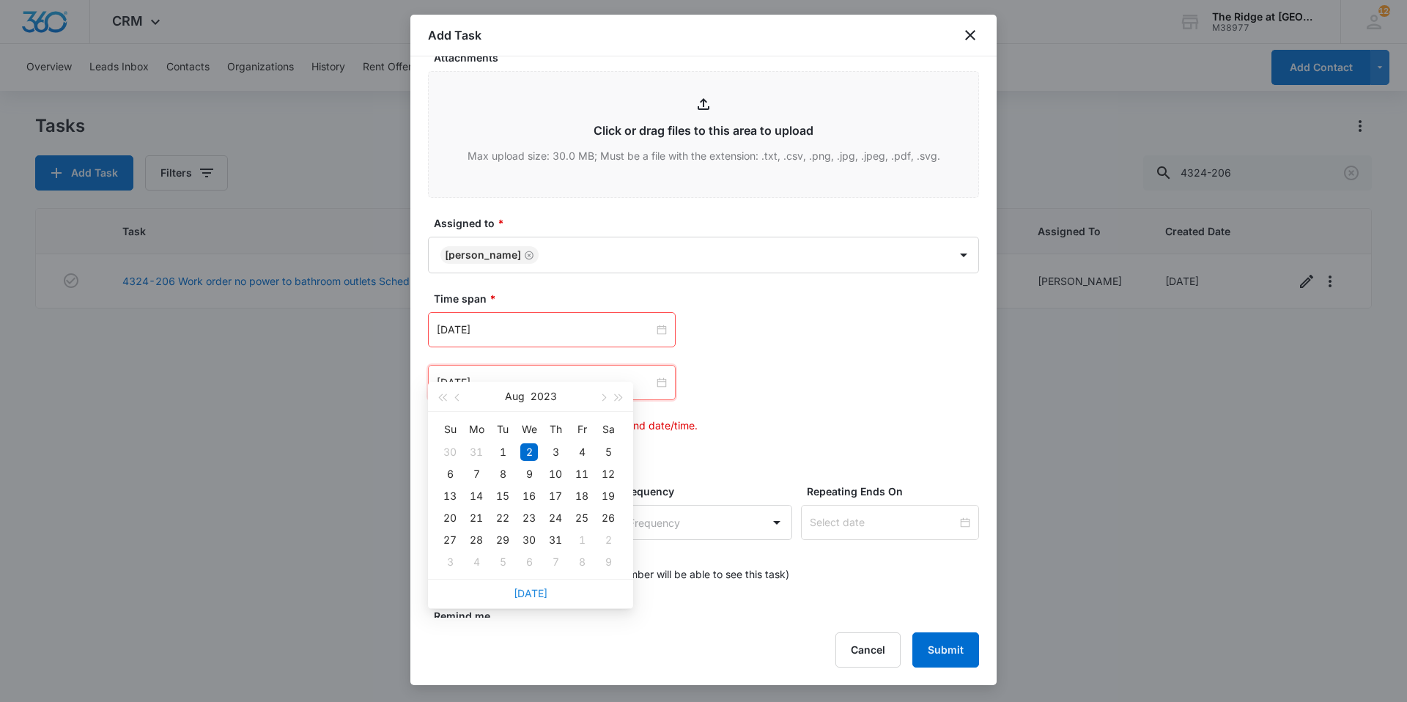
click at [535, 588] on link "[DATE]" at bounding box center [531, 593] width 34 height 12
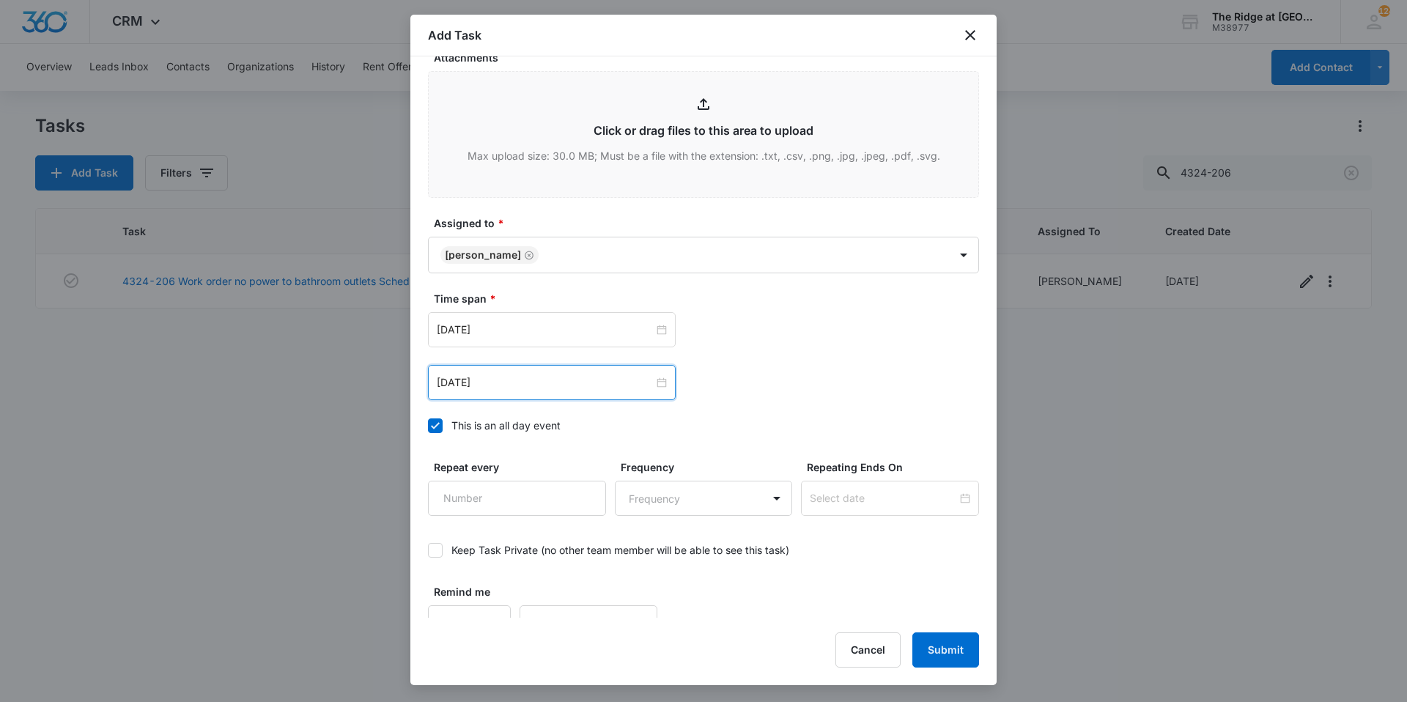
click at [518, 371] on div "[DATE]" at bounding box center [552, 382] width 248 height 35
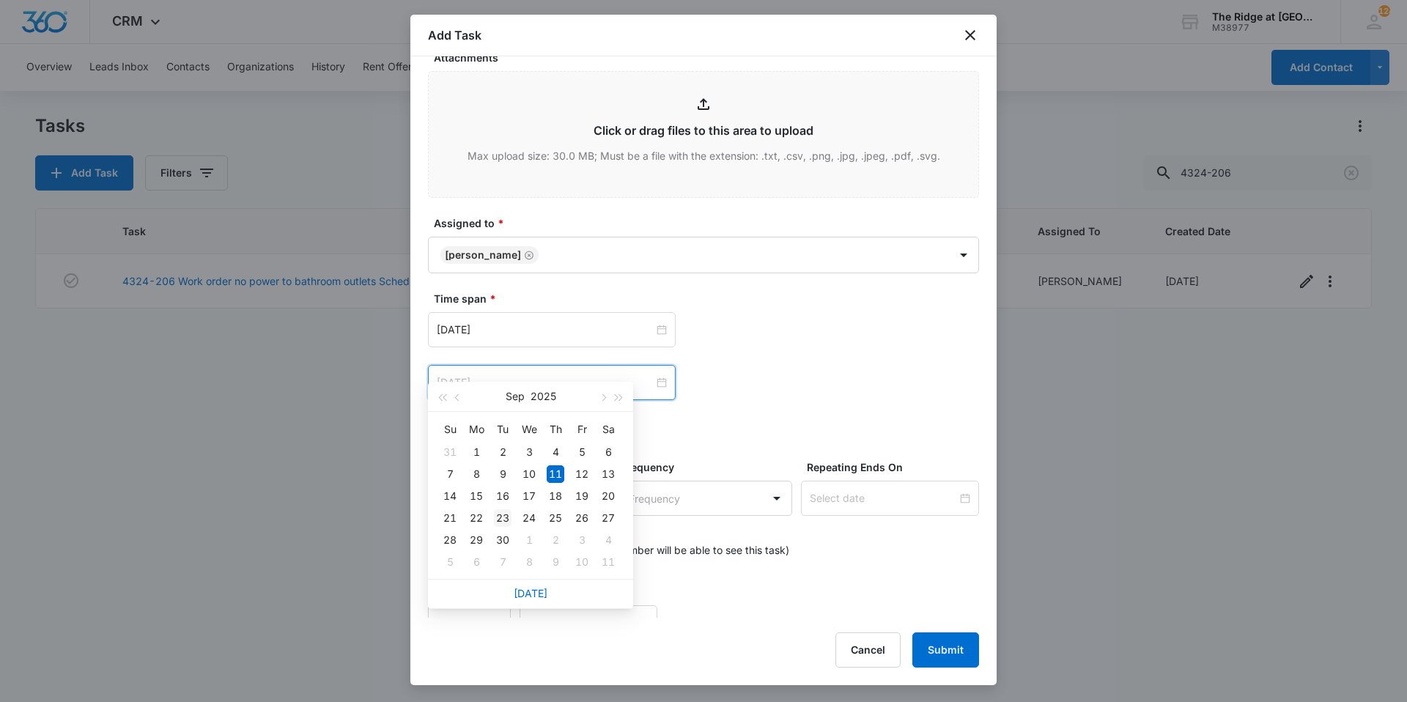
type input "[DATE]"
click at [506, 513] on div "23" at bounding box center [503, 518] width 18 height 18
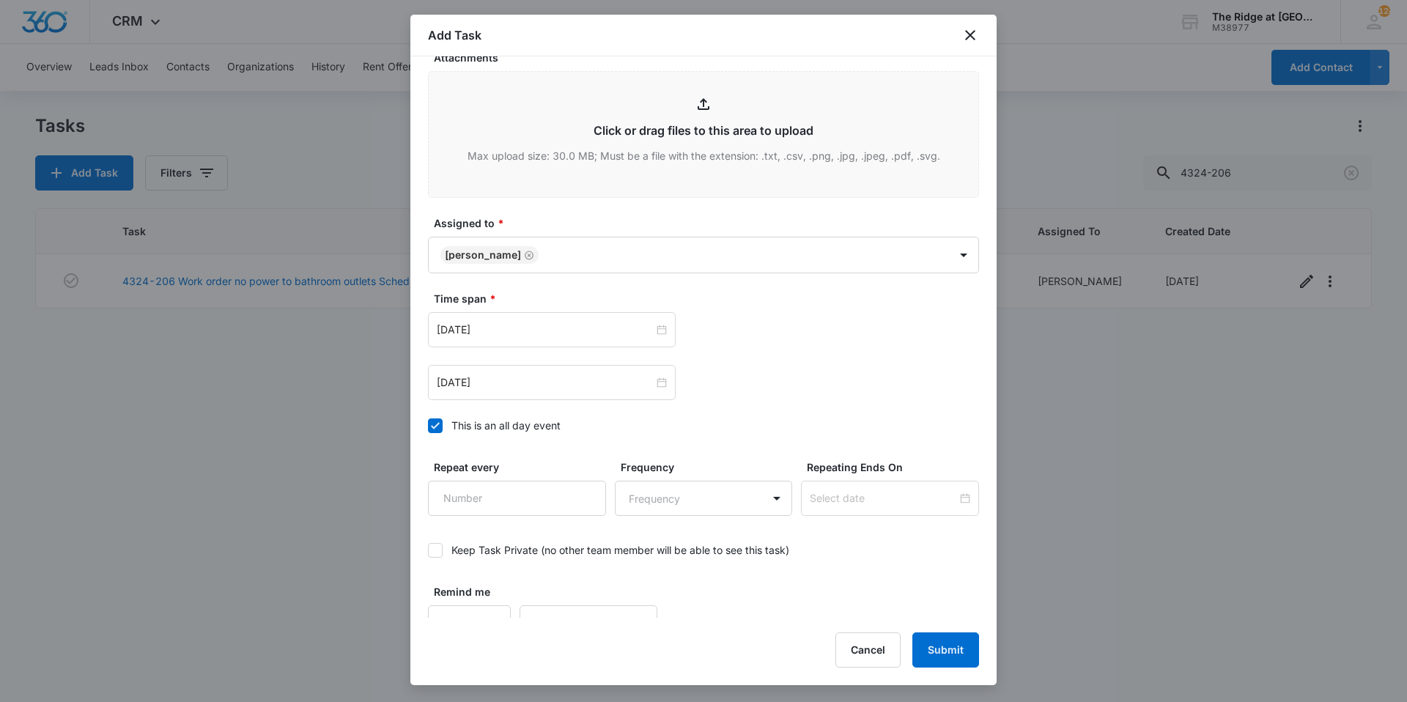
click at [744, 388] on div "Time span * [DATE] [DATE] Su Mo Tu We Th Fr Sa 31 1 2 3 4 5 6 7 8 9 10 11 12 13…" at bounding box center [703, 366] width 551 height 151
click at [954, 650] on button "Submit" at bounding box center [945, 649] width 67 height 35
